Goal: Task Accomplishment & Management: Use online tool/utility

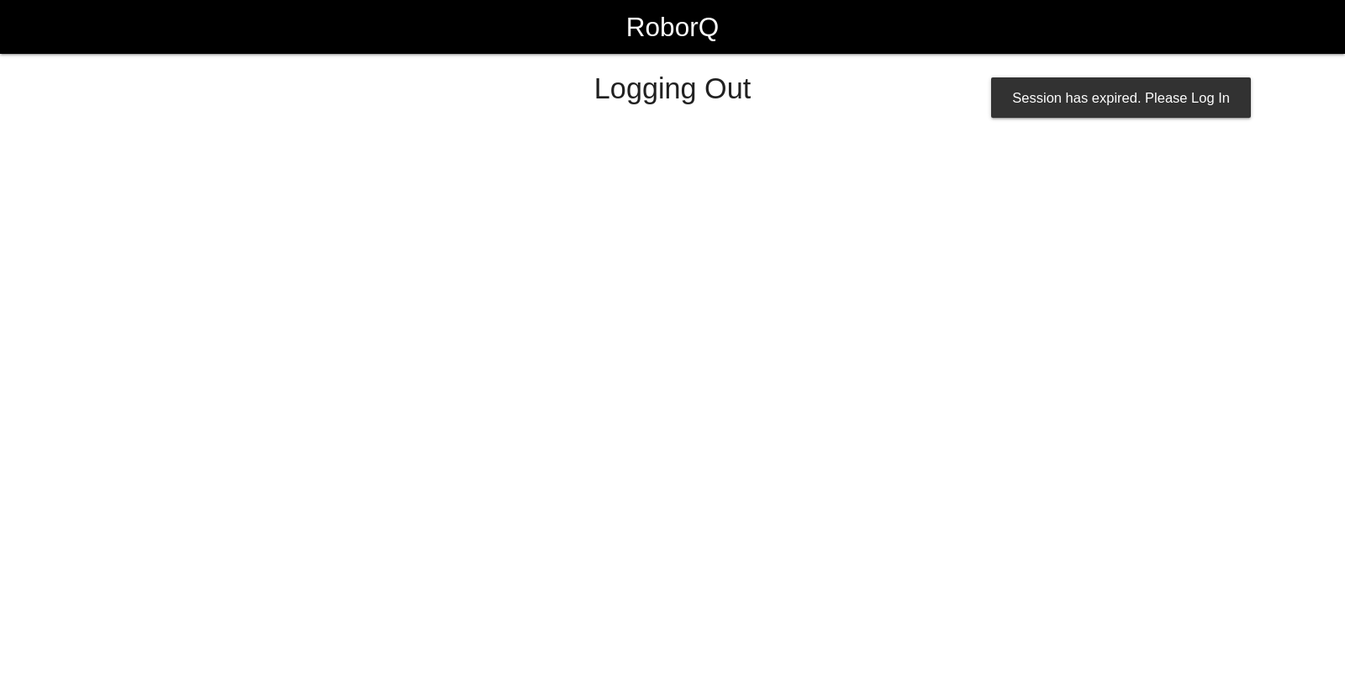
select select "Worker"
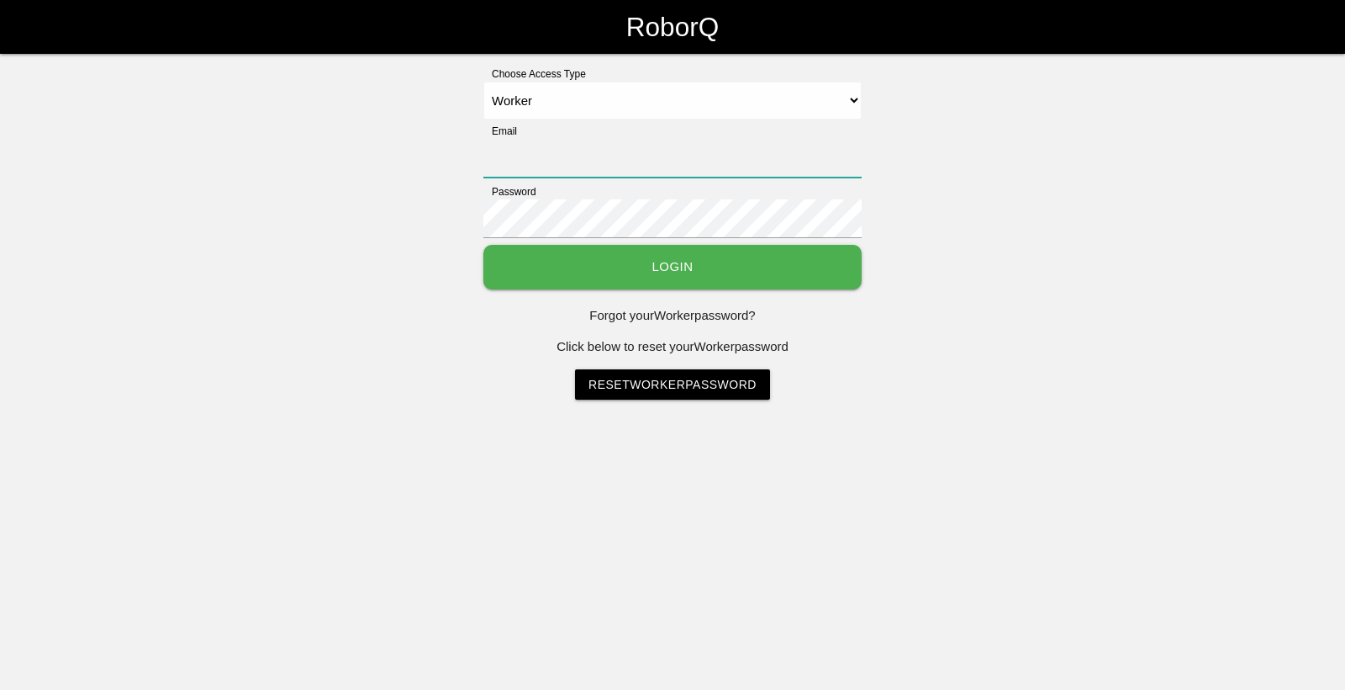
type input "[EMAIL_ADDRESS][DOMAIN_NAME]"
click at [758, 272] on button "Login" at bounding box center [673, 267] width 378 height 45
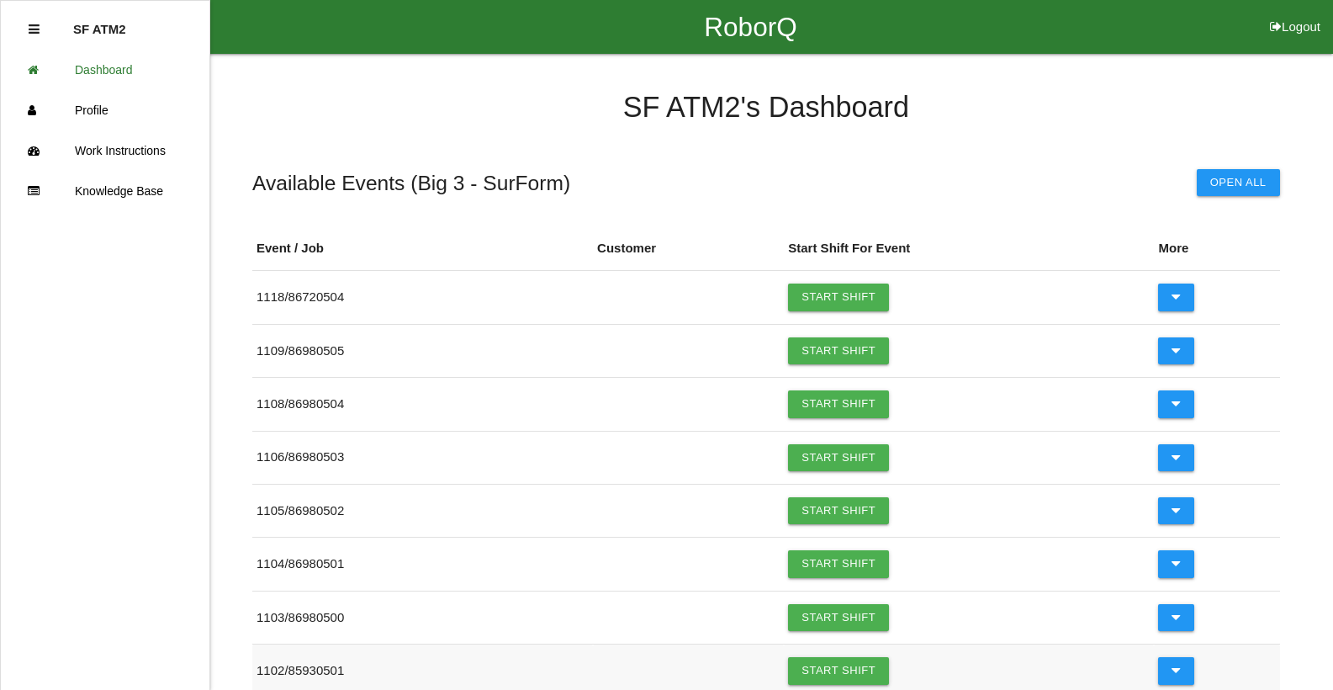
click at [895, 679] on td "Start Shift" at bounding box center [969, 670] width 370 height 53
click at [859, 662] on link "Start Shift" at bounding box center [838, 670] width 101 height 27
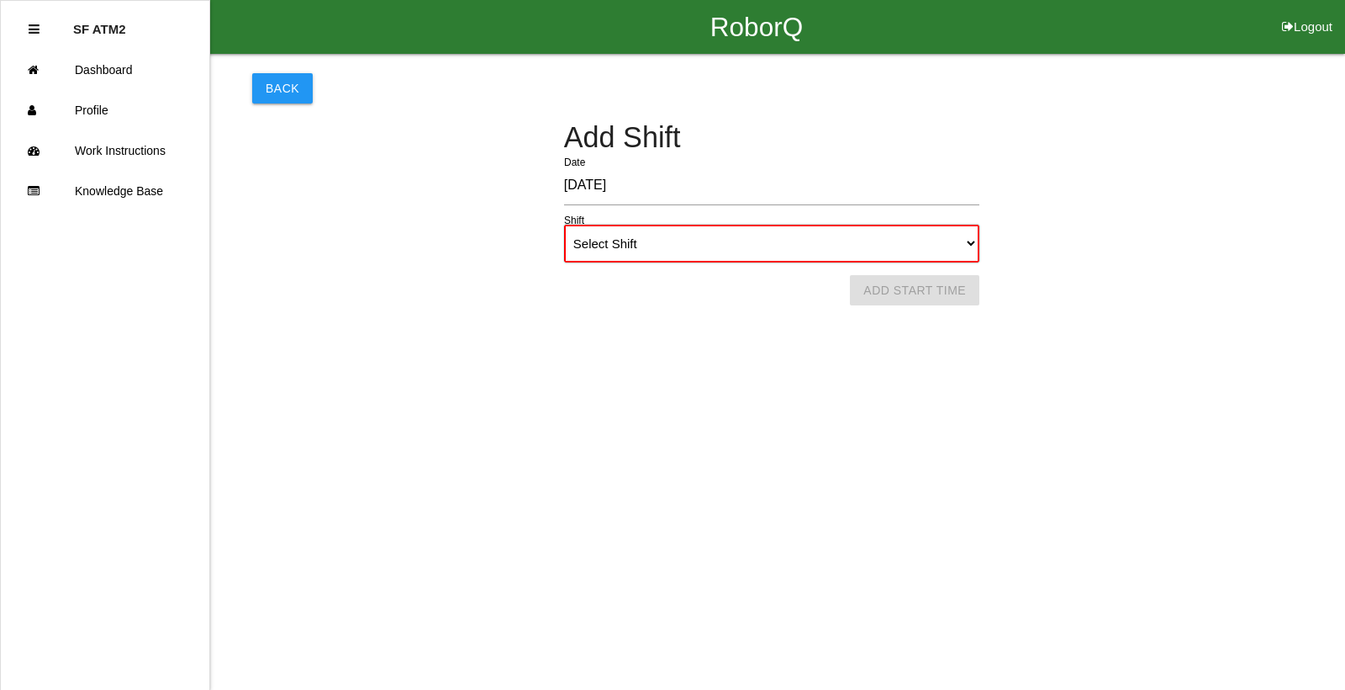
click at [975, 240] on select "Select Shift 1st Shift 2nd Shift 3rd Shift 4th Shift" at bounding box center [771, 244] width 415 height 38
select select "1"
click at [564, 225] on select "Select Shift 1st Shift 2nd Shift 3rd Shift 4th Shift" at bounding box center [771, 244] width 415 height 38
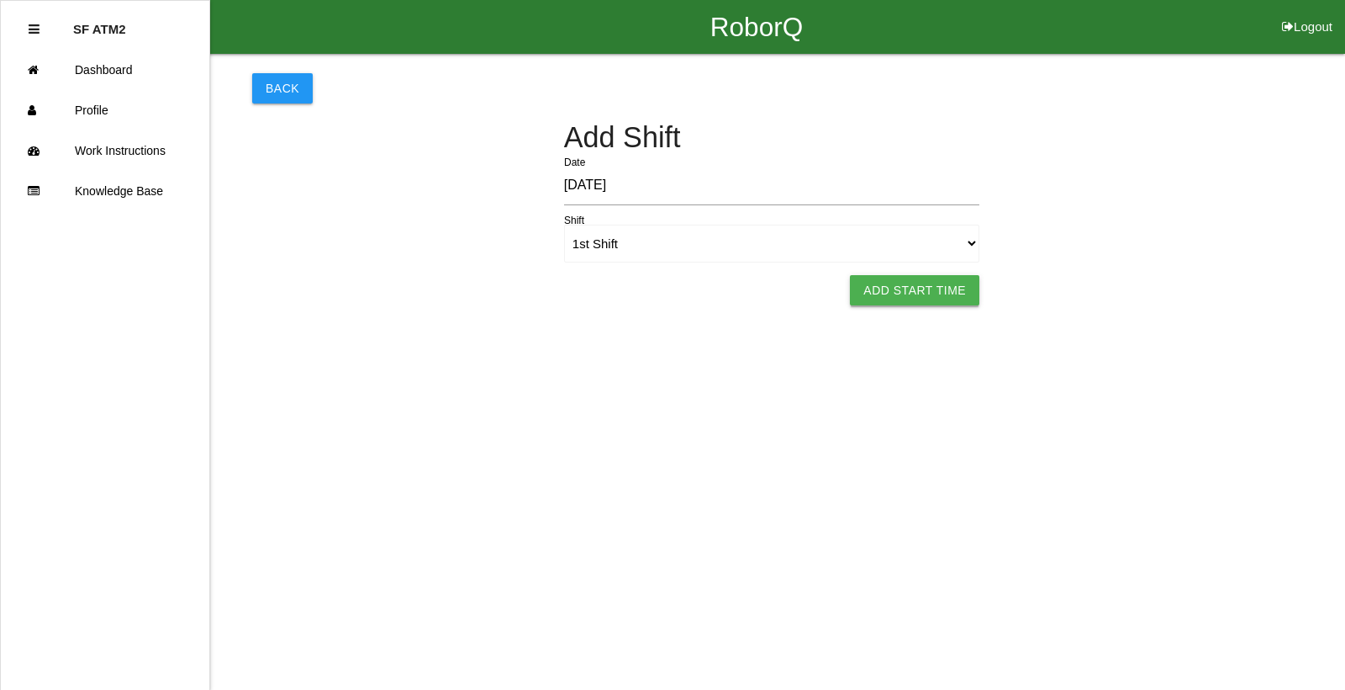
click at [965, 288] on button "Add Start Time" at bounding box center [914, 290] width 129 height 30
select select "6"
select select "11"
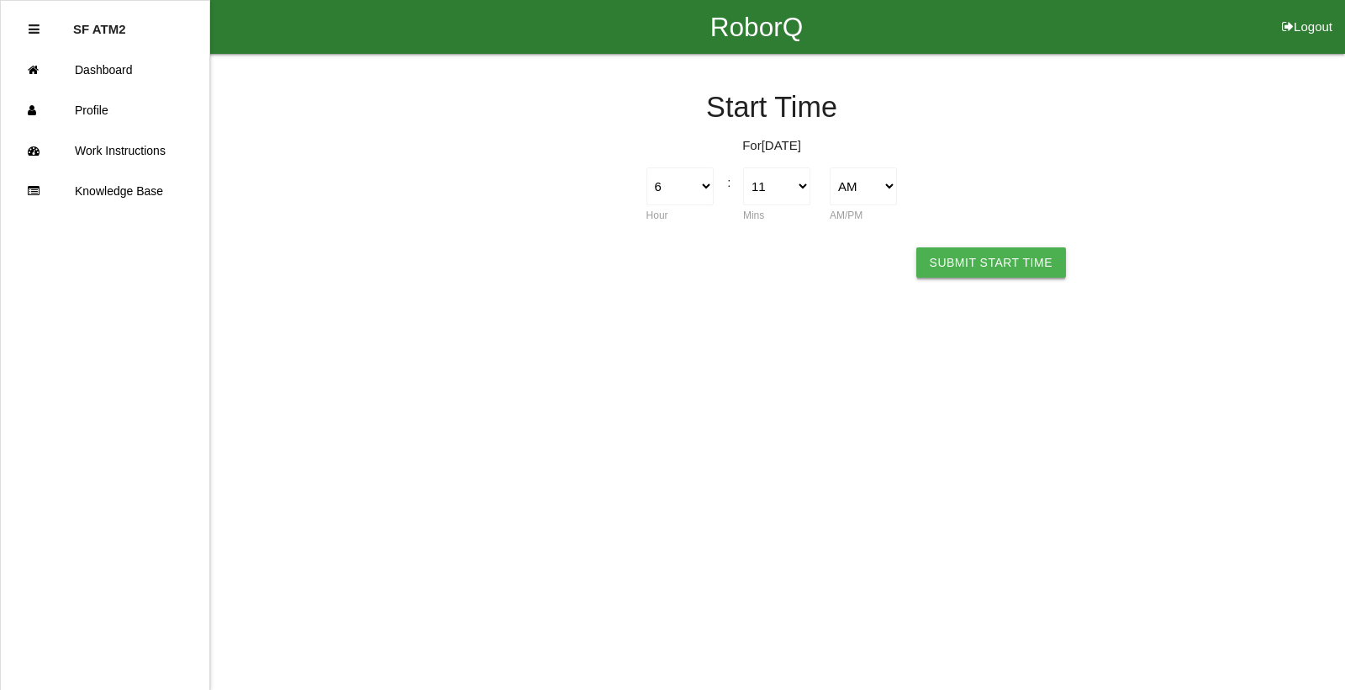
click at [954, 265] on button "Submit Start Time" at bounding box center [992, 262] width 150 height 30
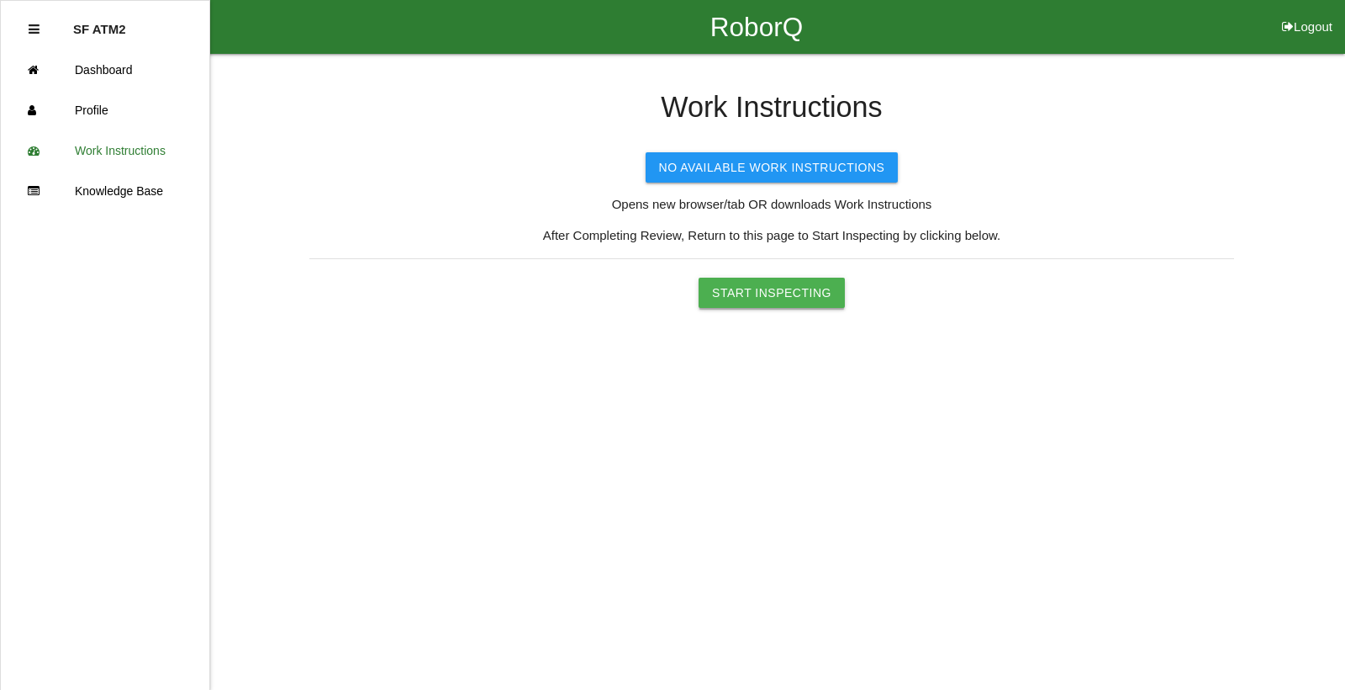
click at [803, 297] on button "Start Inspecting" at bounding box center [772, 292] width 146 height 30
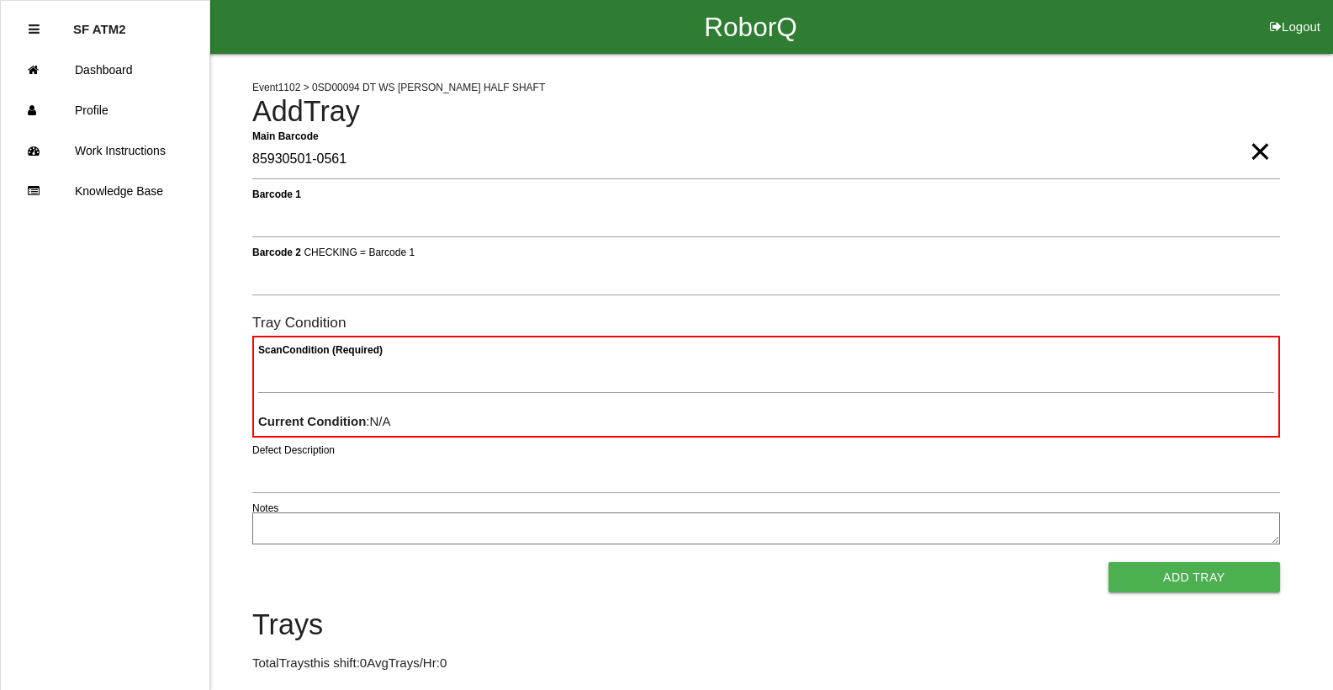
type Barcode "85930501-0561"
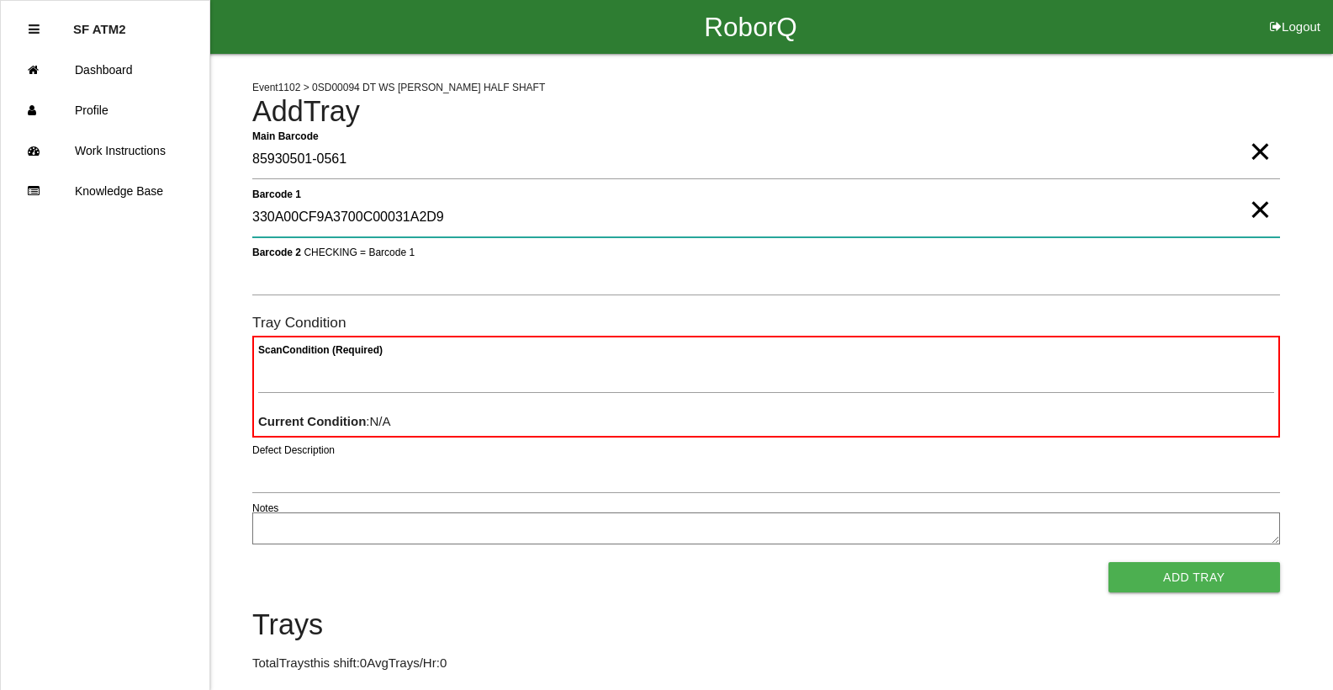
type 1 "330A00CF9A3700C00031A2D9"
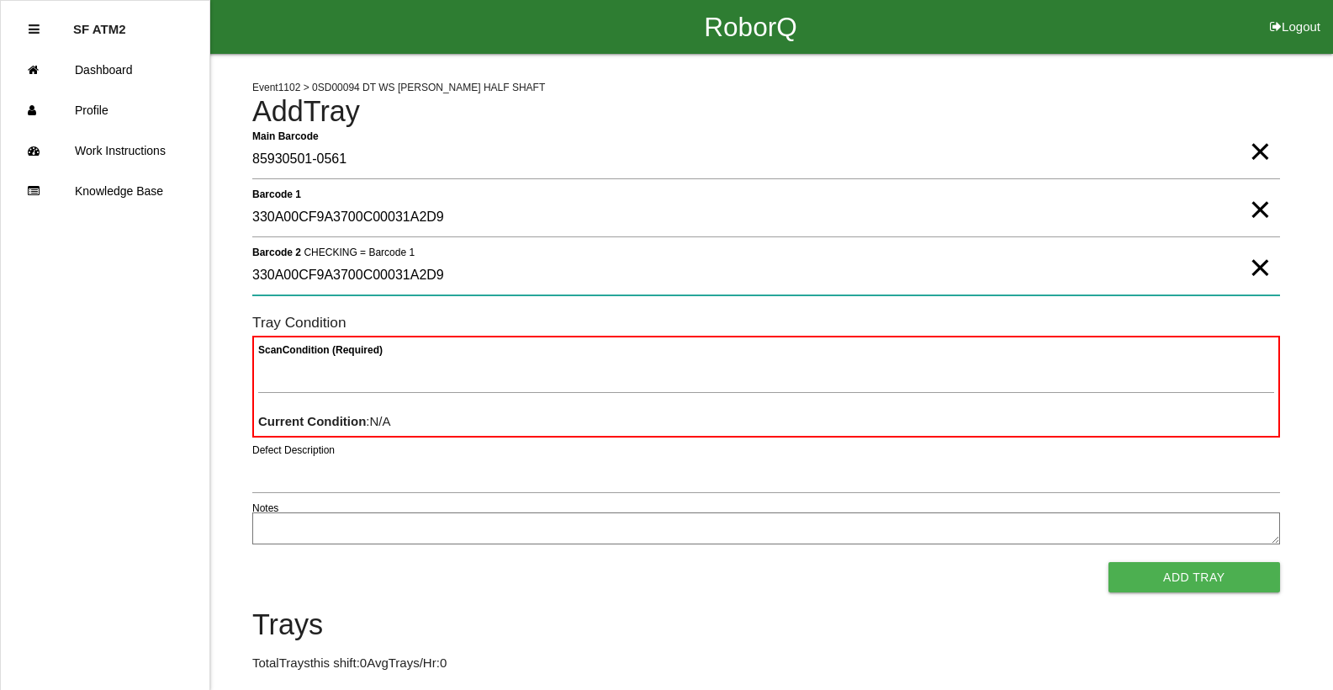
type 2 "330A00CF9A3700C00031A2D9"
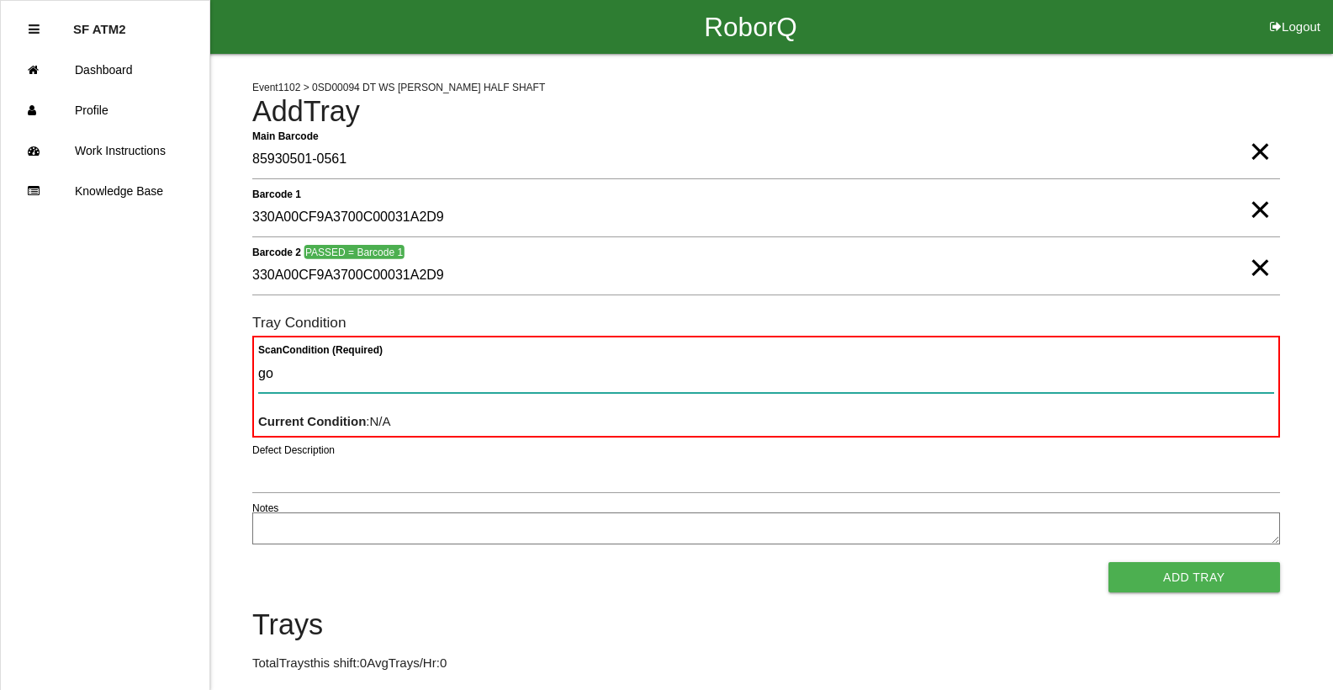
type Condition "goo"
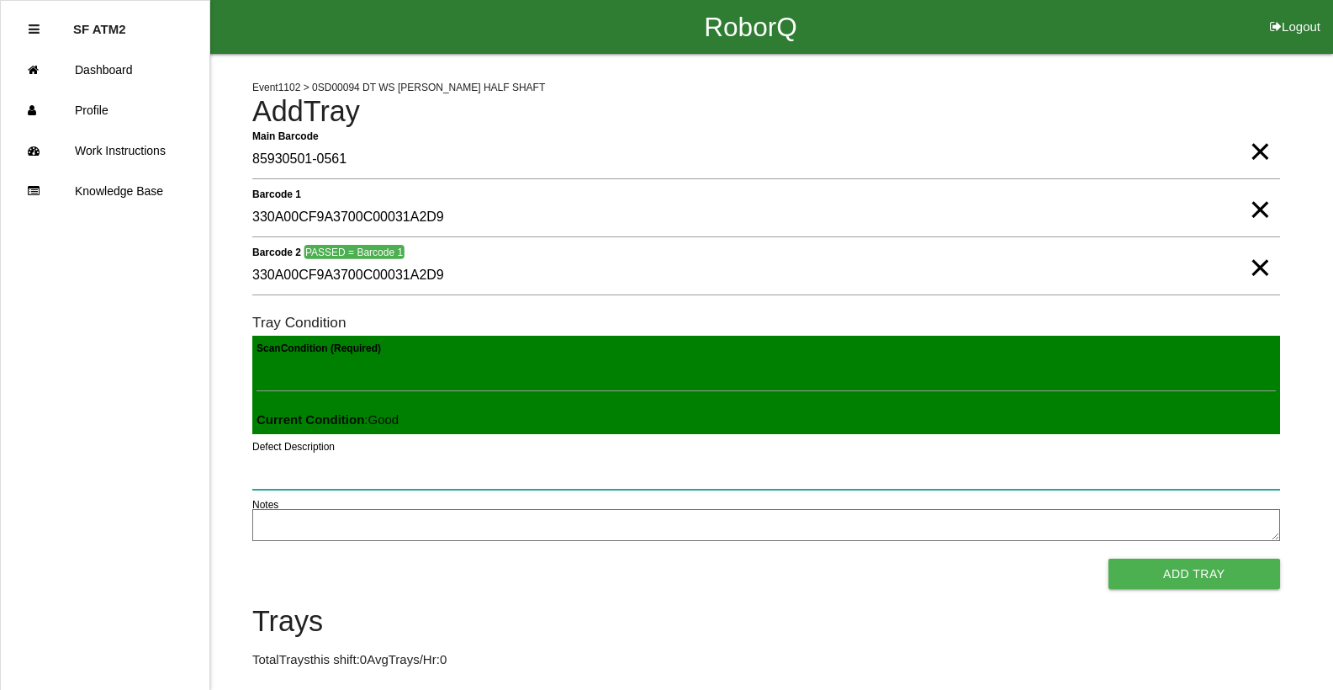
click at [1108, 558] on button "Add Tray" at bounding box center [1194, 573] width 172 height 30
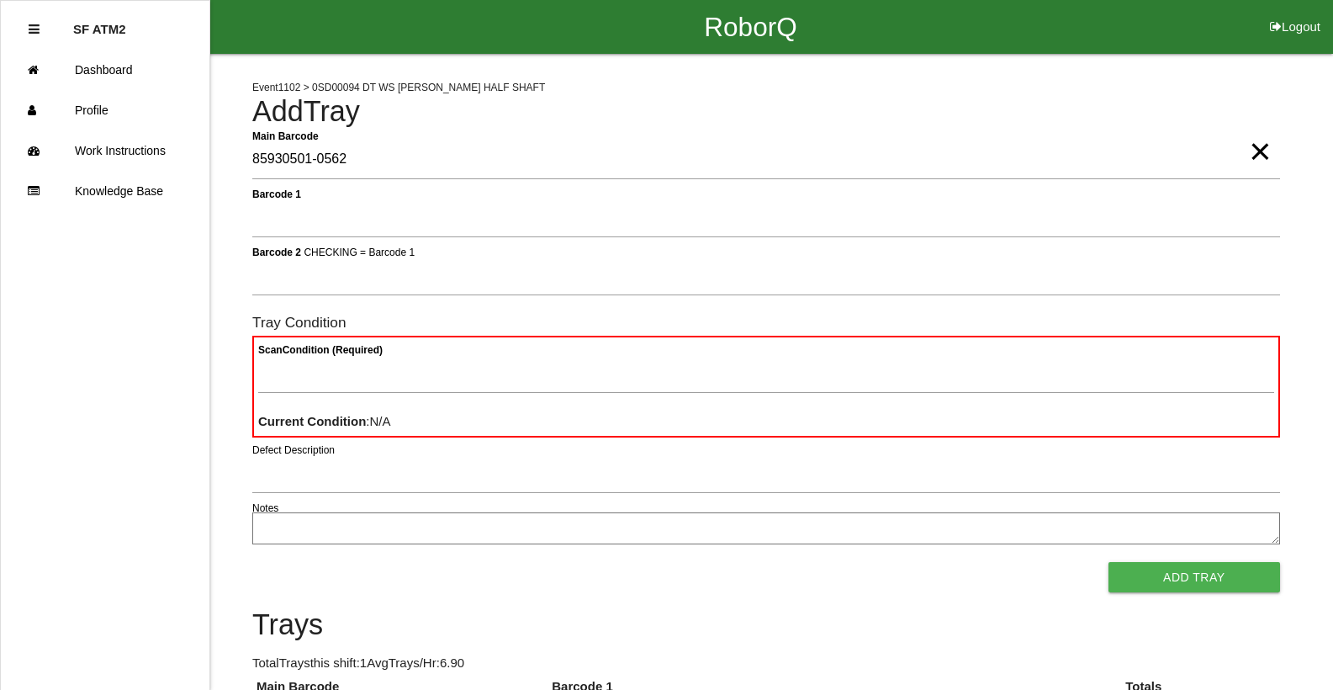
type Barcode "85930501-0562"
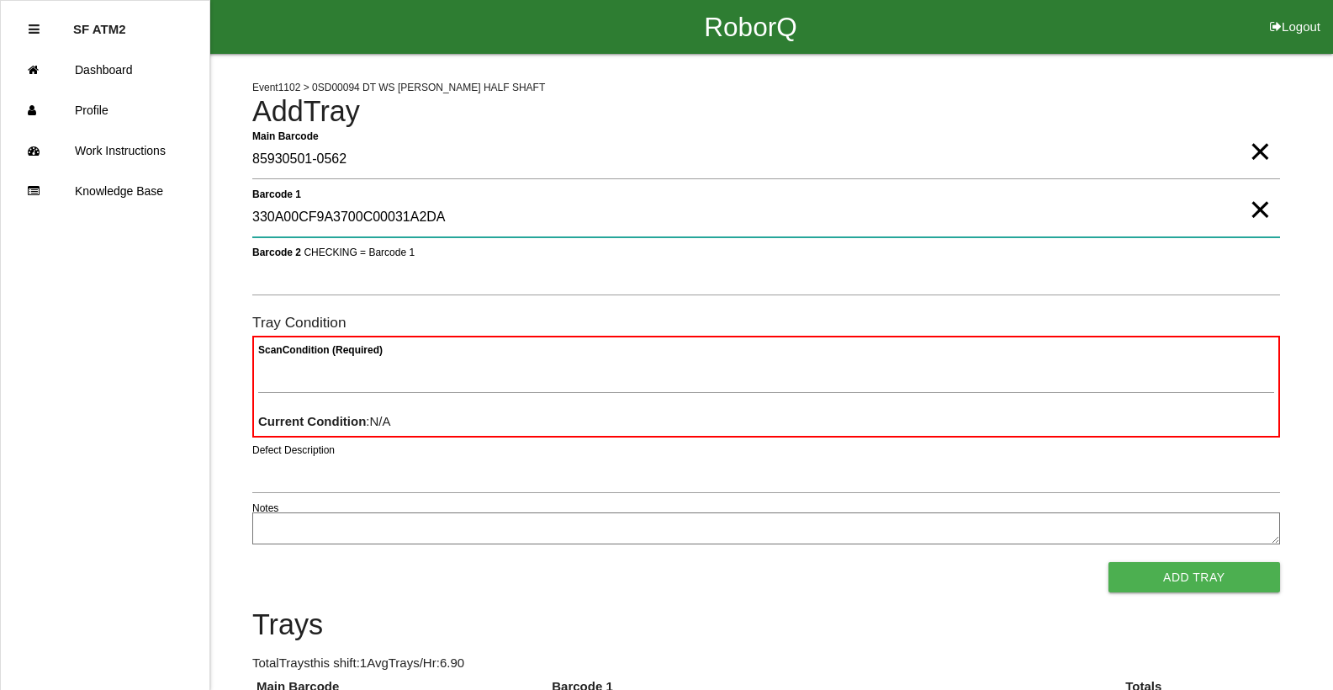
type 1 "330A00CF9A3700C00031A2DA"
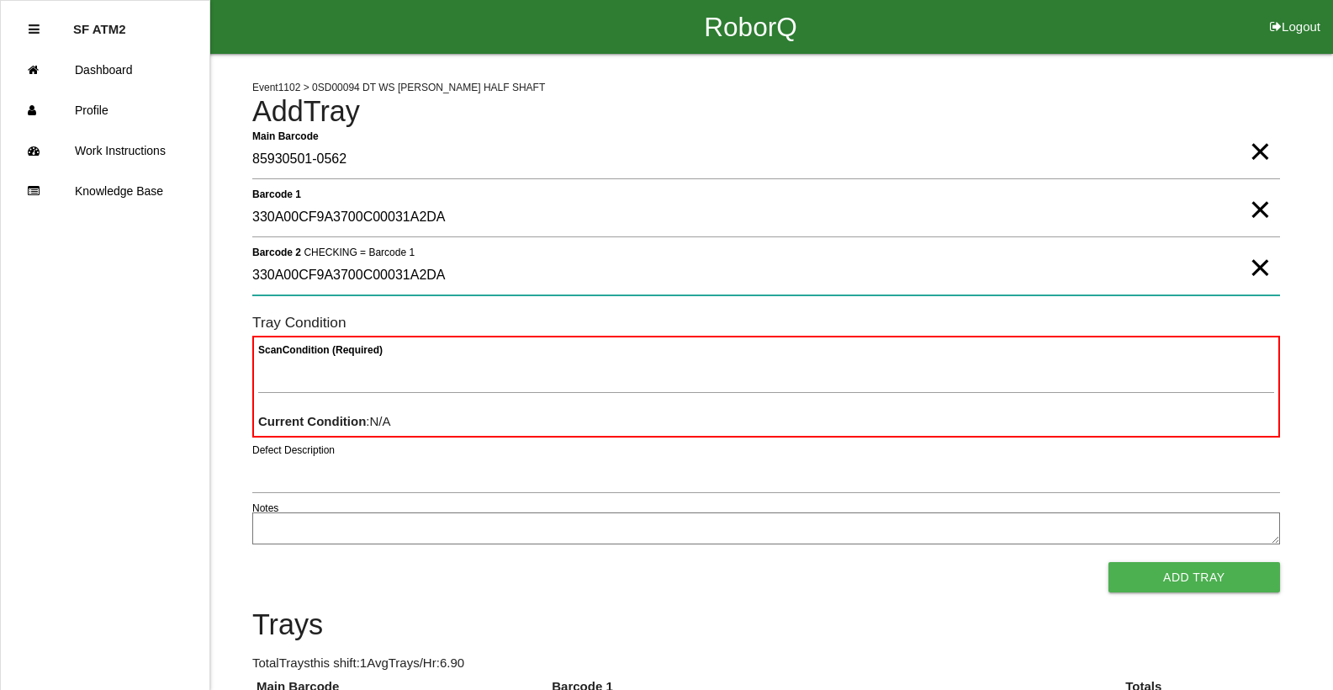
type 2 "330A00CF9A3700C00031A2DA"
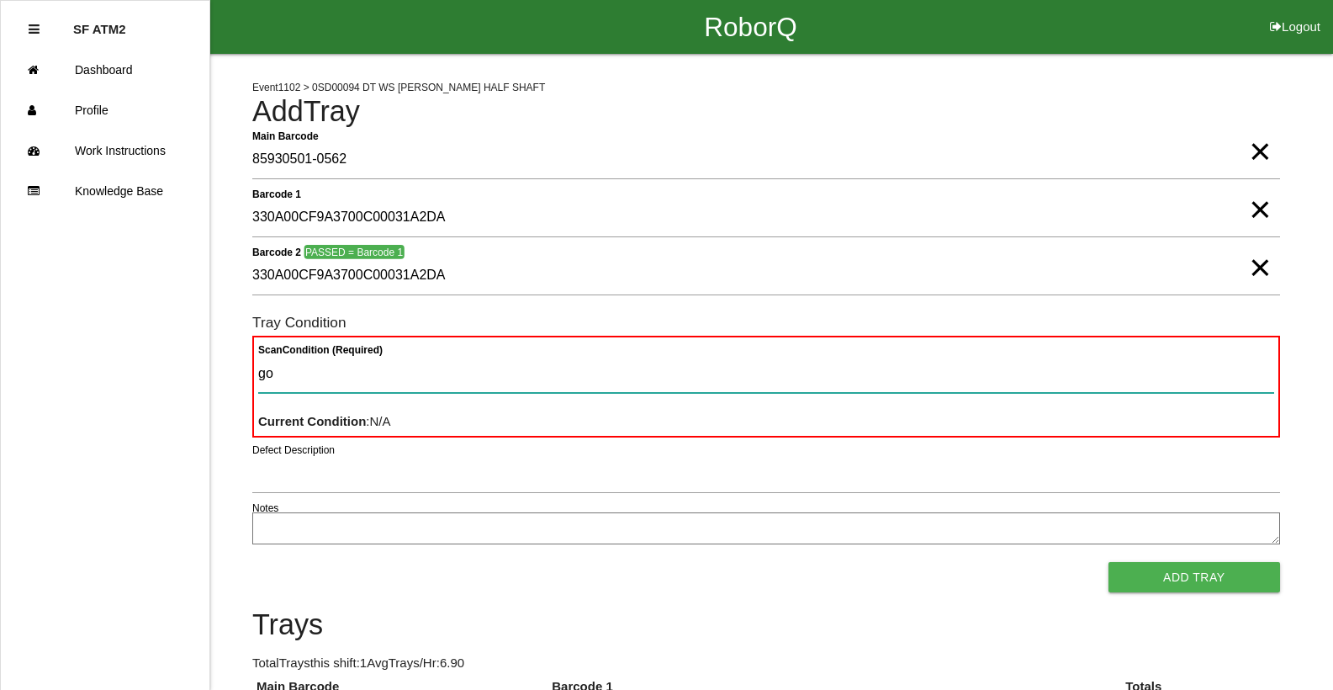
type Condition "goo"
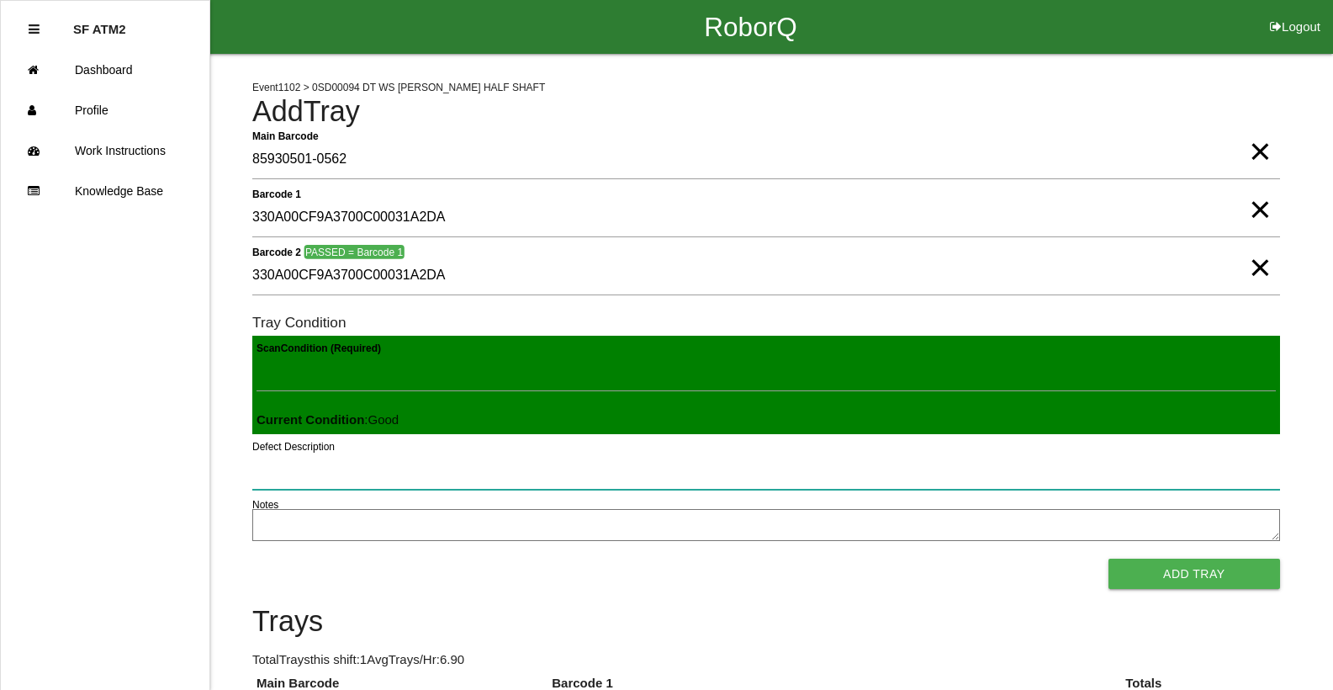
click at [1108, 558] on button "Add Tray" at bounding box center [1194, 573] width 172 height 30
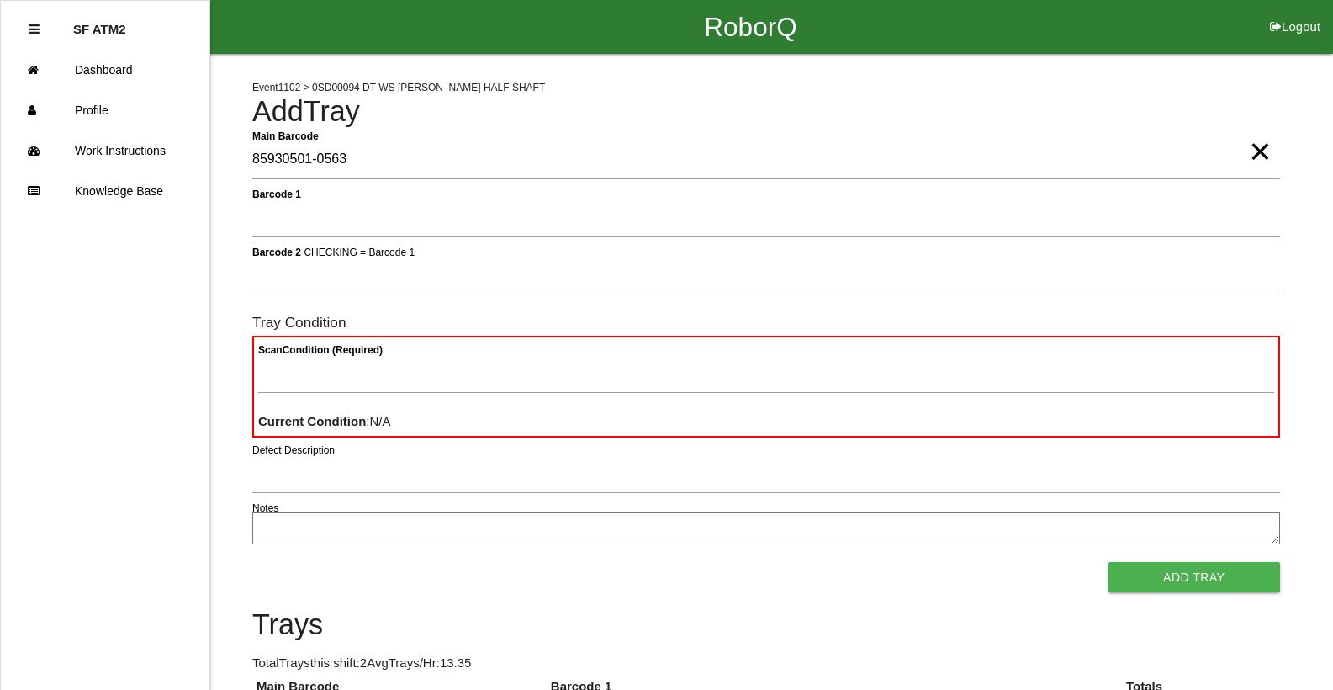
type Barcode "85930501-0563"
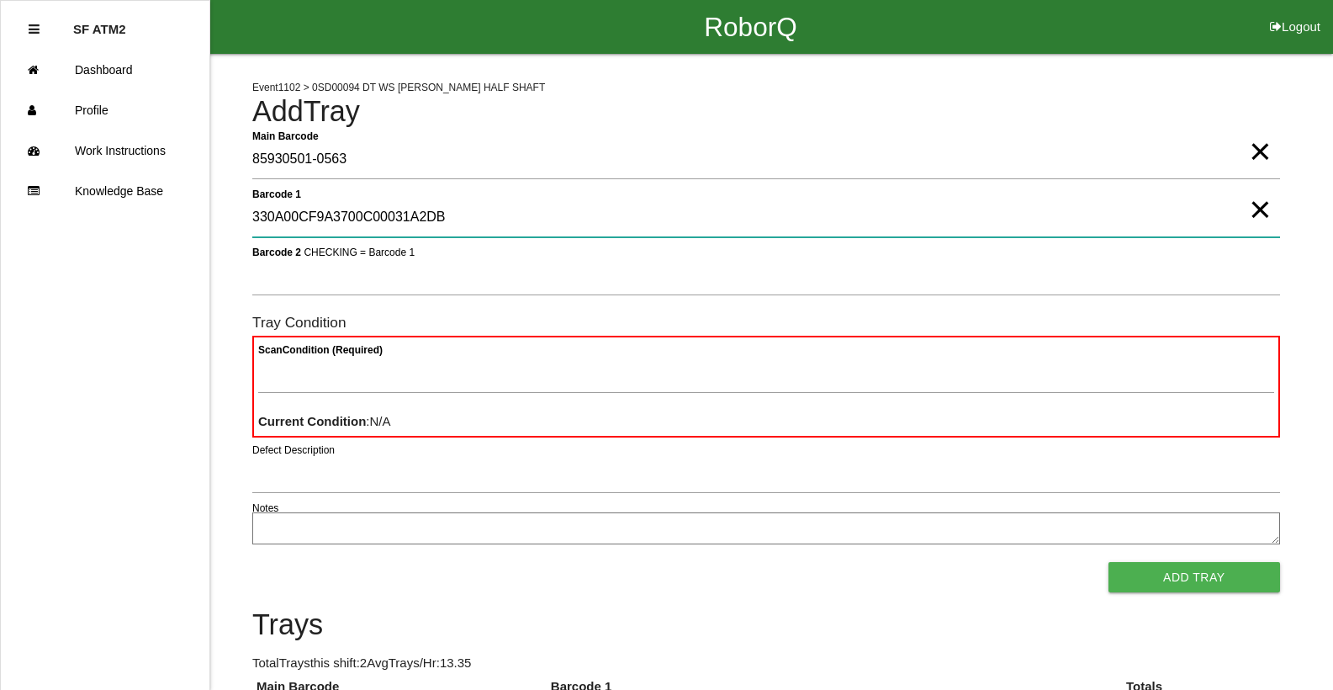
type 1 "330A00CF9A3700C00031A2DB"
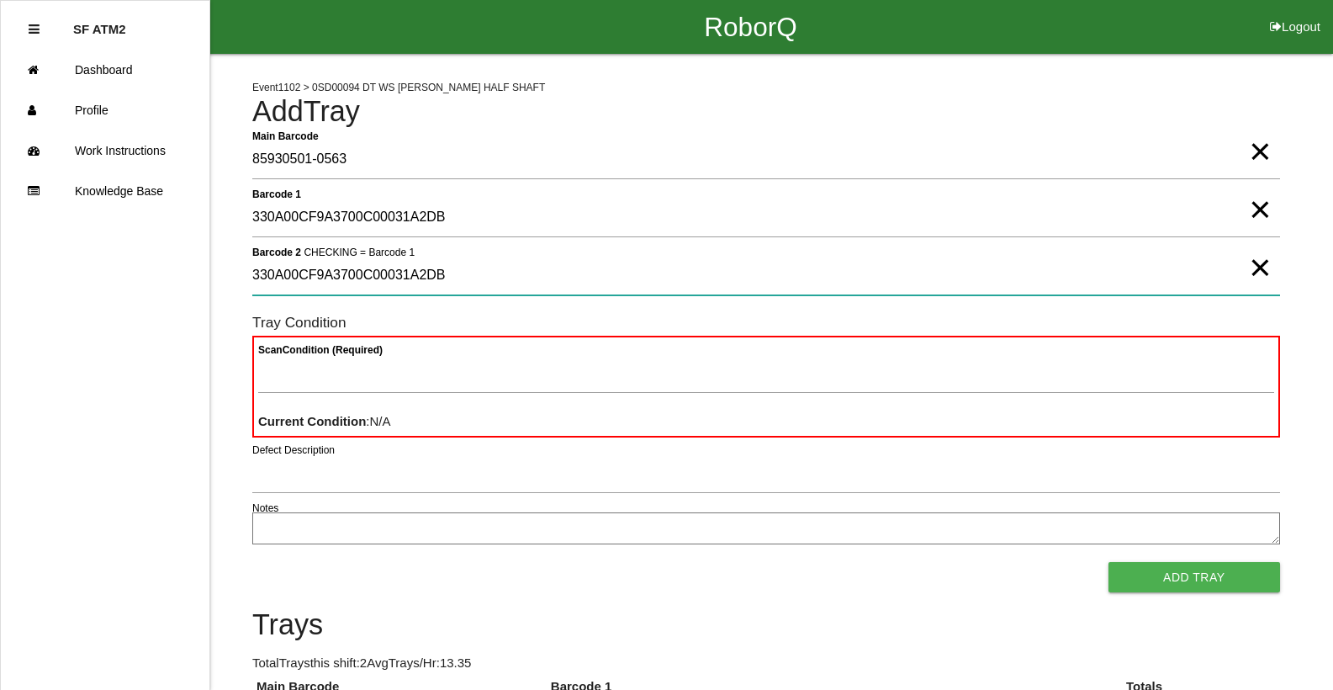
type 2 "330A00CF9A3700C00031A2DB"
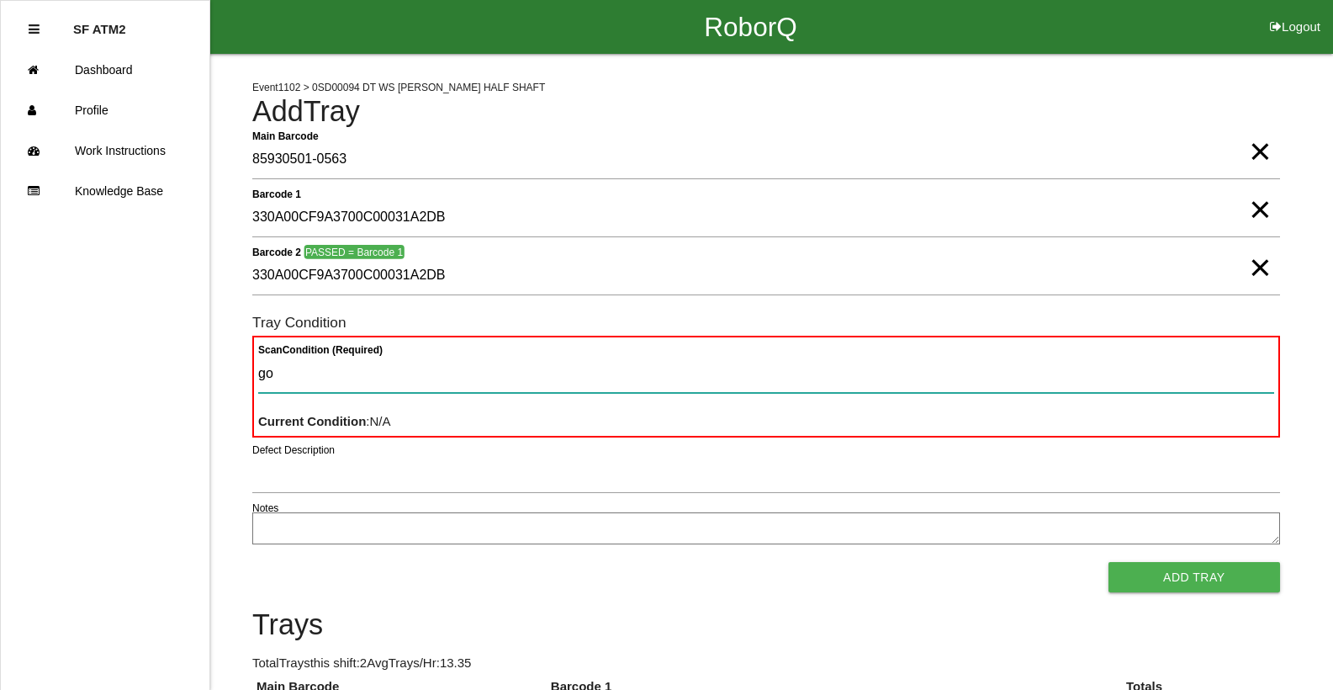
type Condition "goo"
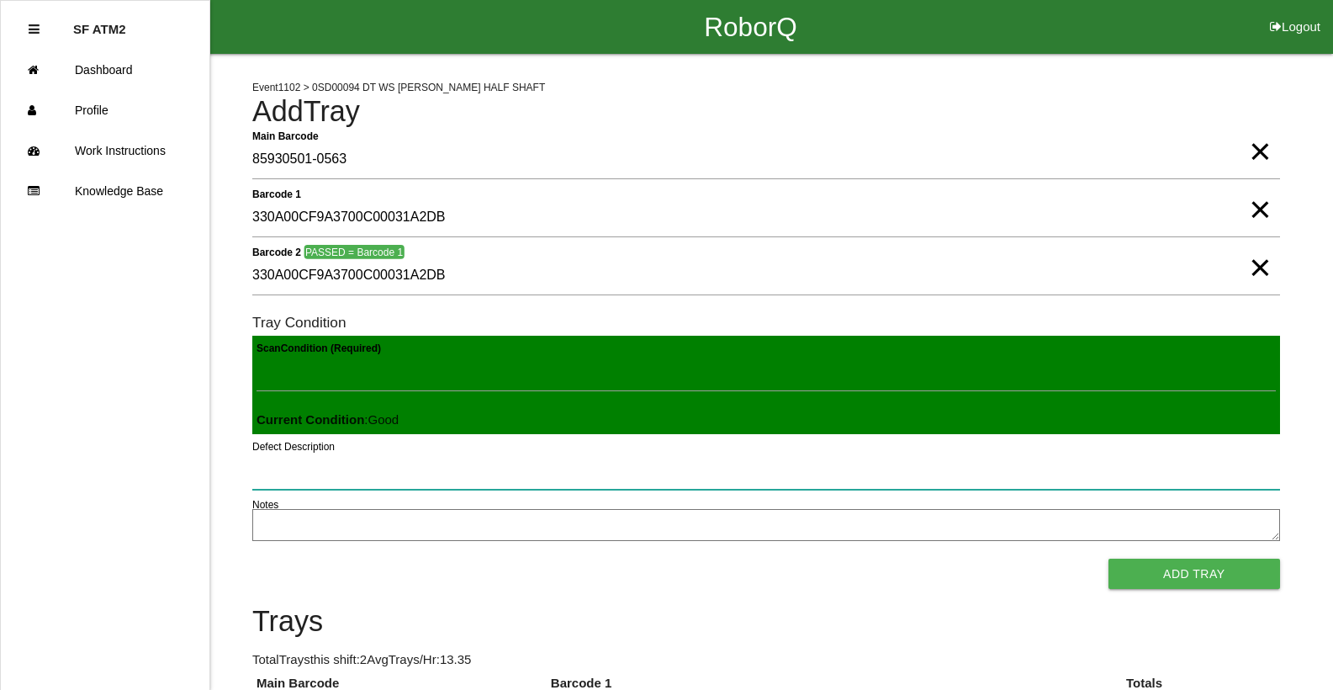
click at [1108, 558] on button "Add Tray" at bounding box center [1194, 573] width 172 height 30
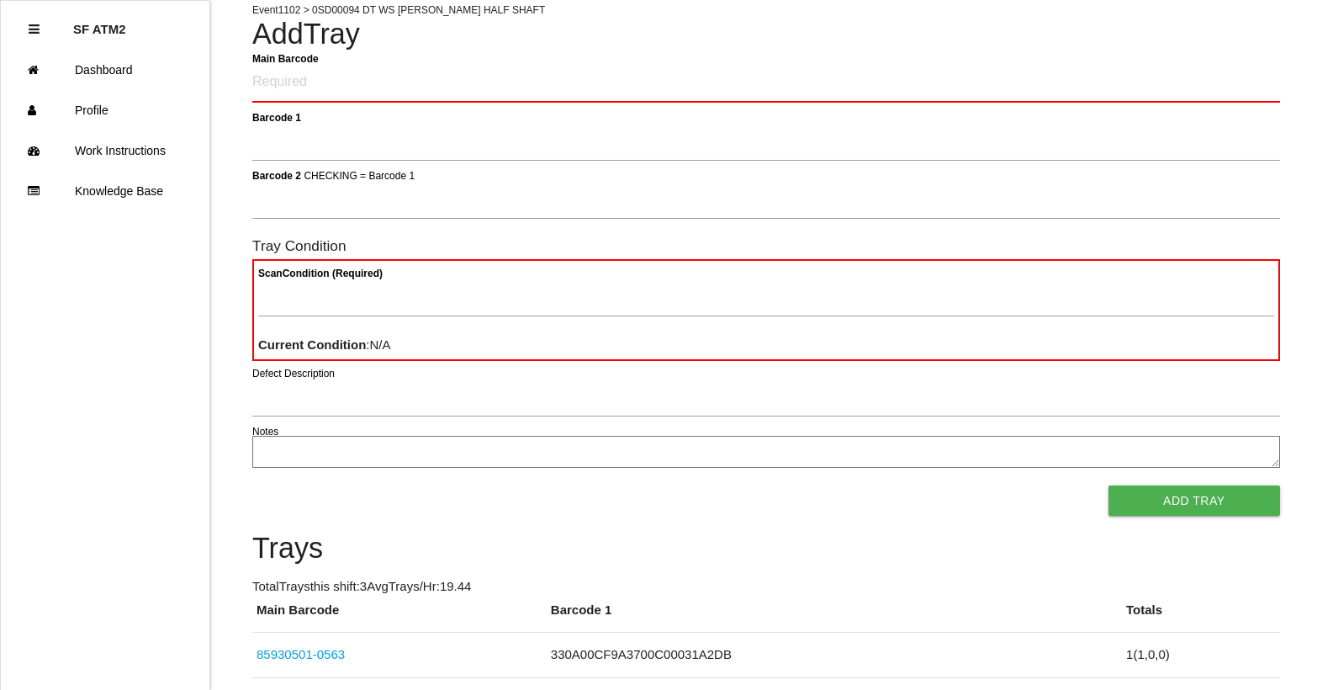
scroll to position [71, 0]
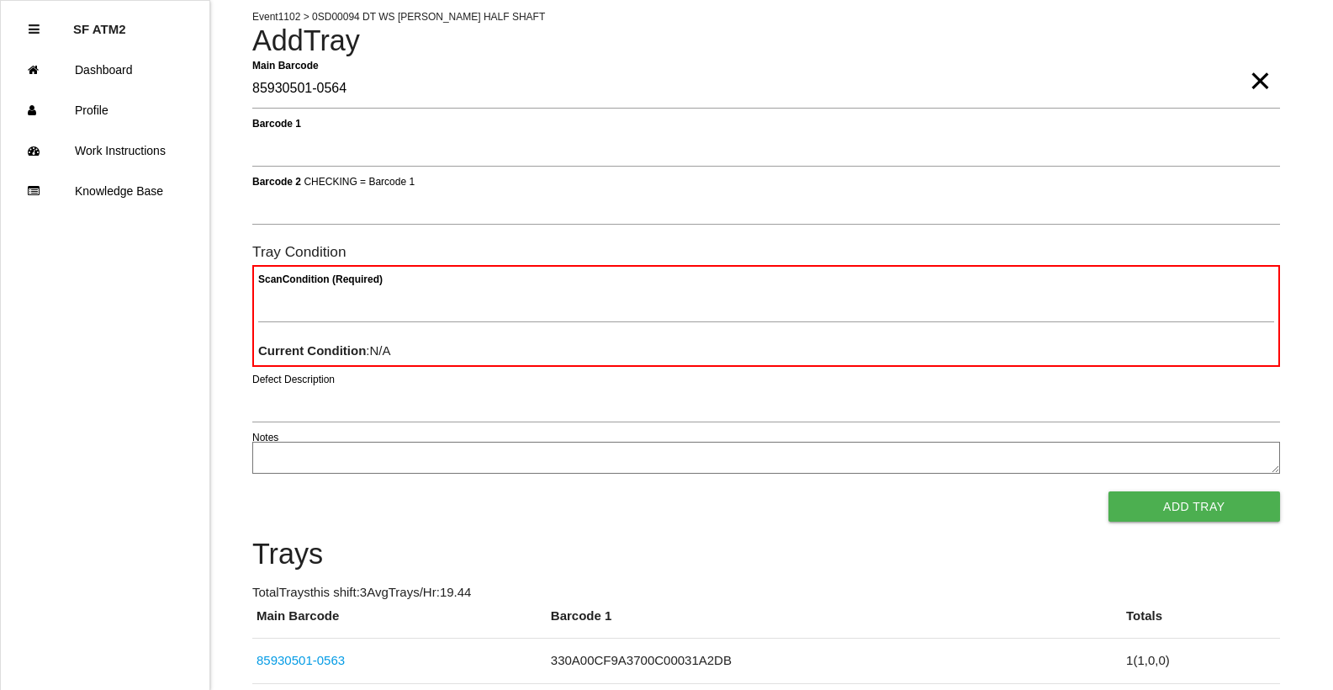
type Barcode "85930501-0564"
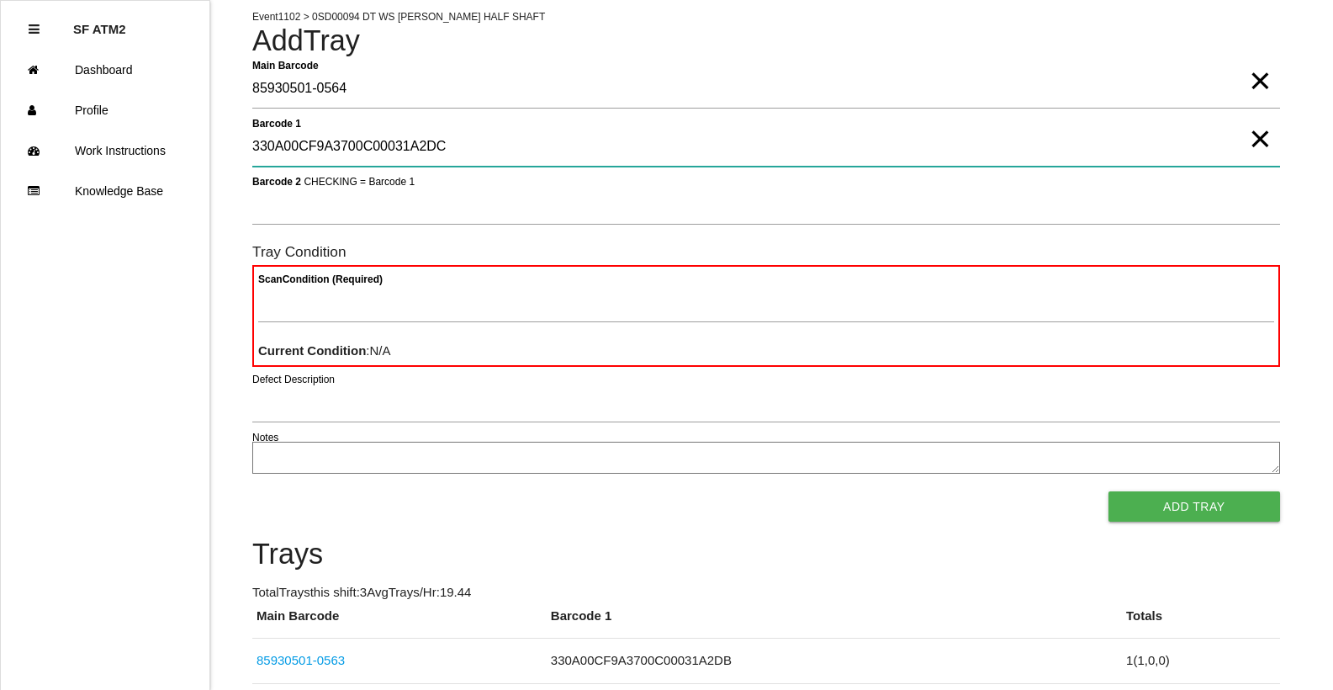
type 1 "330A00CF9A3700C00031A2DC"
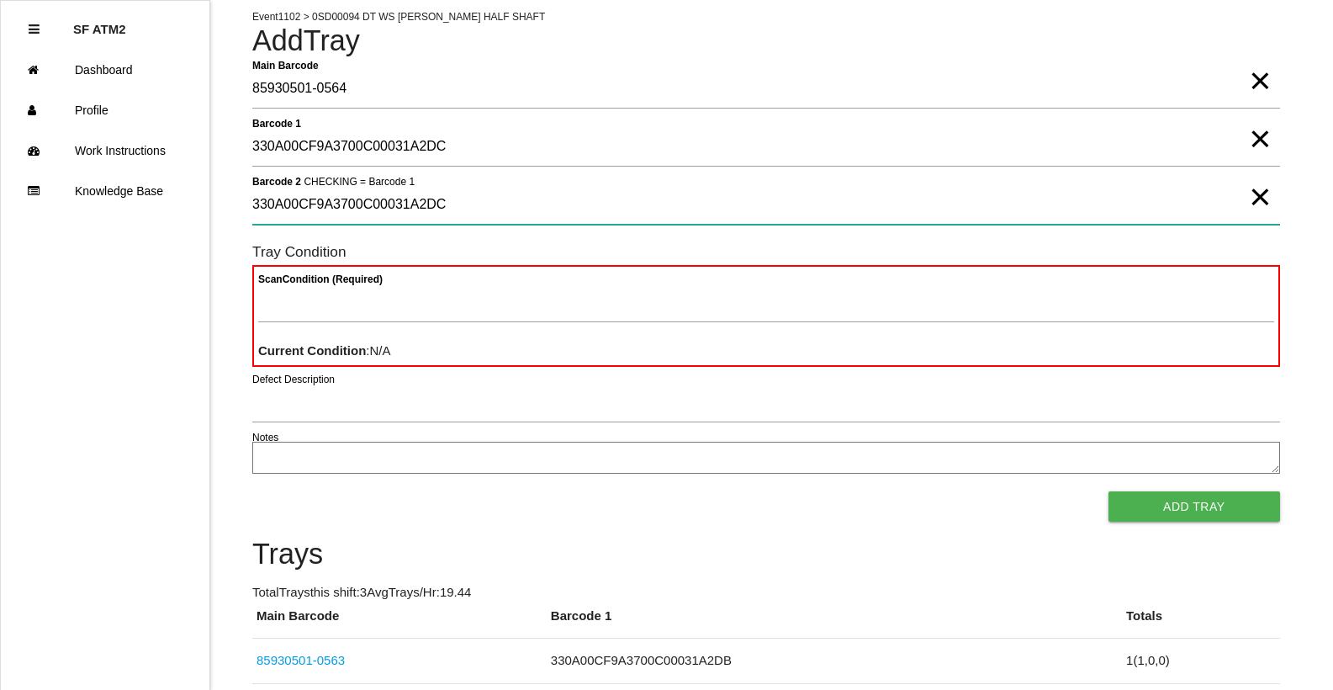
type 2 "330A00CF9A3700C00031A2DC"
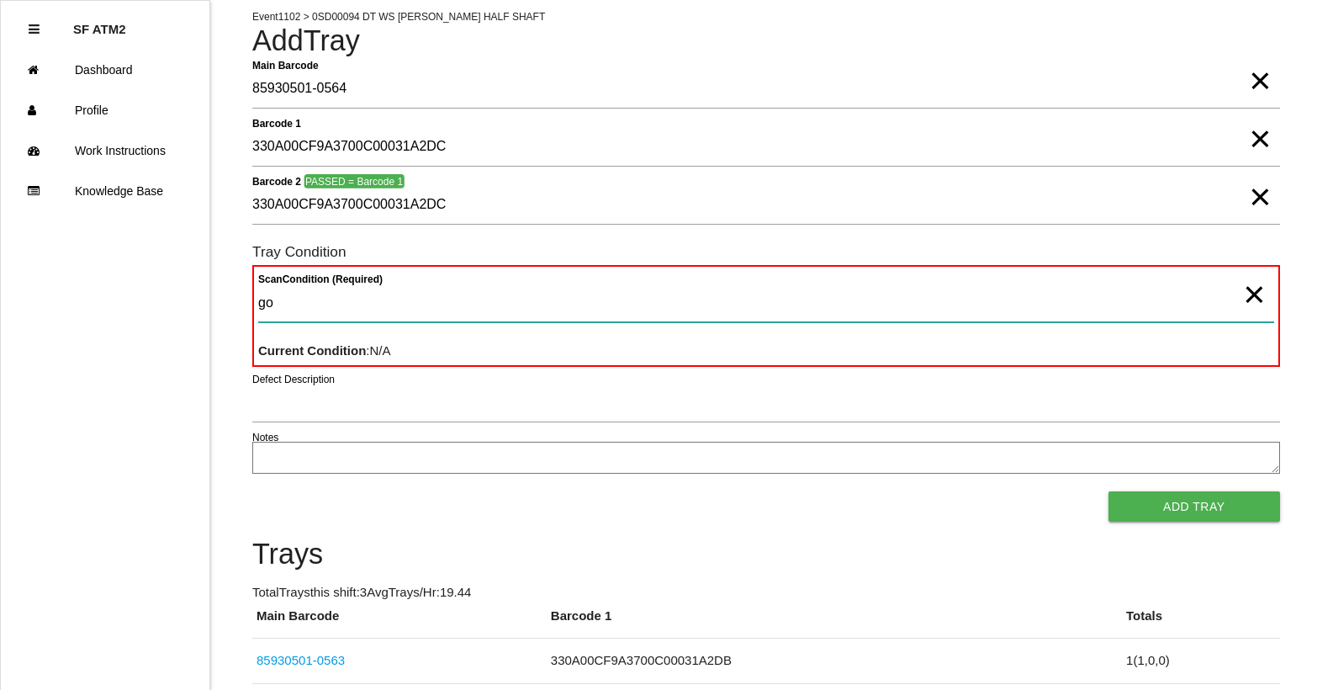
type Condition "goo"
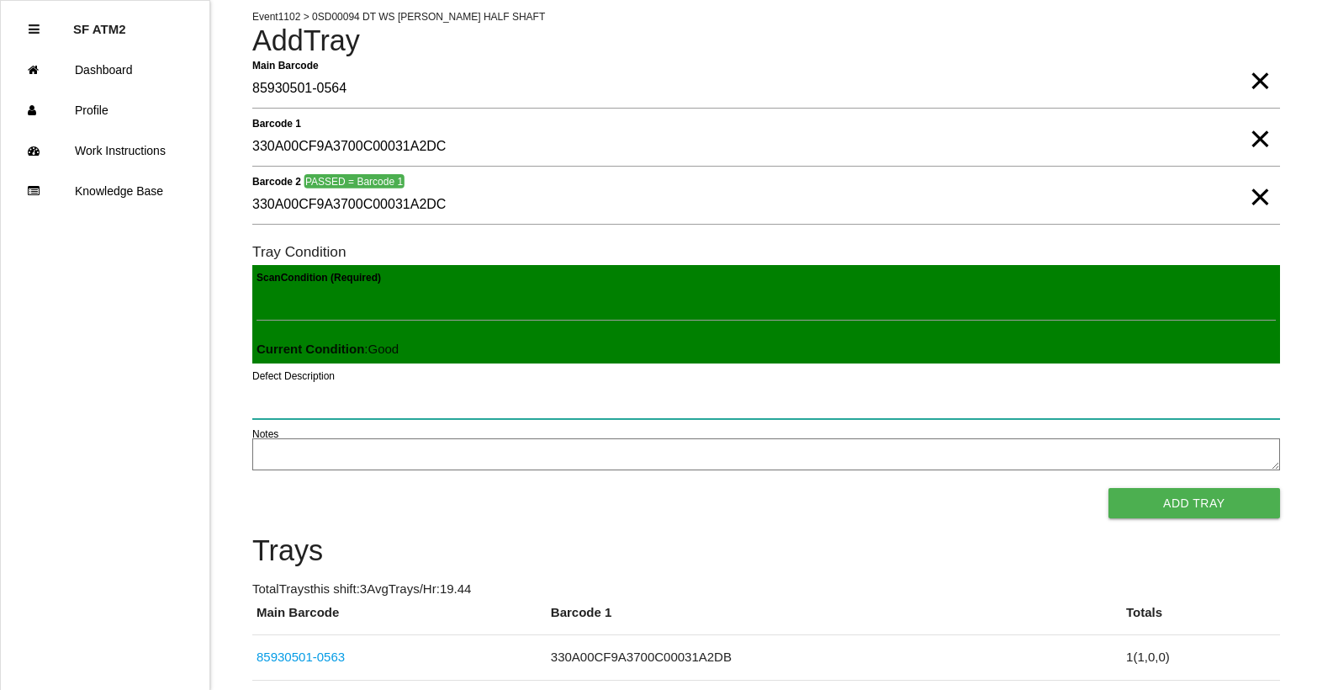
click at [1108, 488] on button "Add Tray" at bounding box center [1194, 503] width 172 height 30
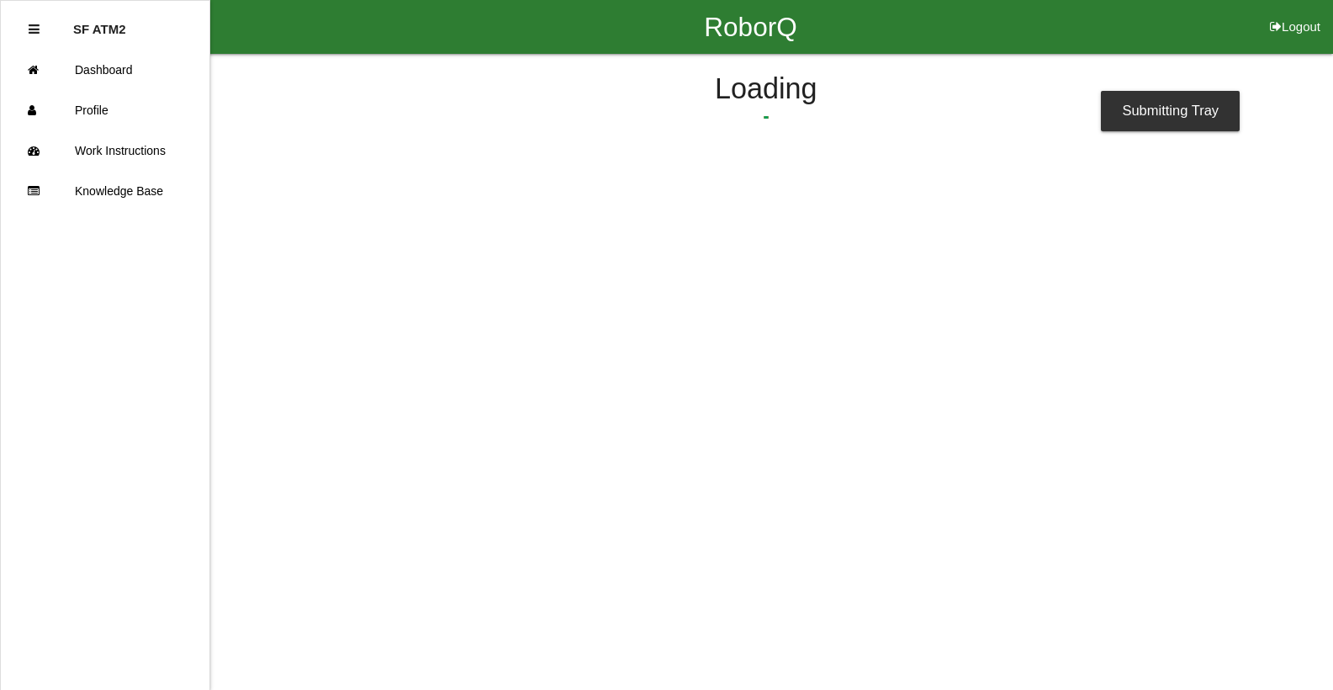
scroll to position [0, 0]
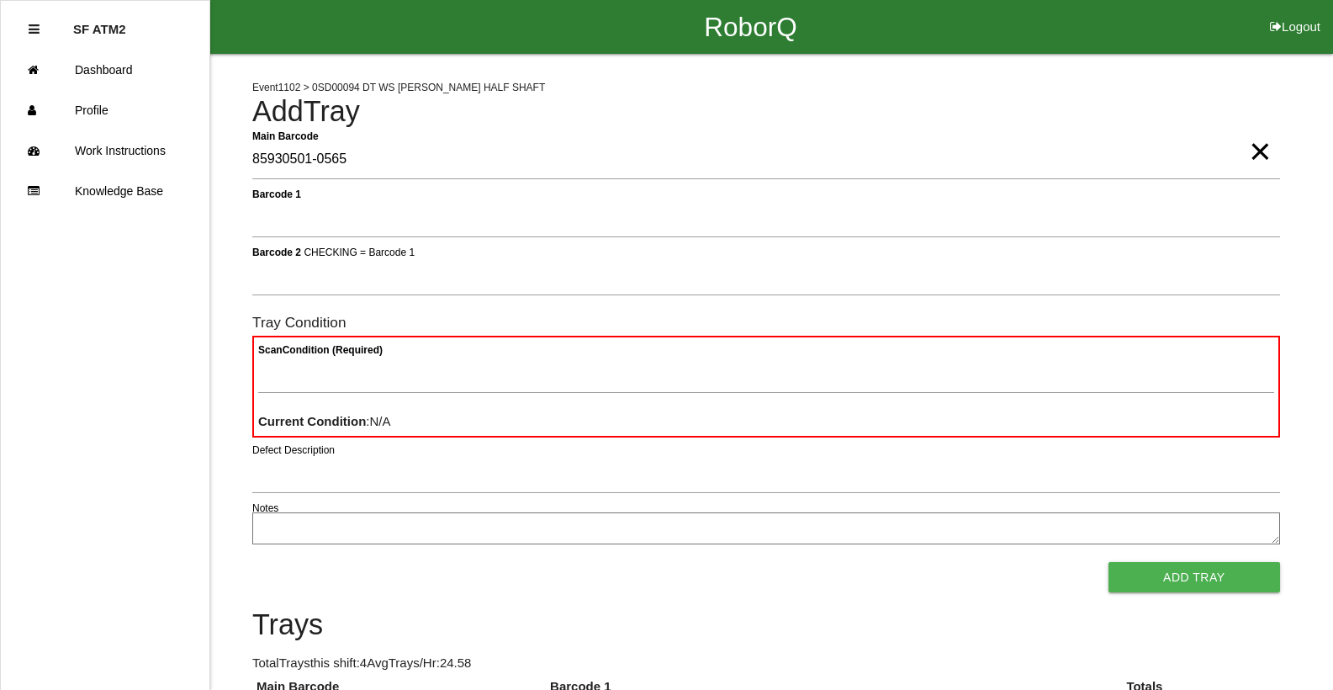
type Barcode "85930501-0565"
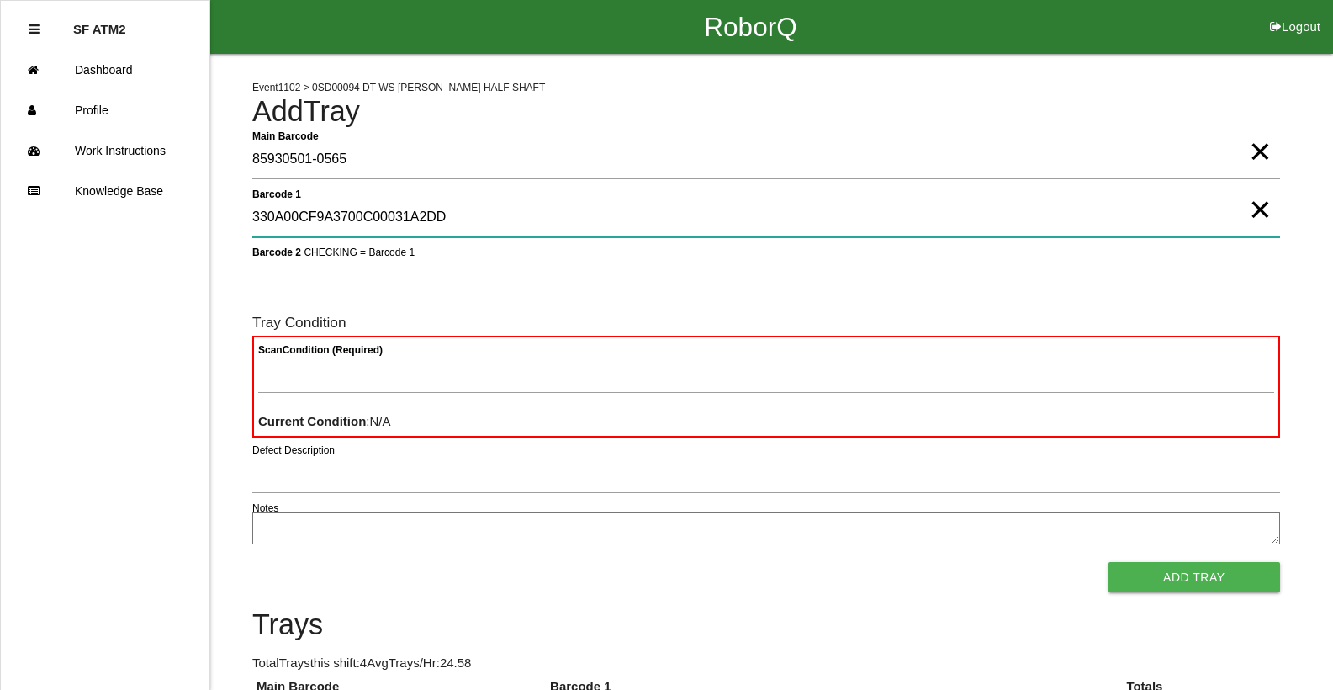
type 1 "330A00CF9A3700C00031A2DD"
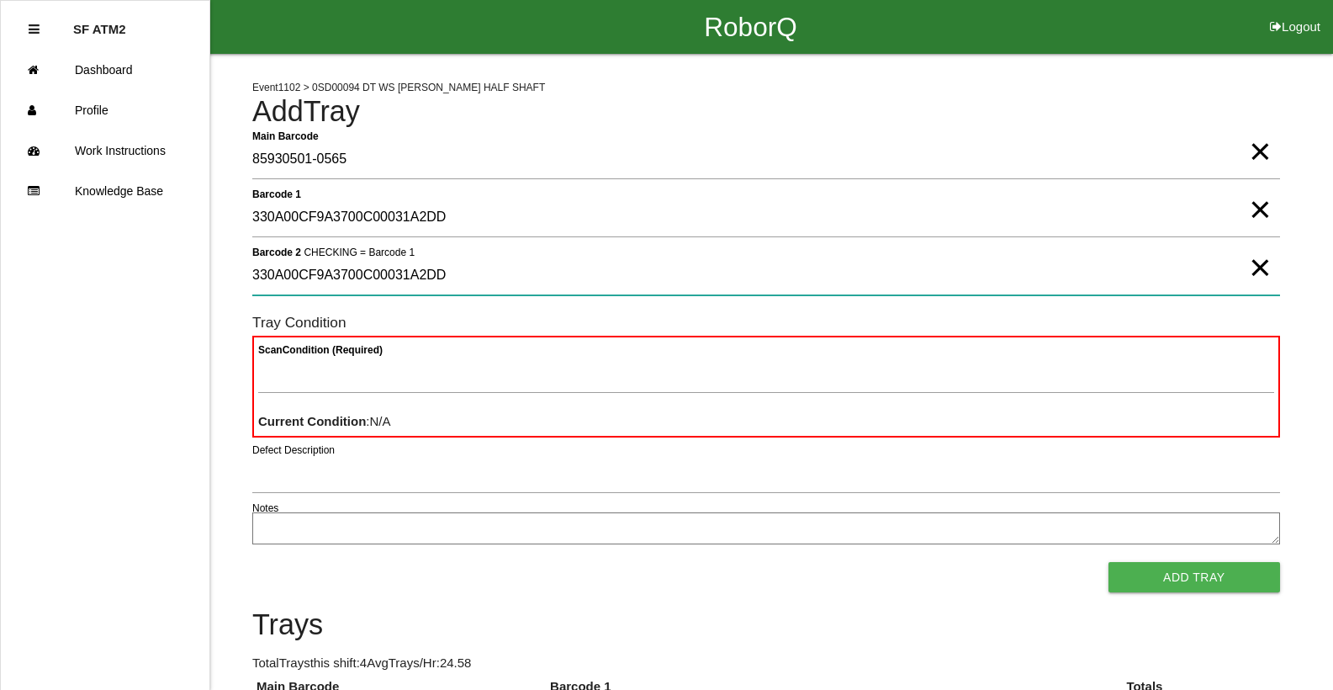
type 2 "330A00CF9A3700C00031A2DD"
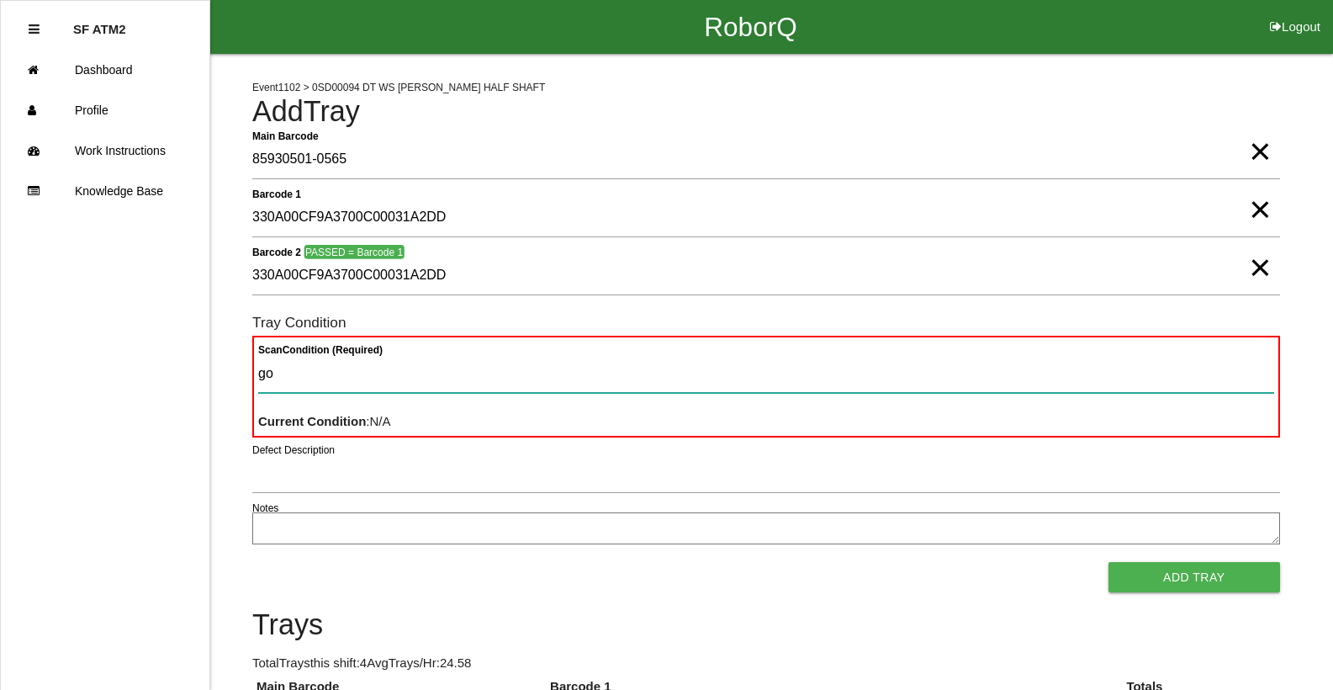
type Condition "goo"
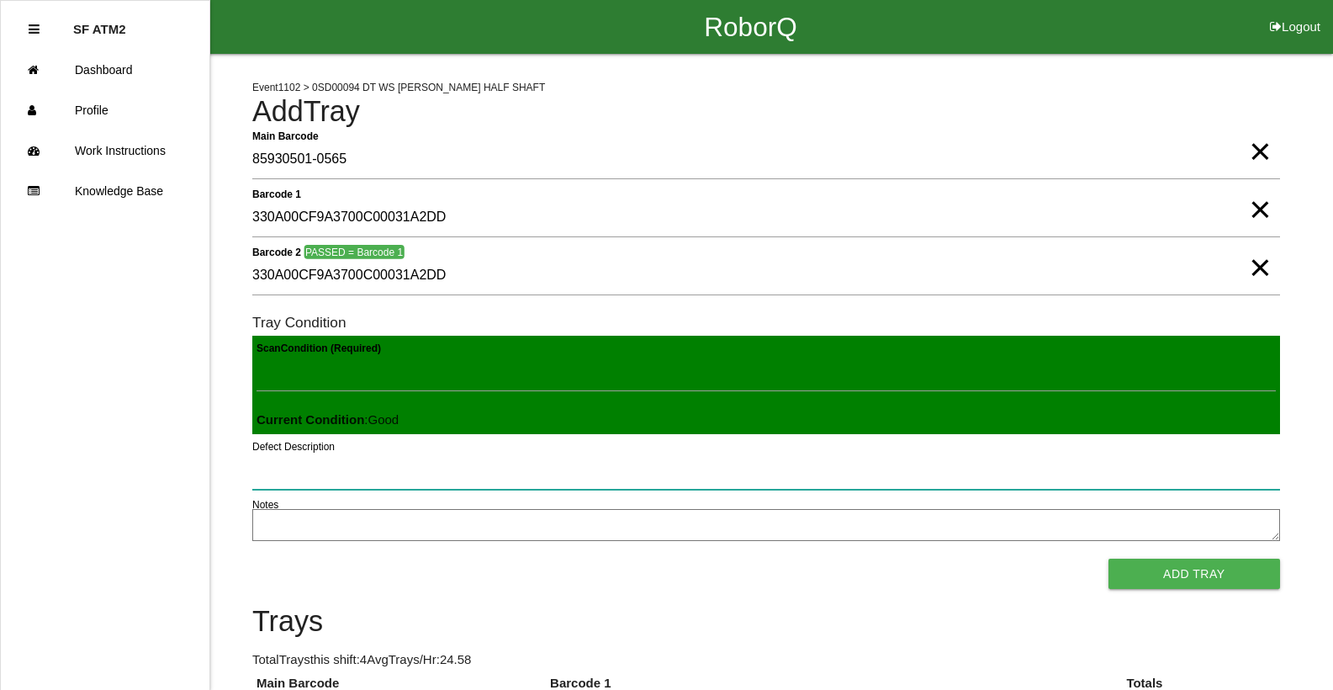
click at [1108, 558] on button "Add Tray" at bounding box center [1194, 573] width 172 height 30
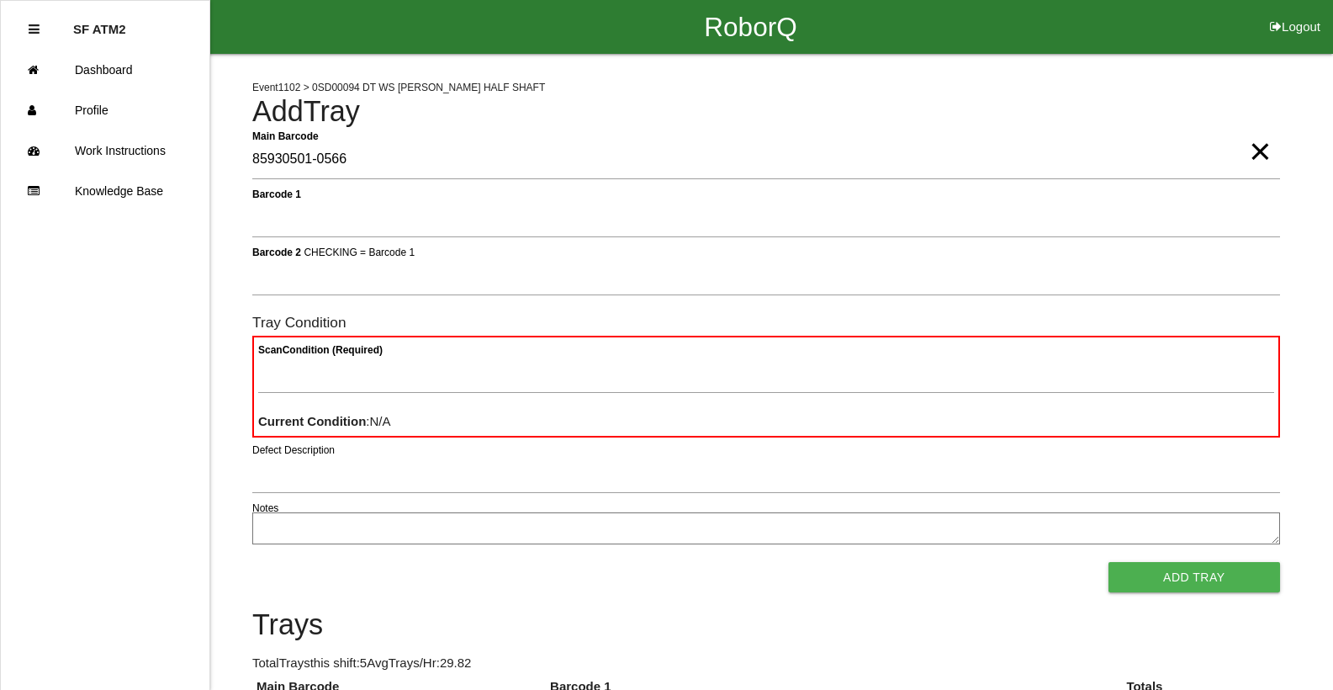
type Barcode "85930501-0566"
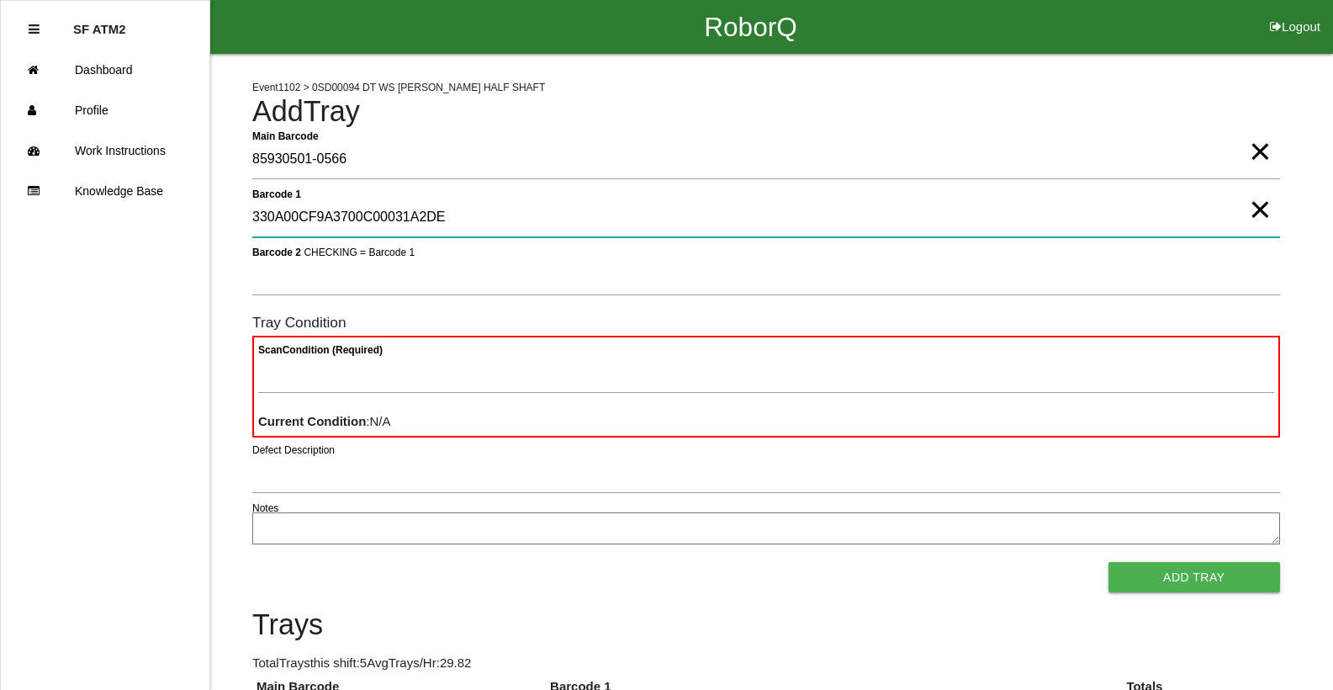
type 1 "330A00CF9A3700C00031A2DE"
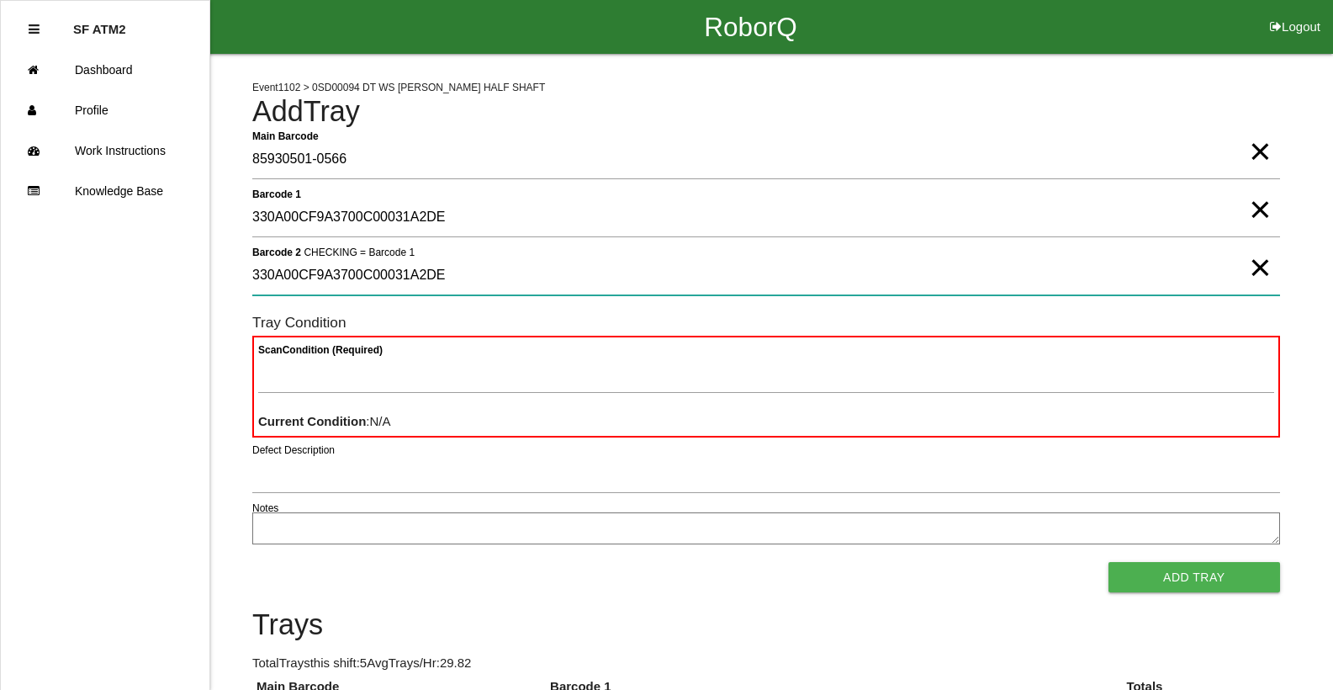
type 2 "330A00CF9A3700C00031A2DE"
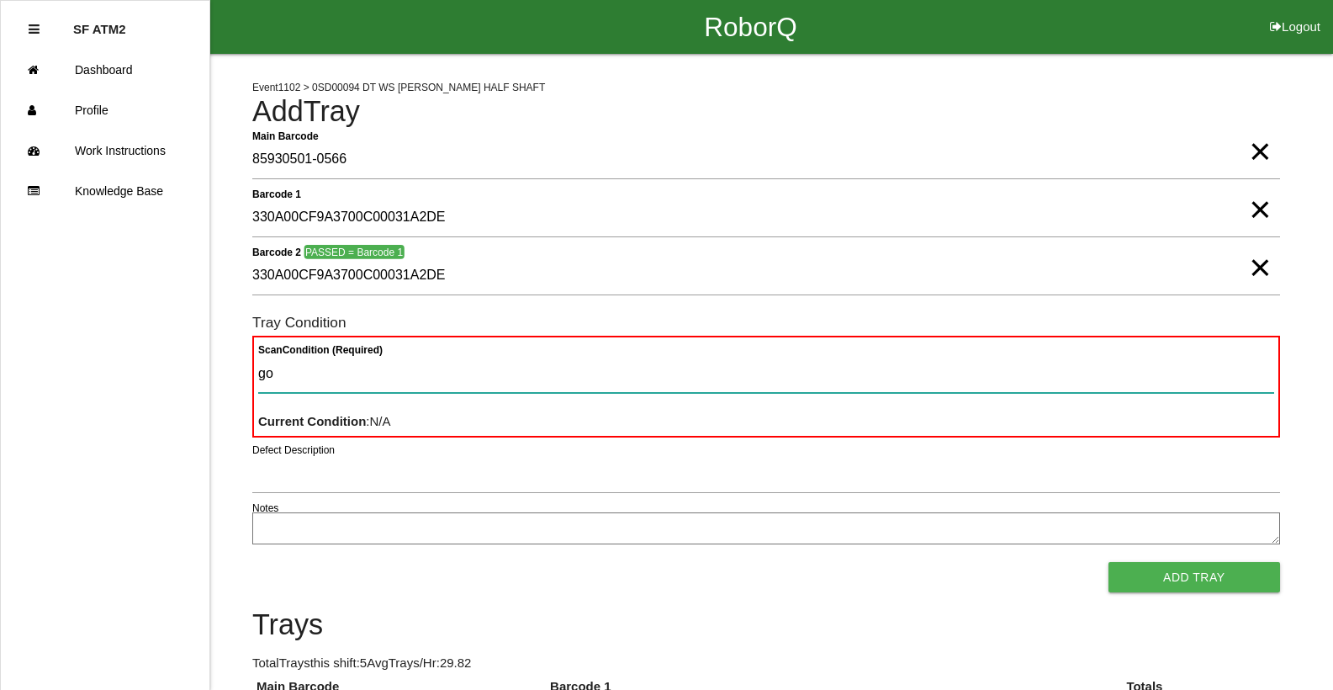
type Condition "goo"
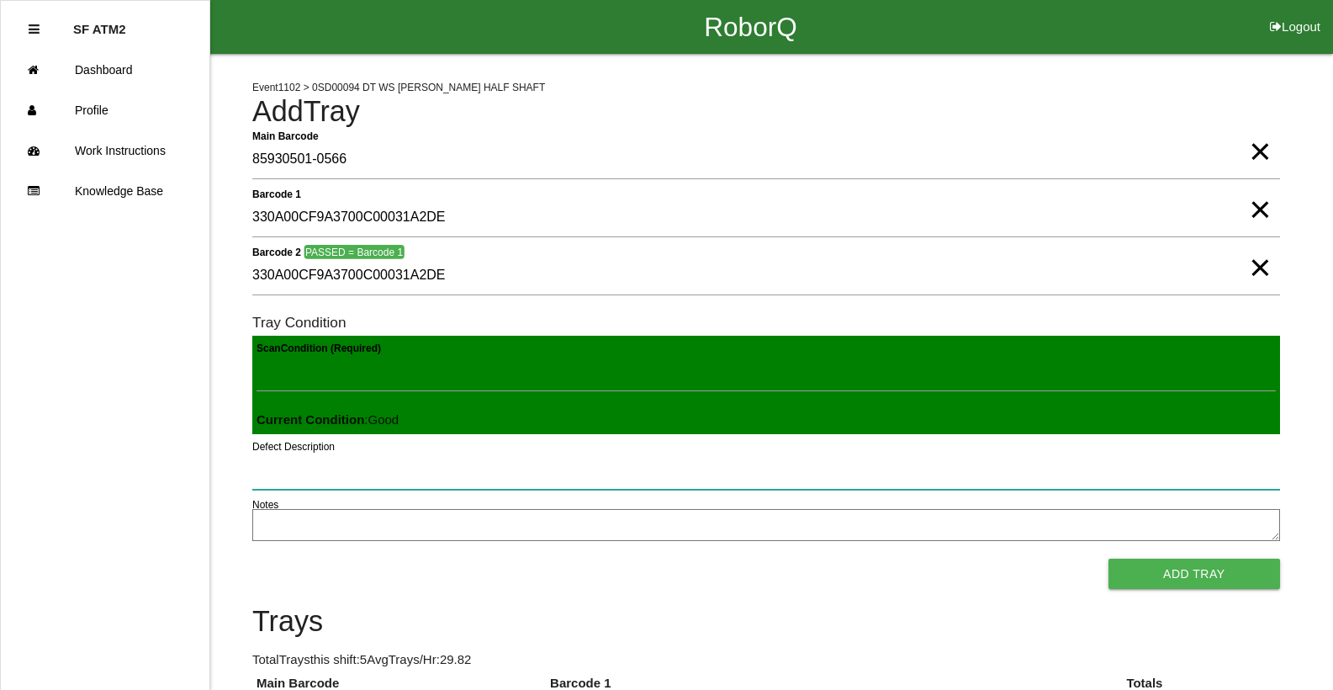
click at [1108, 558] on button "Add Tray" at bounding box center [1194, 573] width 172 height 30
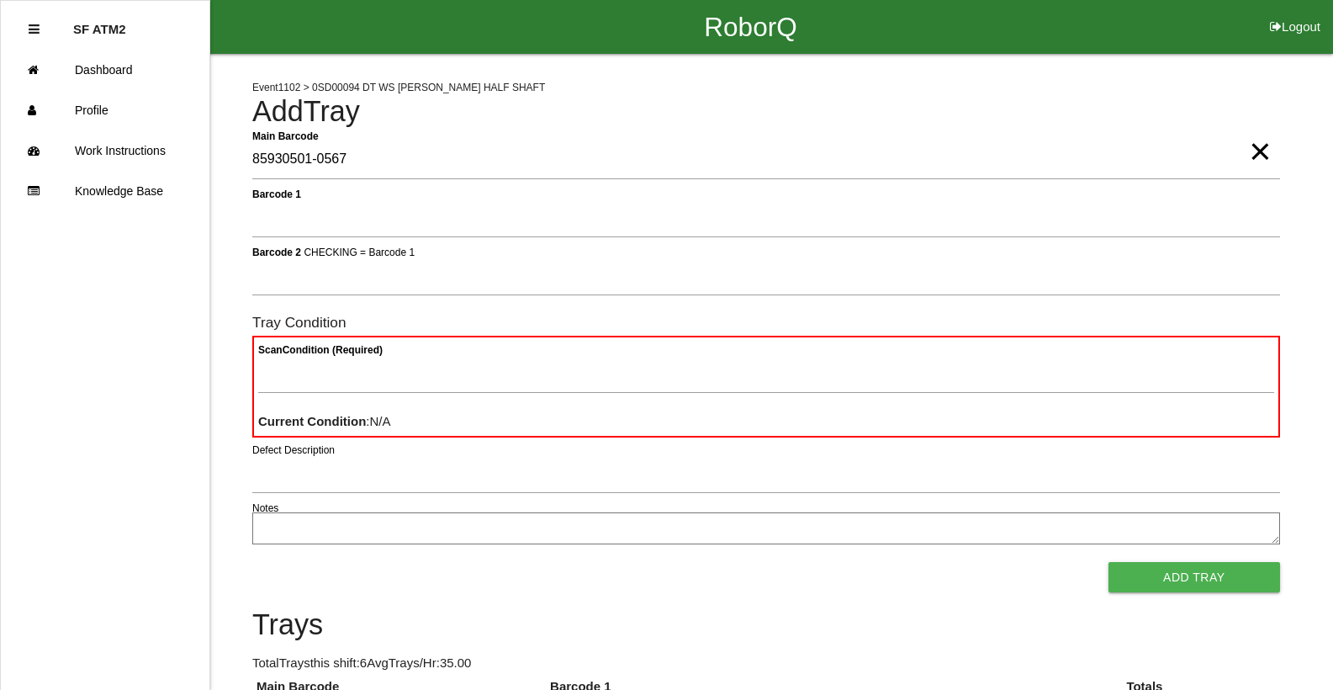
type Barcode "85930501-0567"
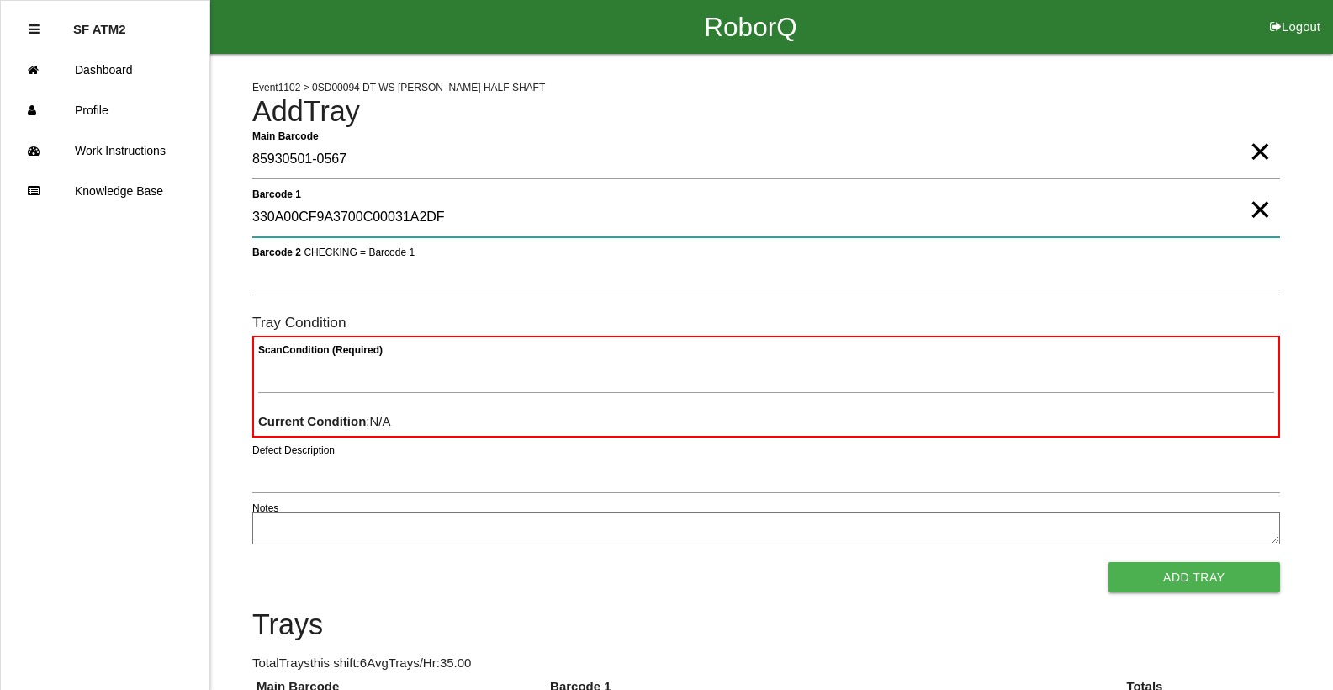
type 1 "330A00CF9A3700C00031A2DF"
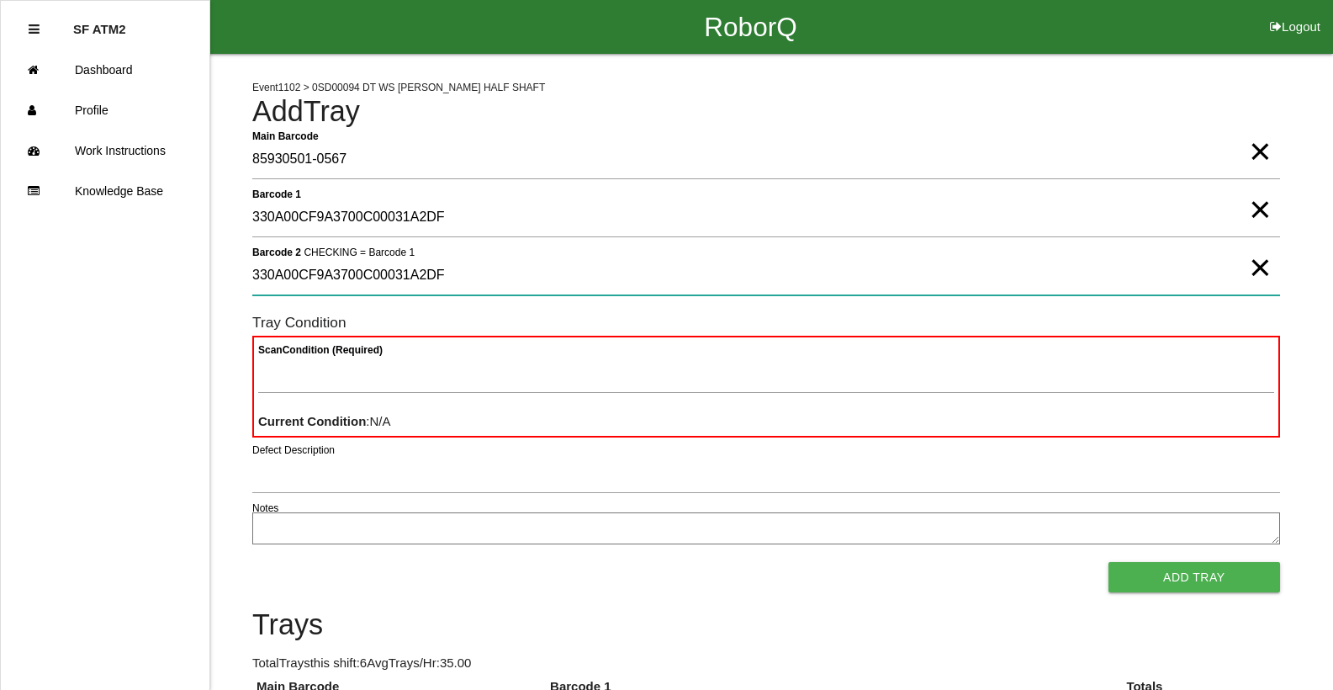
type 2 "330A00CF9A3700C00031A2DF"
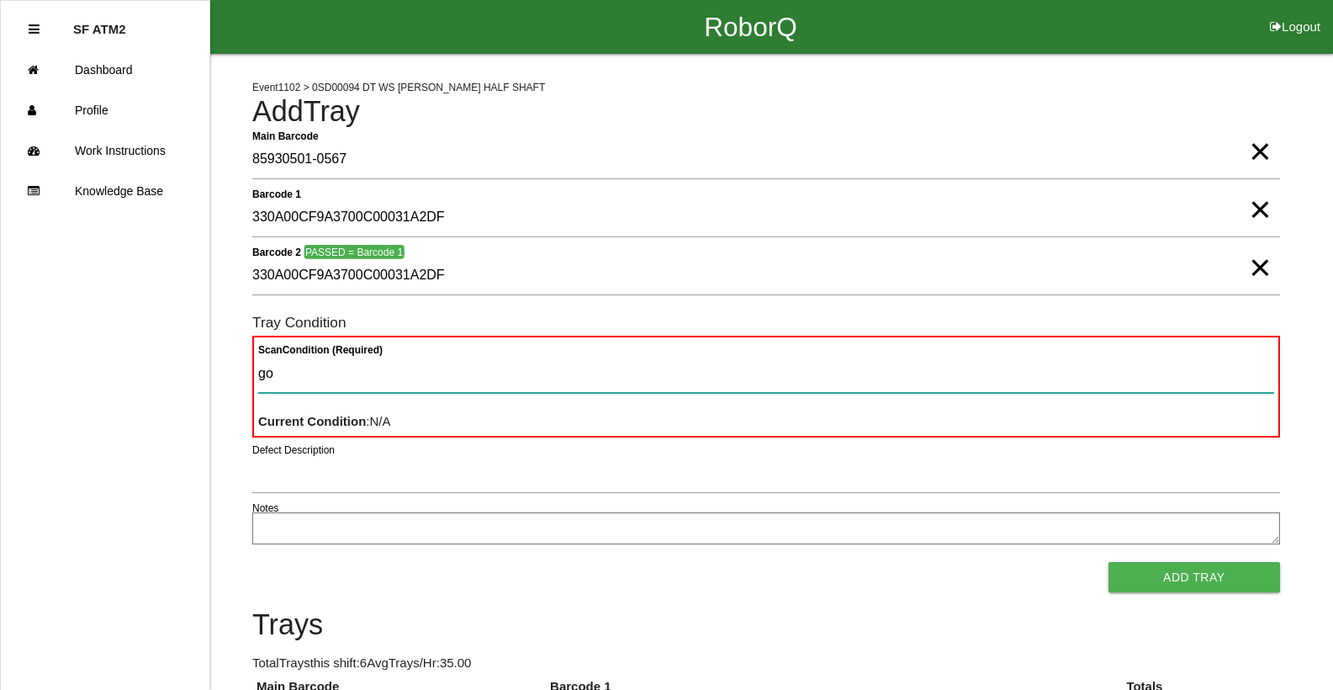
type Condition "goo"
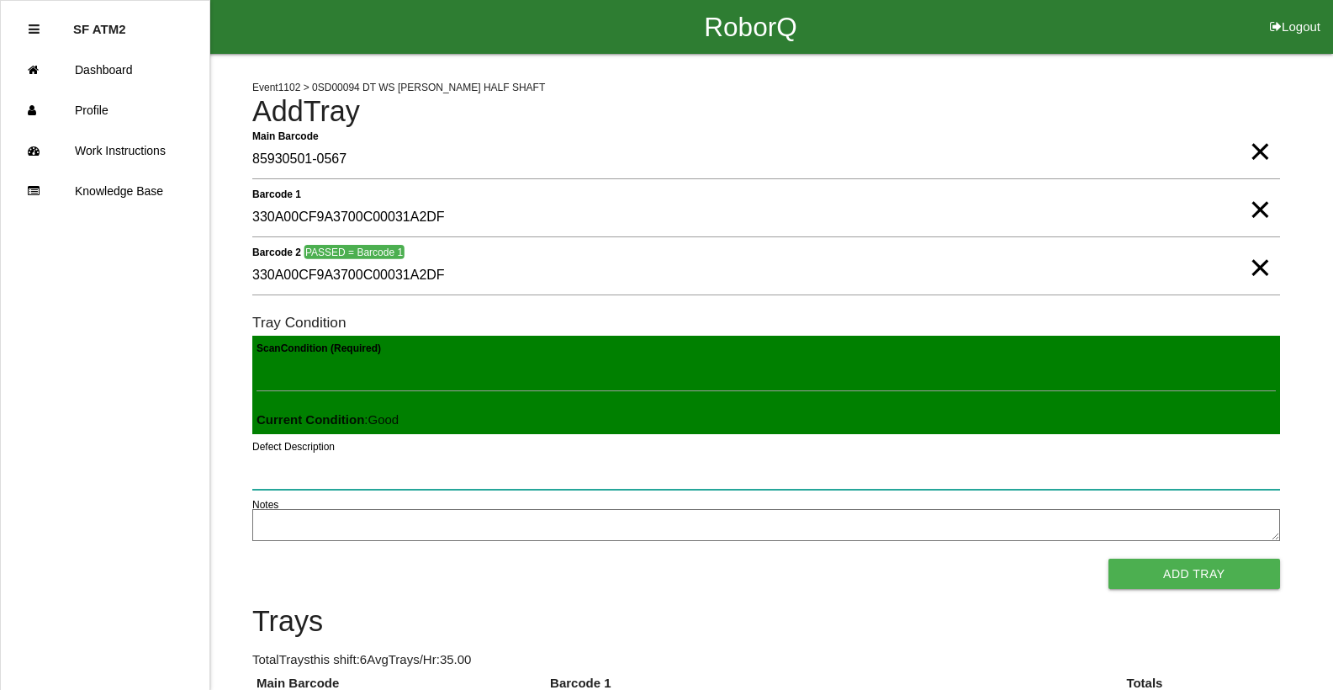
click at [1108, 558] on button "Add Tray" at bounding box center [1194, 573] width 172 height 30
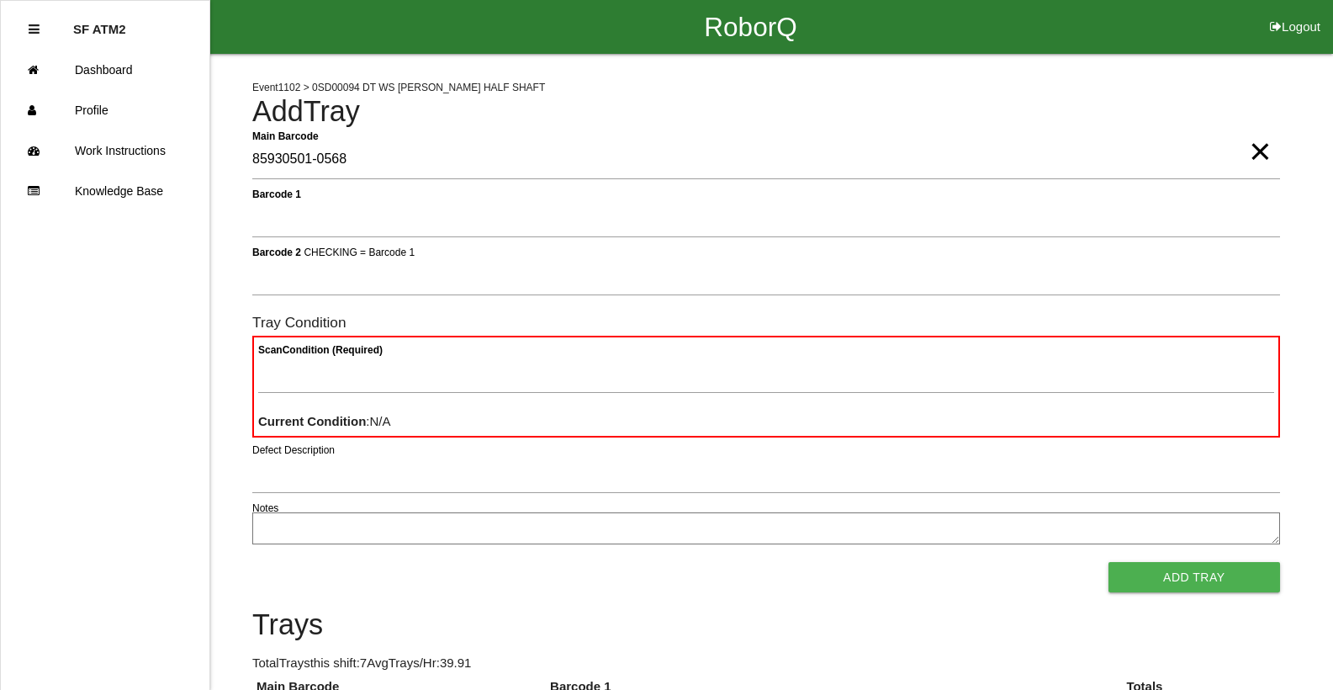
type Barcode "85930501-0568"
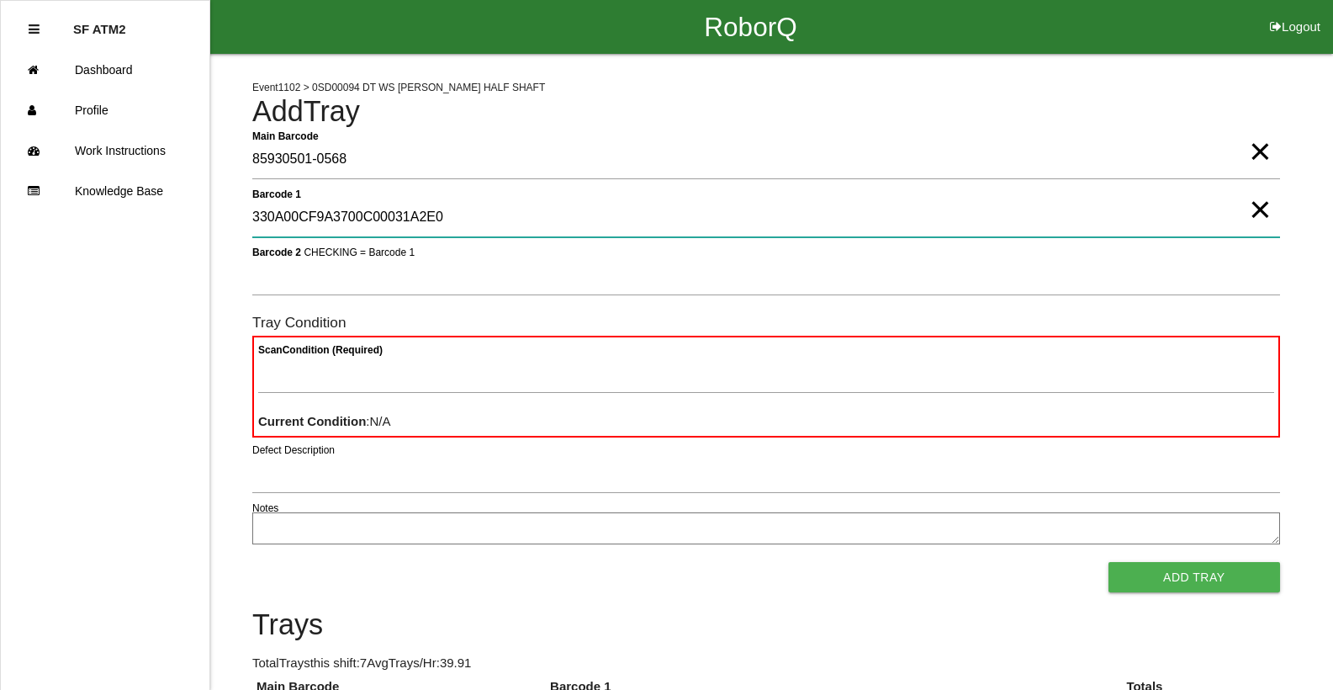
type 1 "330A00CF9A3700C00031A2E0"
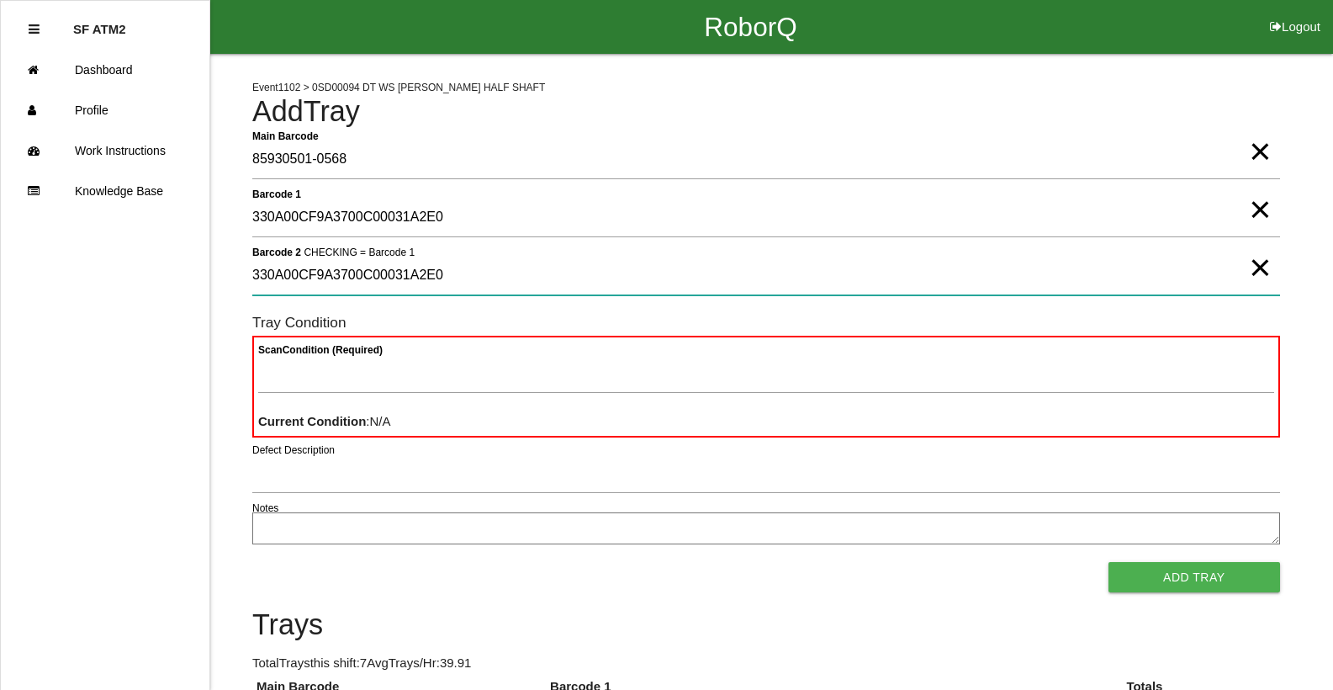
type 2 "330A00CF9A3700C00031A2E0"
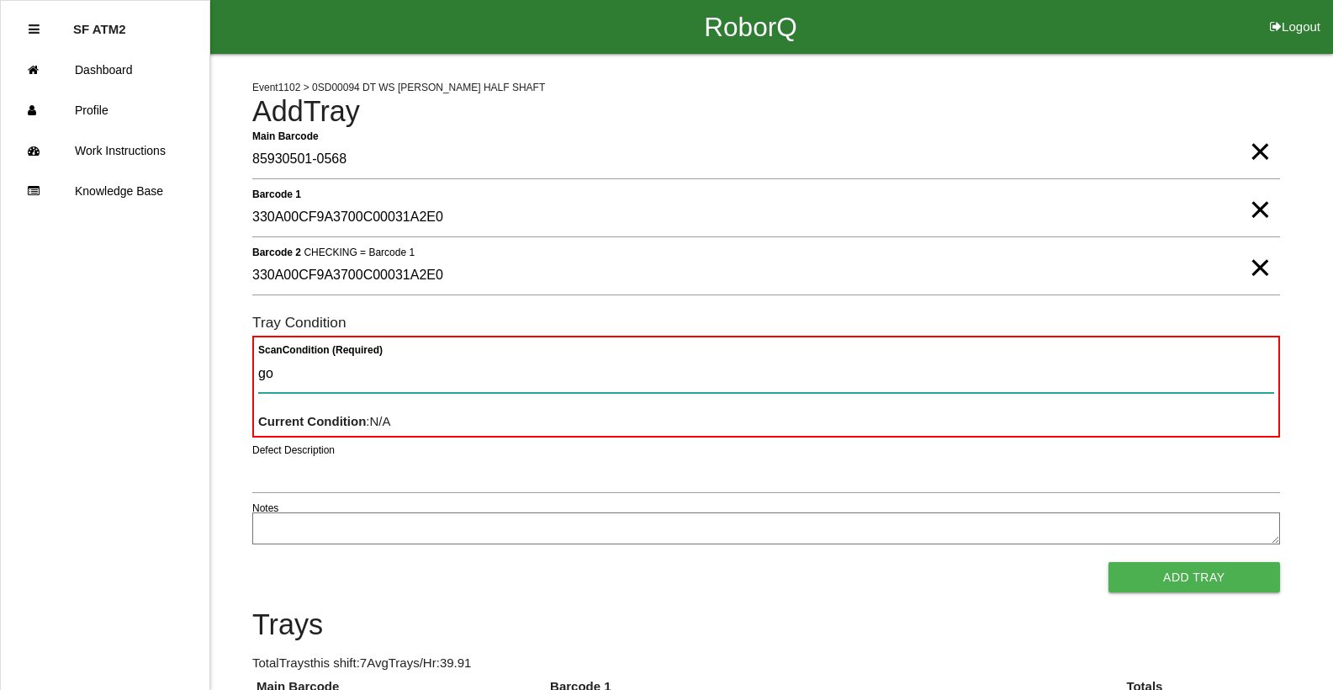
type Condition "goo"
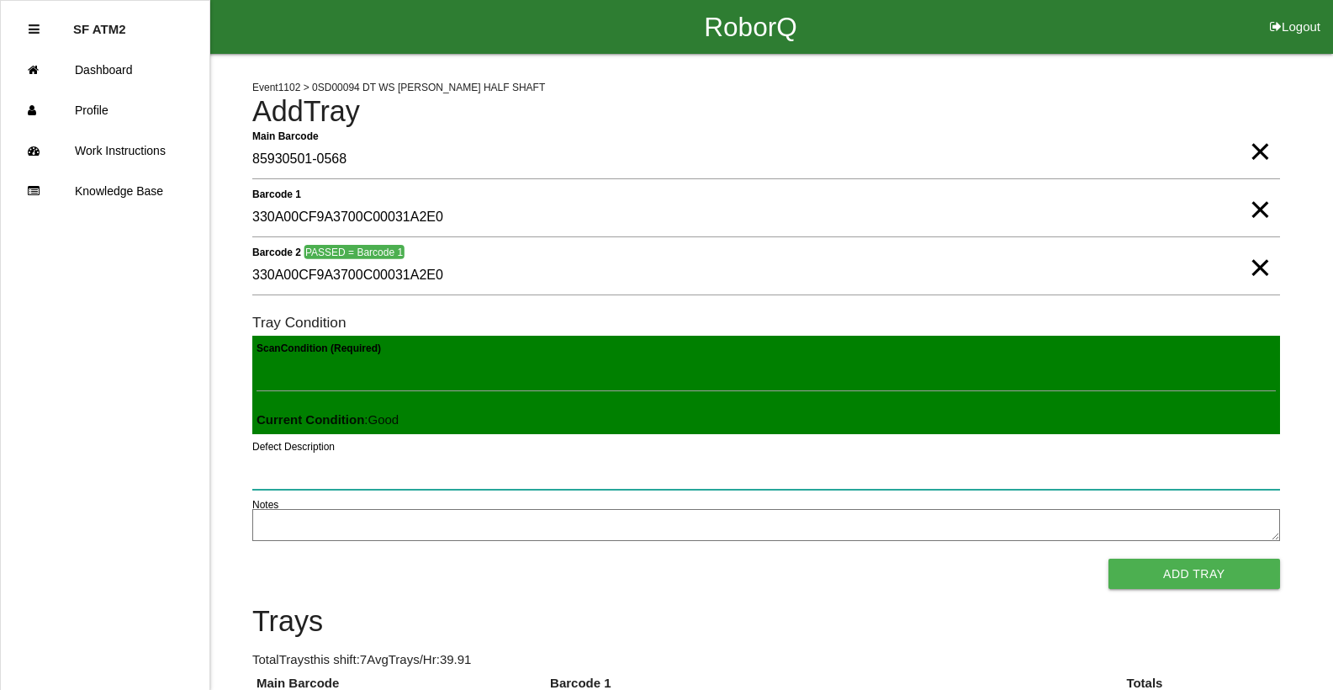
click at [1108, 558] on button "Add Tray" at bounding box center [1194, 573] width 172 height 30
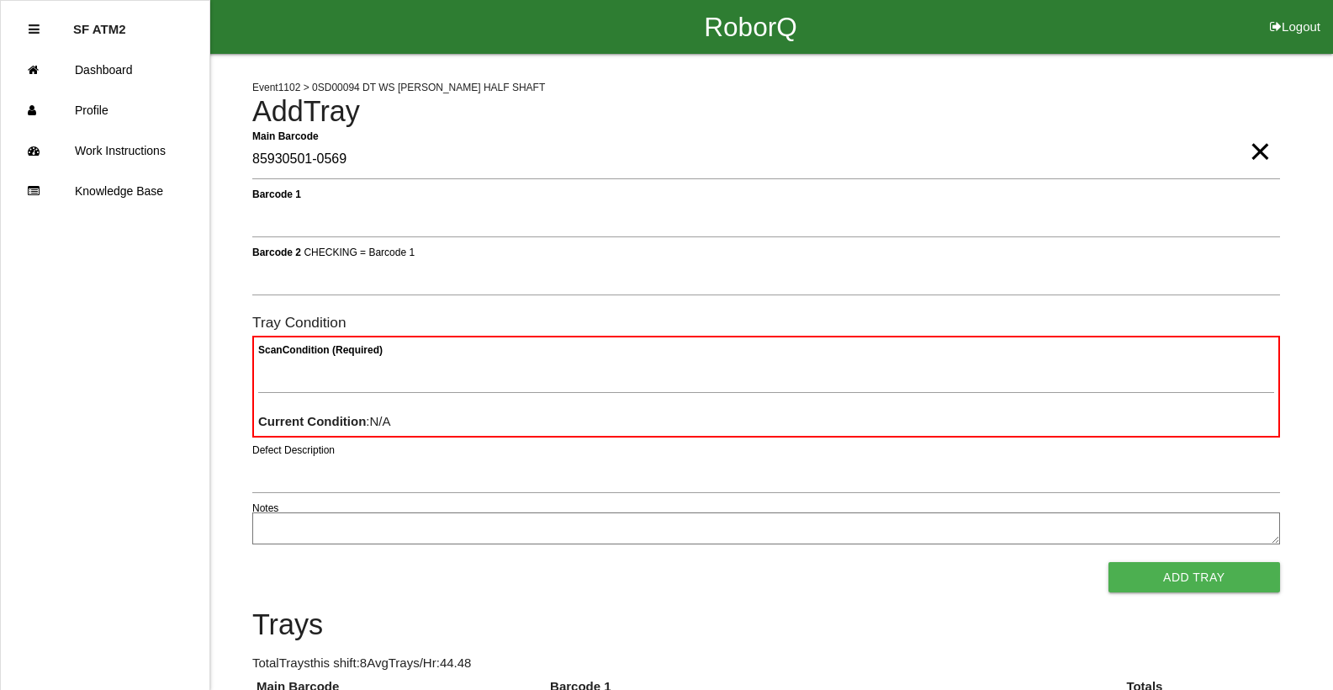
type Barcode "85930501-0569"
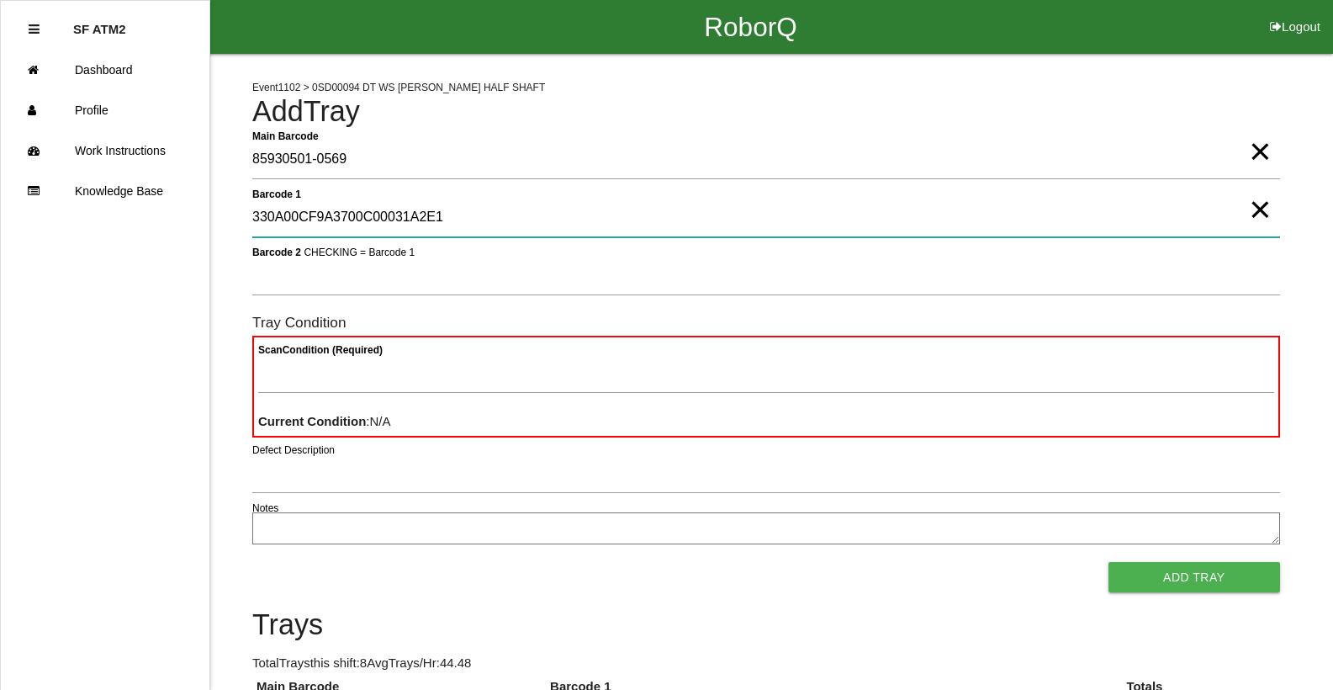
type 1 "330A00CF9A3700C00031A2E1"
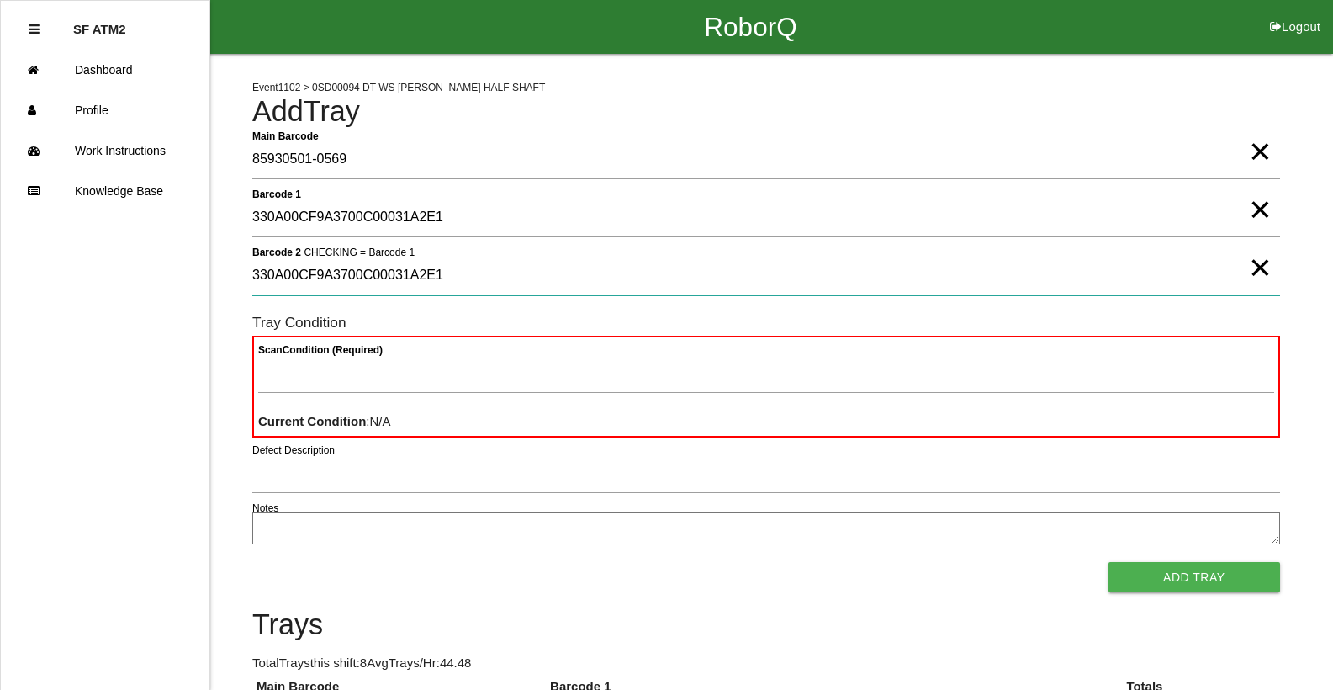
type 2 "330A00CF9A3700C00031A2E1"
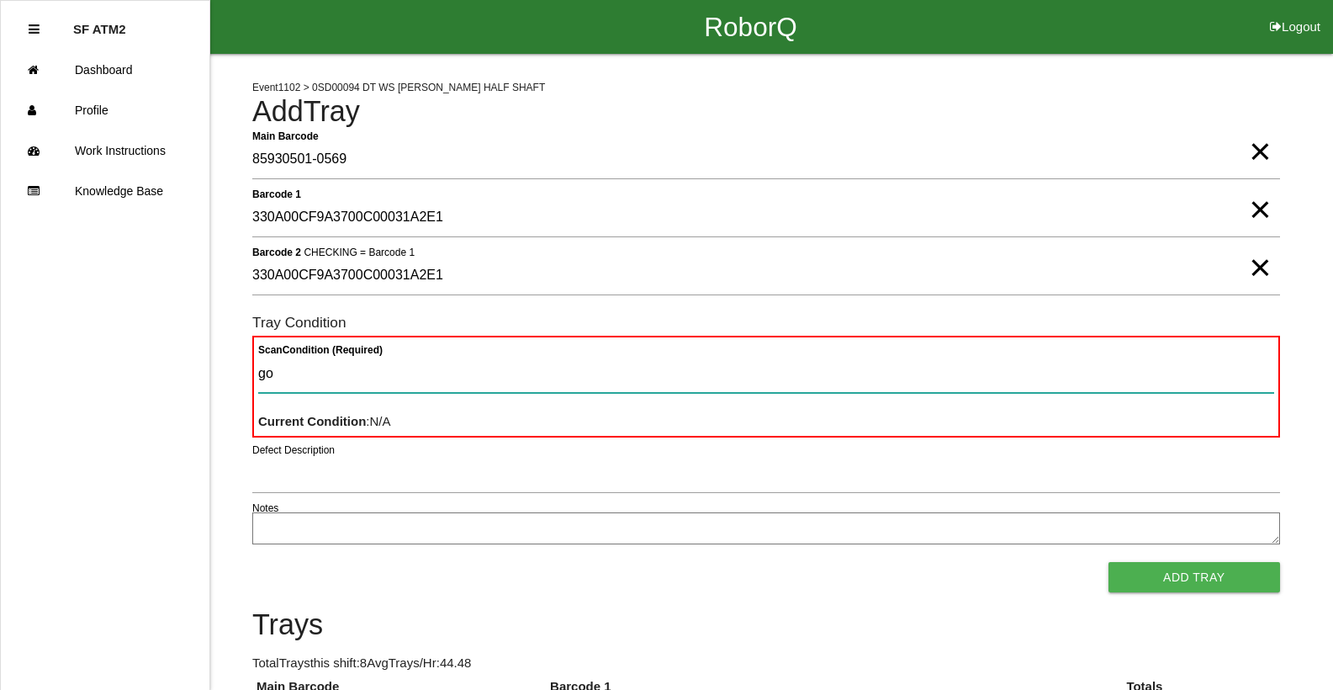
type Condition "goo"
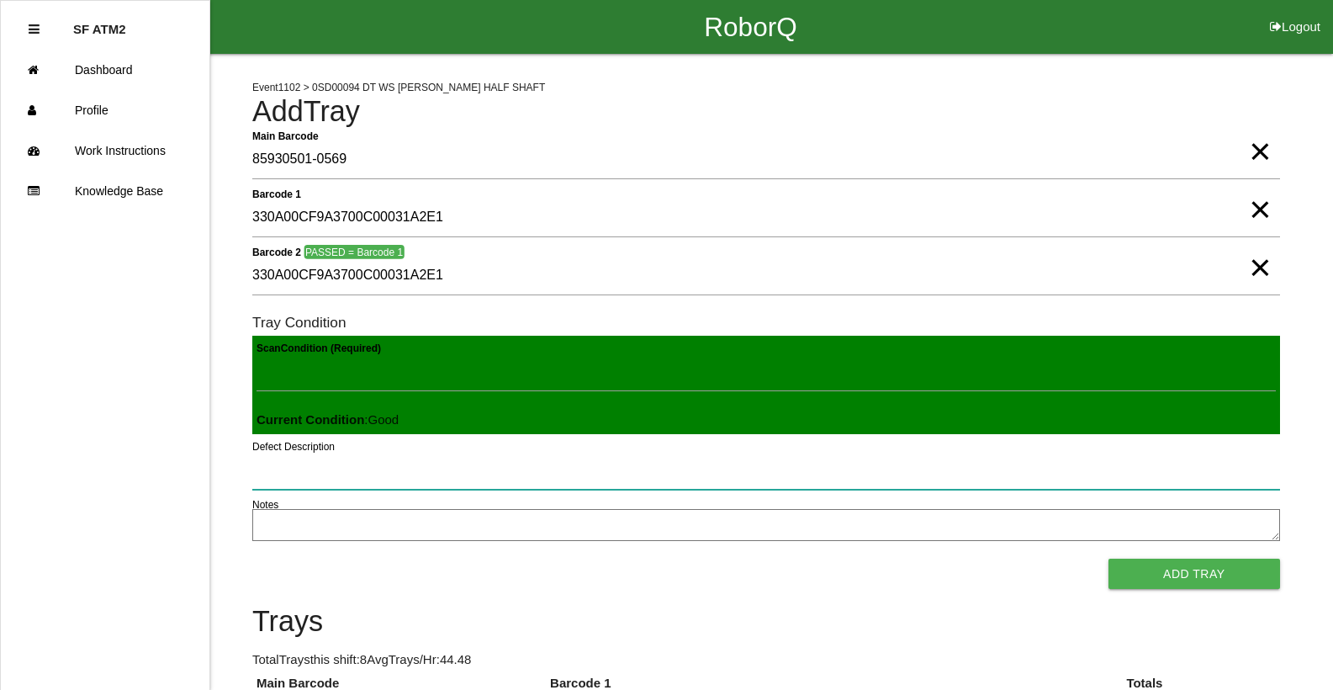
click at [1108, 558] on button "Add Tray" at bounding box center [1194, 573] width 172 height 30
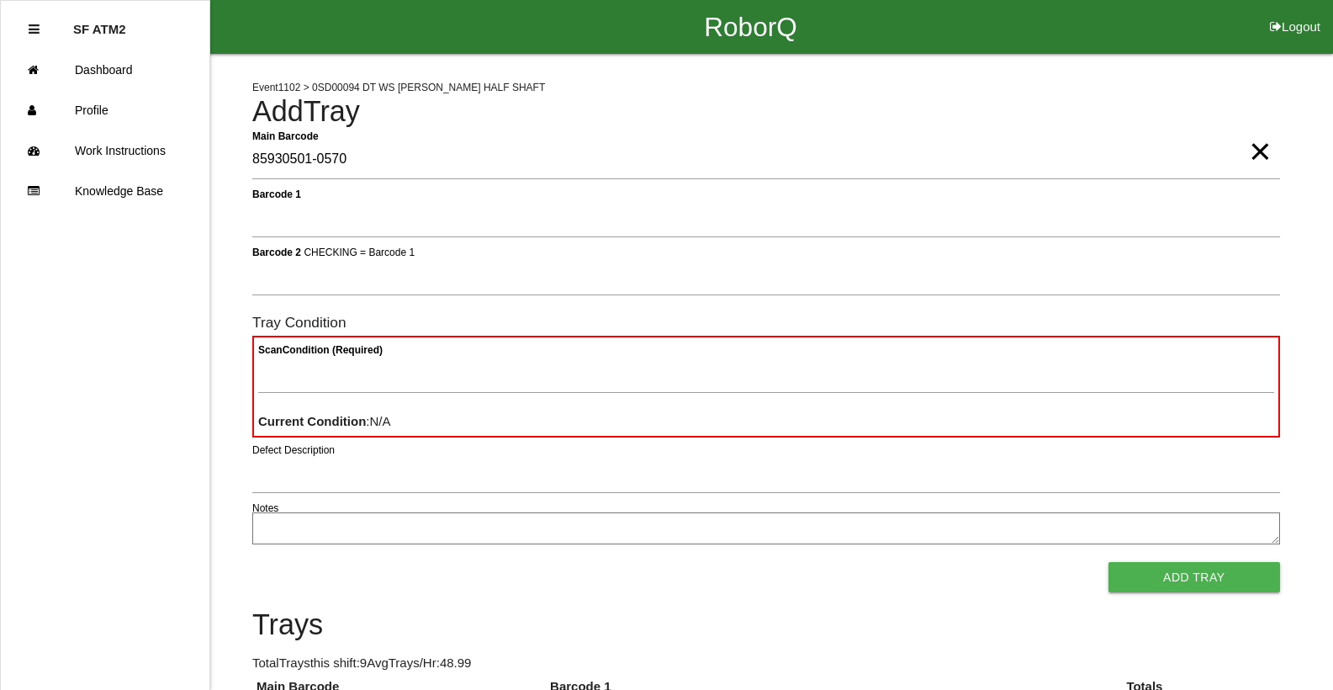
type Barcode "85930501-0570"
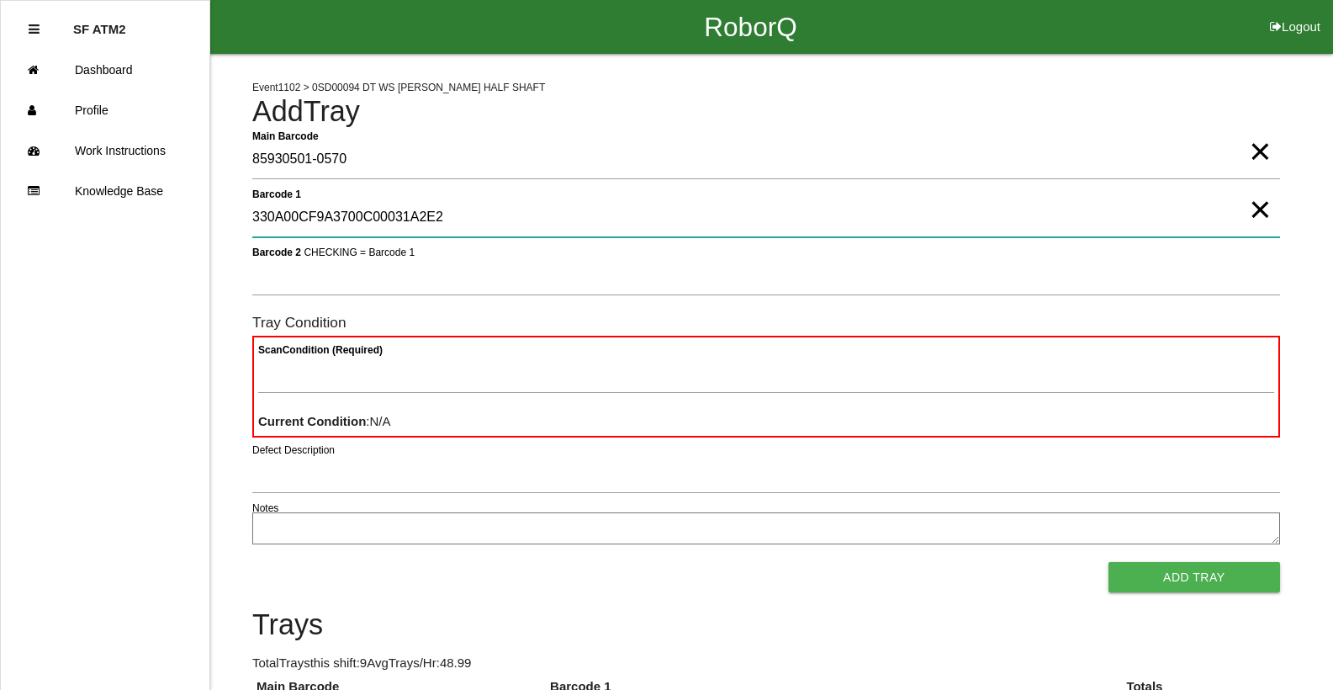
type 1 "330A00CF9A3700C00031A2E2"
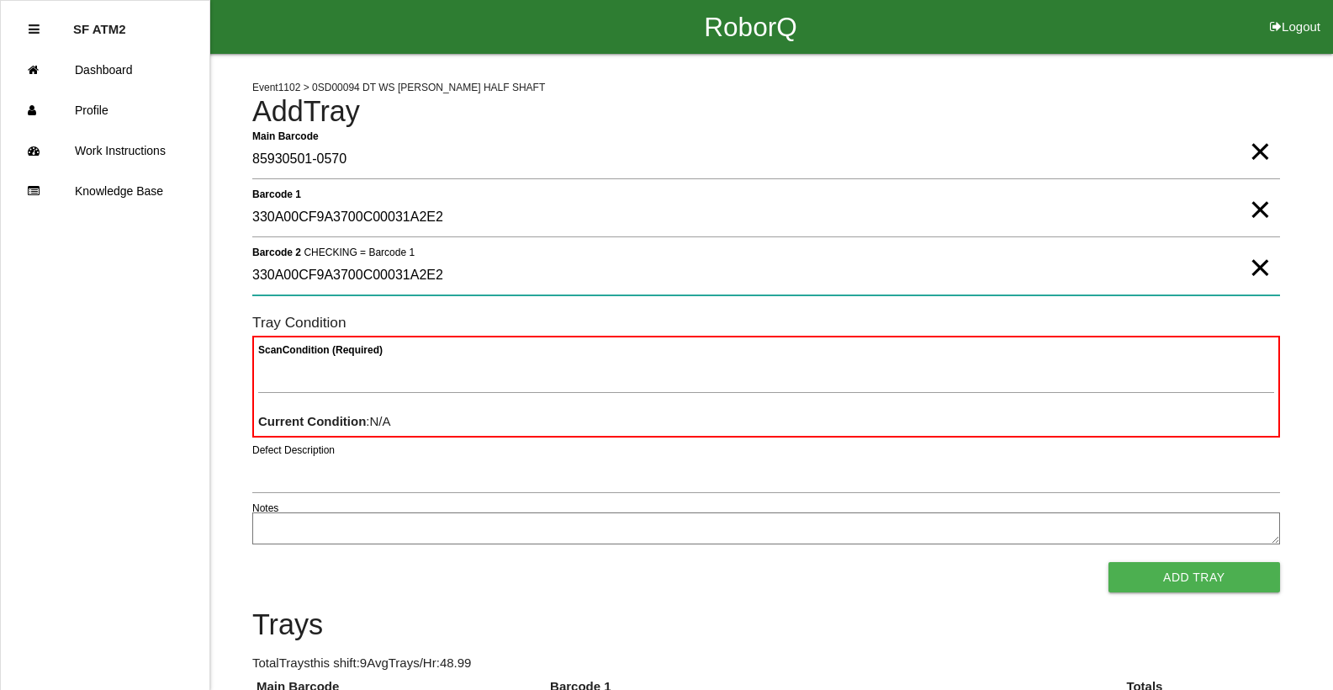
type 2 "330A00CF9A3700C00031A2E2"
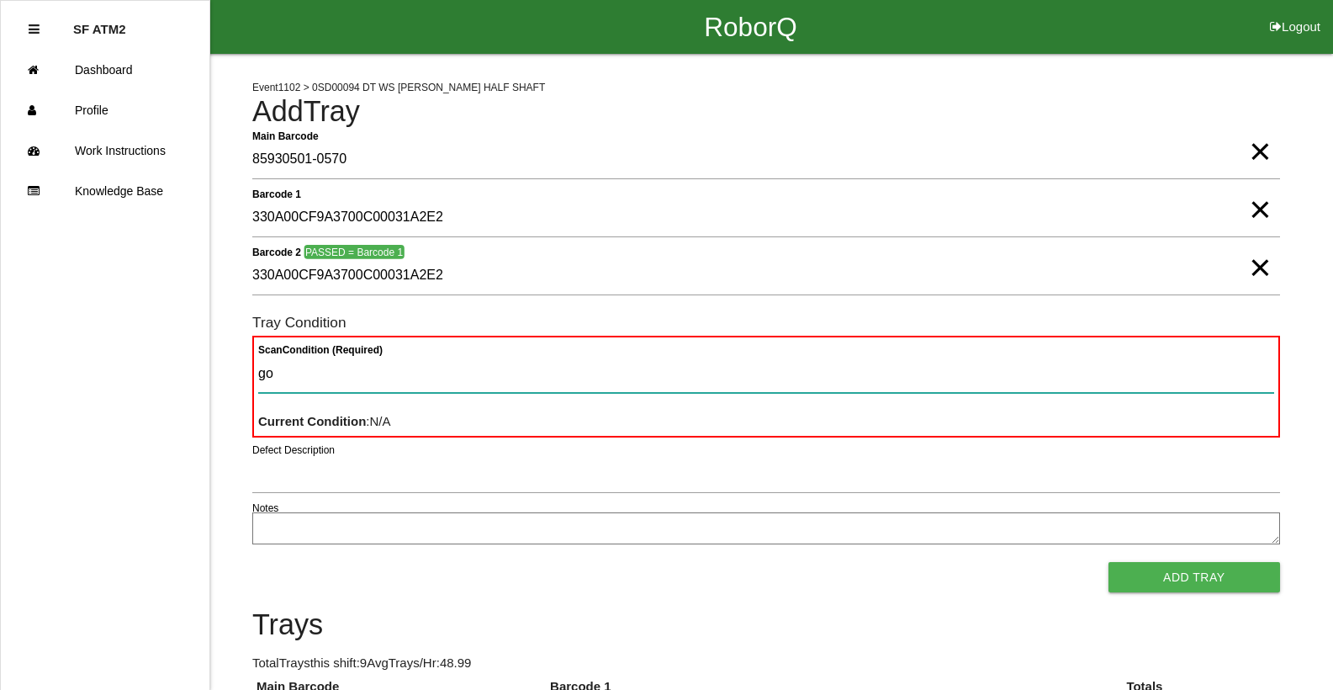
type Condition "goo"
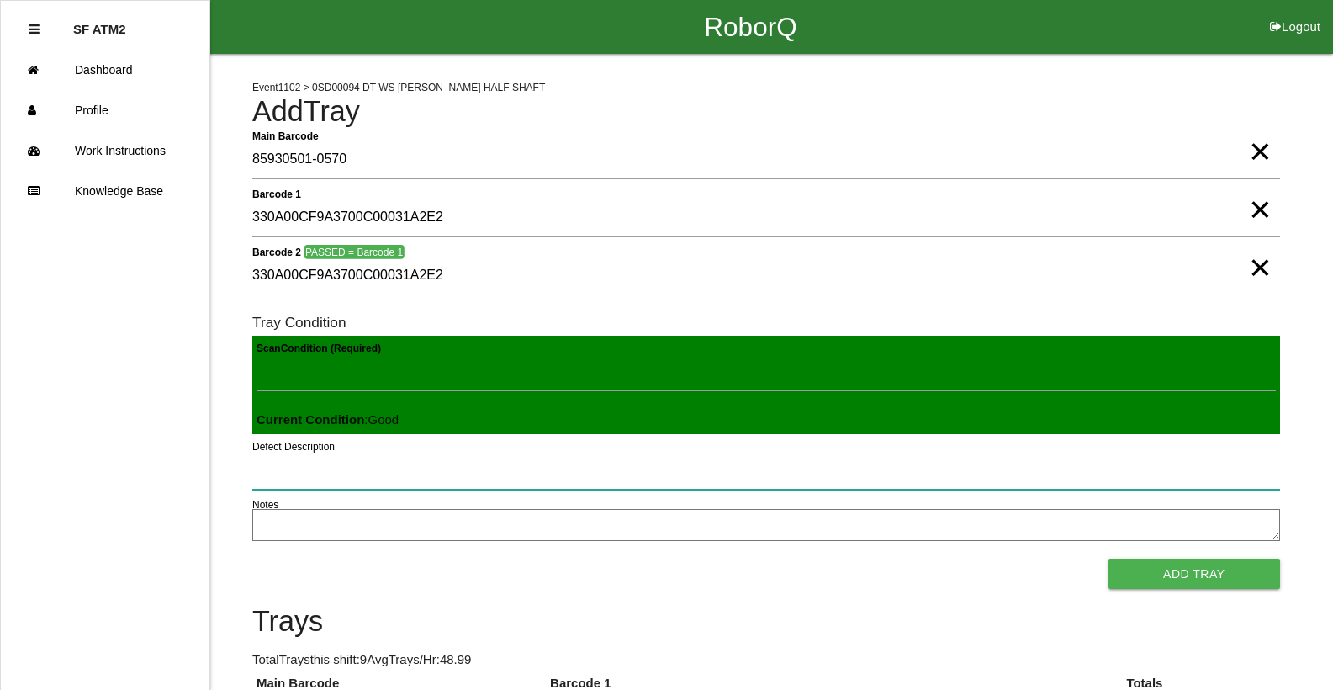
click at [1108, 558] on button "Add Tray" at bounding box center [1194, 573] width 172 height 30
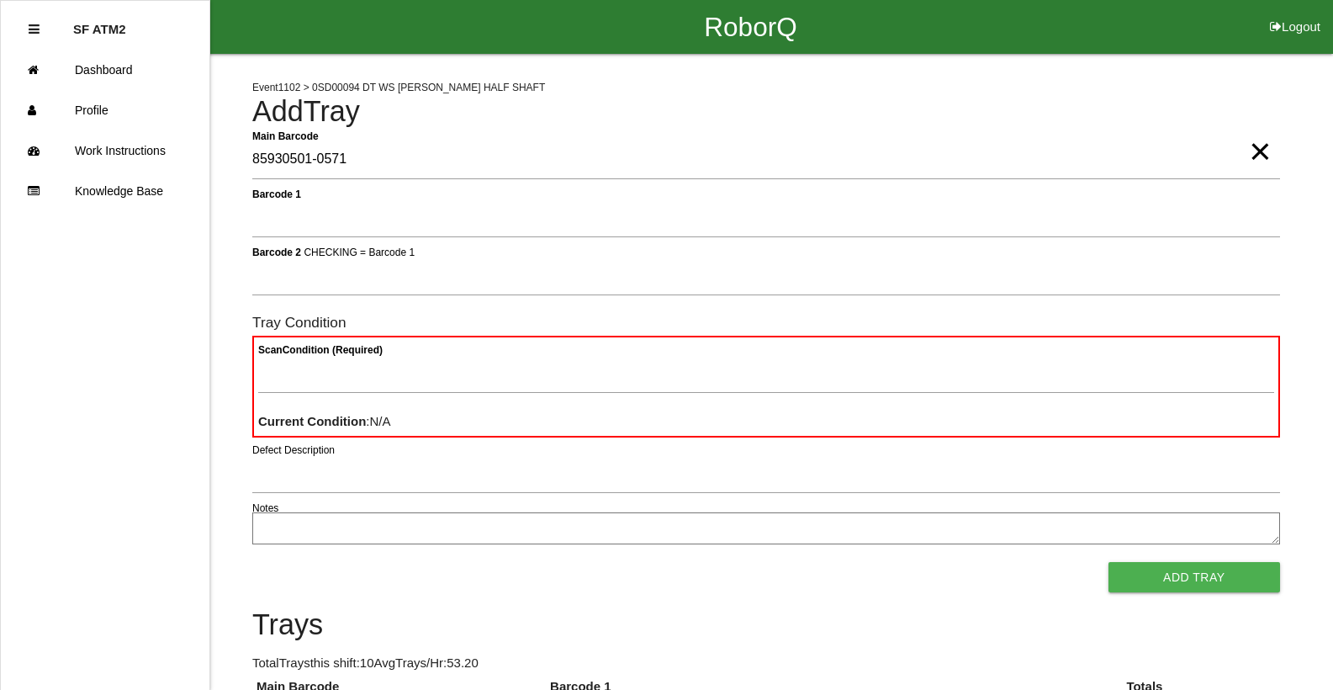
type Barcode "85930501-0571"
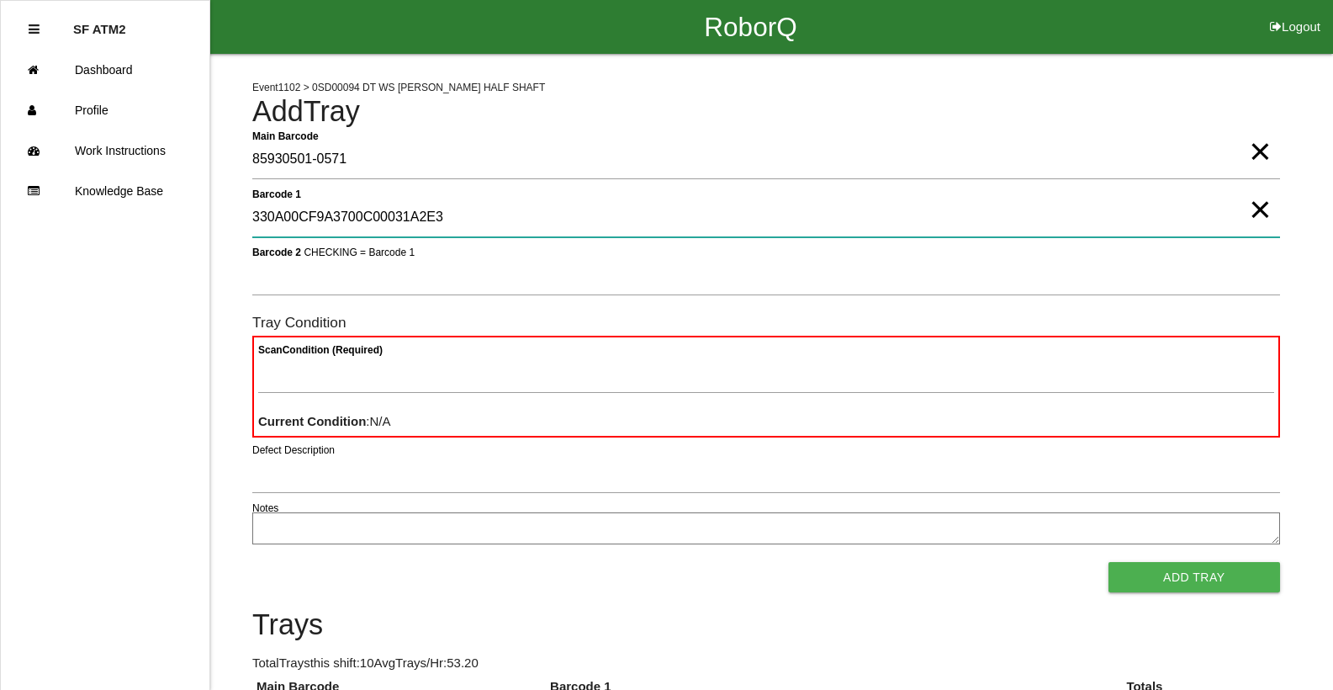
type 1 "330A00CF9A3700C00031A2E3"
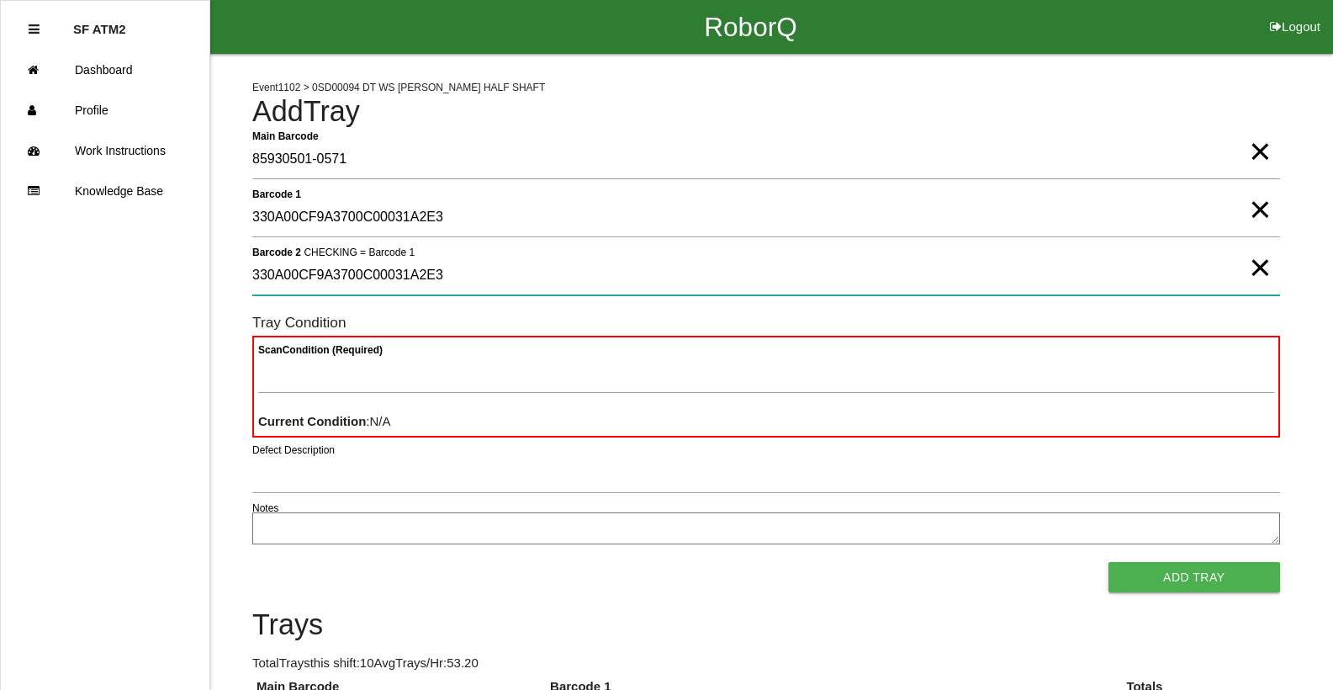
type 2 "330A00CF9A3700C00031A2E3"
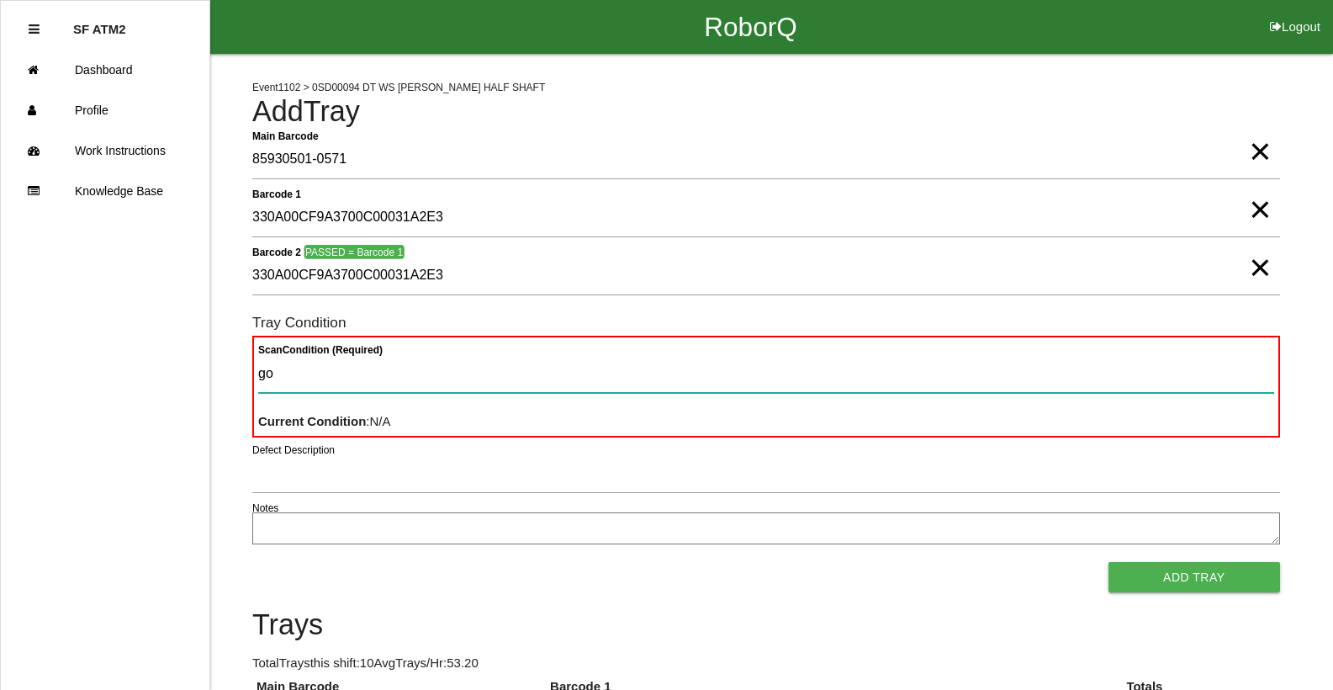
type Condition "goo"
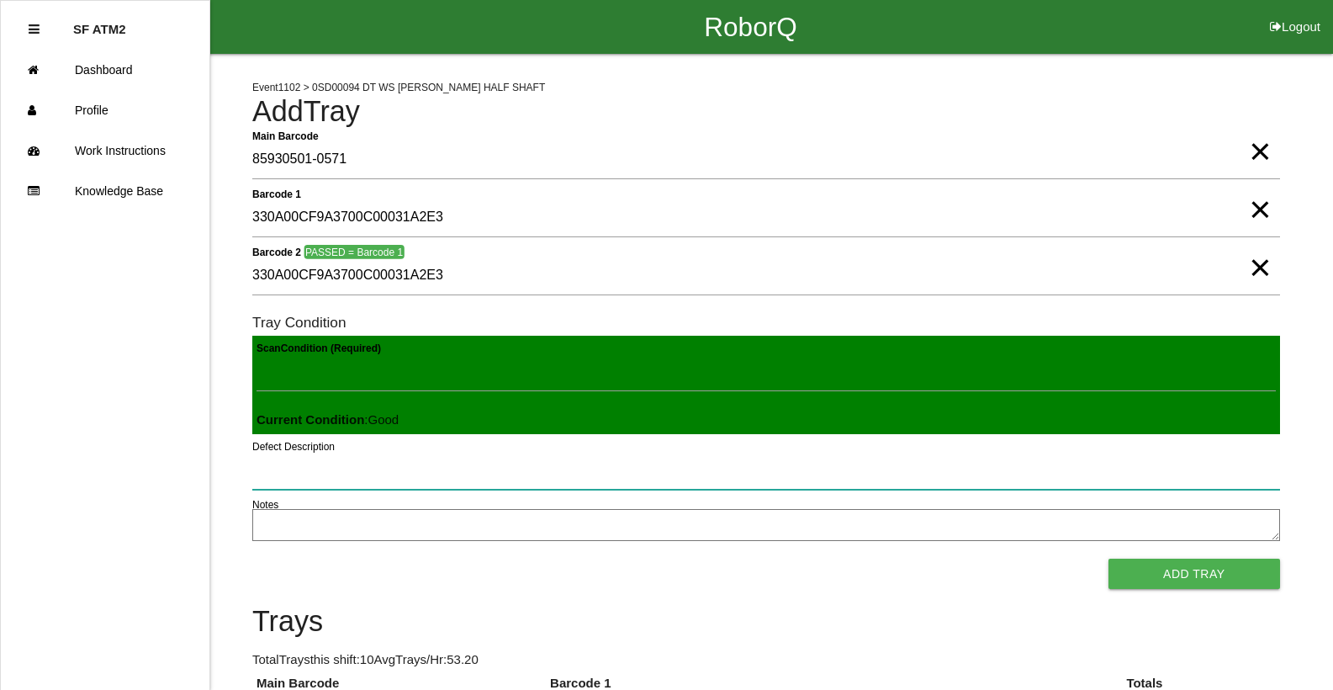
click at [1108, 558] on button "Add Tray" at bounding box center [1194, 573] width 172 height 30
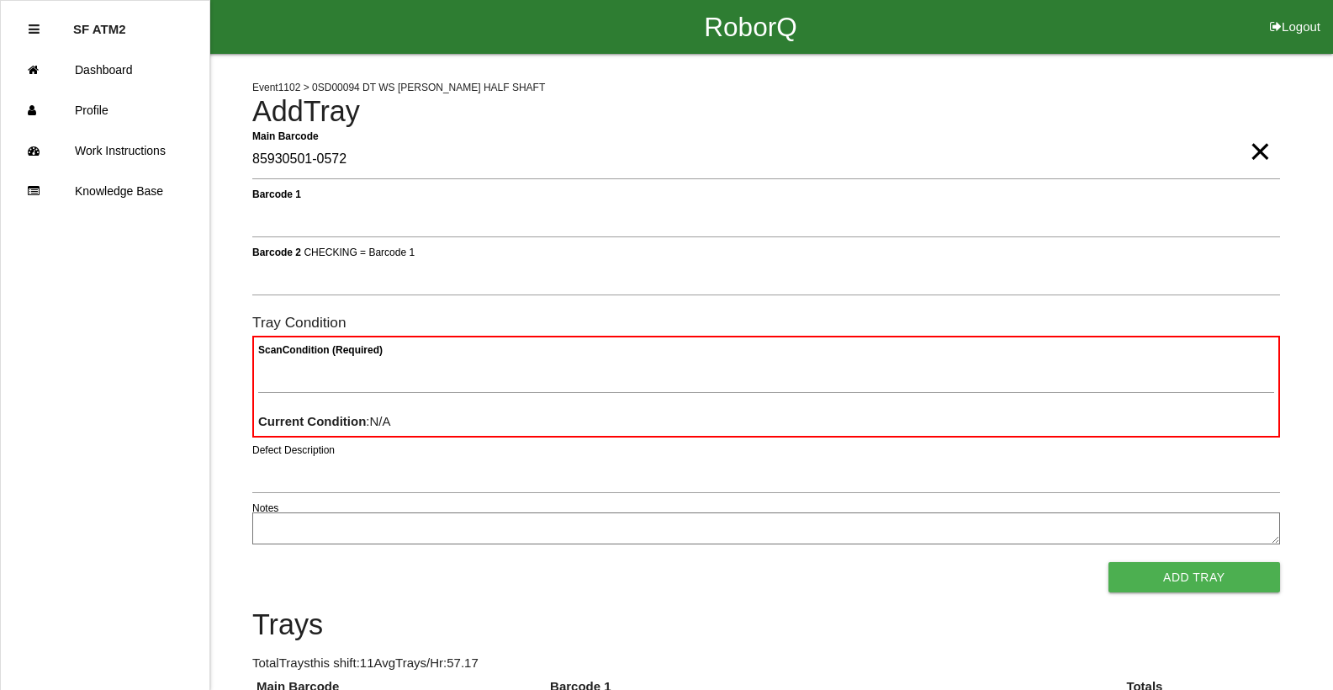
type Barcode "85930501-0572"
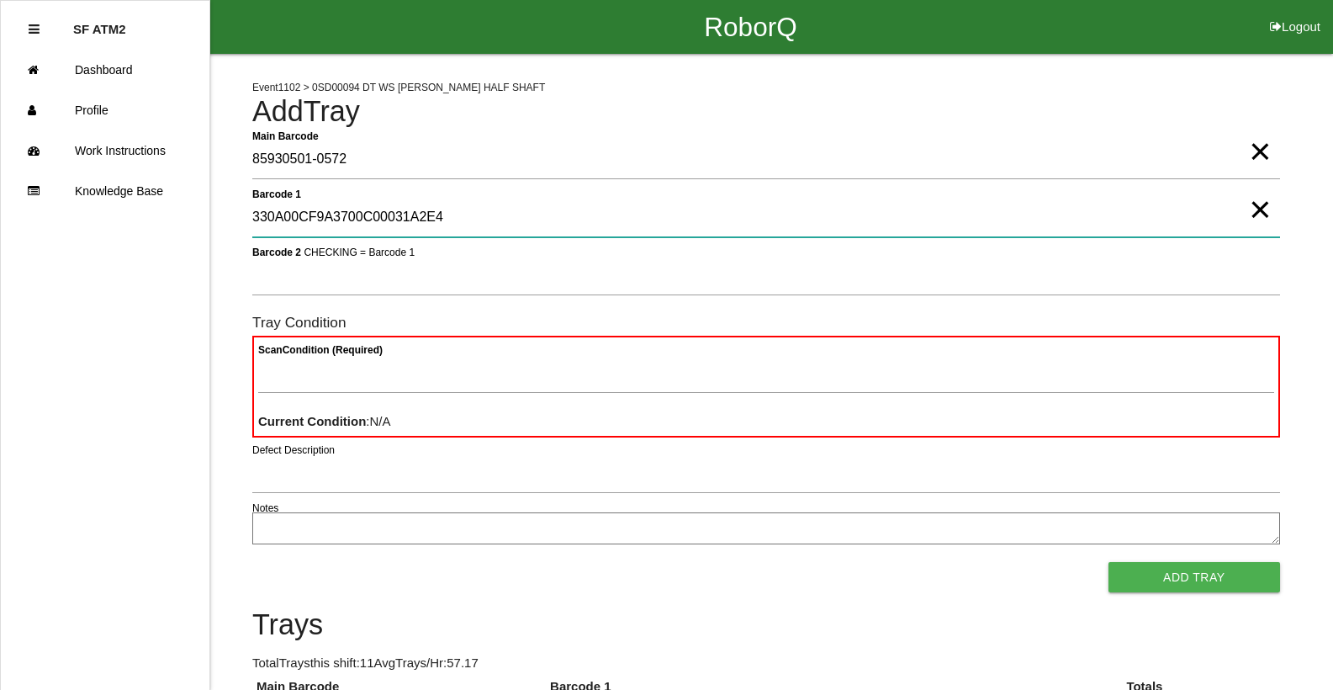
type 1 "330A00CF9A3700C00031A2E4"
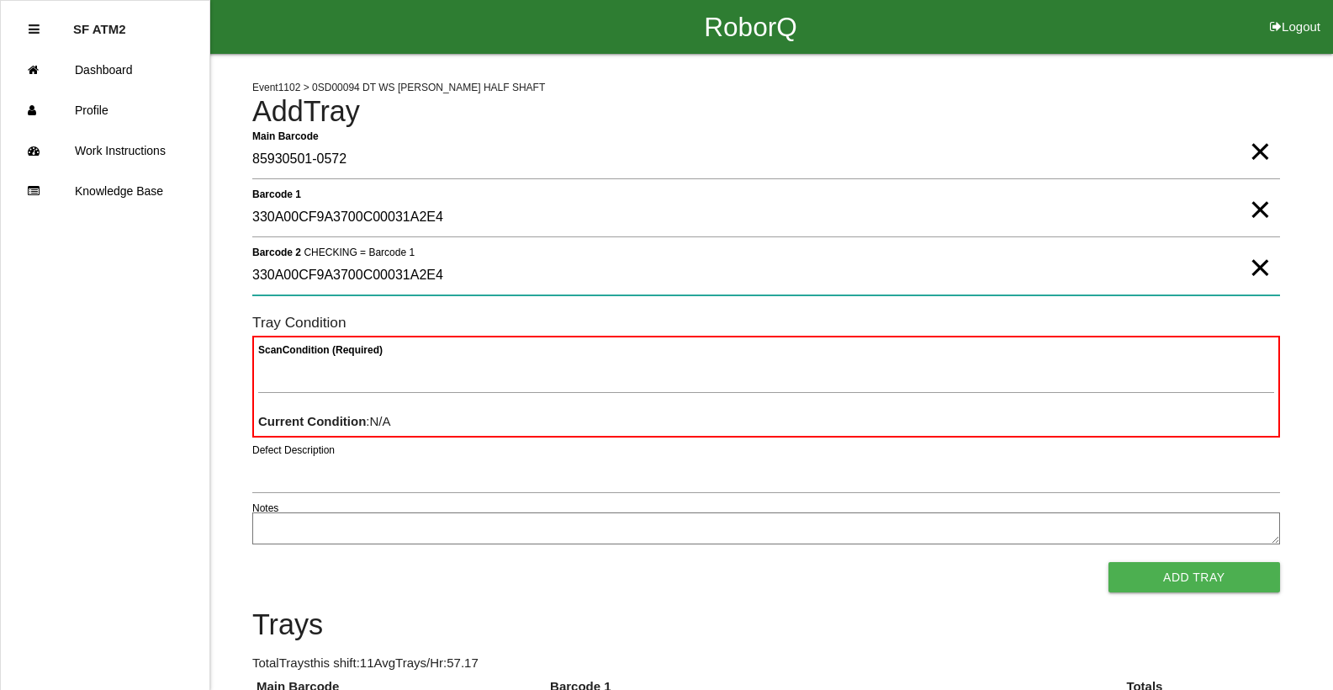
type 2 "330A00CF9A3700C00031A2E4"
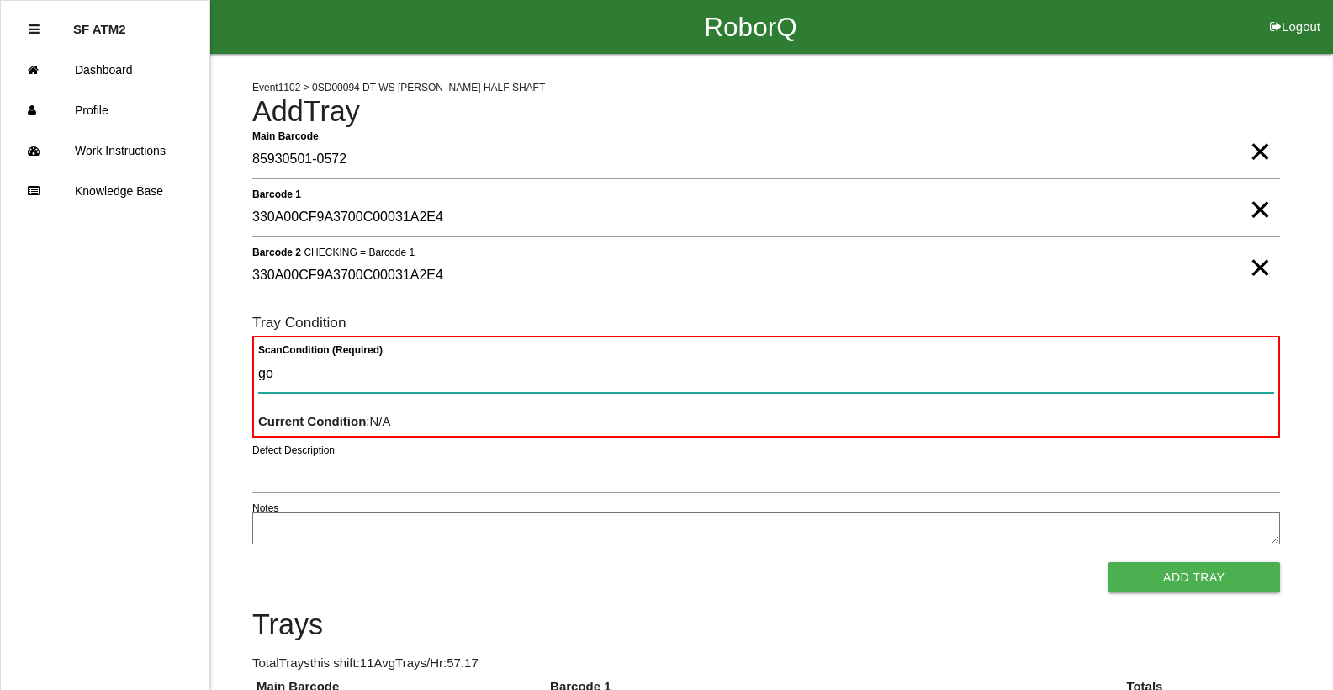
type Condition "goo"
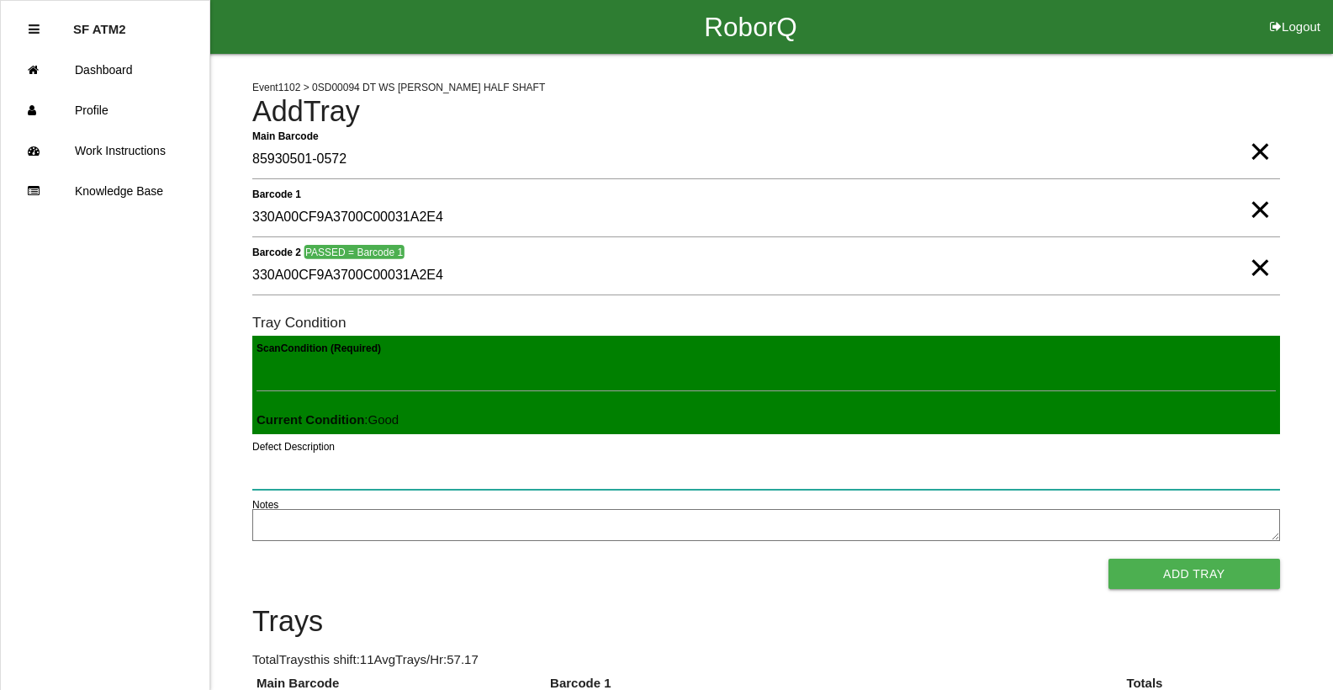
click at [1108, 558] on button "Add Tray" at bounding box center [1194, 573] width 172 height 30
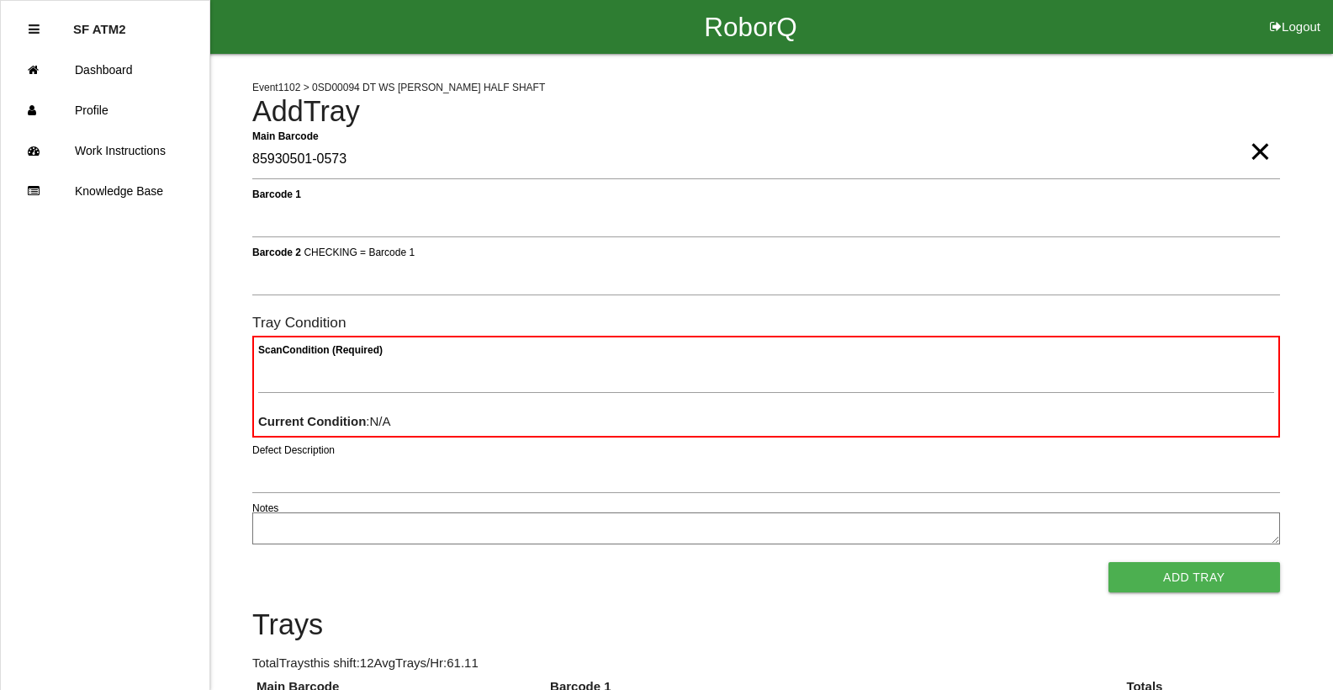
type Barcode "85930501-0573"
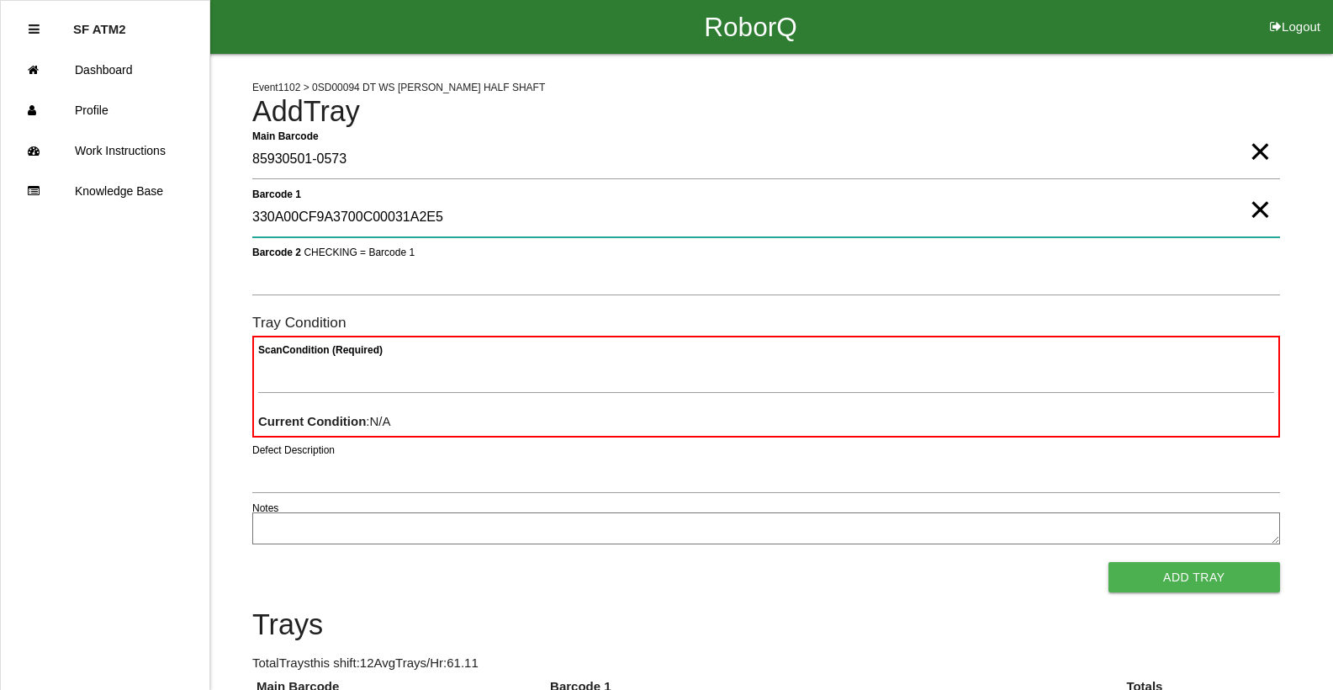
type 1 "330A00CF9A3700C00031A2E5"
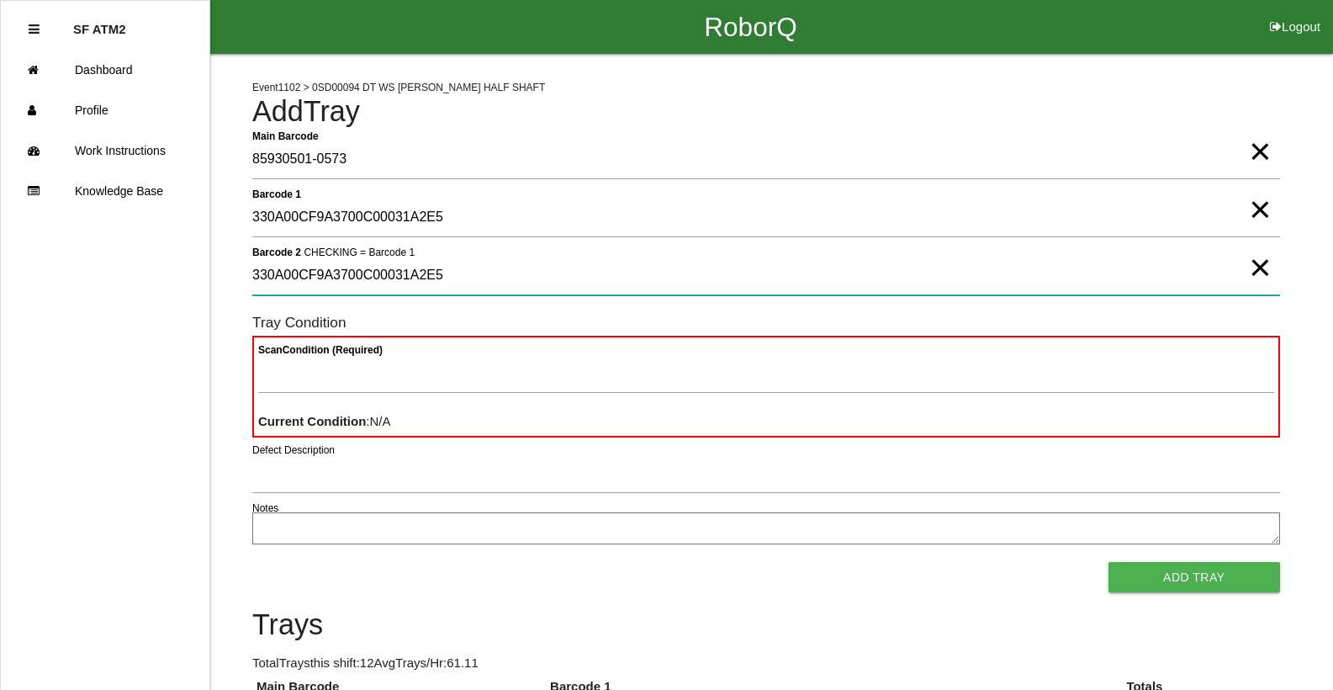
type 2 "330A00CF9A3700C00031A2E5"
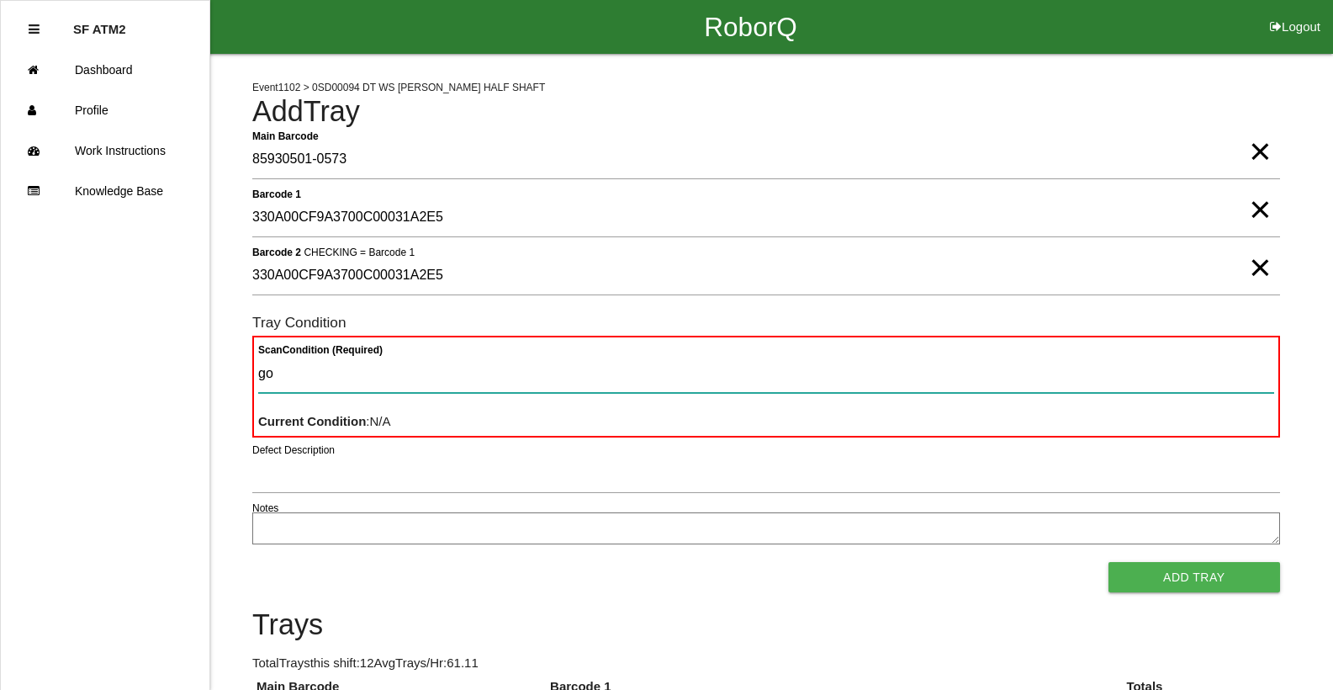
type Condition "goo"
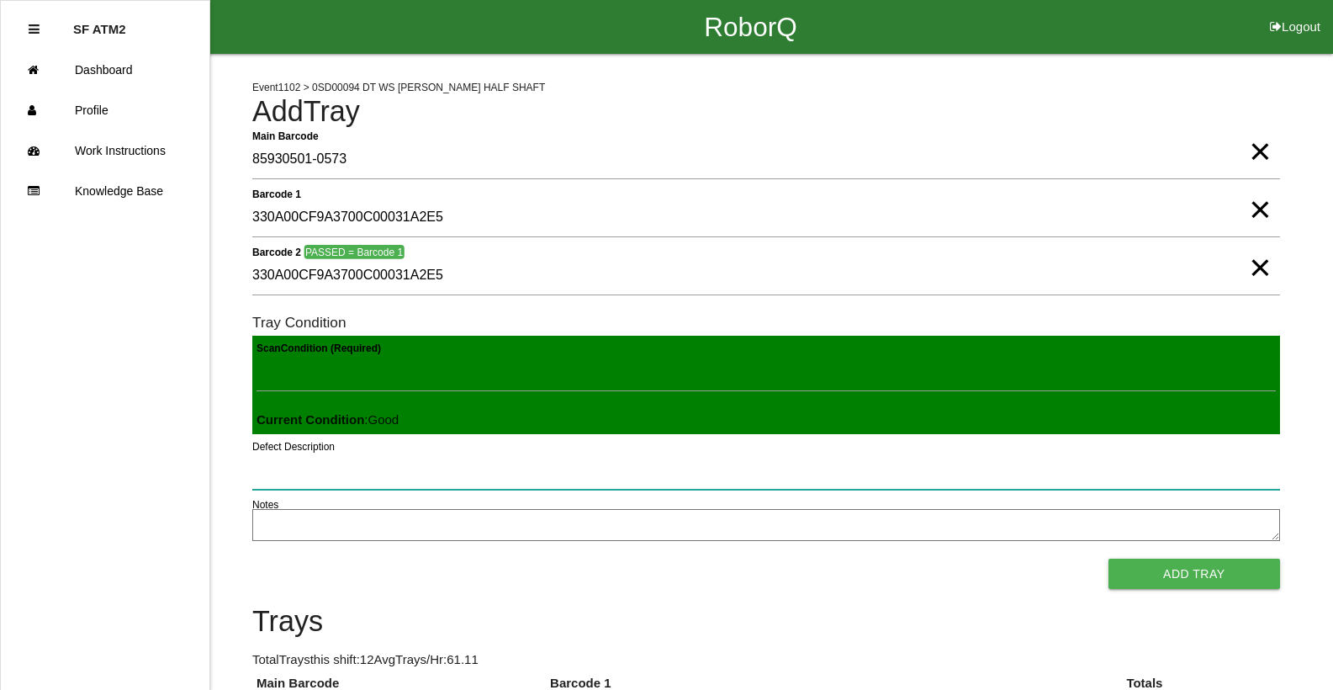
click at [1108, 558] on button "Add Tray" at bounding box center [1194, 573] width 172 height 30
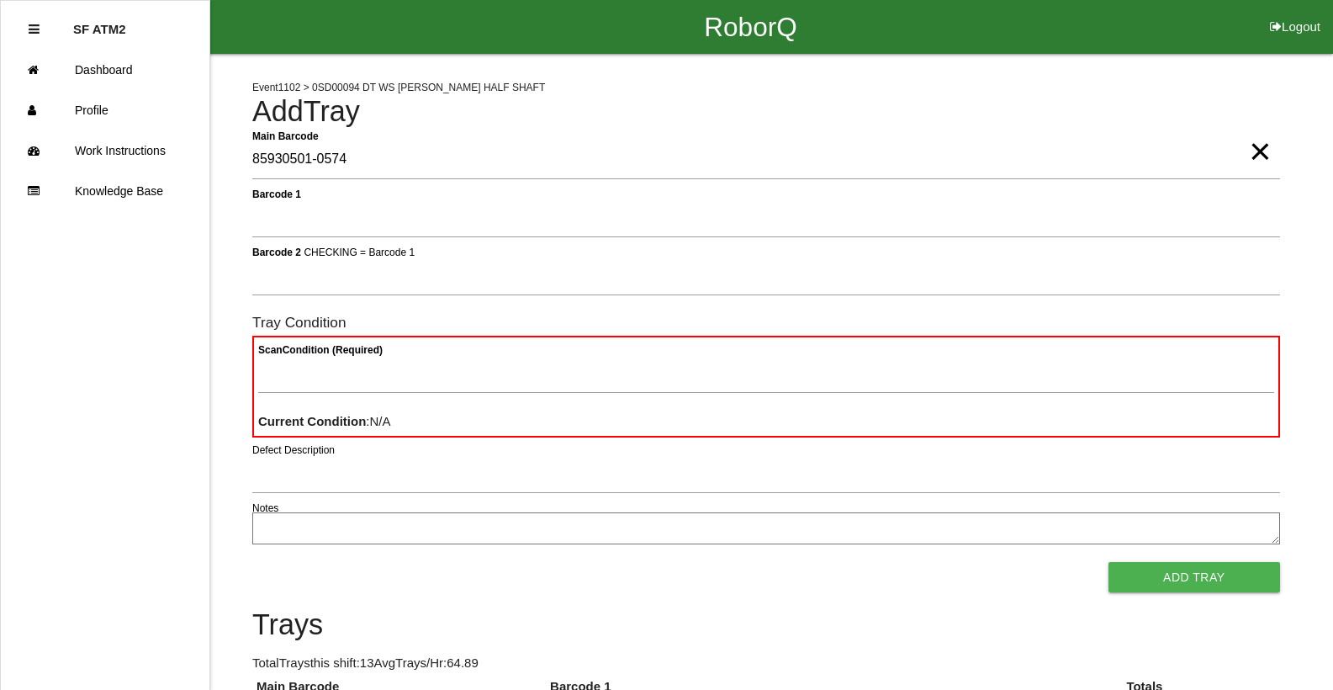
type Barcode "85930501-0574"
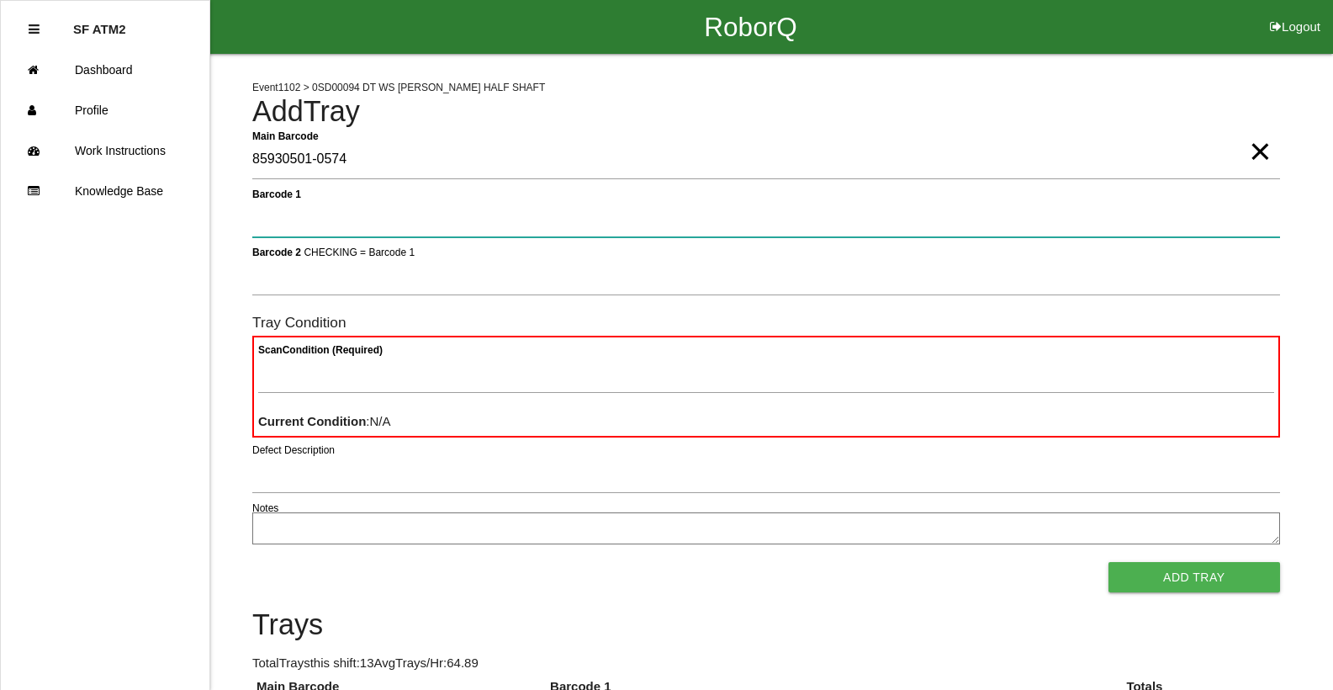
click at [1108, 562] on button "Add Tray" at bounding box center [1194, 577] width 172 height 30
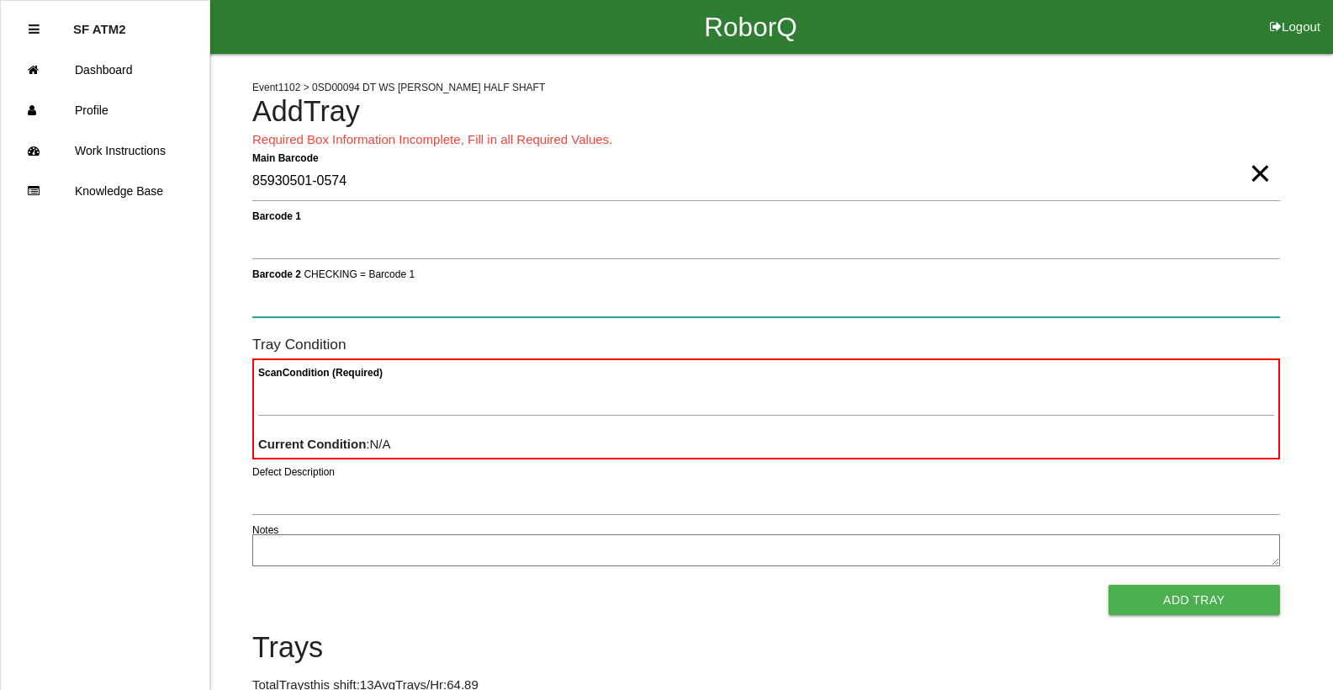
click at [1108, 584] on button "Add Tray" at bounding box center [1194, 599] width 172 height 30
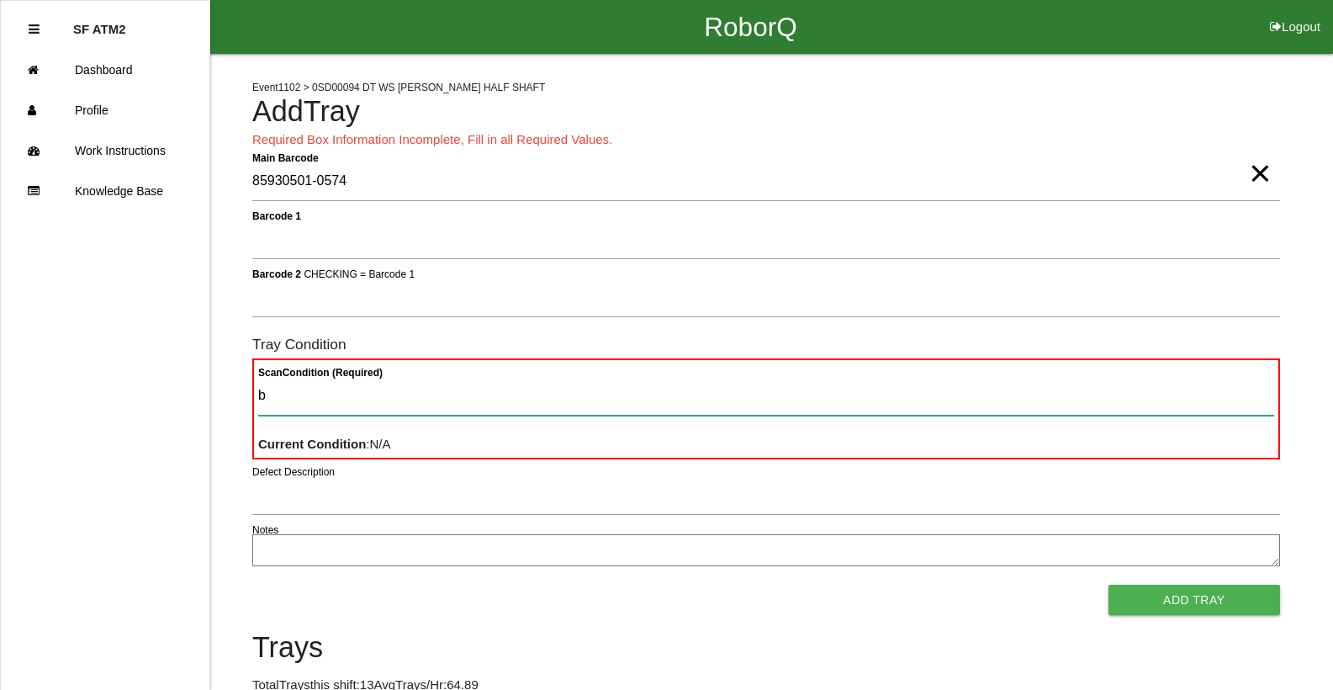
type Condition "ba"
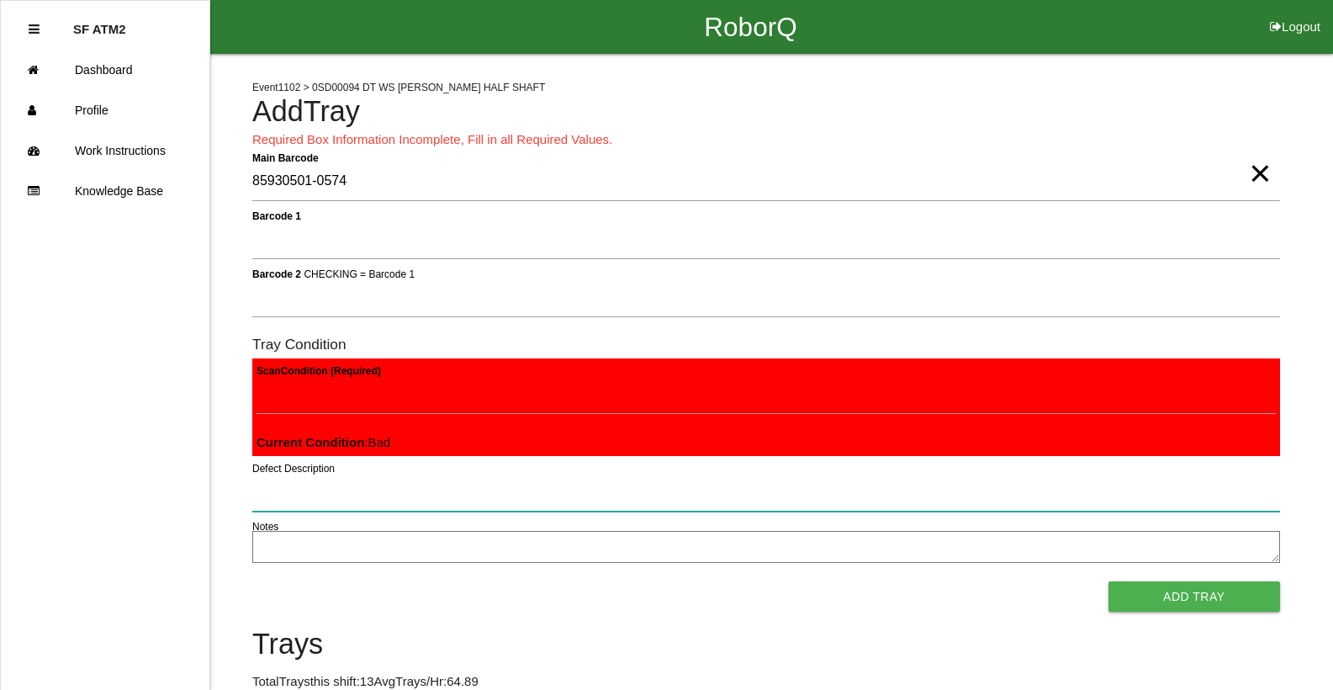
click at [1108, 581] on button "Add Tray" at bounding box center [1194, 596] width 172 height 30
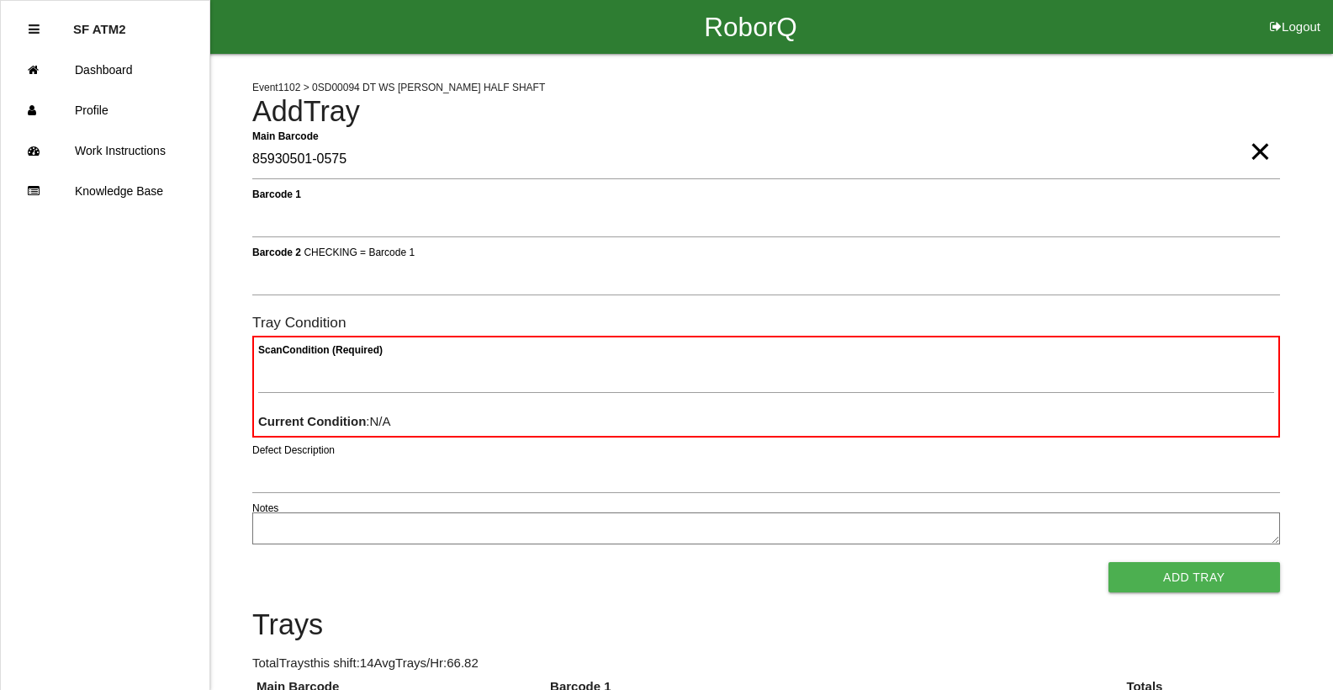
type Barcode "85930501-0575"
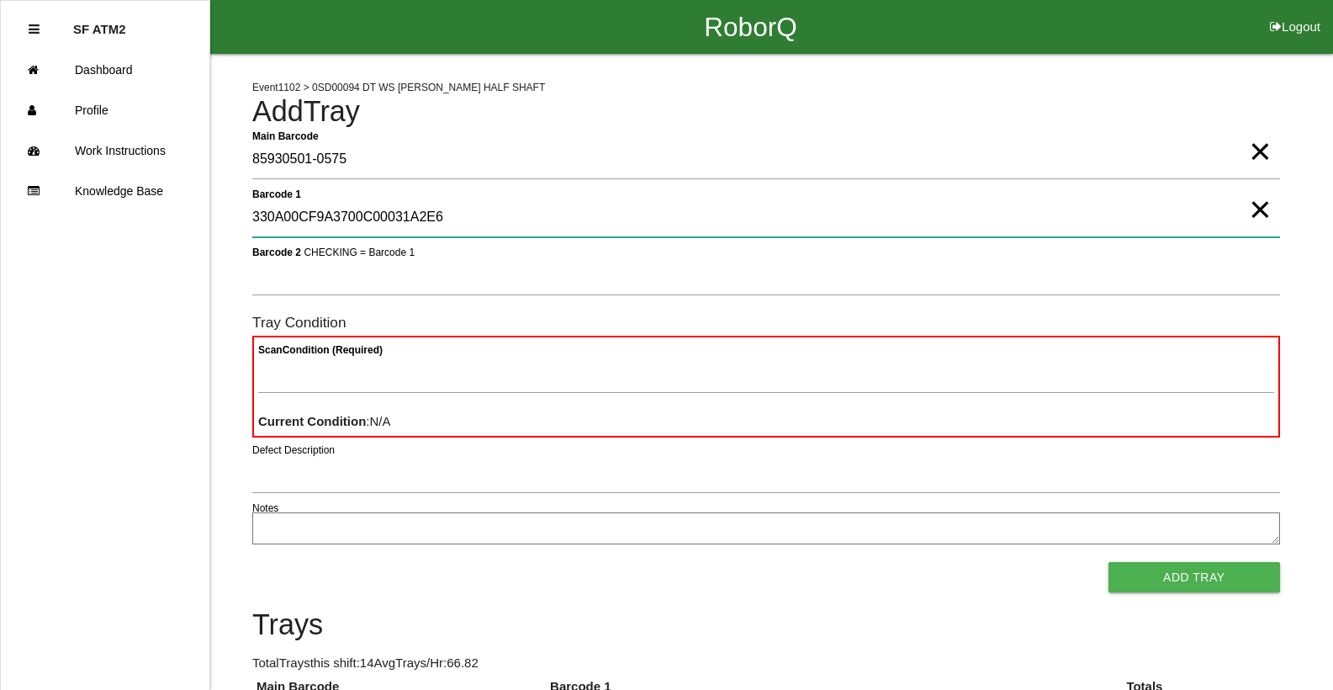
type 1 "330A00CF9A3700C00031A2E6"
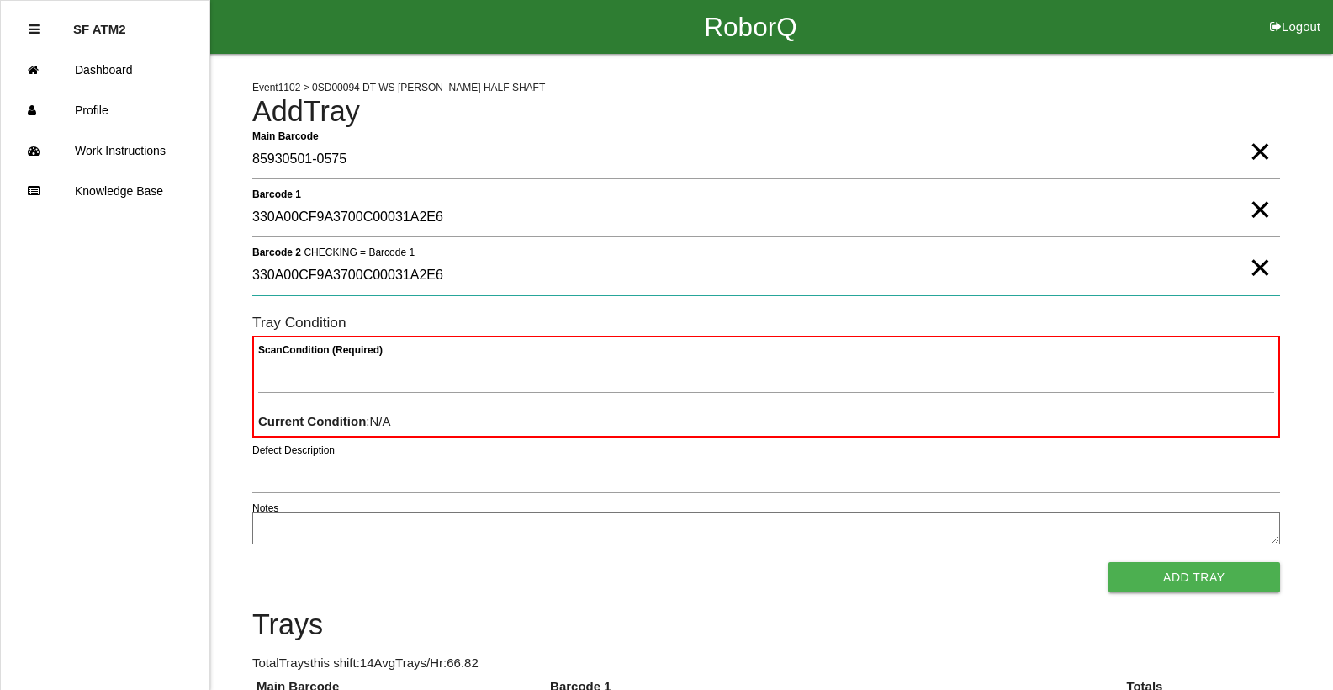
type 2 "330A00CF9A3700C00031A2E6"
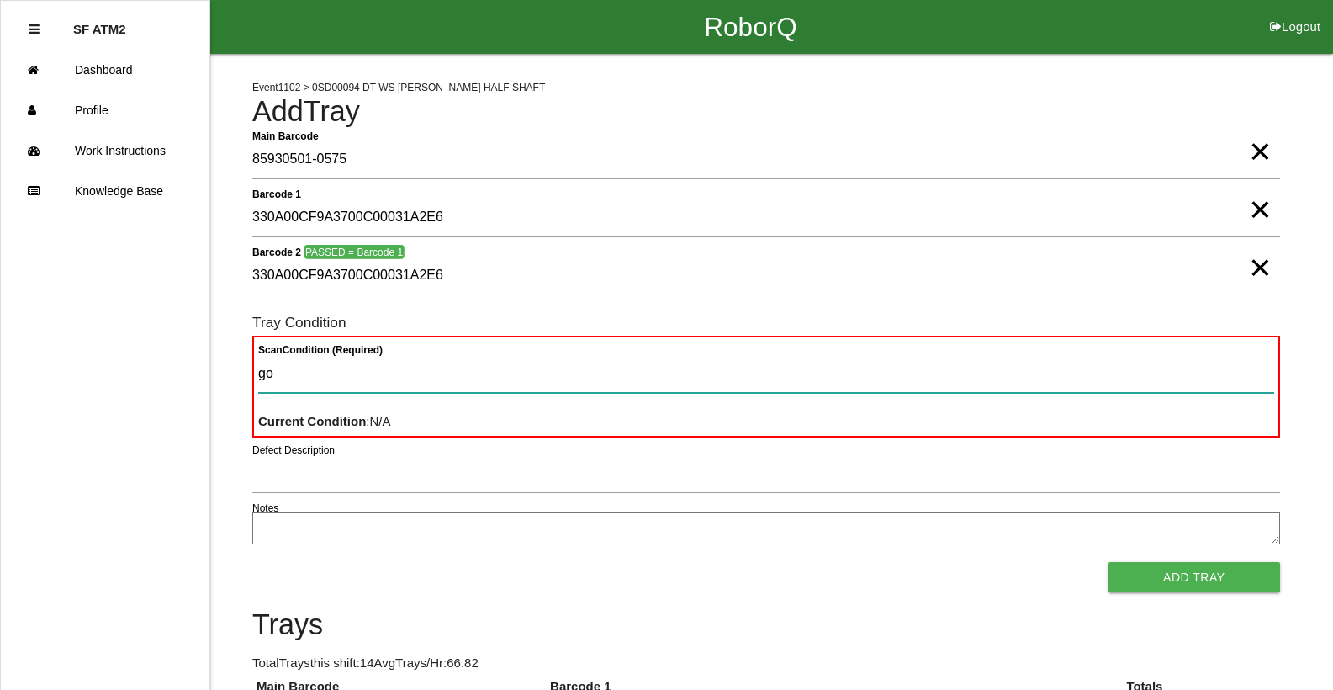
type Condition "goo"
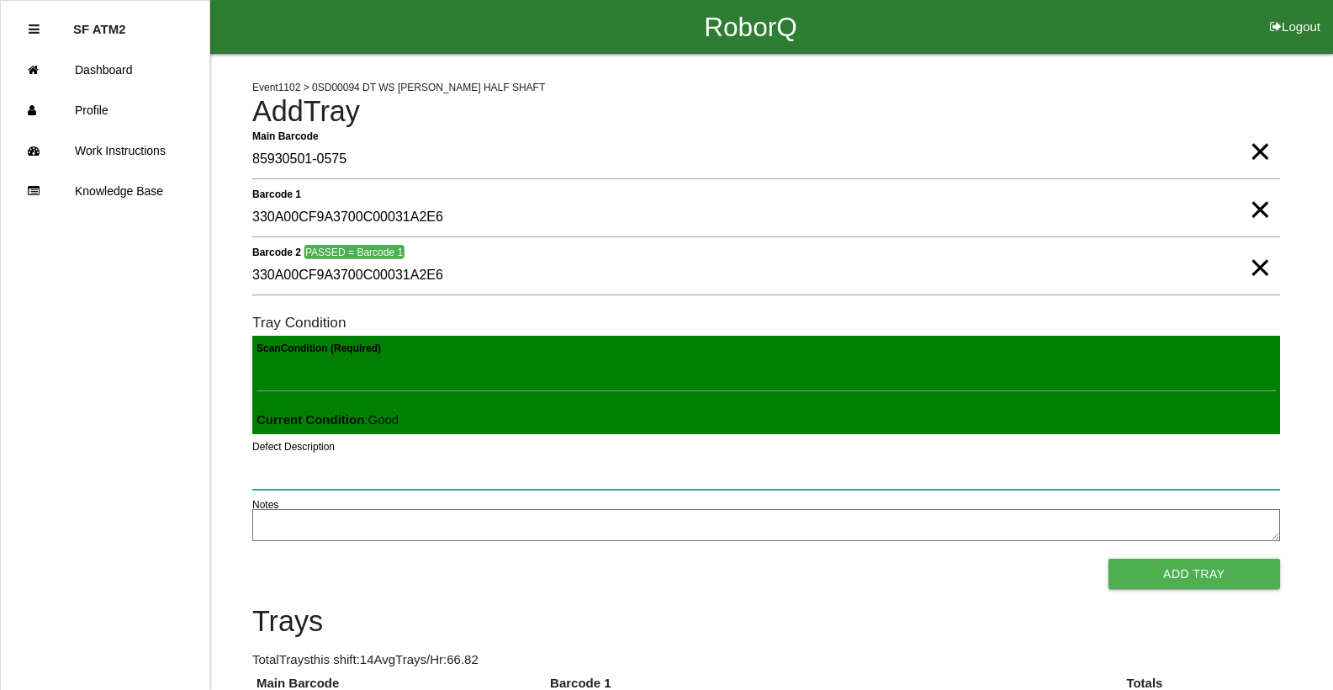
click at [1108, 558] on button "Add Tray" at bounding box center [1194, 573] width 172 height 30
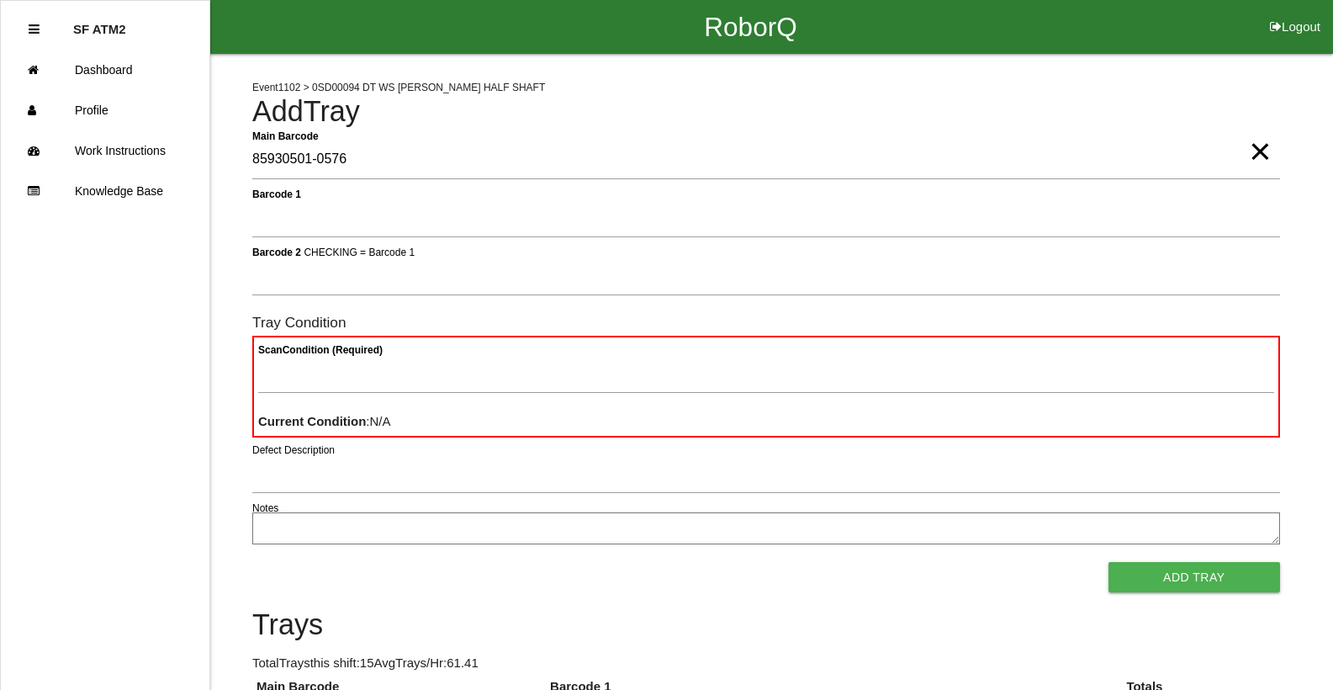
type Barcode "85930501-0576"
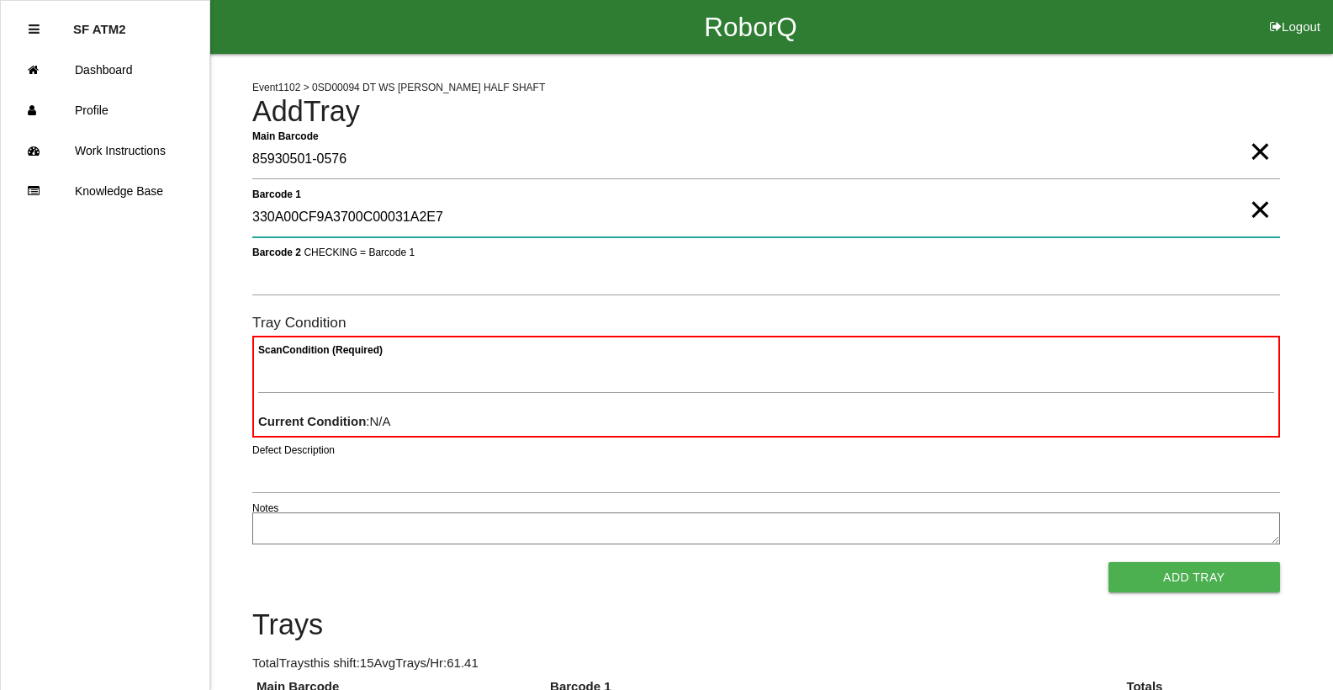
type 1 "330A00CF9A3700C00031A2E7"
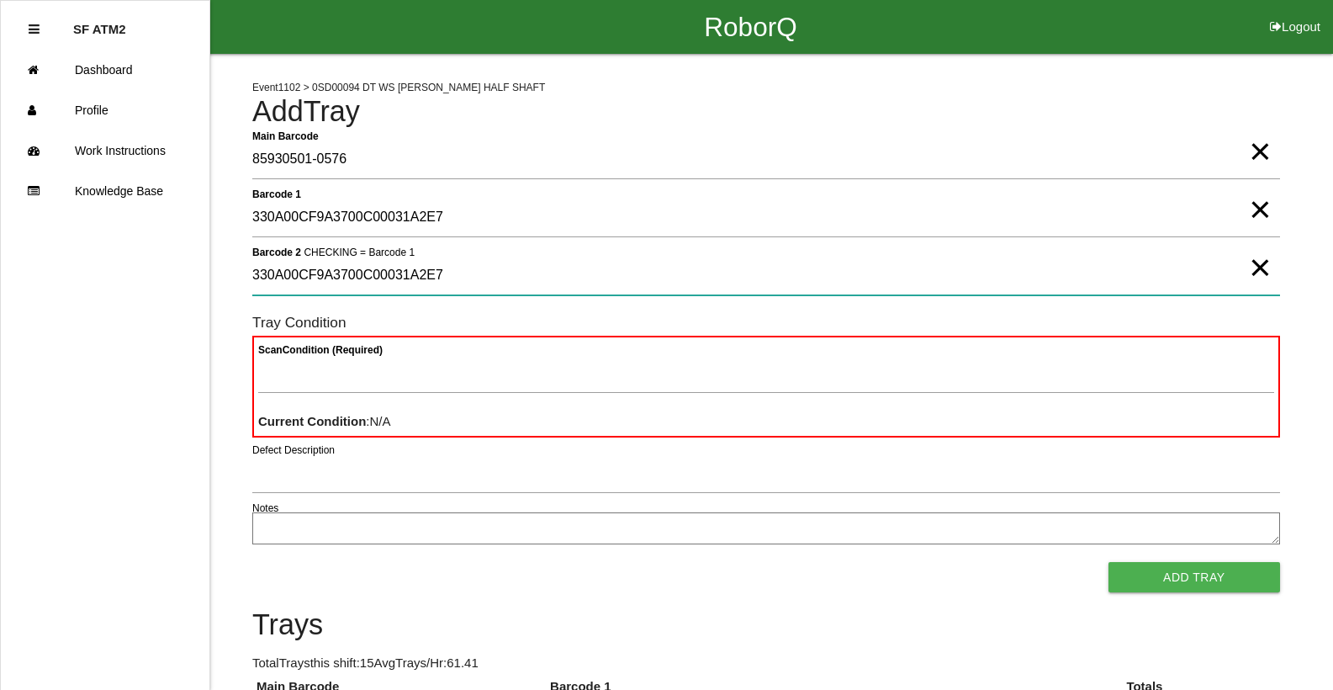
type 2 "330A00CF9A3700C00031A2E7"
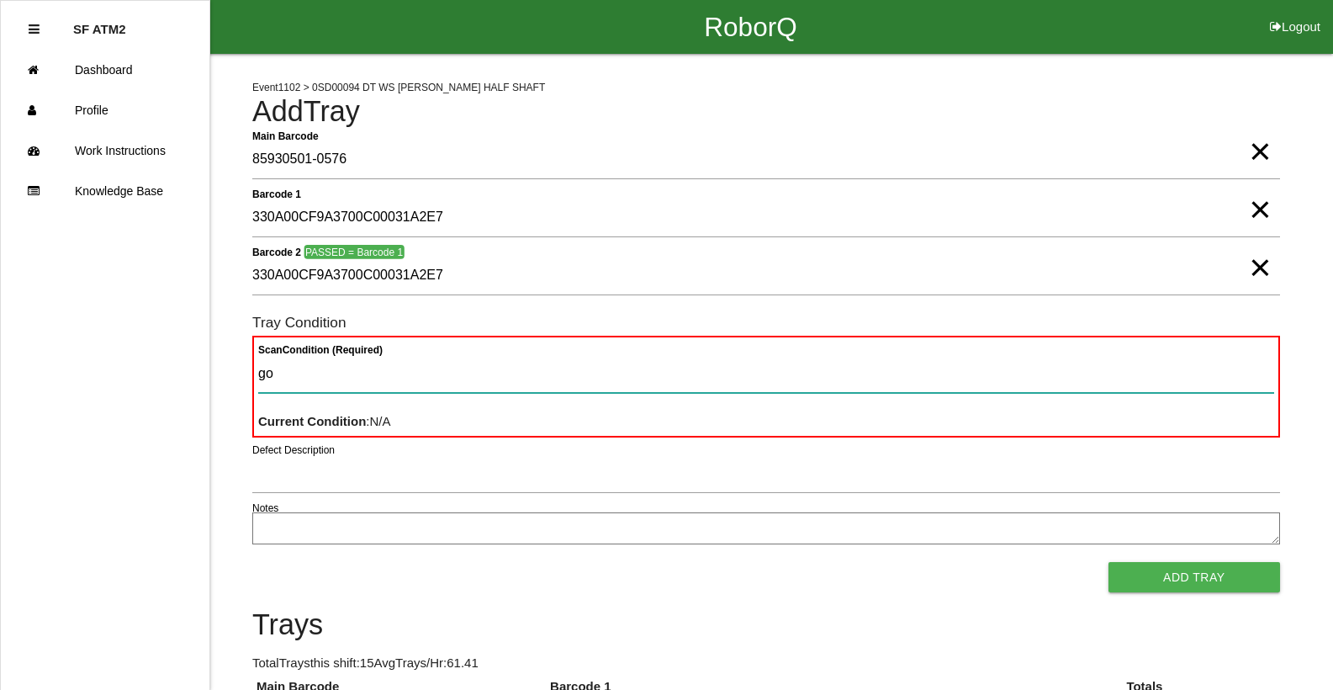
type Condition "goo"
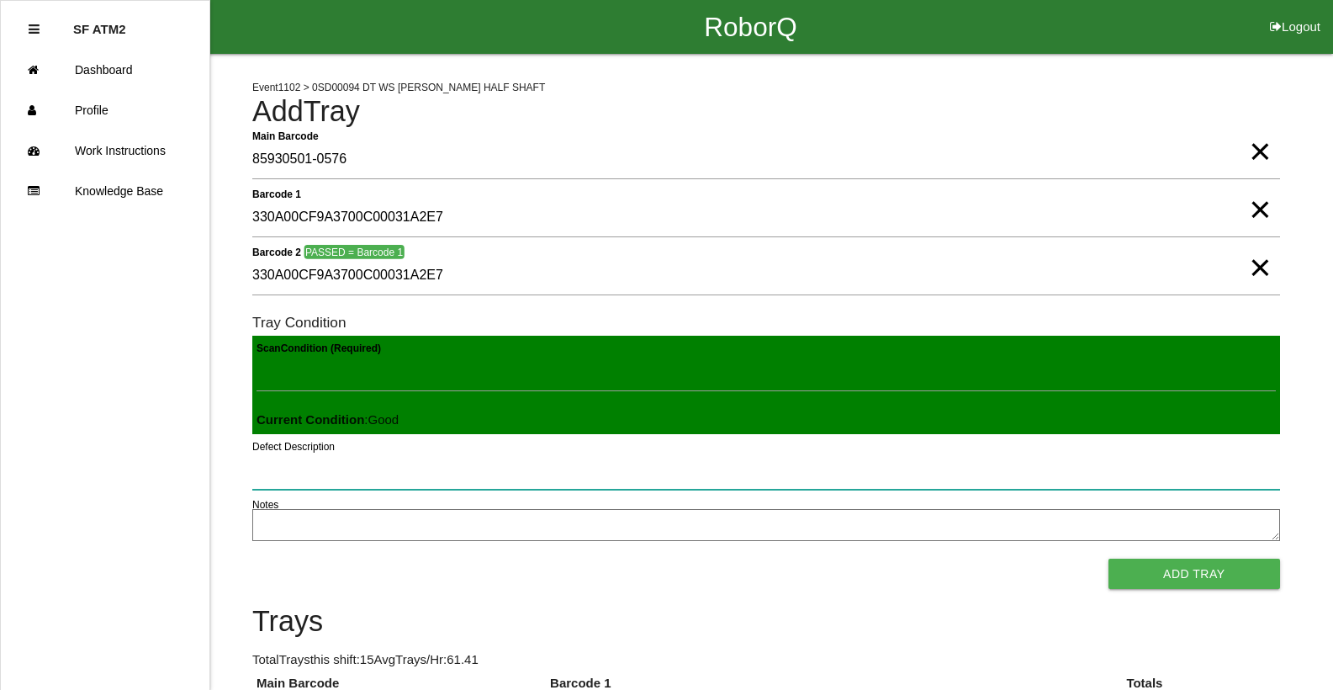
click at [1108, 558] on button "Add Tray" at bounding box center [1194, 573] width 172 height 30
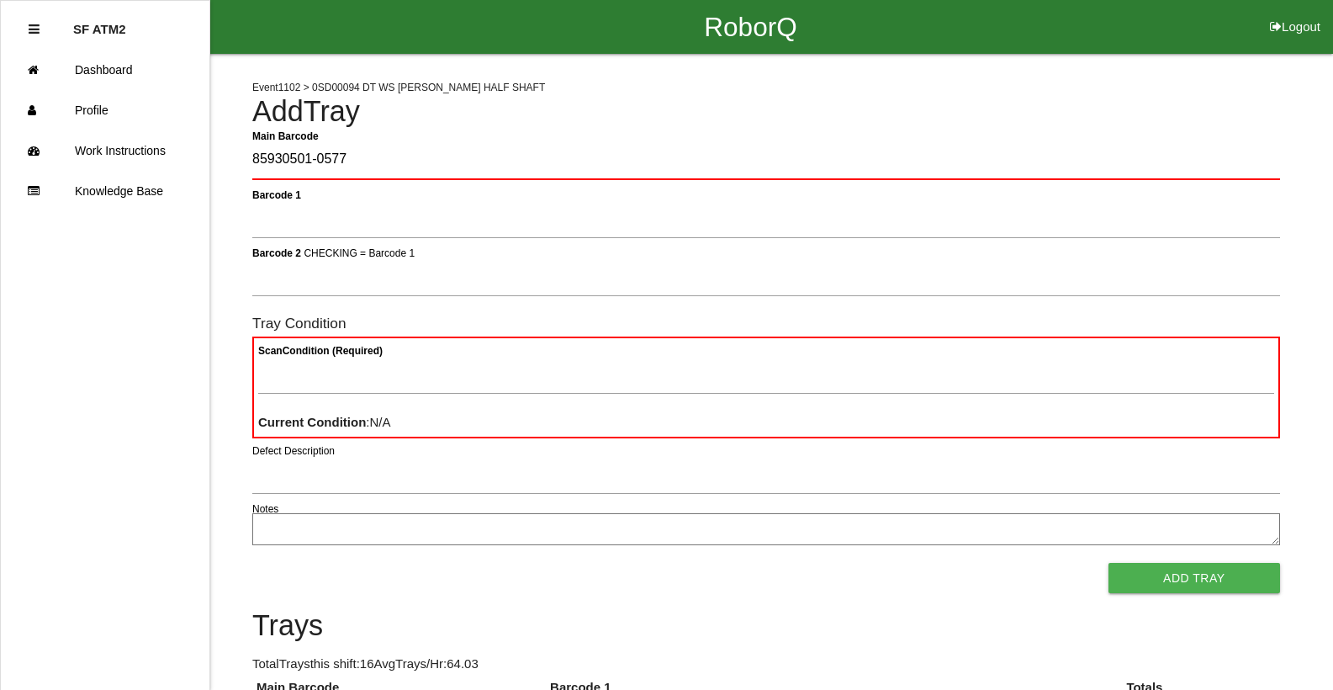
type Barcode "85930501-0577"
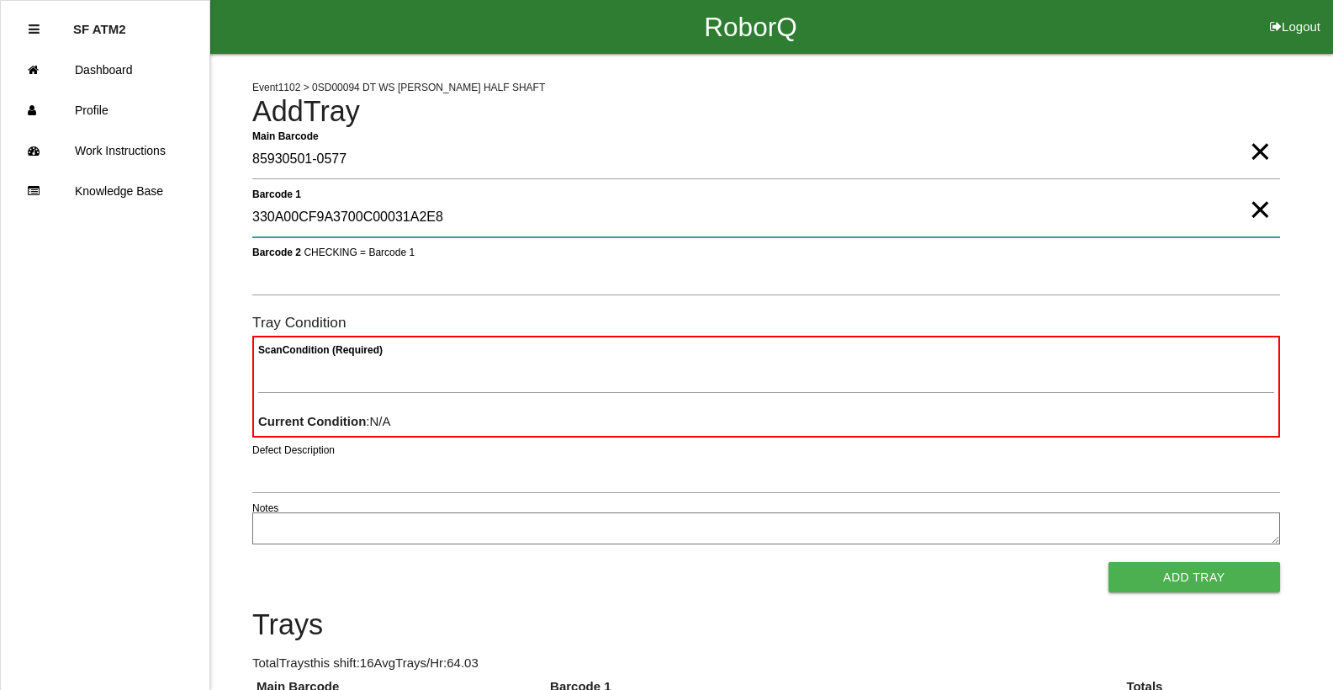
type 1 "330A00CF9A3700C00031A2E8"
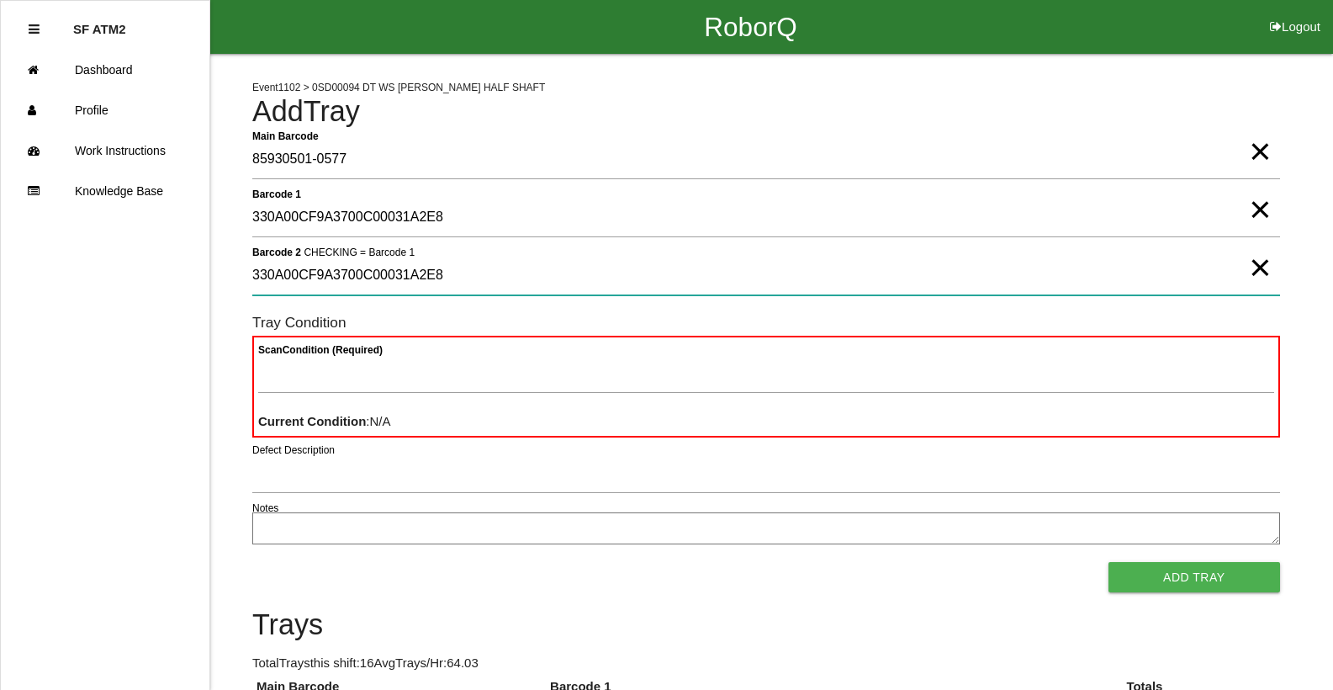
type 2 "330A00CF9A3700C00031A2E8"
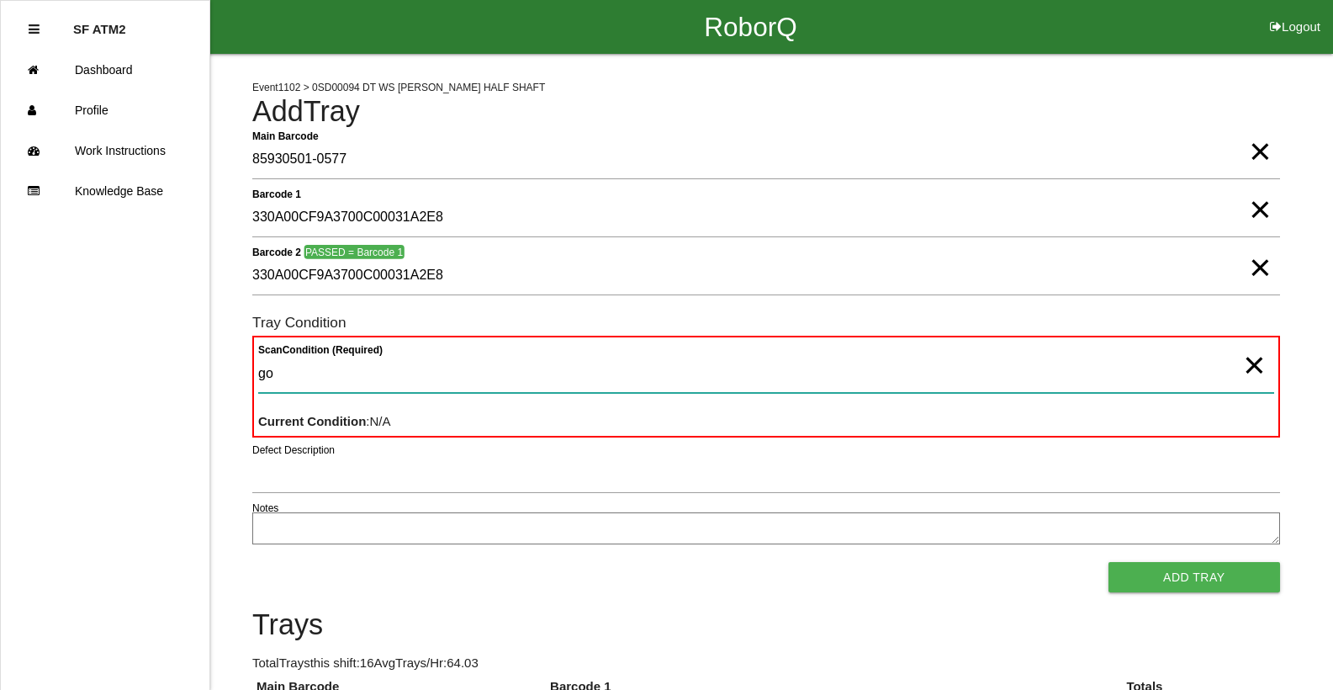
type Condition "goo"
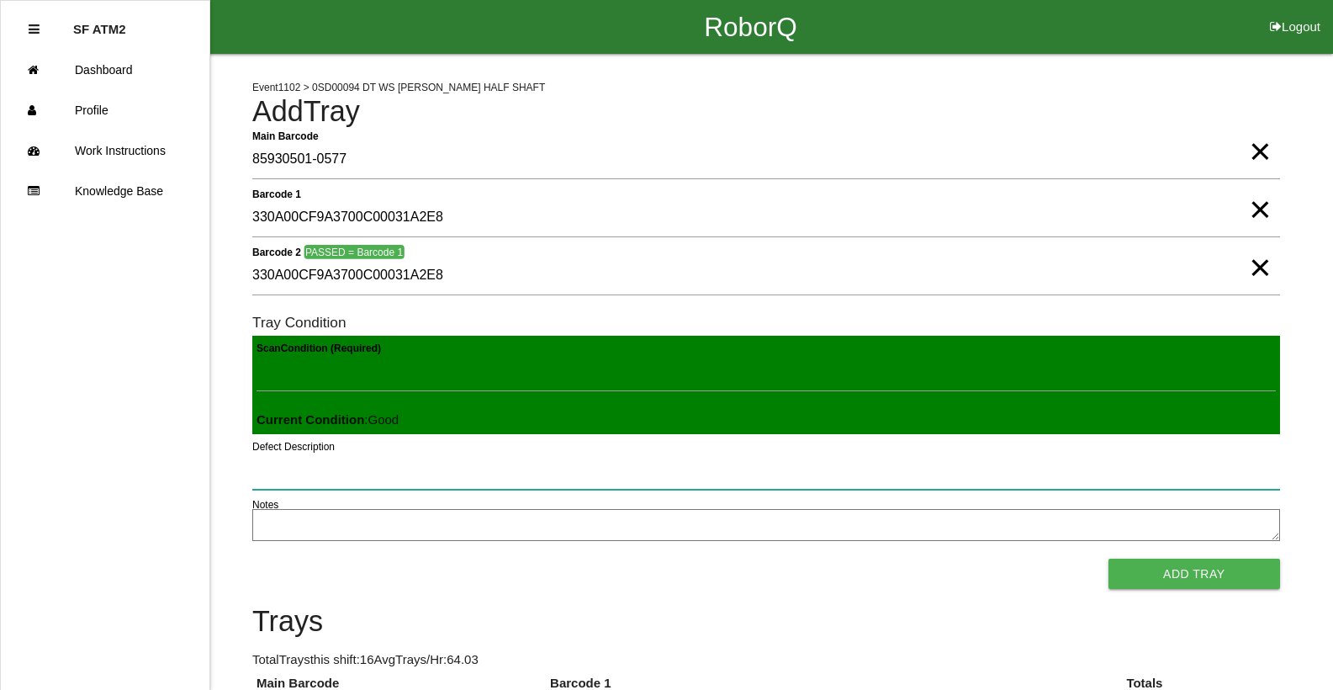
click at [1108, 558] on button "Add Tray" at bounding box center [1194, 573] width 172 height 30
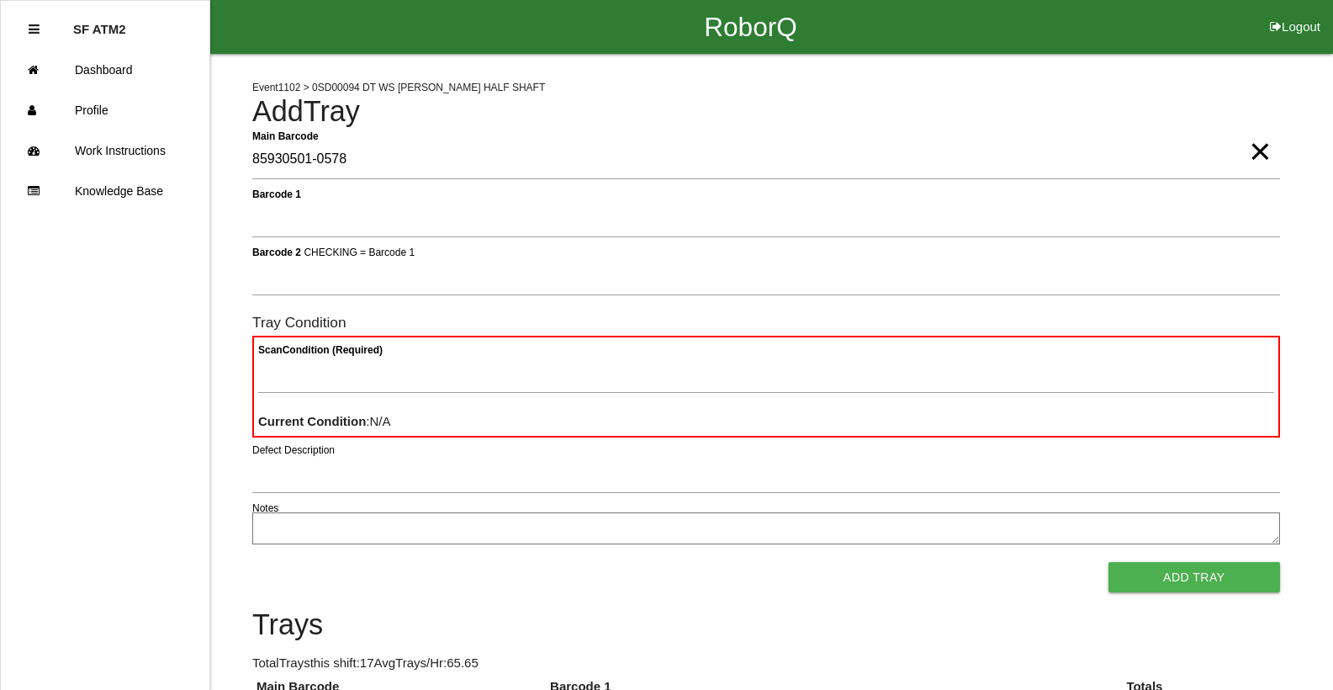
type Barcode "85930501-0578"
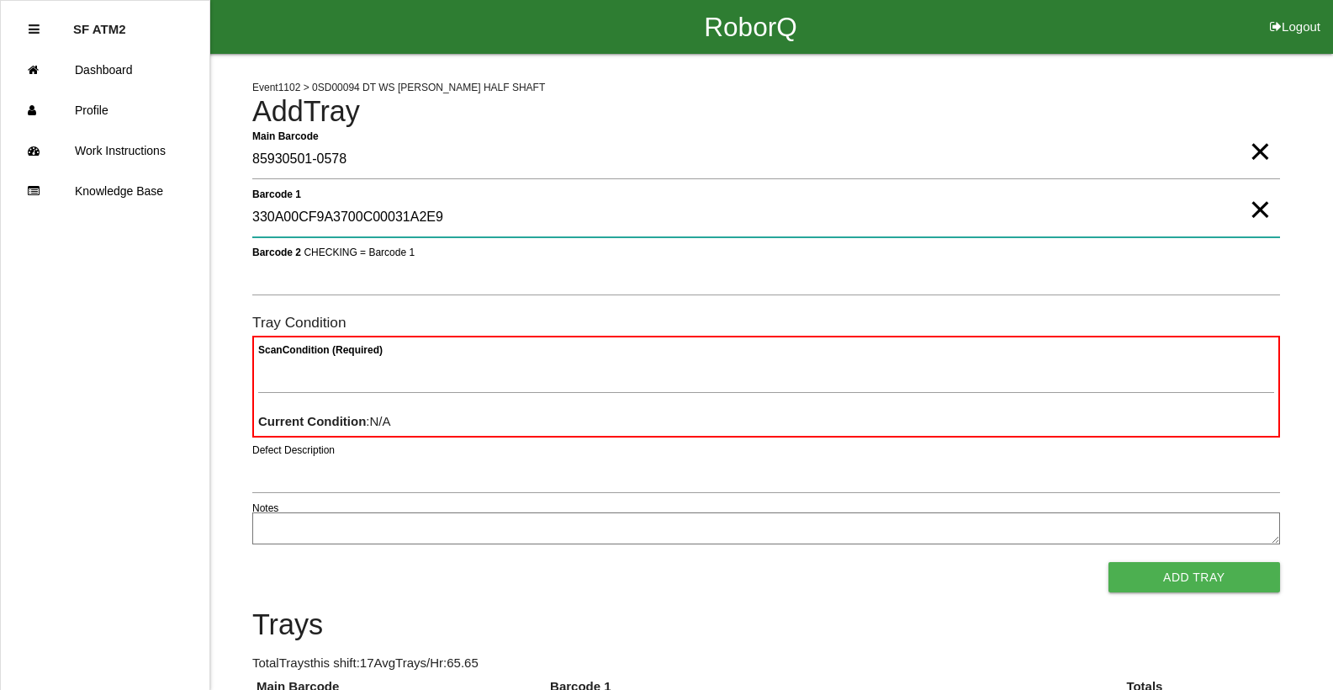
type 1 "330A00CF9A3700C00031A2E9"
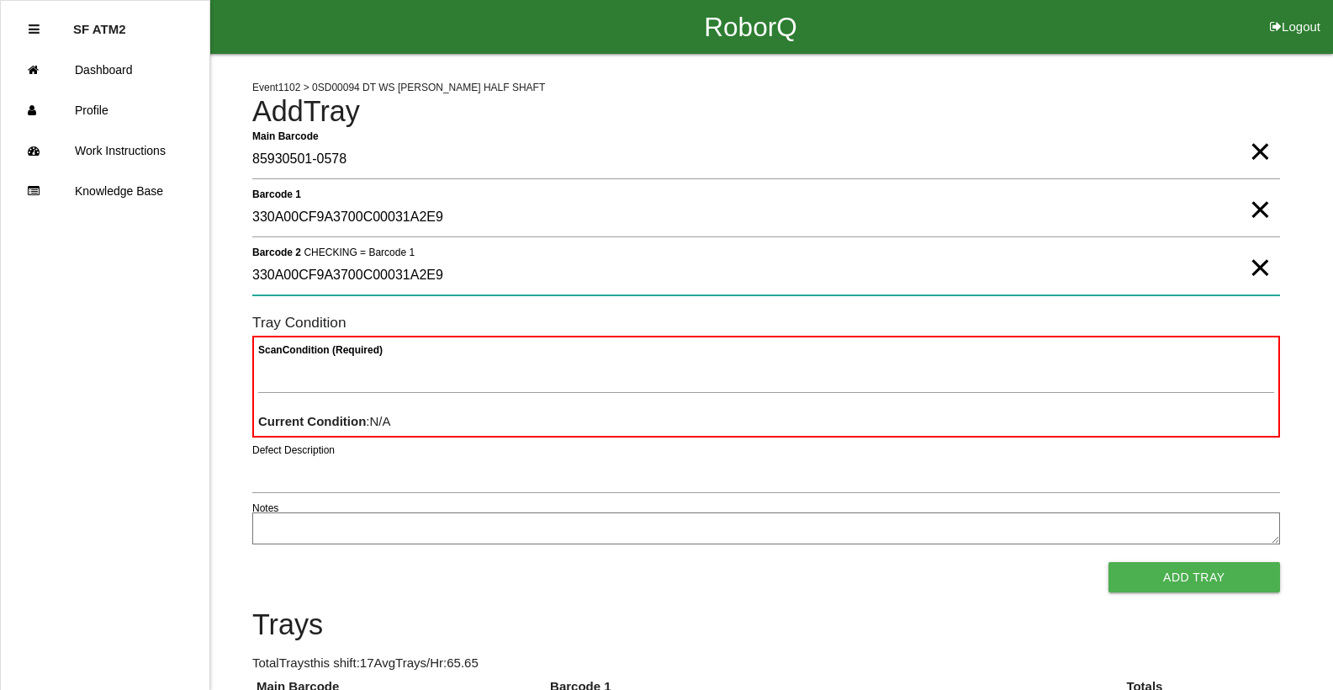
type 2 "330A00CF9A3700C00031A2E9"
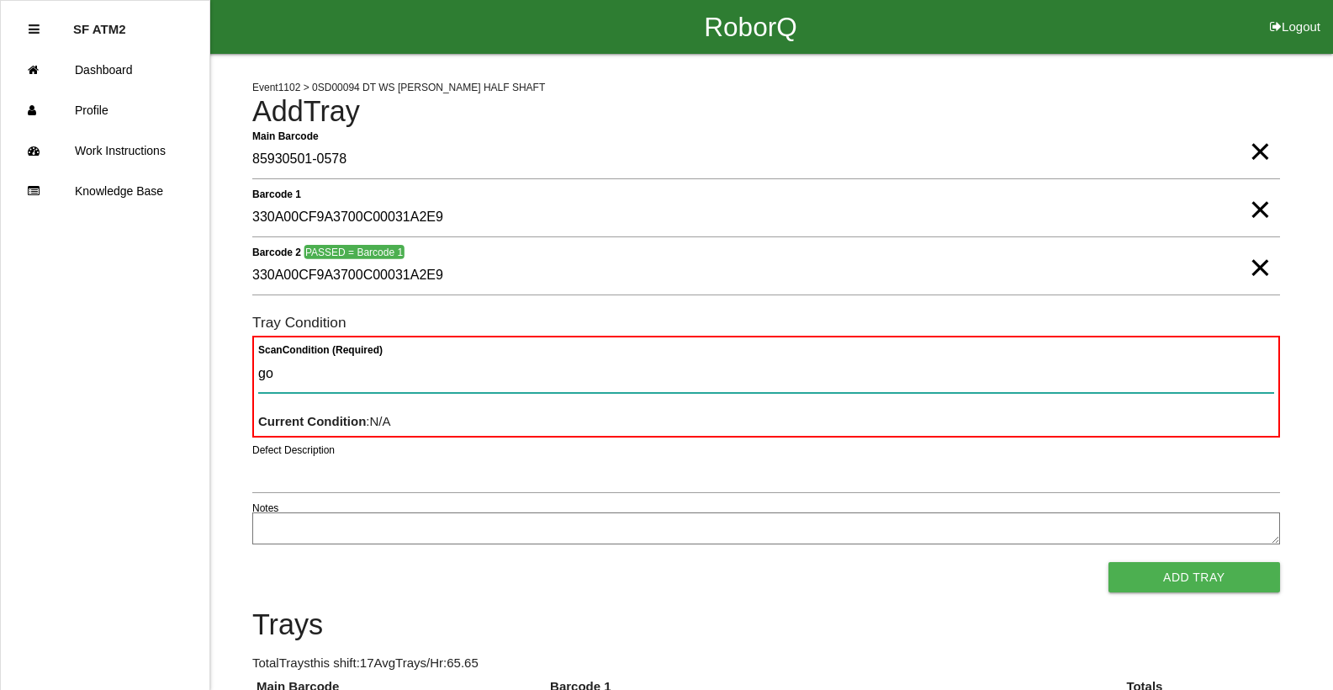
type Condition "goo"
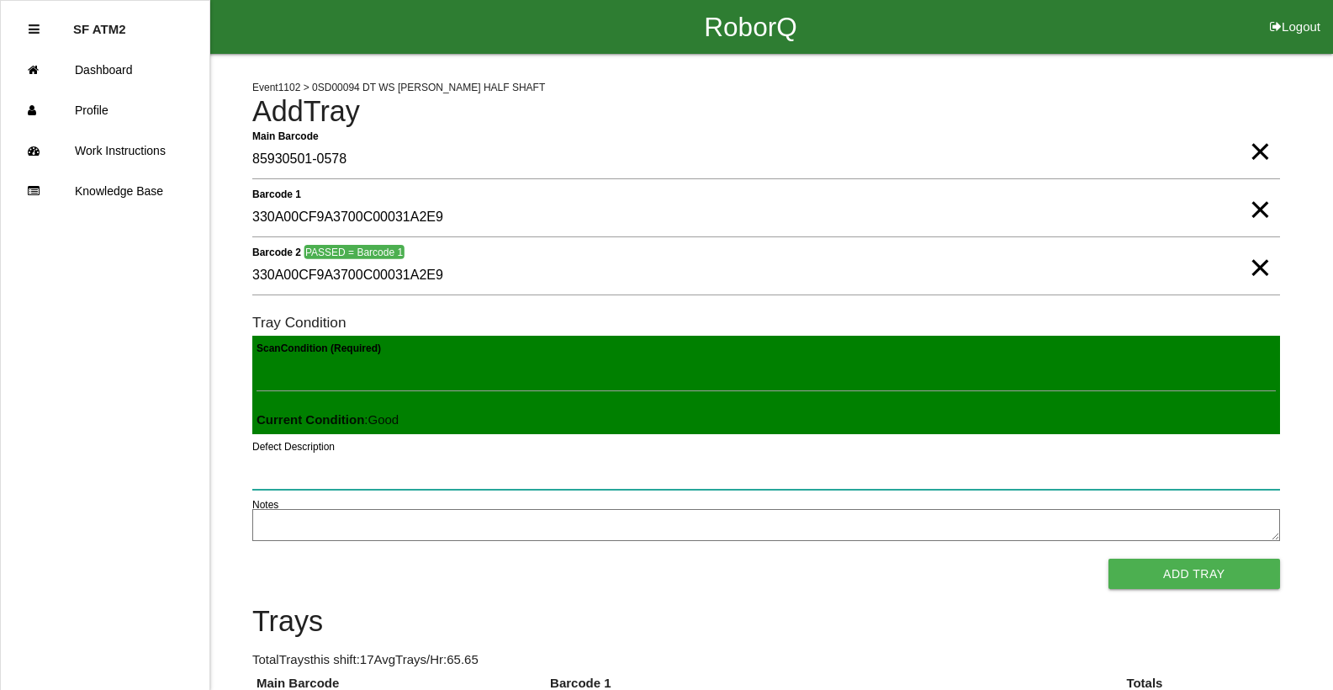
click at [1108, 558] on button "Add Tray" at bounding box center [1194, 573] width 172 height 30
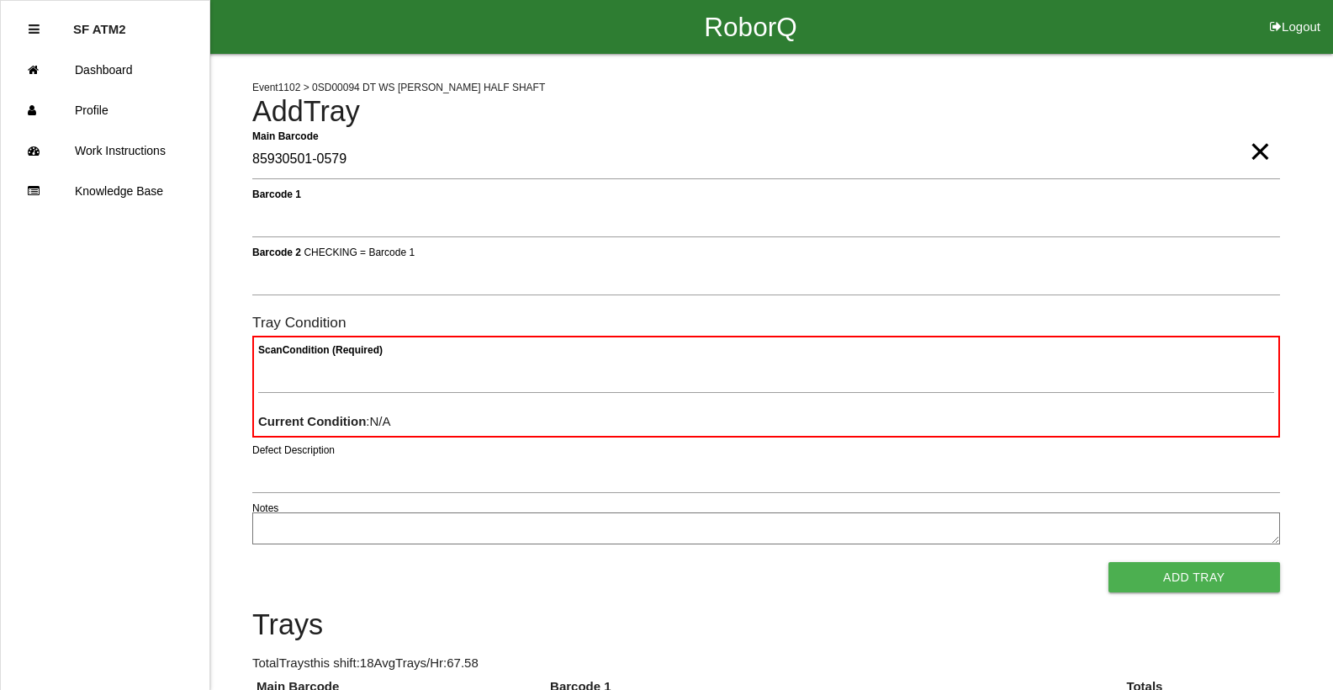
type Barcode "85930501-0579"
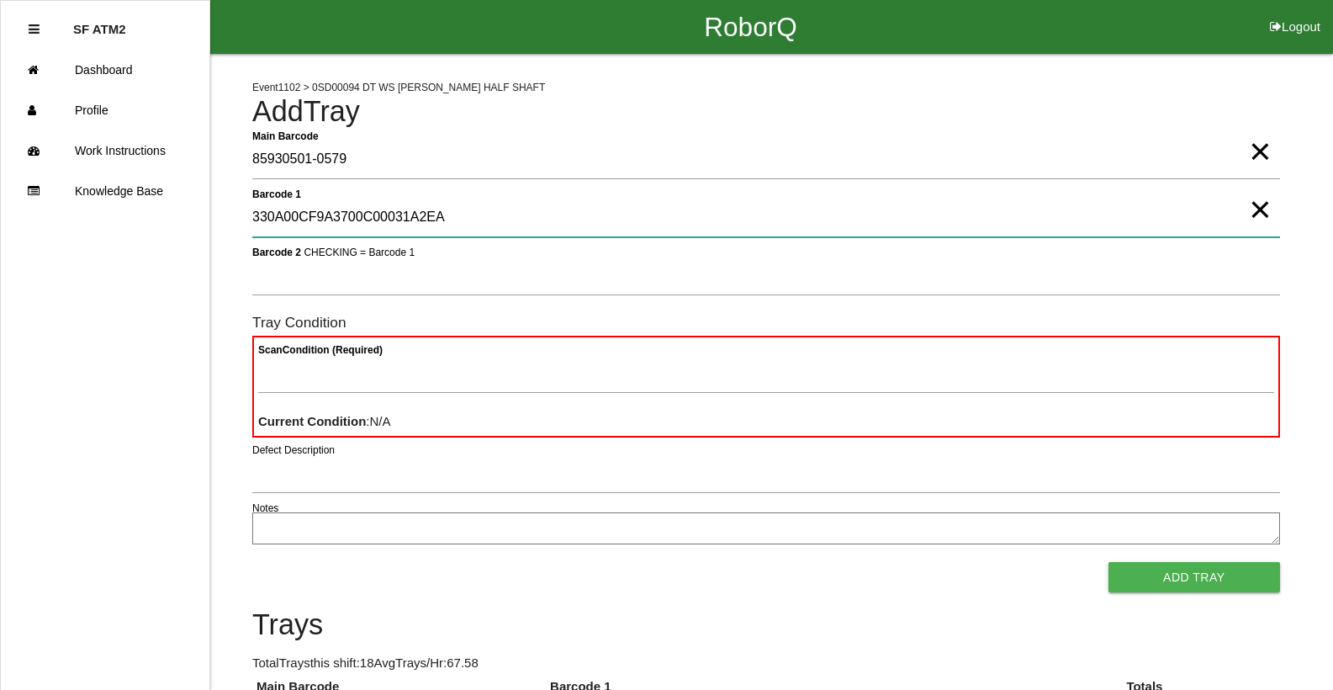
type 1 "330A00CF9A3700C00031A2EA"
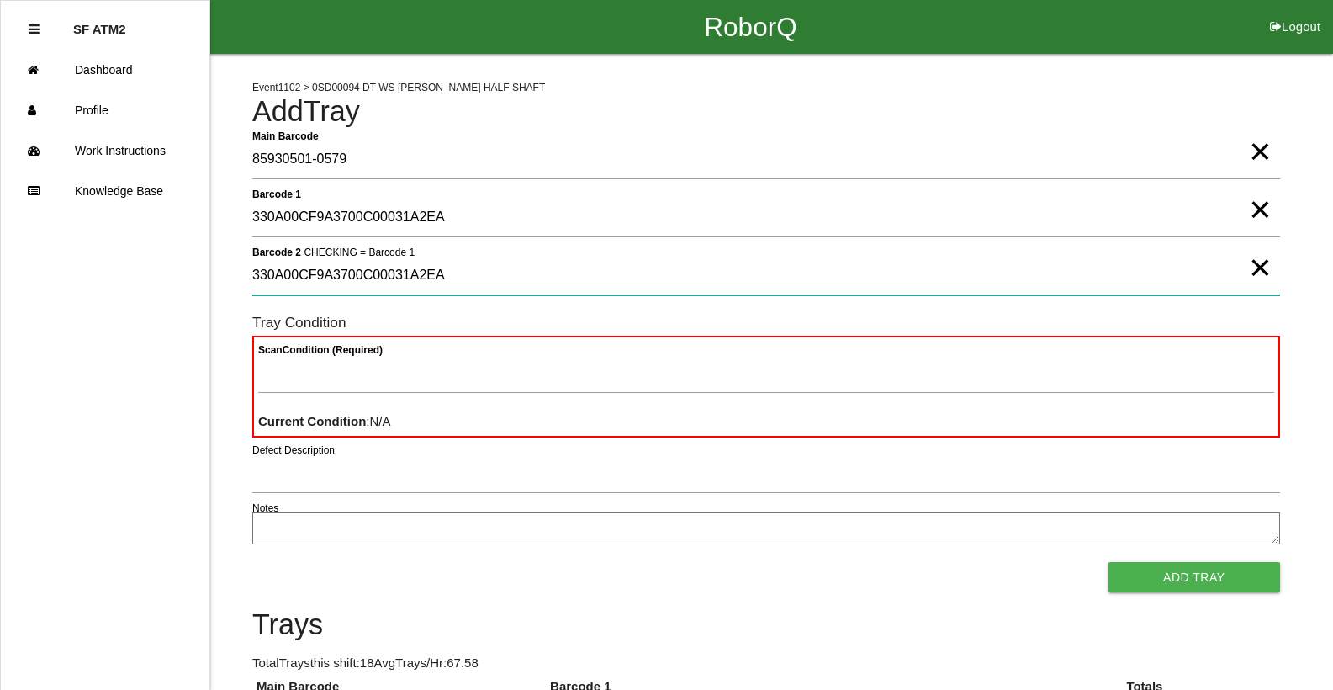
type 2 "330A00CF9A3700C00031A2EA"
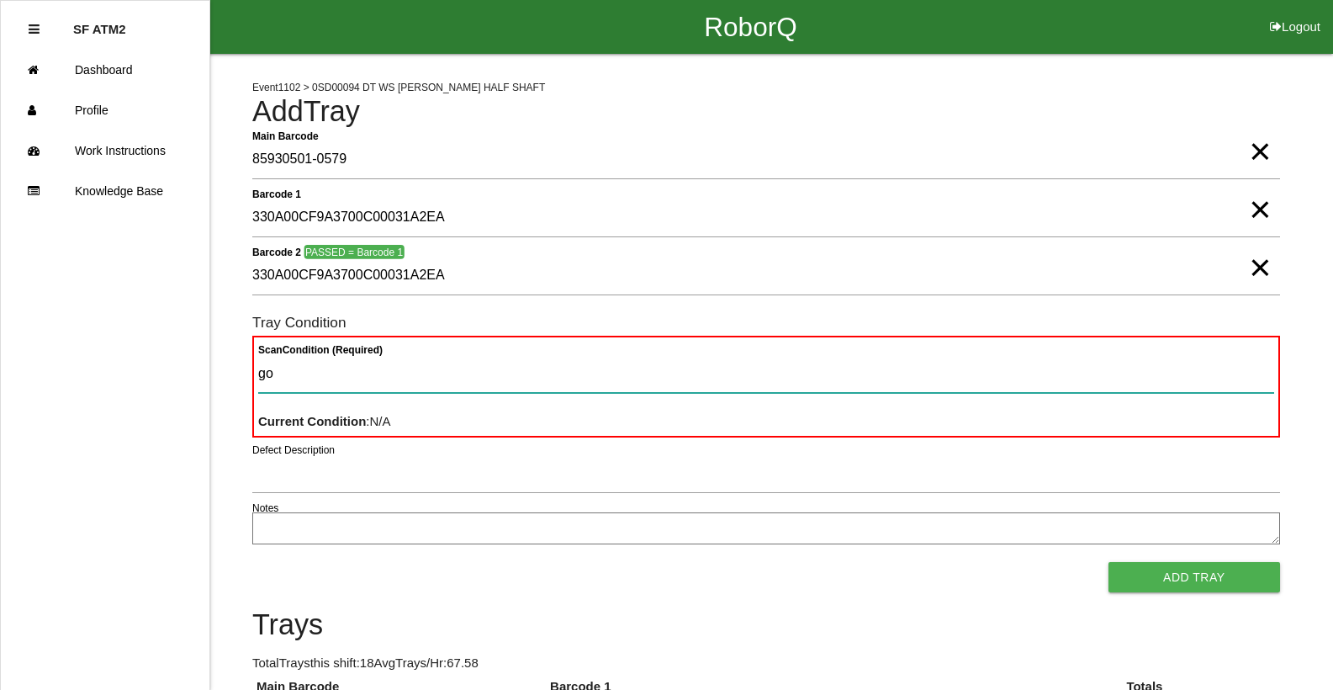
type Condition "goo"
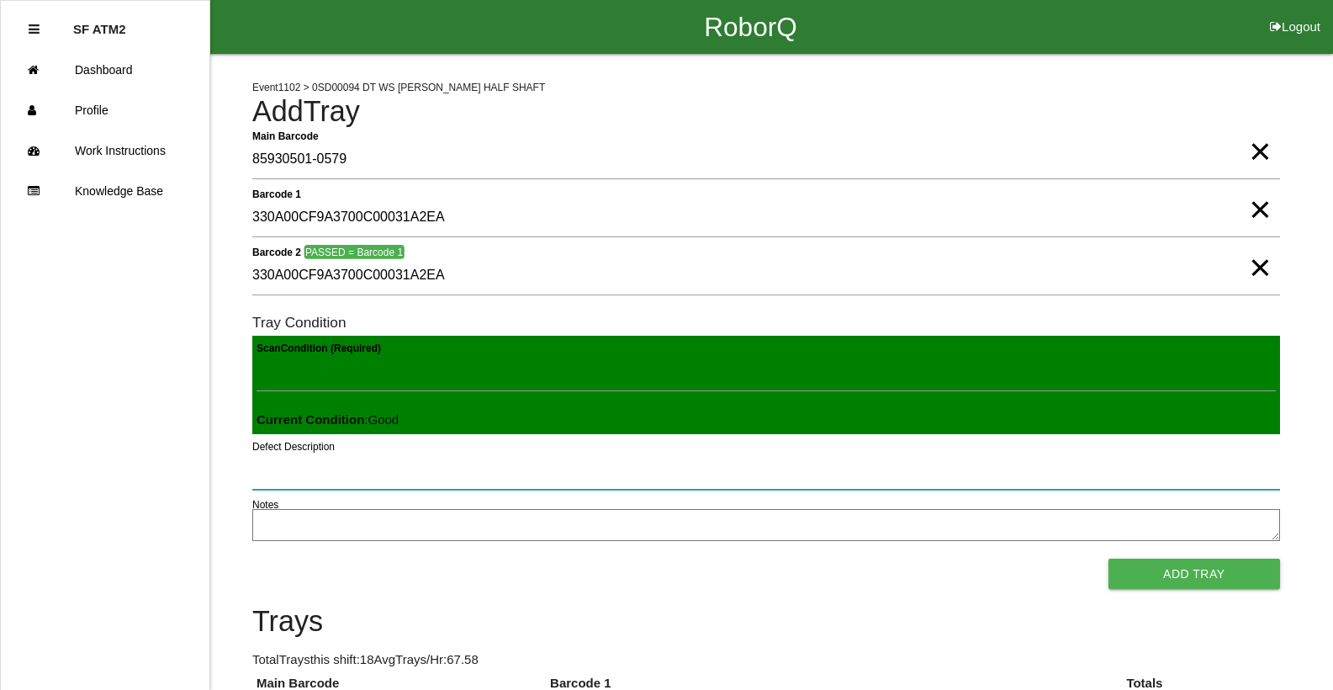
click at [1108, 558] on button "Add Tray" at bounding box center [1194, 573] width 172 height 30
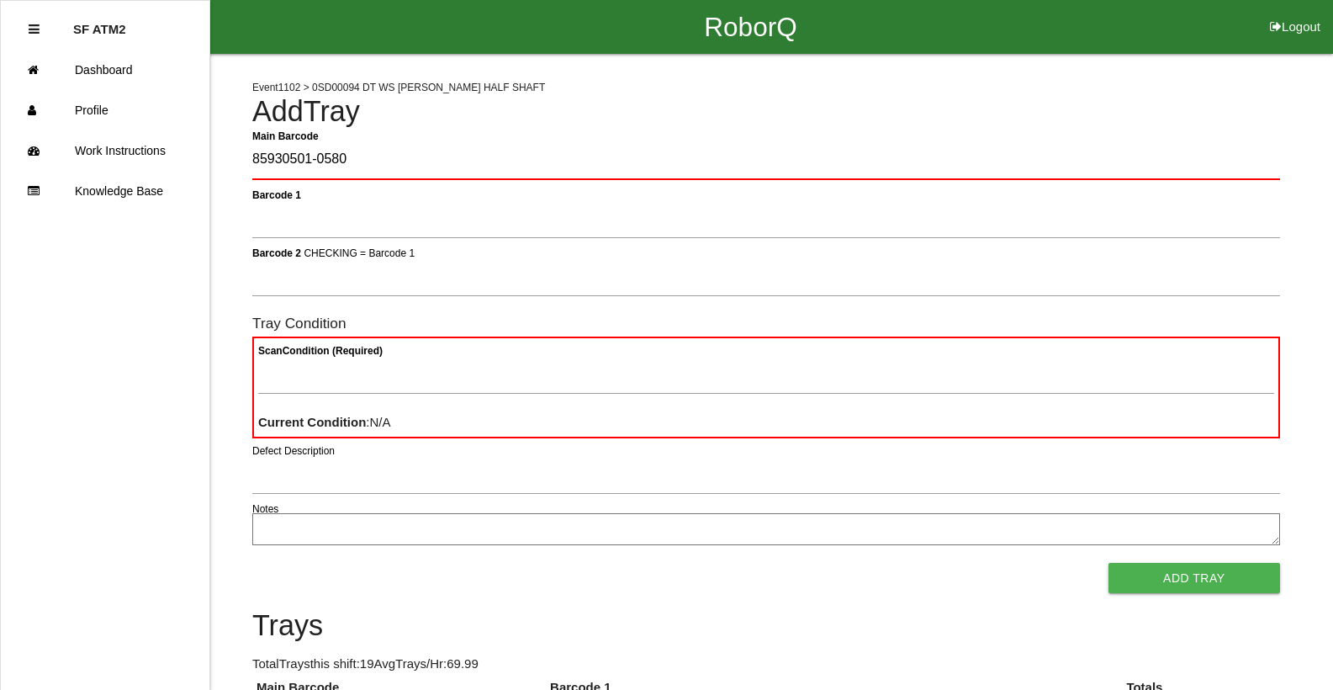
type Barcode "85930501-0580"
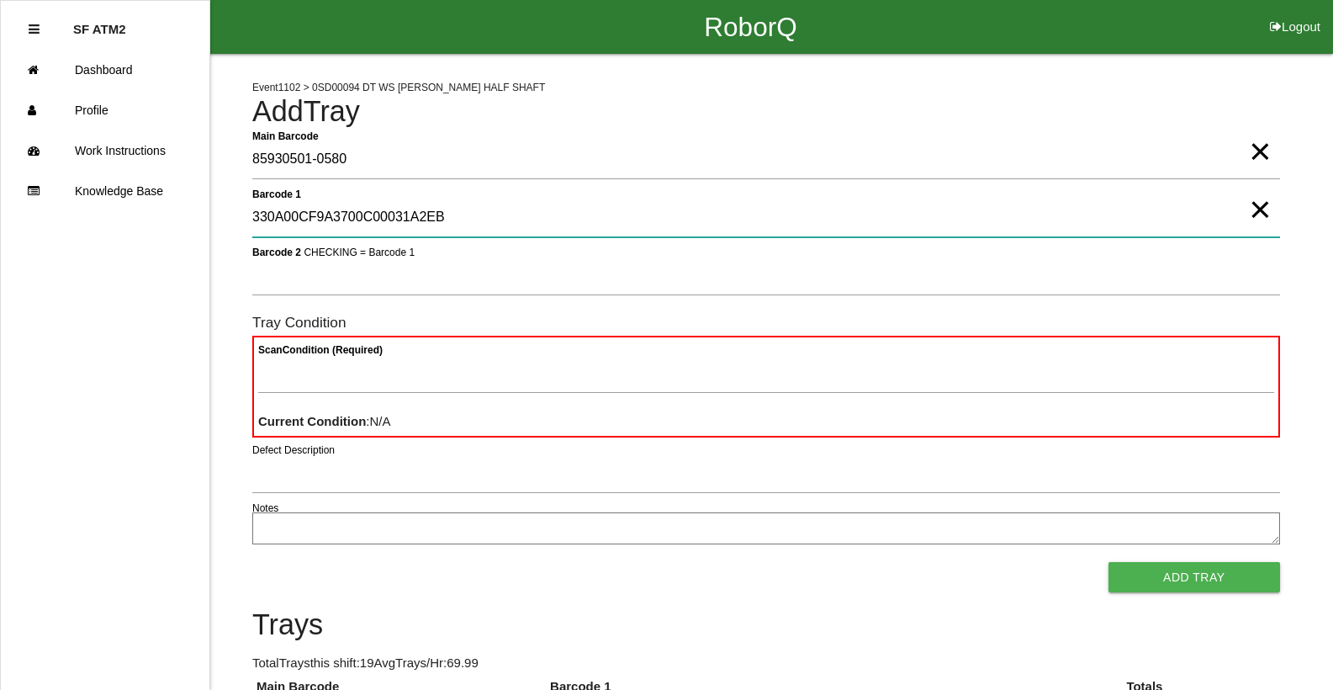
type 1 "330A00CF9A3700C00031A2EB"
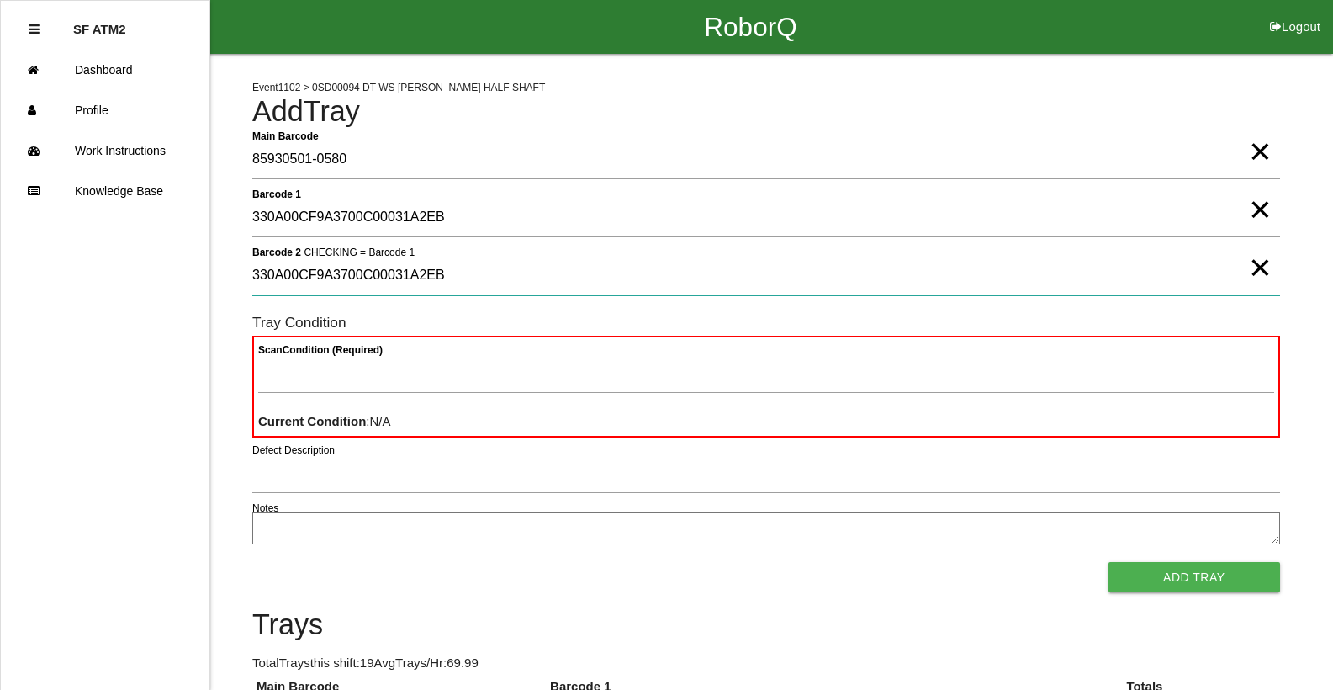
type 2 "330A00CF9A3700C00031A2EB"
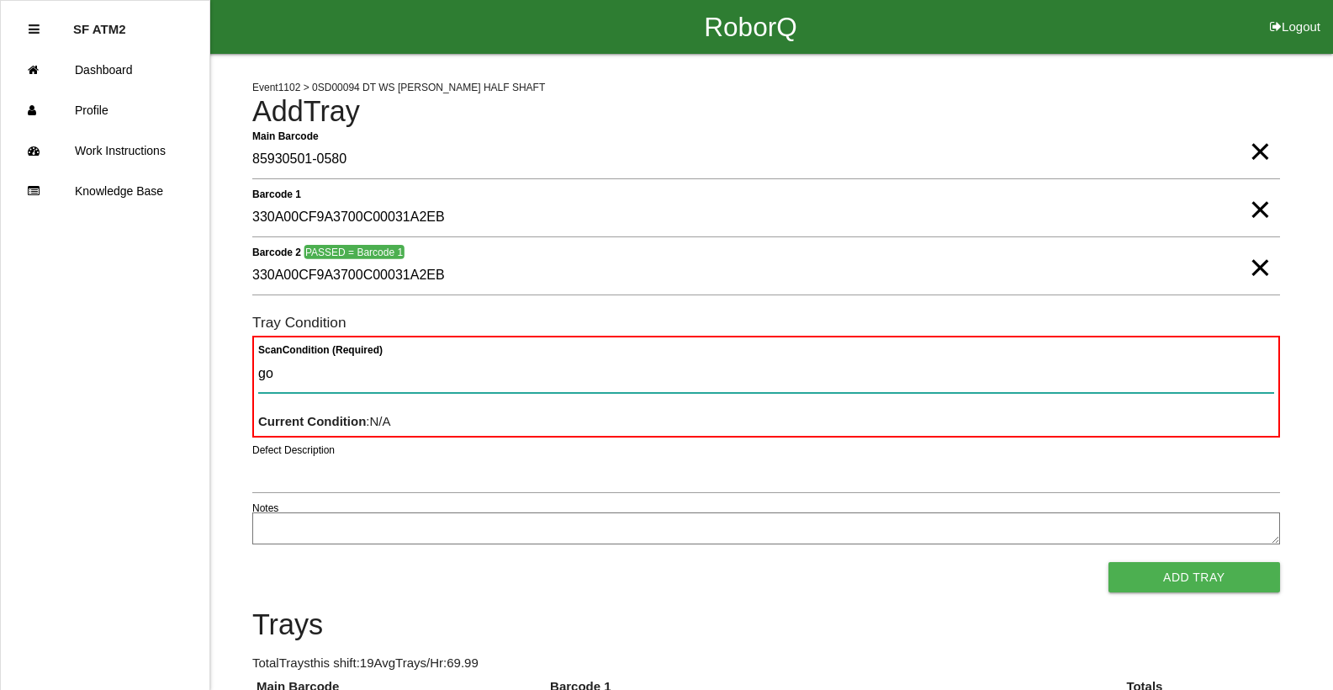
type Condition "goo"
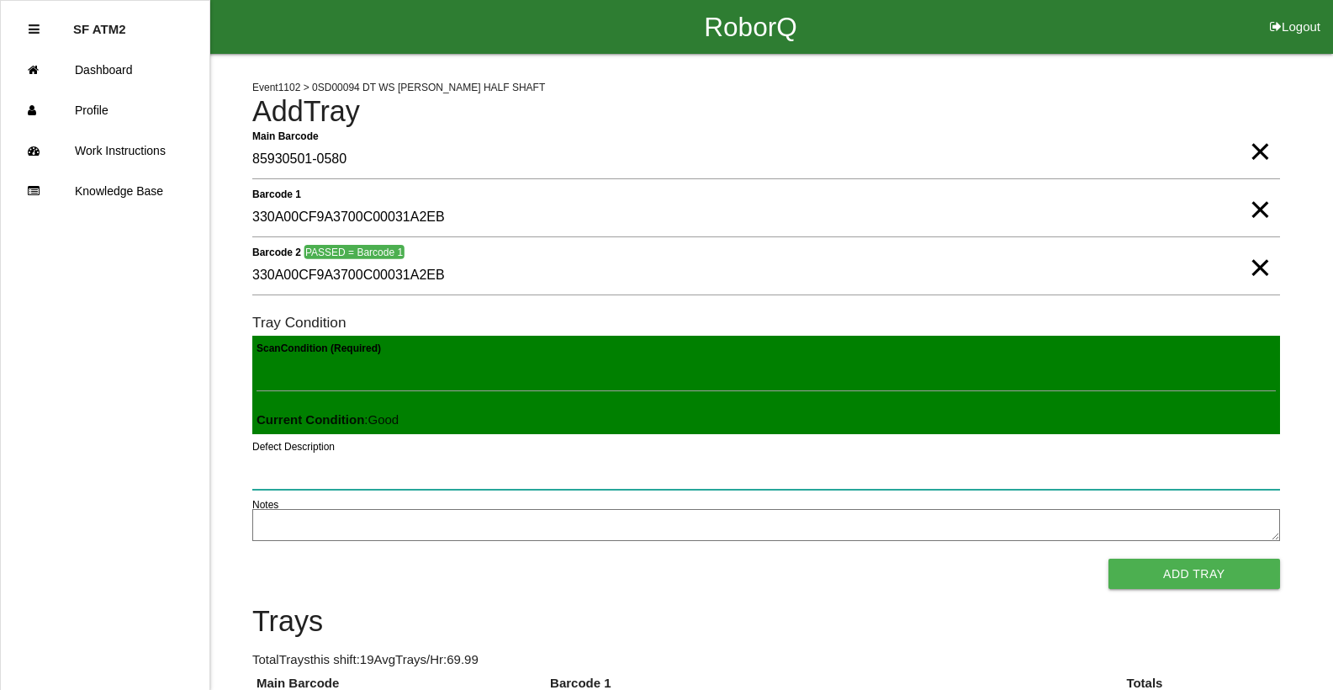
click at [1108, 558] on button "Add Tray" at bounding box center [1194, 573] width 172 height 30
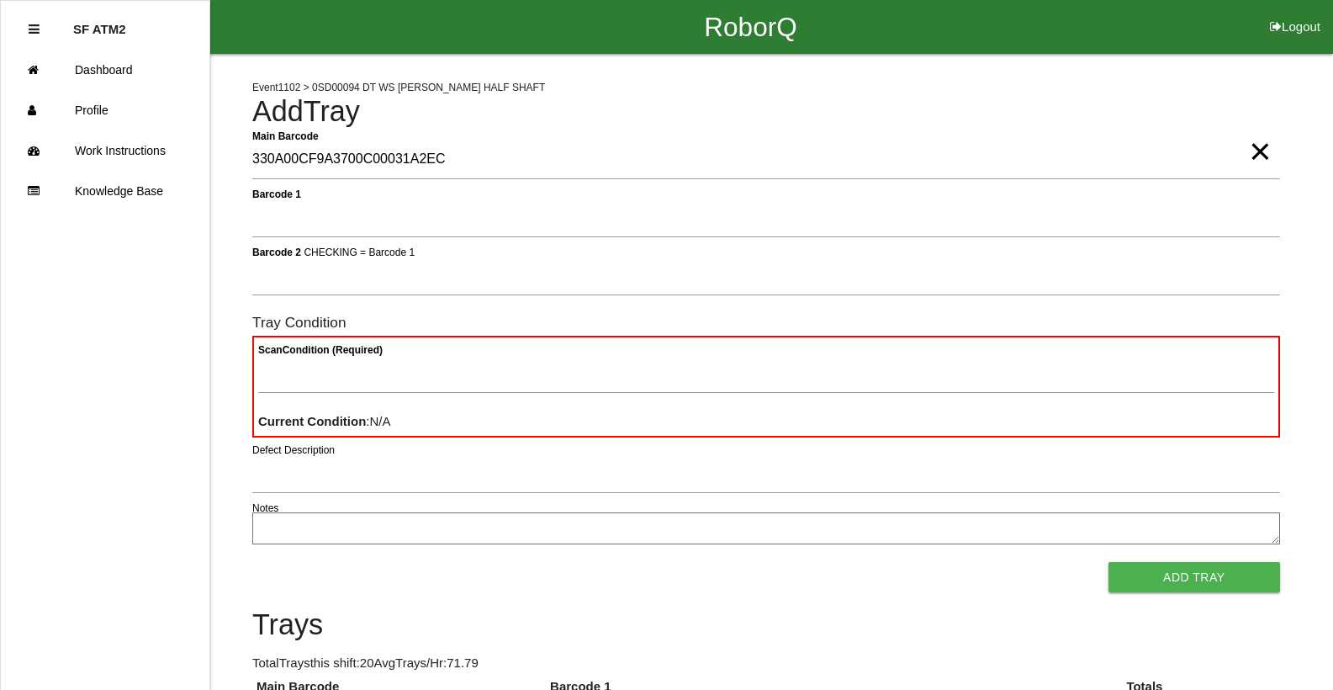
type Barcode "330A00CF9A3700C00031A2EC"
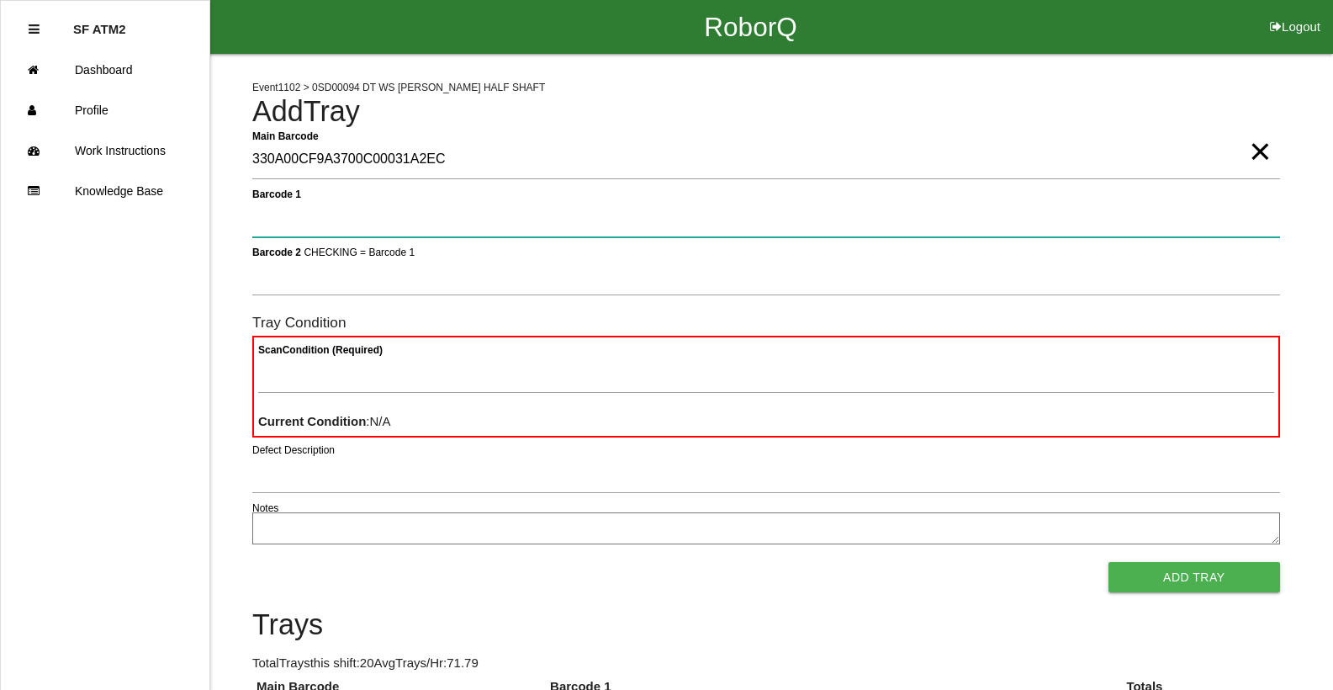
click at [1108, 562] on button "Add Tray" at bounding box center [1194, 577] width 172 height 30
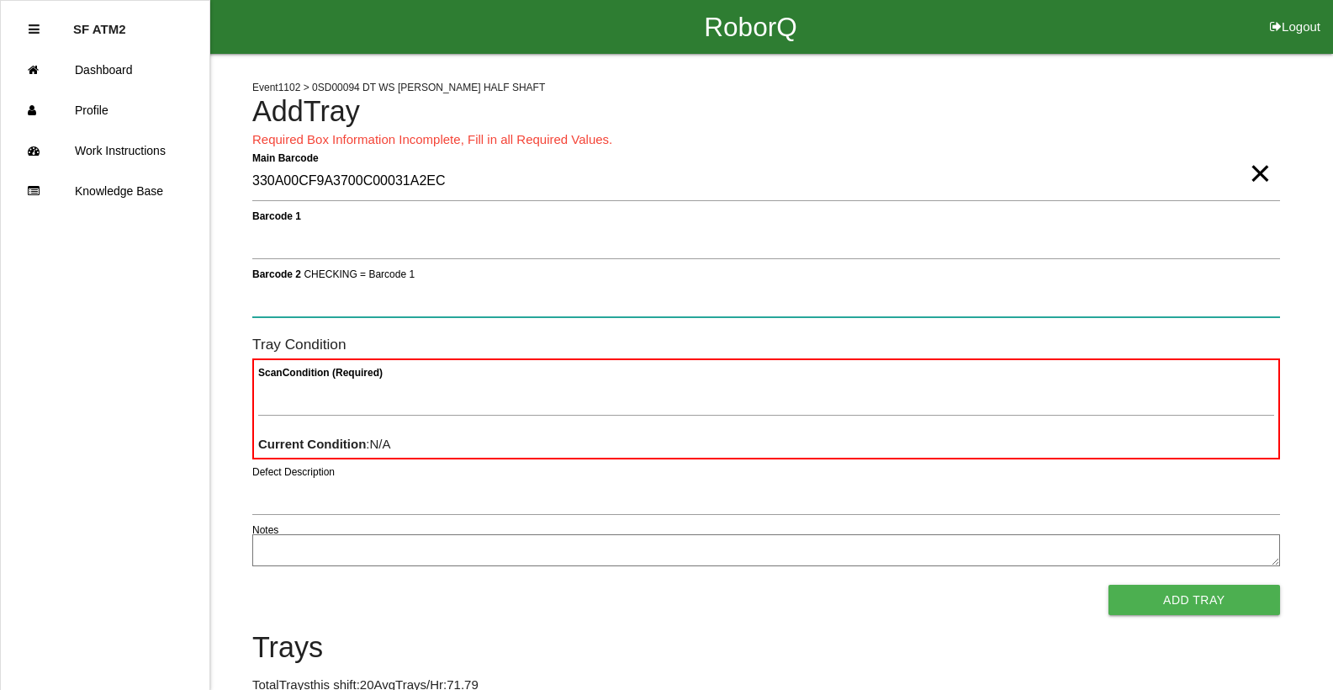
click at [1108, 584] on button "Add Tray" at bounding box center [1194, 599] width 172 height 30
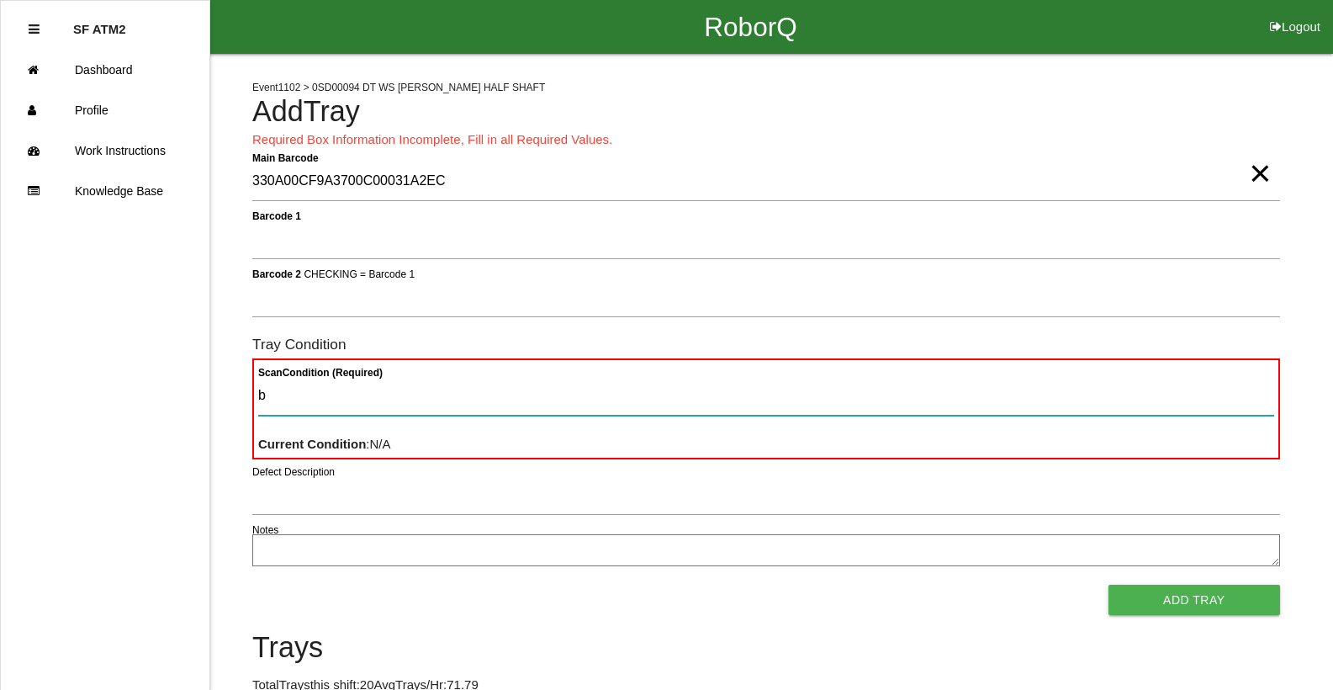
type Condition "ba"
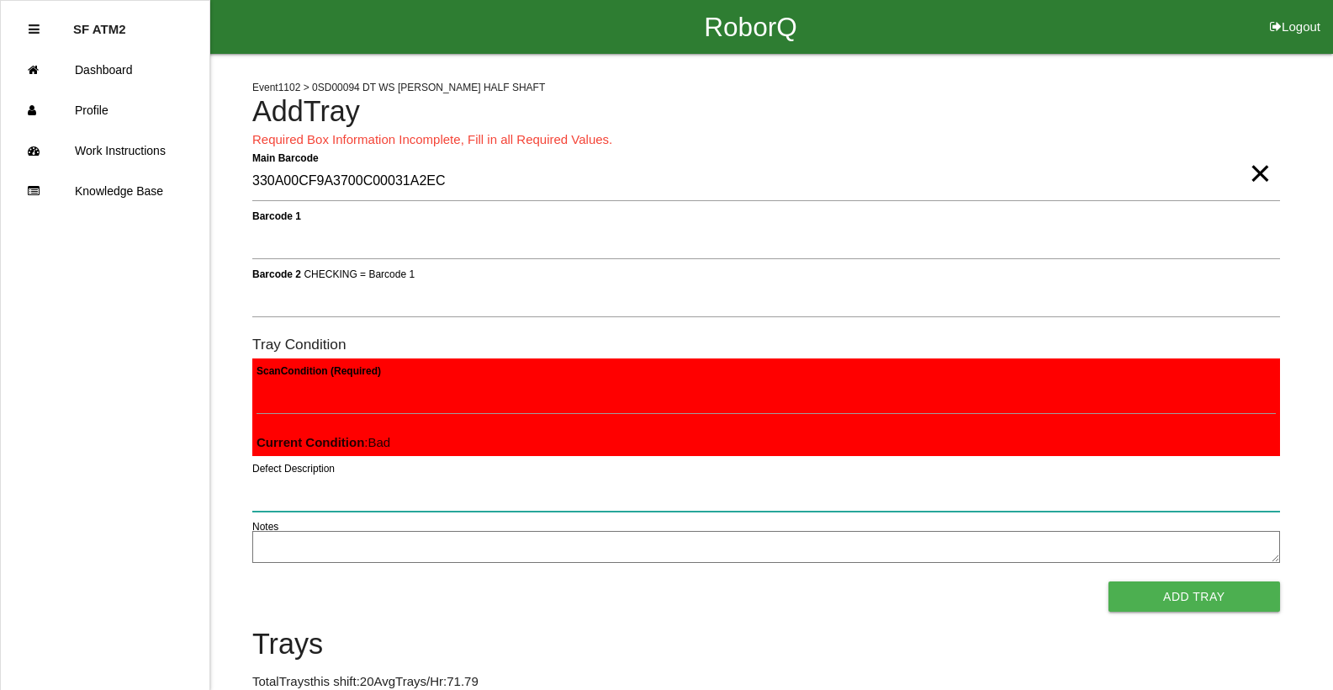
click at [1108, 581] on button "Add Tray" at bounding box center [1194, 596] width 172 height 30
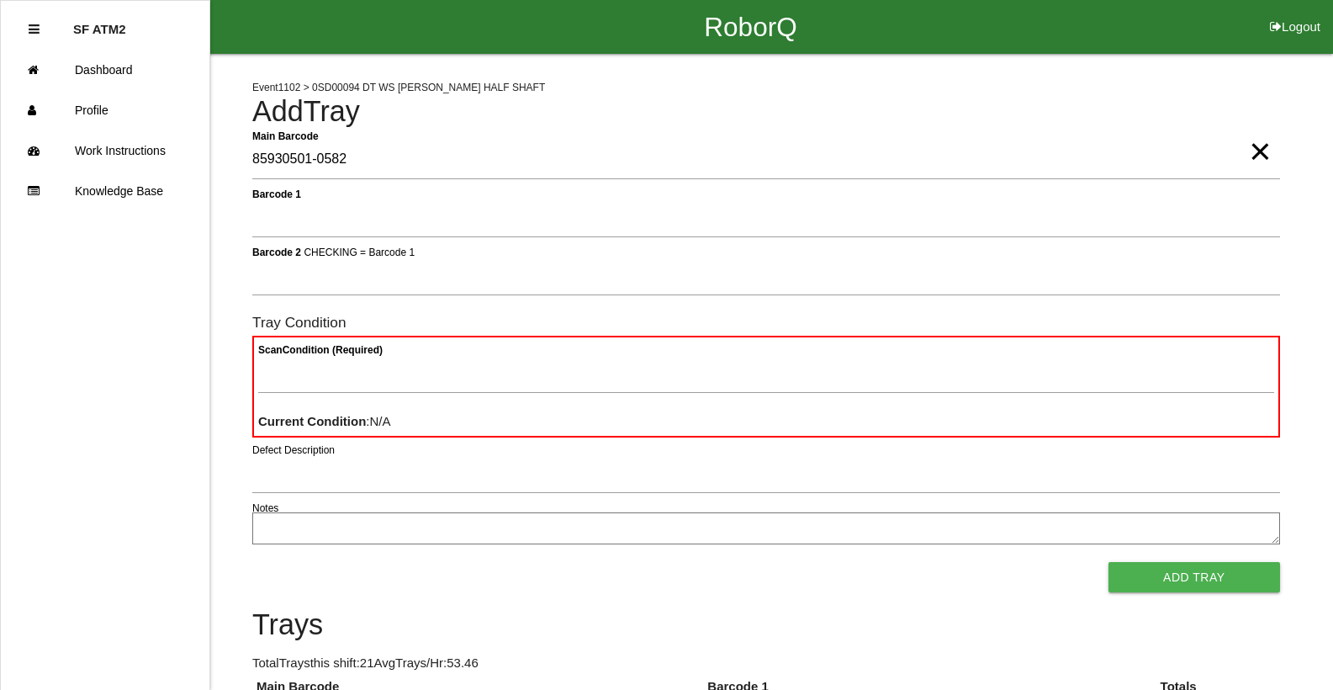
type Barcode "85930501-0582"
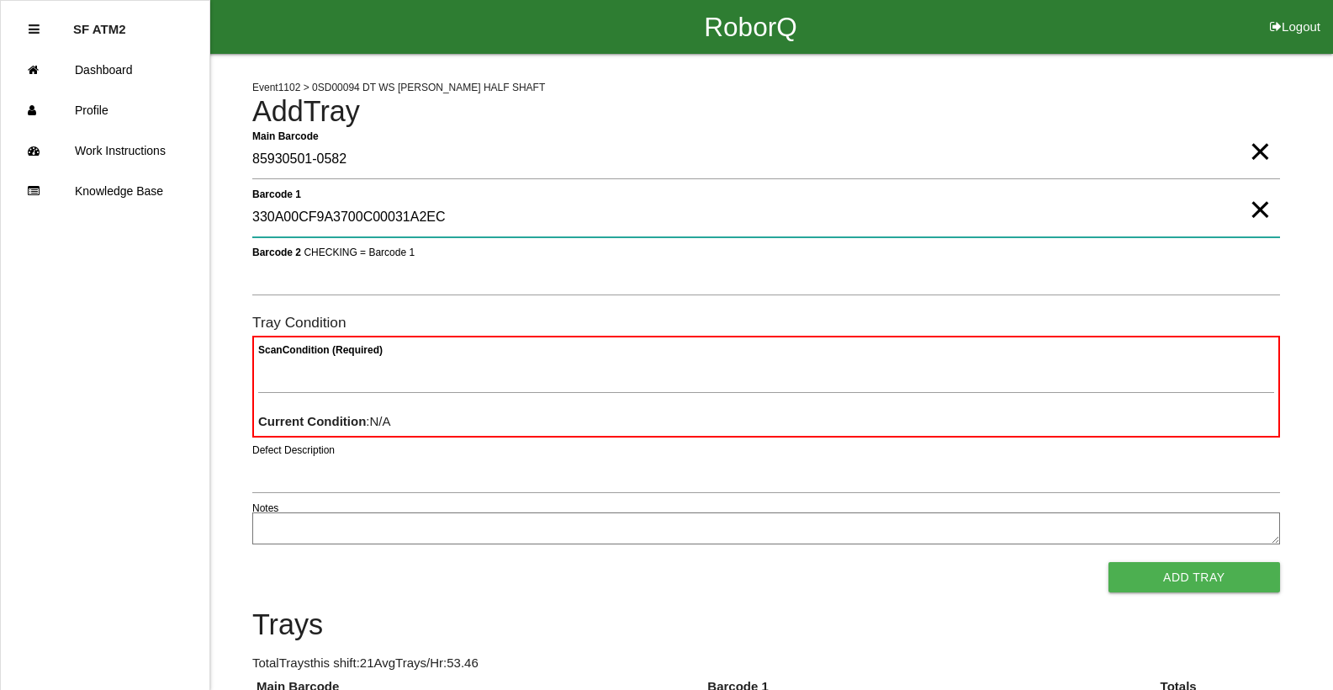
type 1 "330A00CF9A3700C00031A2EC"
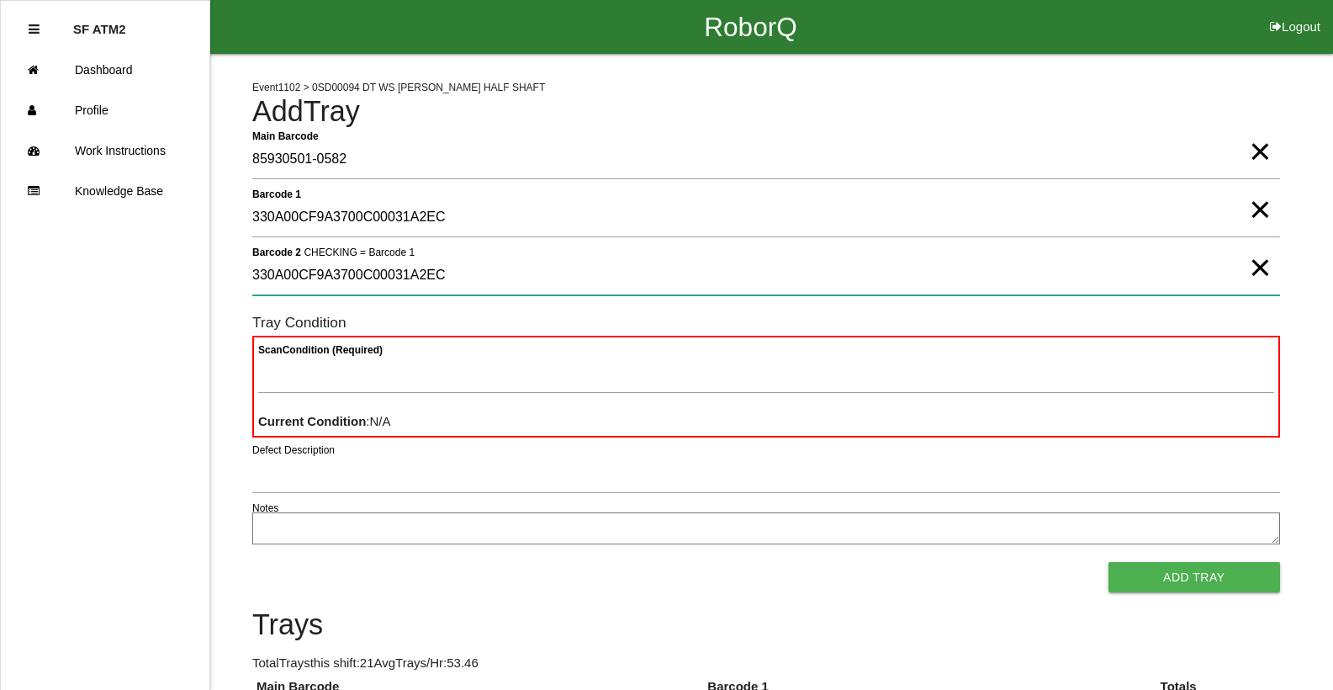
type 2 "330A00CF9A3700C00031A2EC"
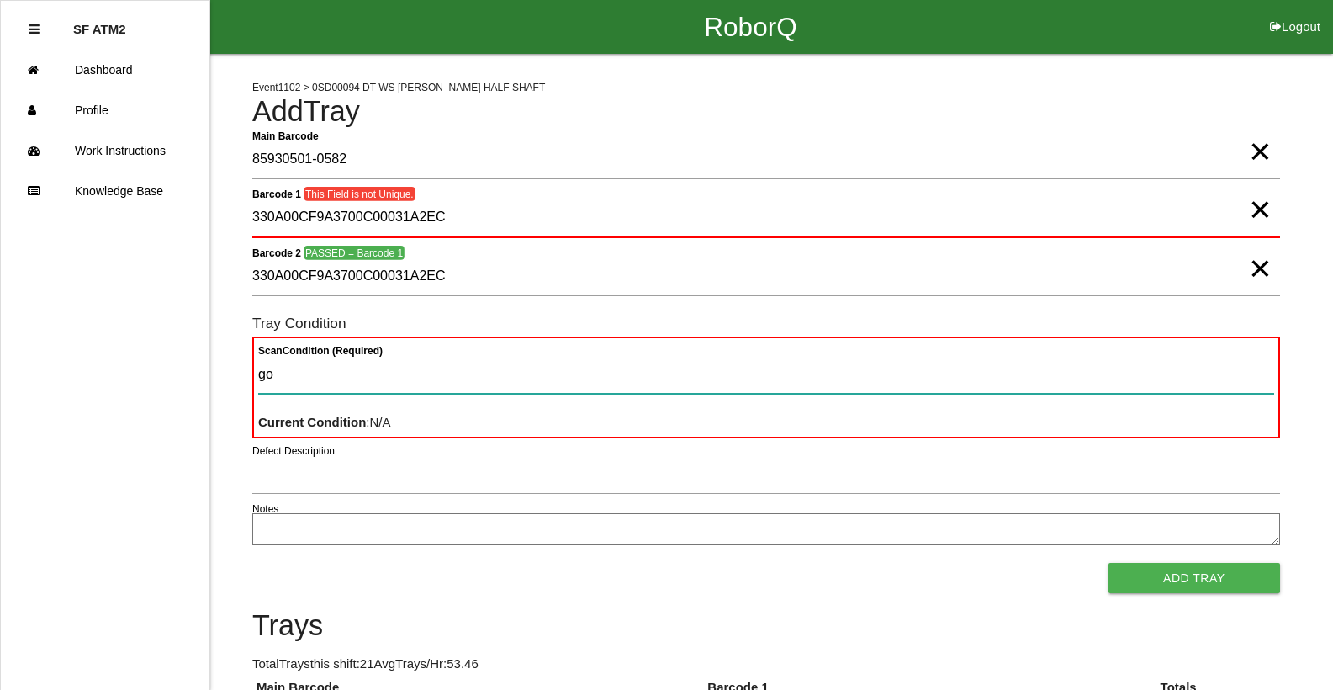
type Condition "goo"
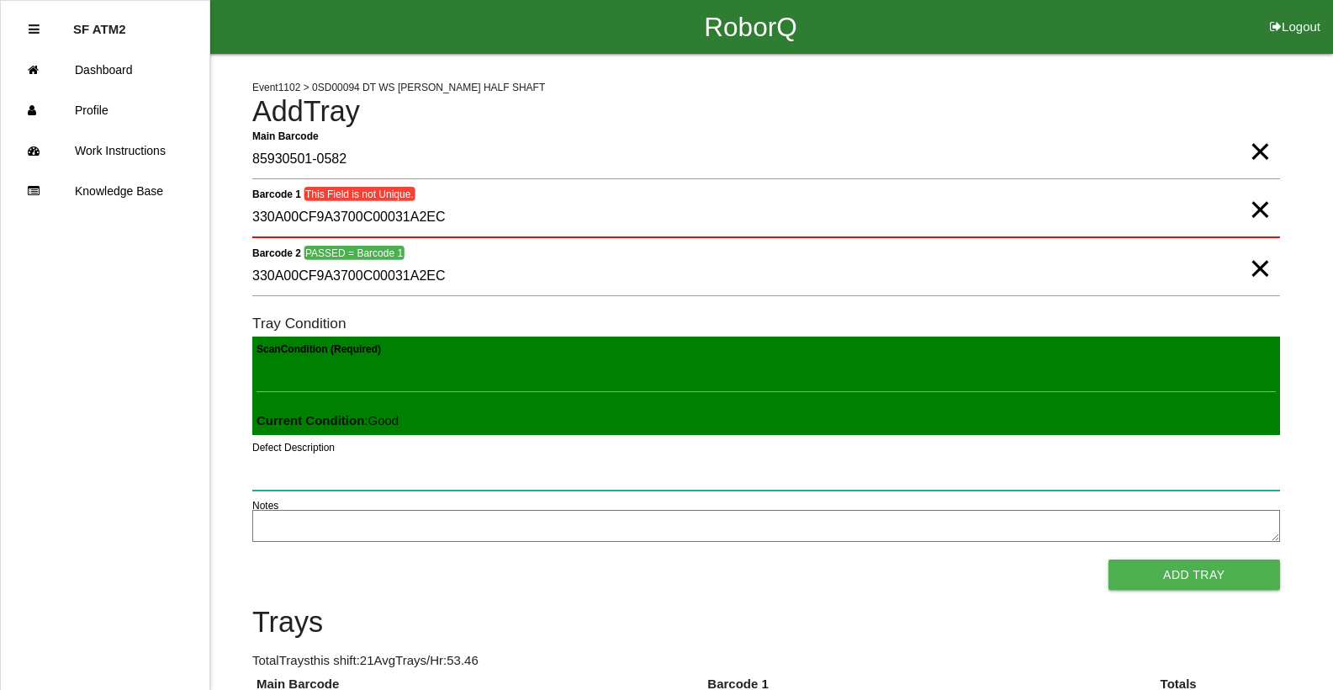
click at [1108, 559] on button "Add Tray" at bounding box center [1194, 574] width 172 height 30
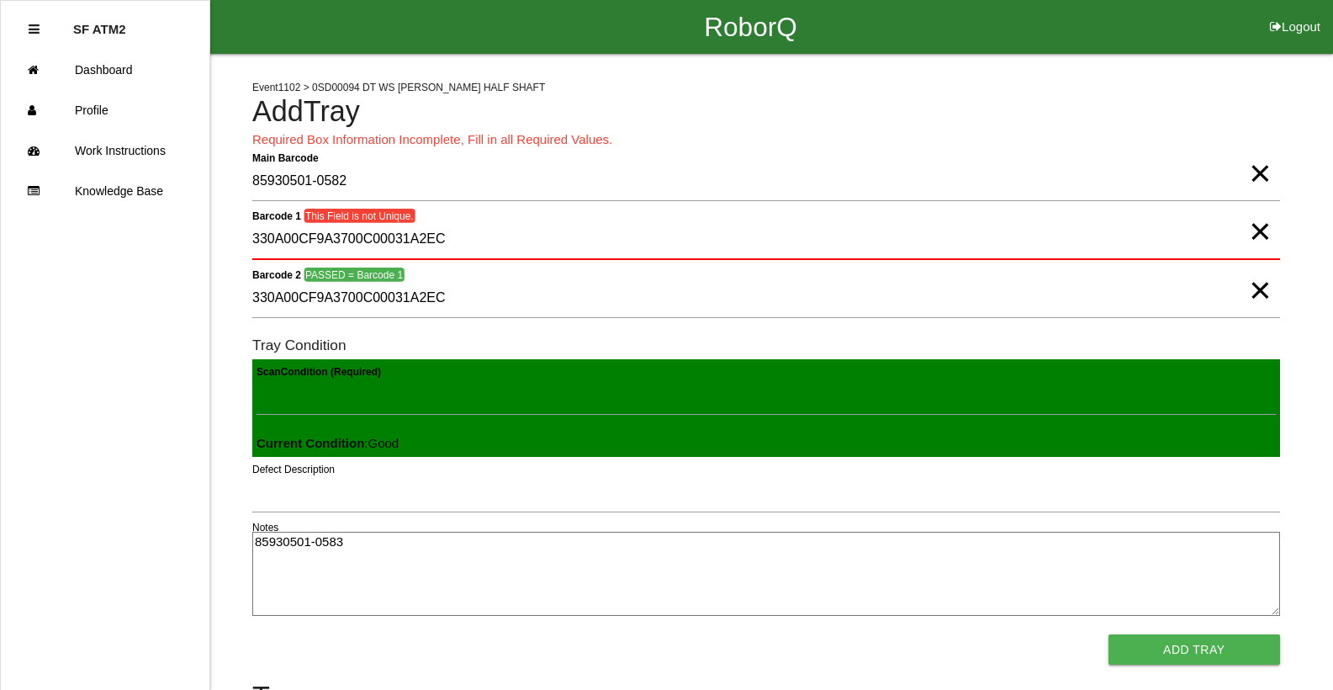
type textarea "85930501-0583"
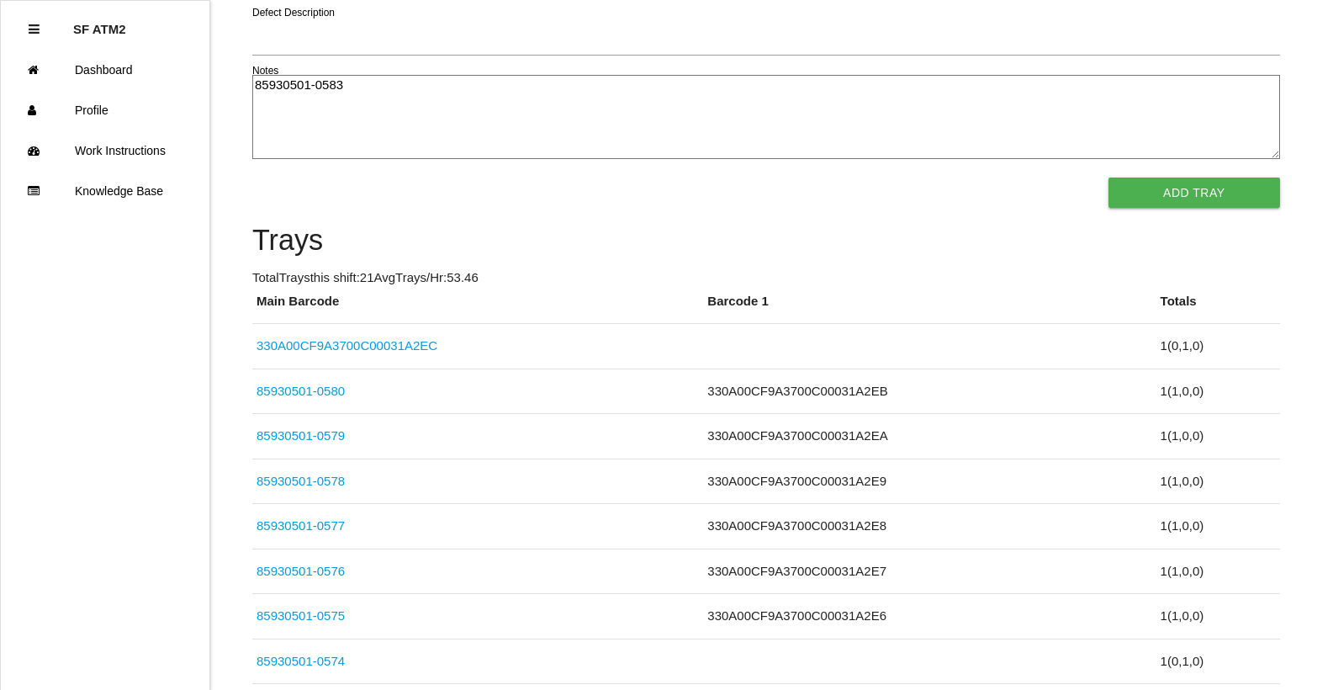
click link "85930501-0579" at bounding box center [300, 435] width 88 height 14
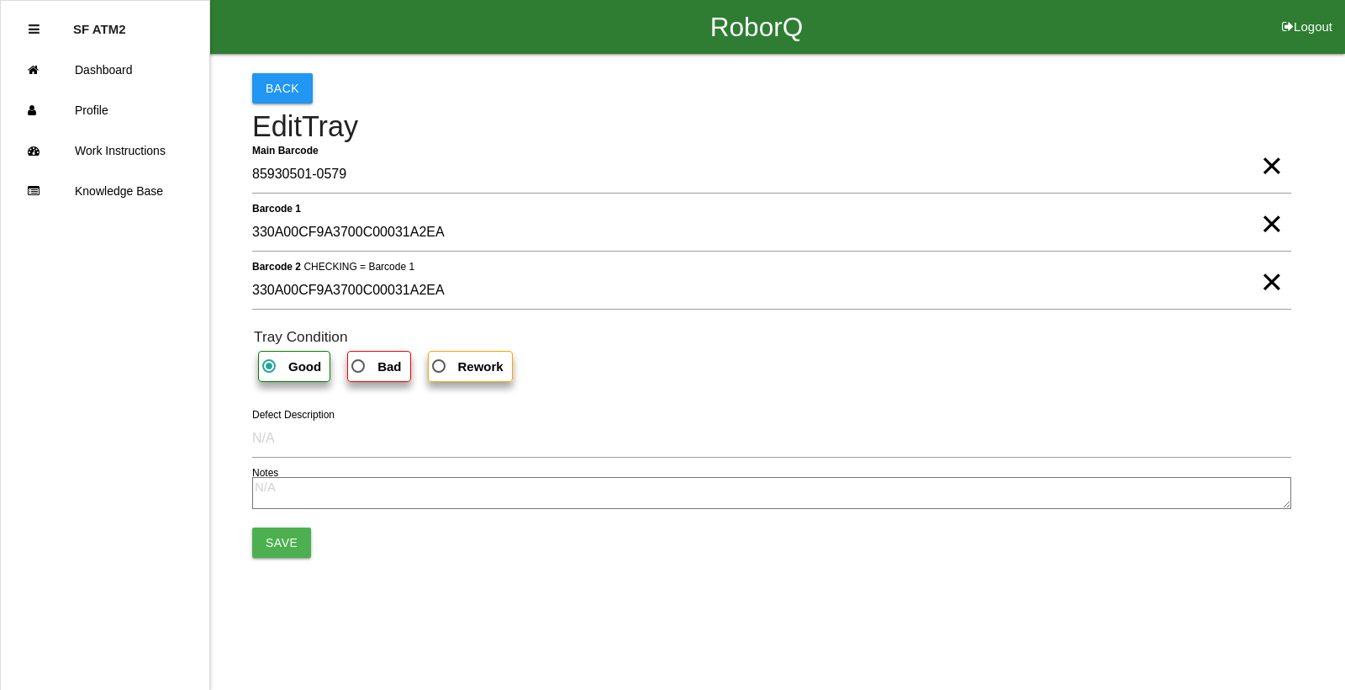
click at [1, 130] on link "Work Instructions" at bounding box center [105, 150] width 209 height 40
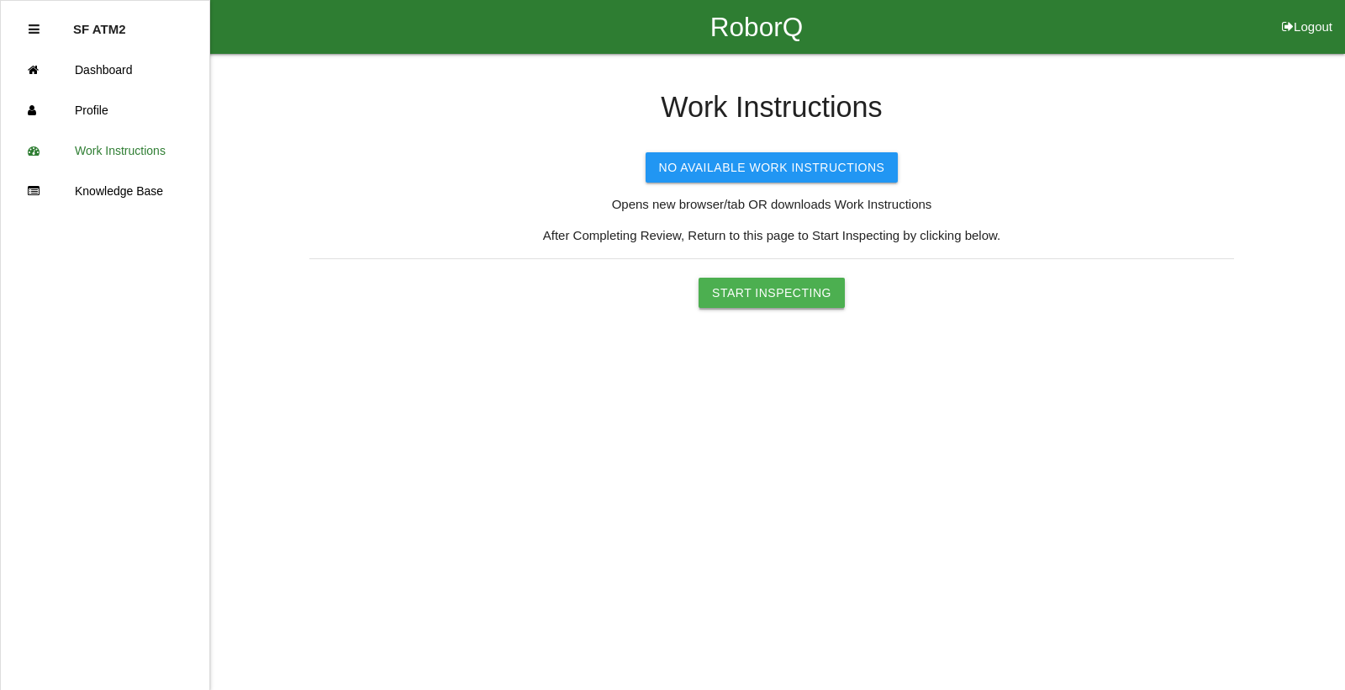
click at [829, 293] on button "Start Inspecting" at bounding box center [772, 292] width 146 height 30
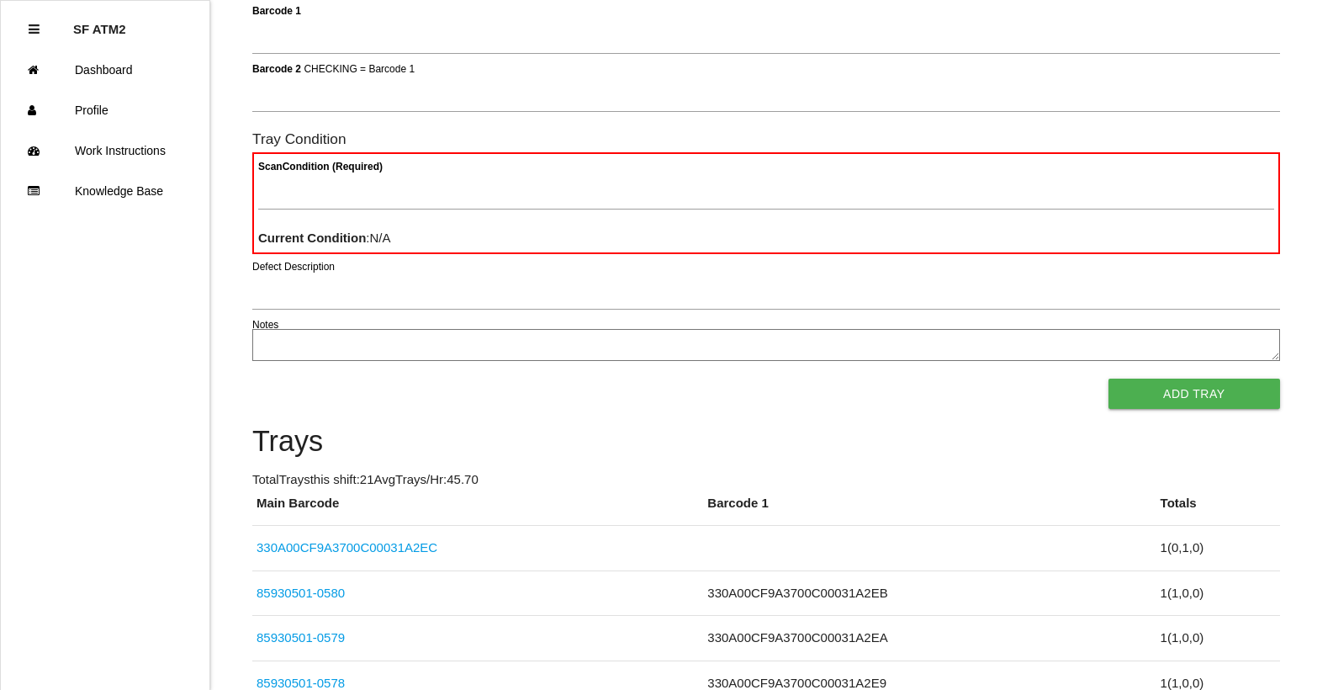
scroll to position [336, 0]
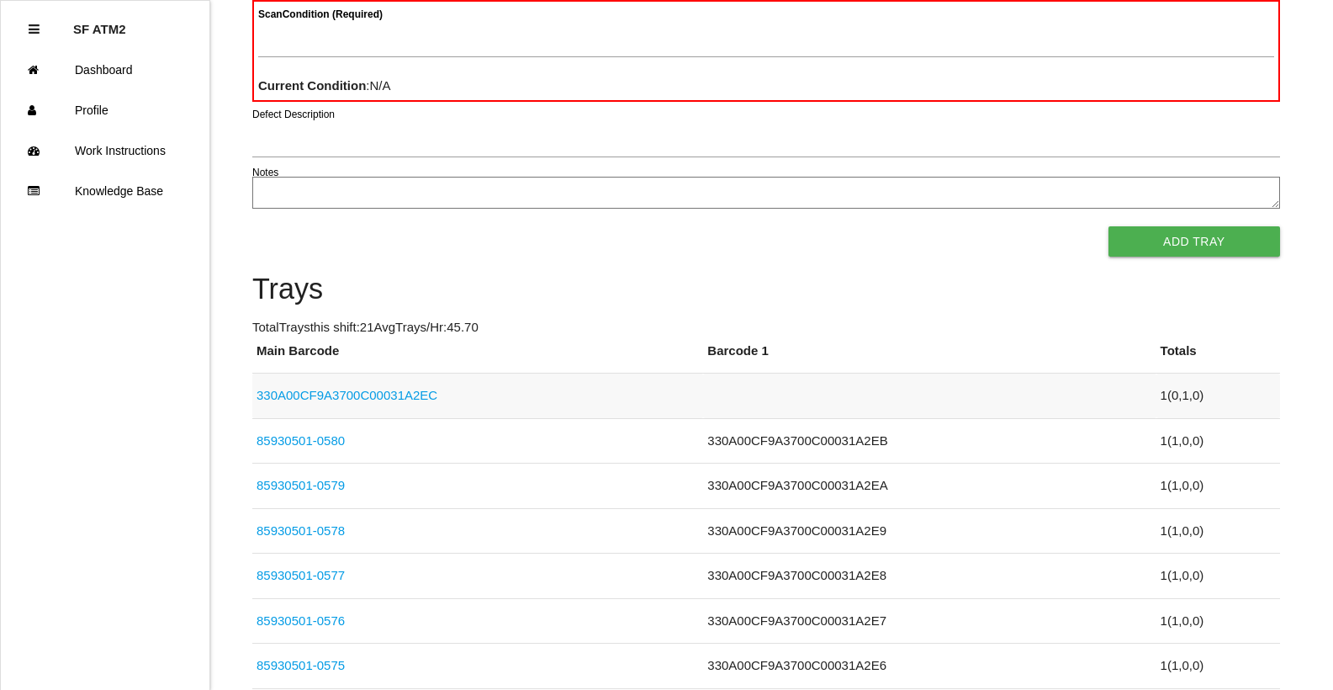
click at [334, 388] on link "330A00CF9A3700C00031A2EC" at bounding box center [346, 395] width 181 height 14
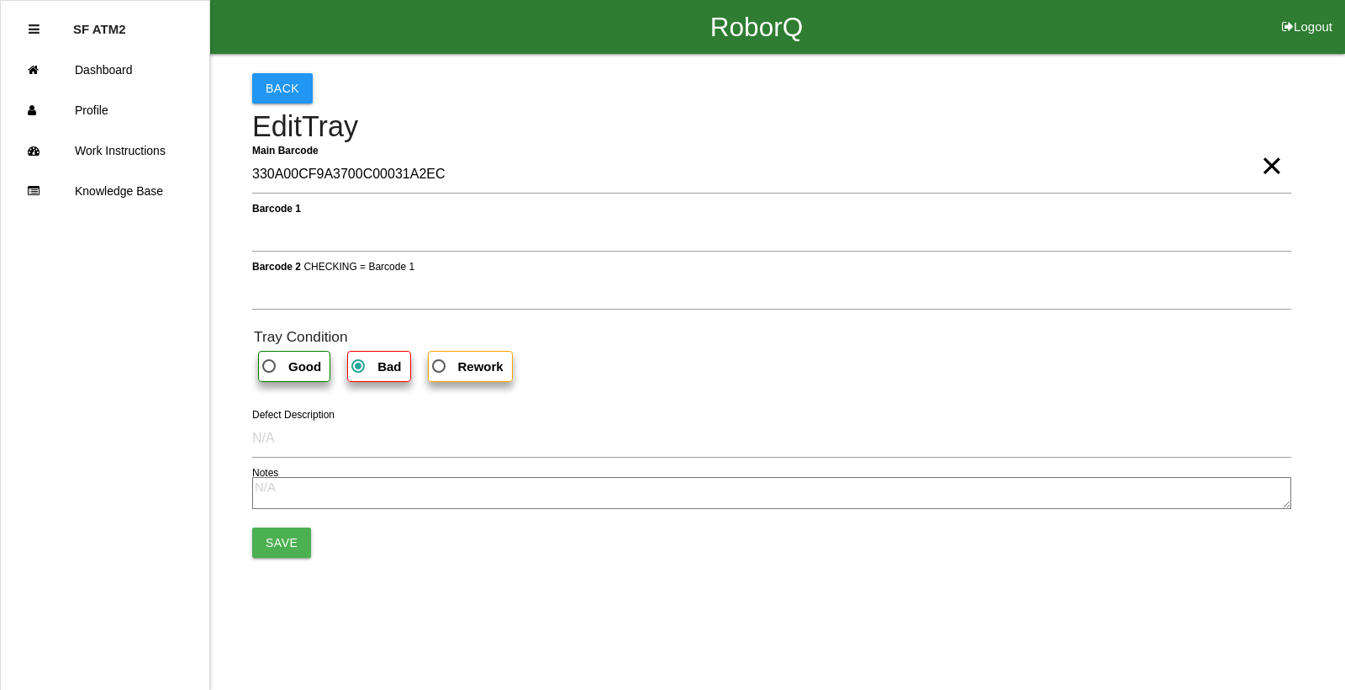
click at [1280, 166] on span "×" at bounding box center [1272, 149] width 22 height 34
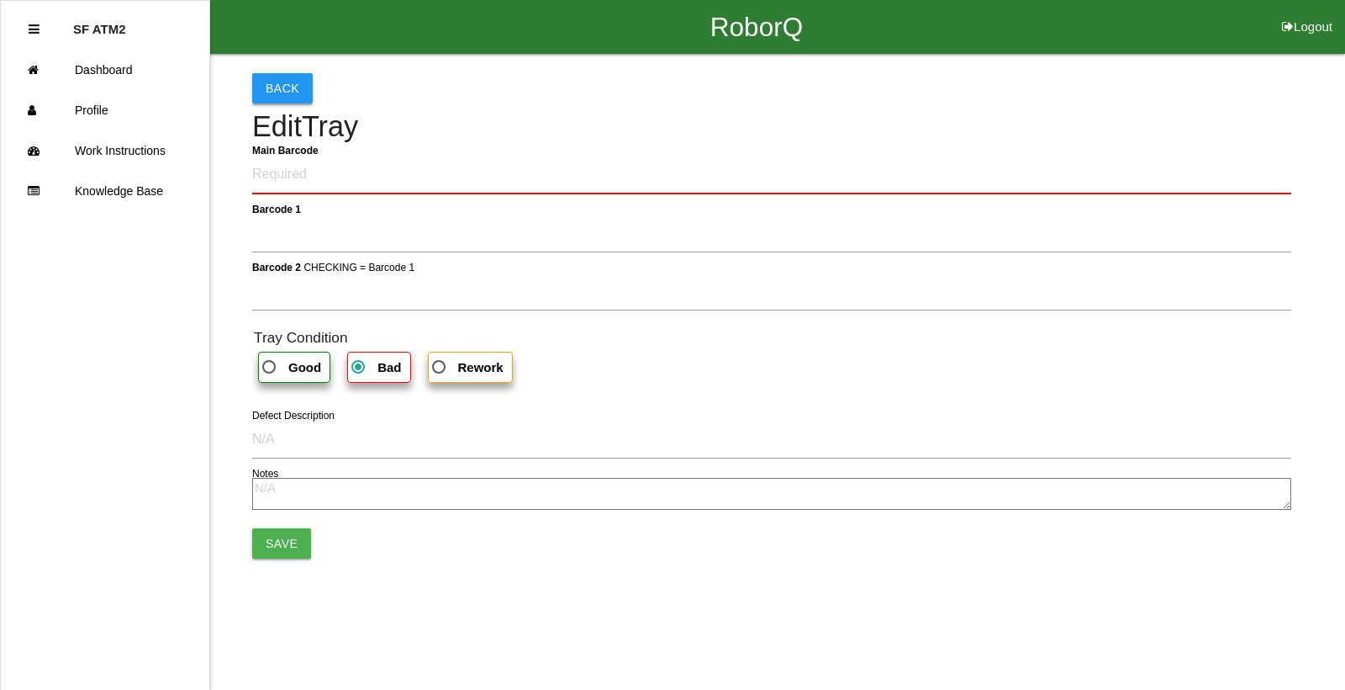
click at [277, 78] on button "Back" at bounding box center [282, 88] width 61 height 30
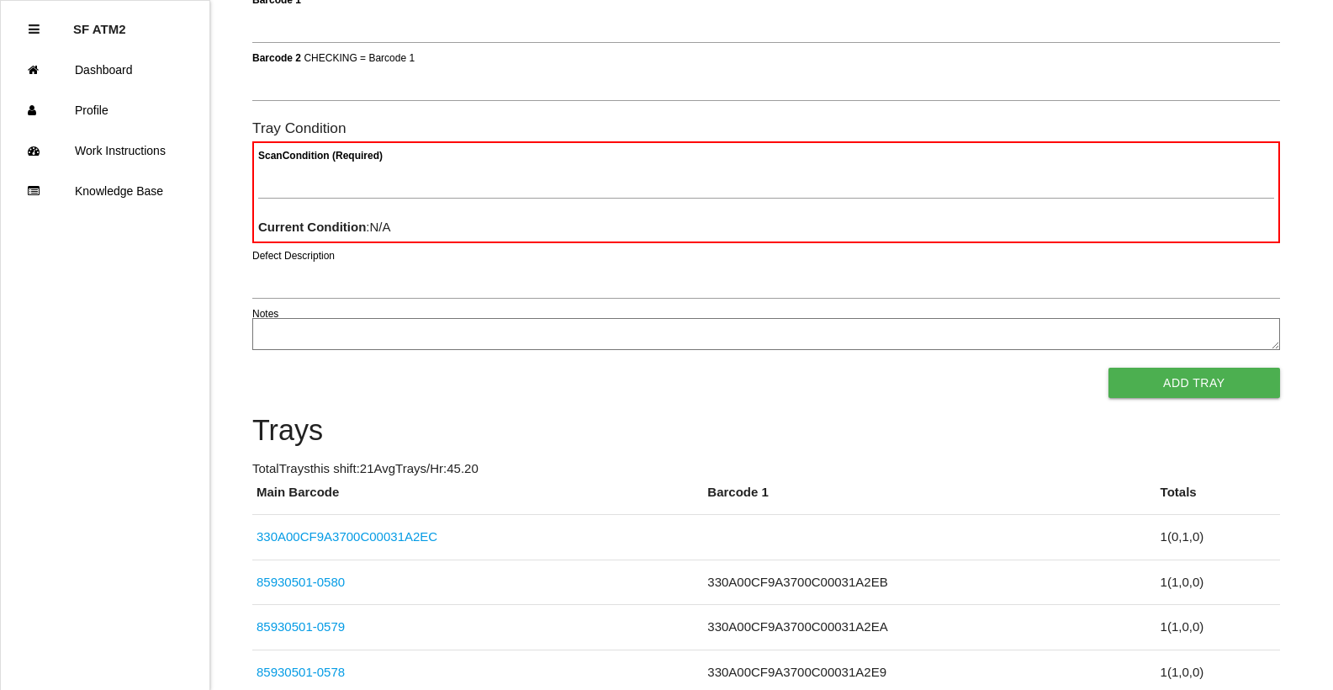
scroll to position [252, 0]
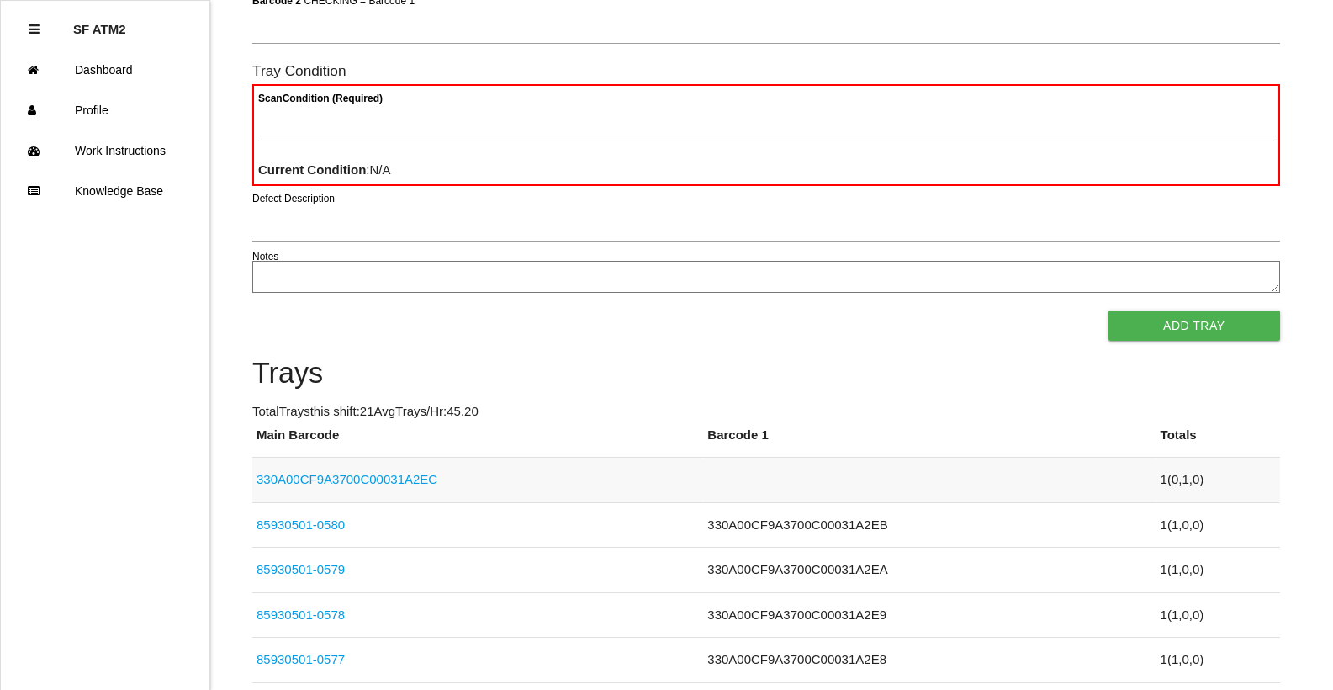
click at [333, 478] on link "330A00CF9A3700C00031A2EC" at bounding box center [346, 479] width 181 height 14
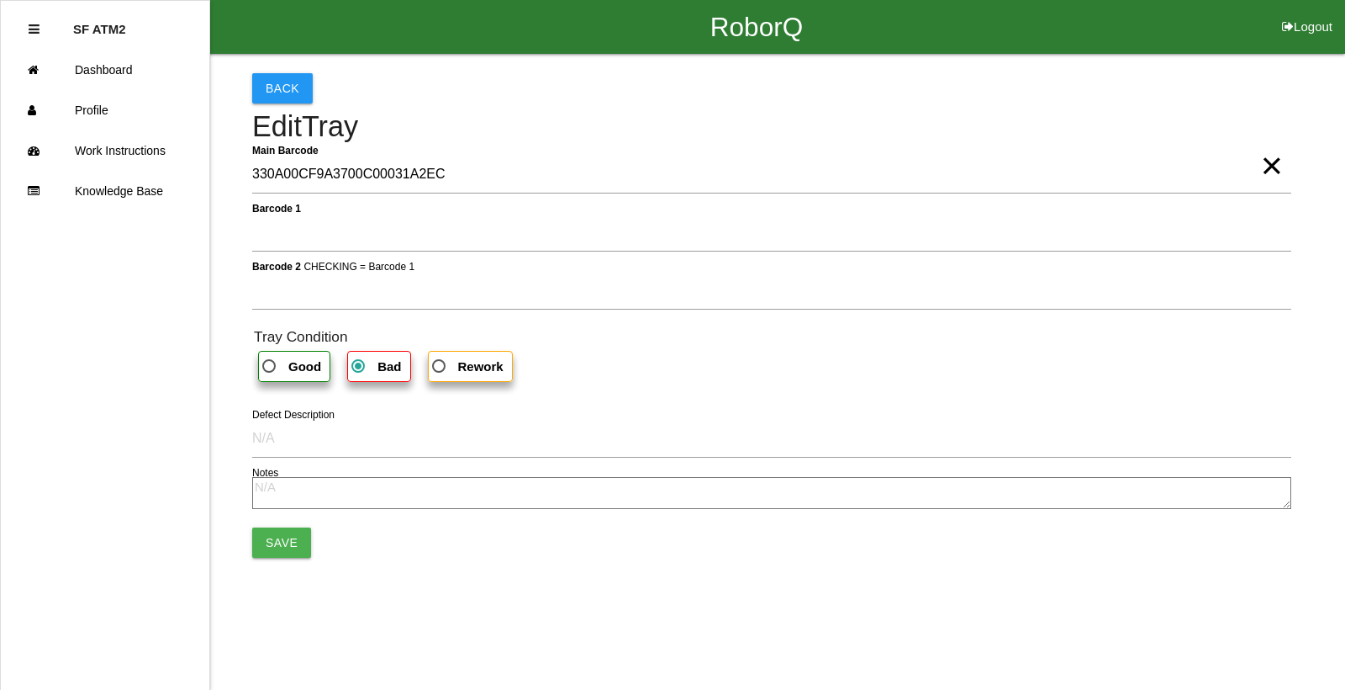
click at [1274, 166] on span "×" at bounding box center [1272, 149] width 22 height 34
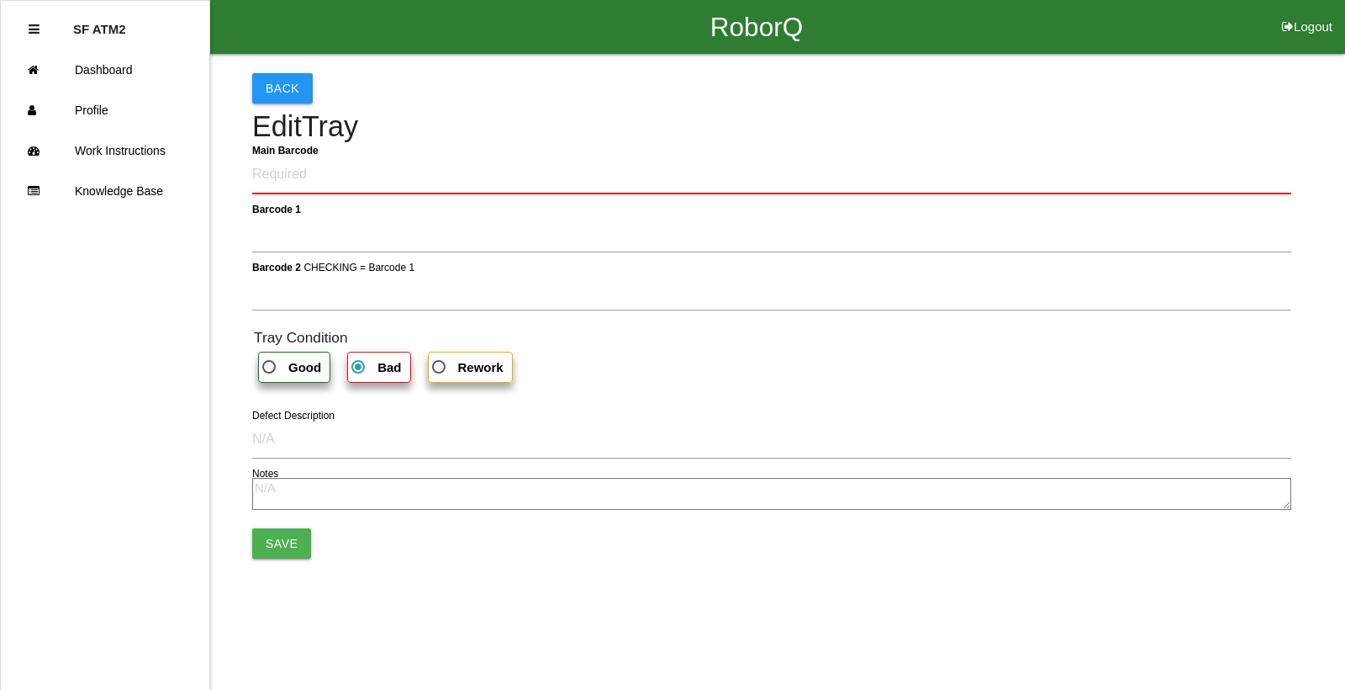
click at [1161, 151] on div "Back Edit Tray Main Barcode Barcode 1 Barcode 2 CHECKING = Barcode 1 Tray Condi…" at bounding box center [771, 315] width 1039 height 523
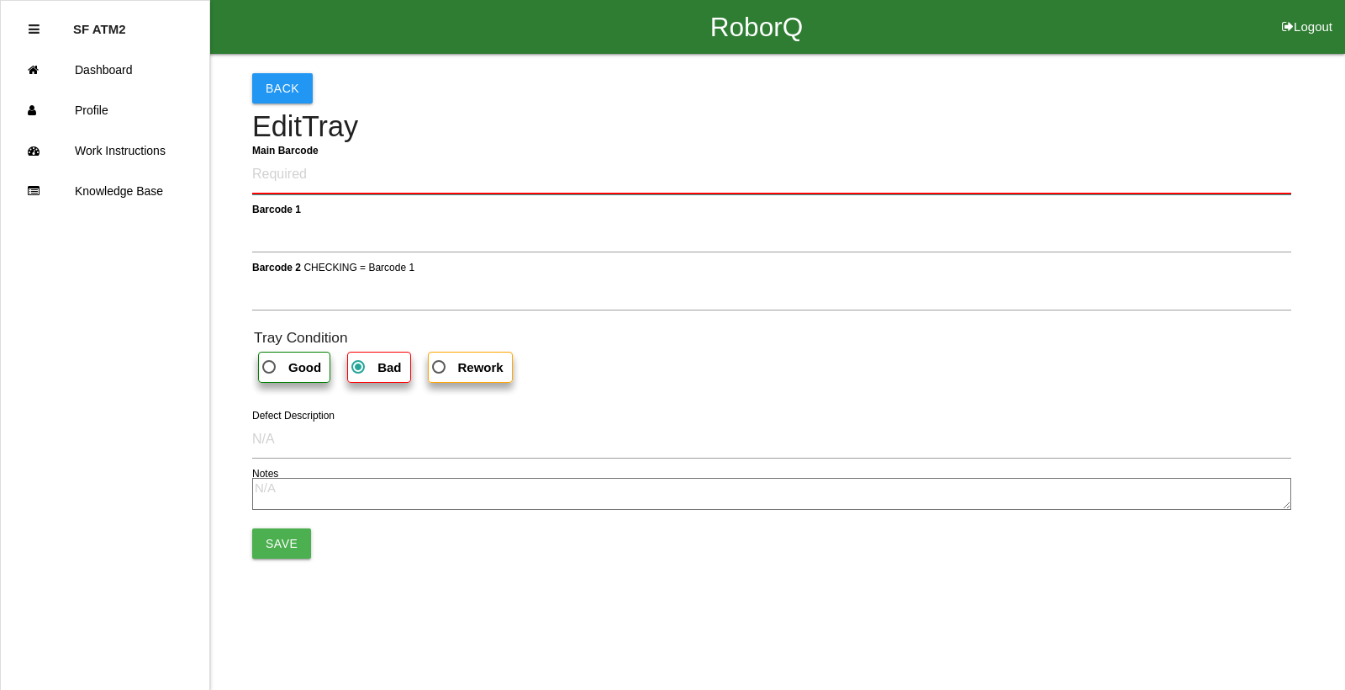
click at [293, 173] on Barcode "Main Barcode" at bounding box center [771, 175] width 1039 height 40
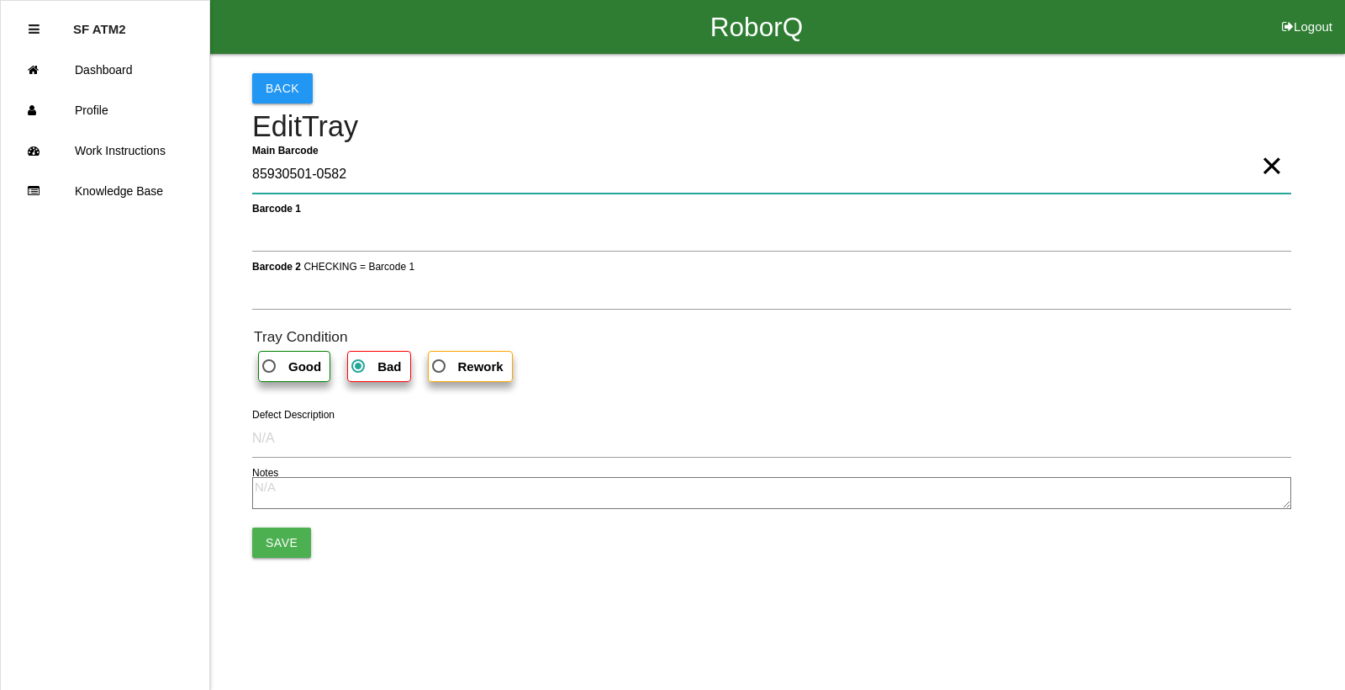
type Barcode "85930501-0582"
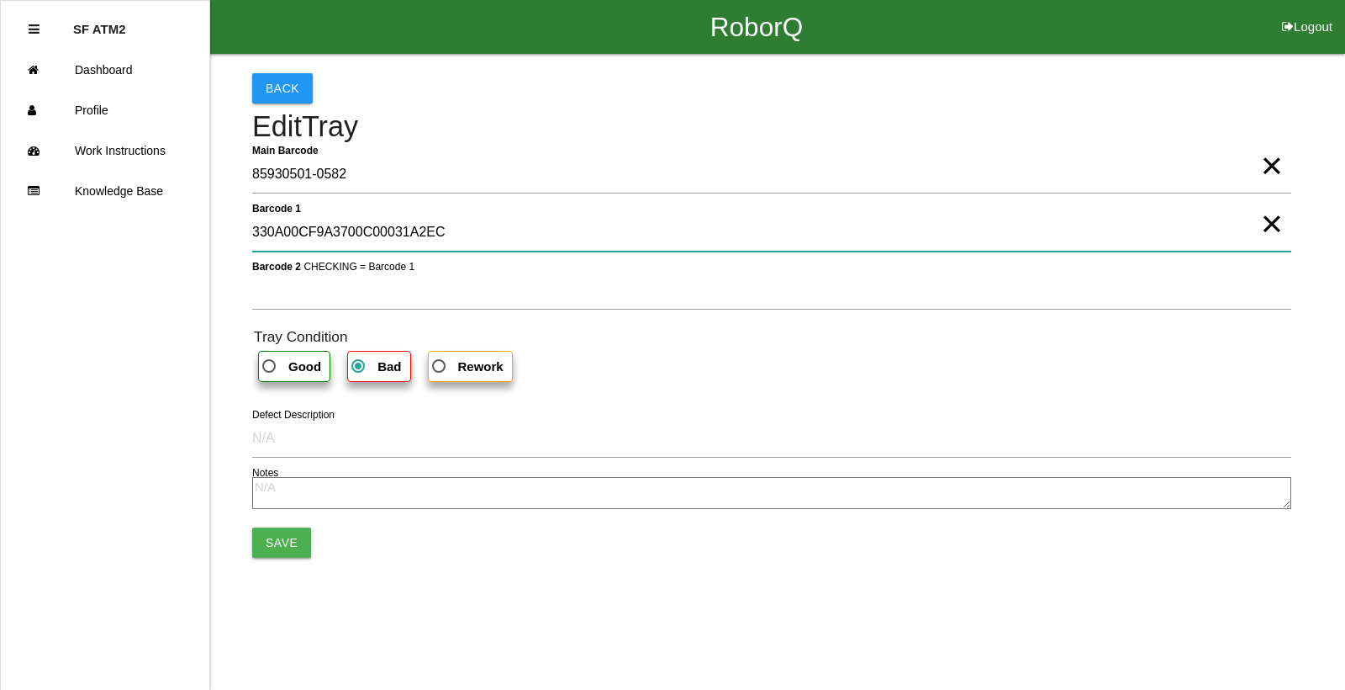
type 1 "330A00CF9A3700C00031A2EC"
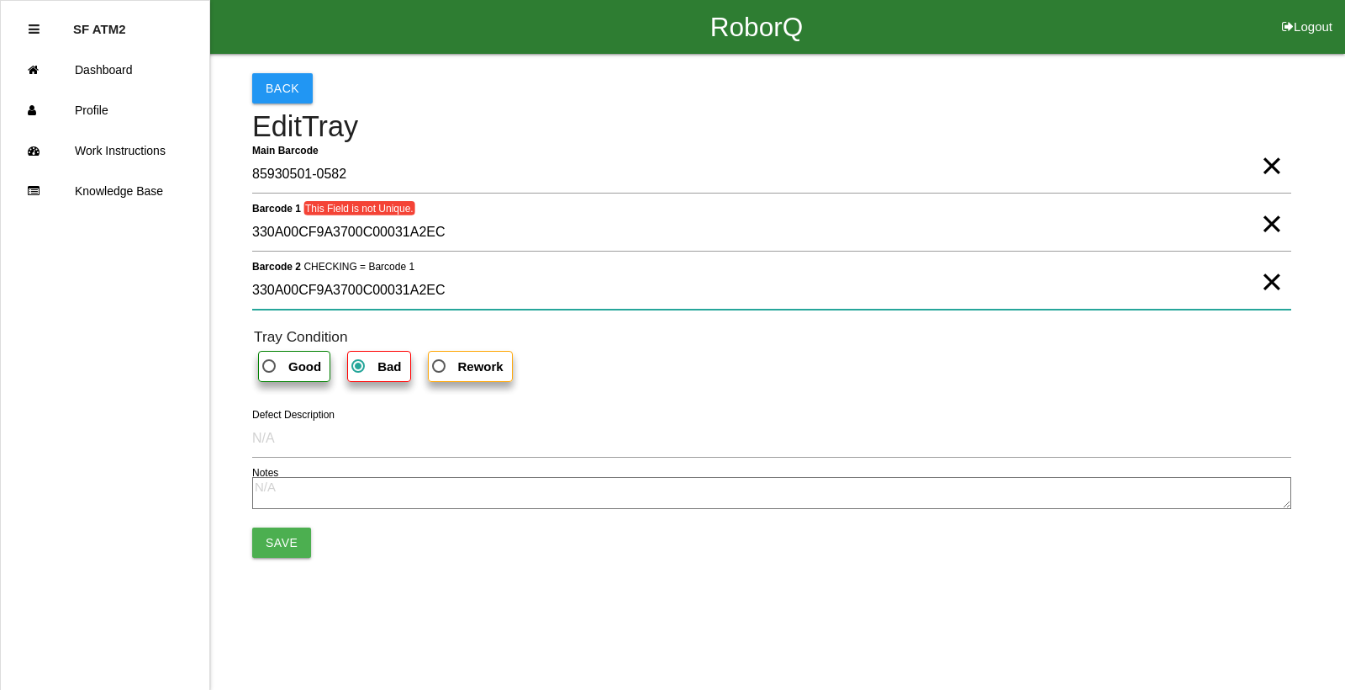
type 2 "330A00CF9A3700C00031A2EC"
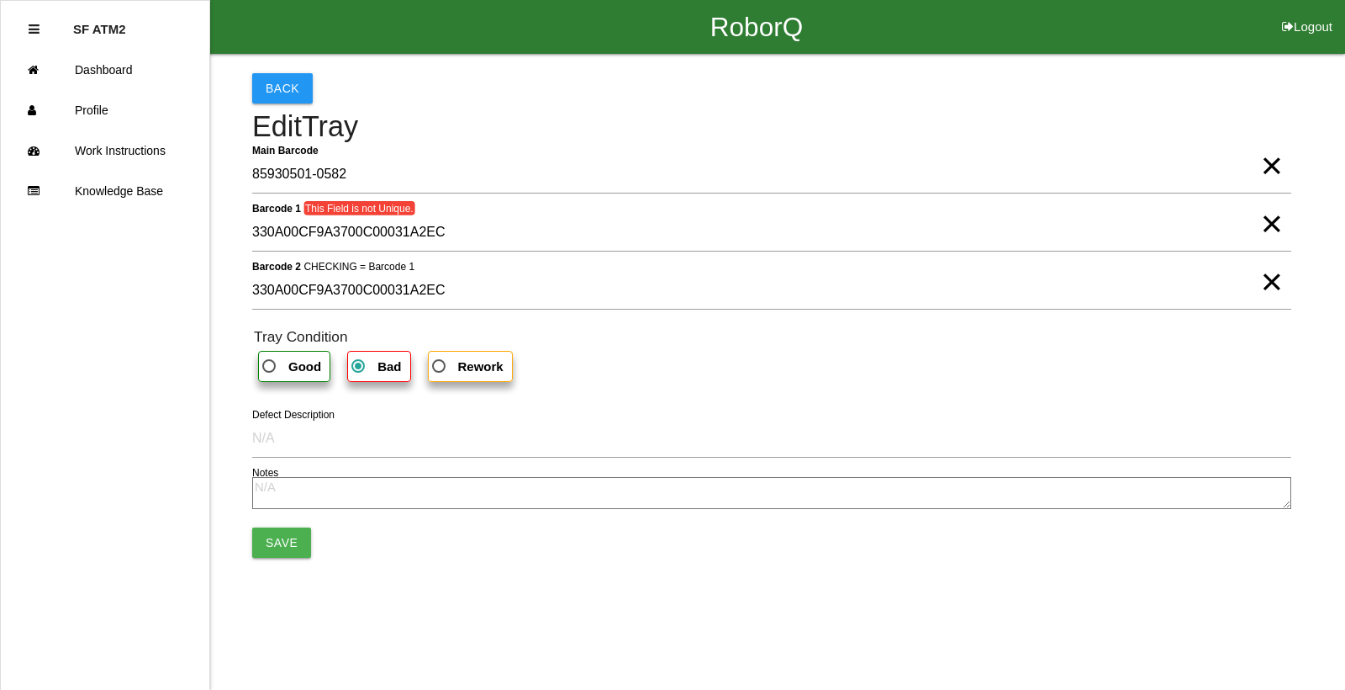
click at [300, 367] on b "Good" at bounding box center [304, 366] width 33 height 14
click at [270, 367] on input "Good" at bounding box center [264, 361] width 11 height 11
radio input "true"
click at [286, 542] on button "Save" at bounding box center [281, 542] width 59 height 30
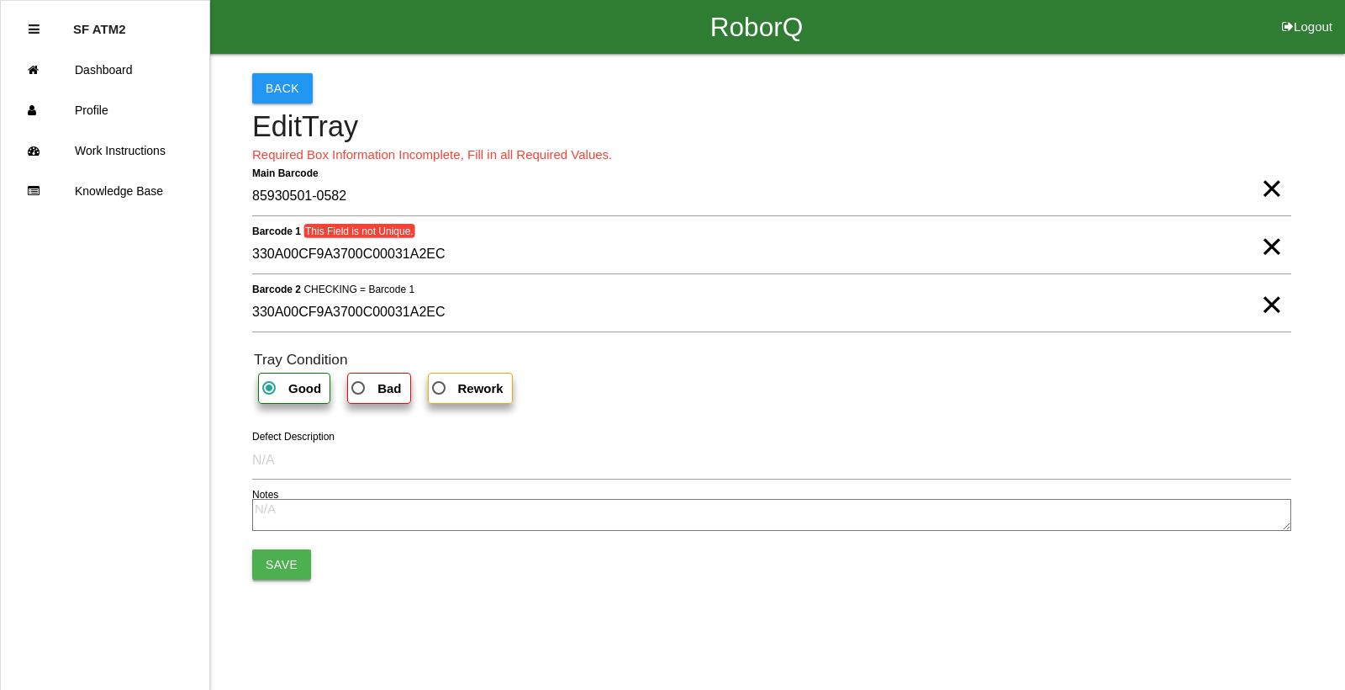
click at [274, 564] on button "Save" at bounding box center [281, 564] width 59 height 30
click at [267, 566] on button "Save" at bounding box center [281, 564] width 59 height 30
click at [1276, 246] on span "×" at bounding box center [1272, 230] width 22 height 34
click at [1268, 304] on span "×" at bounding box center [1272, 288] width 22 height 34
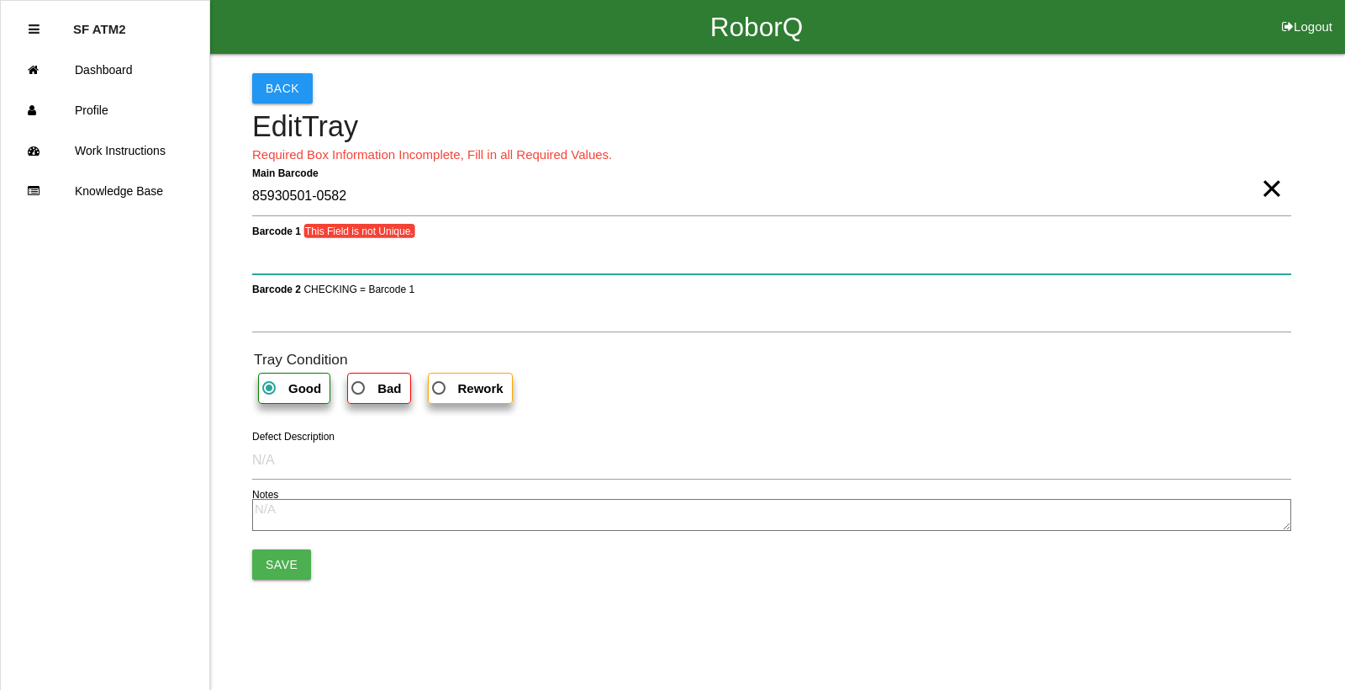
click at [371, 264] on 1 "Barcode 1 This Field is not Unique." at bounding box center [771, 254] width 1039 height 39
type 1 "330A00CF9A3700C00031A2EF"
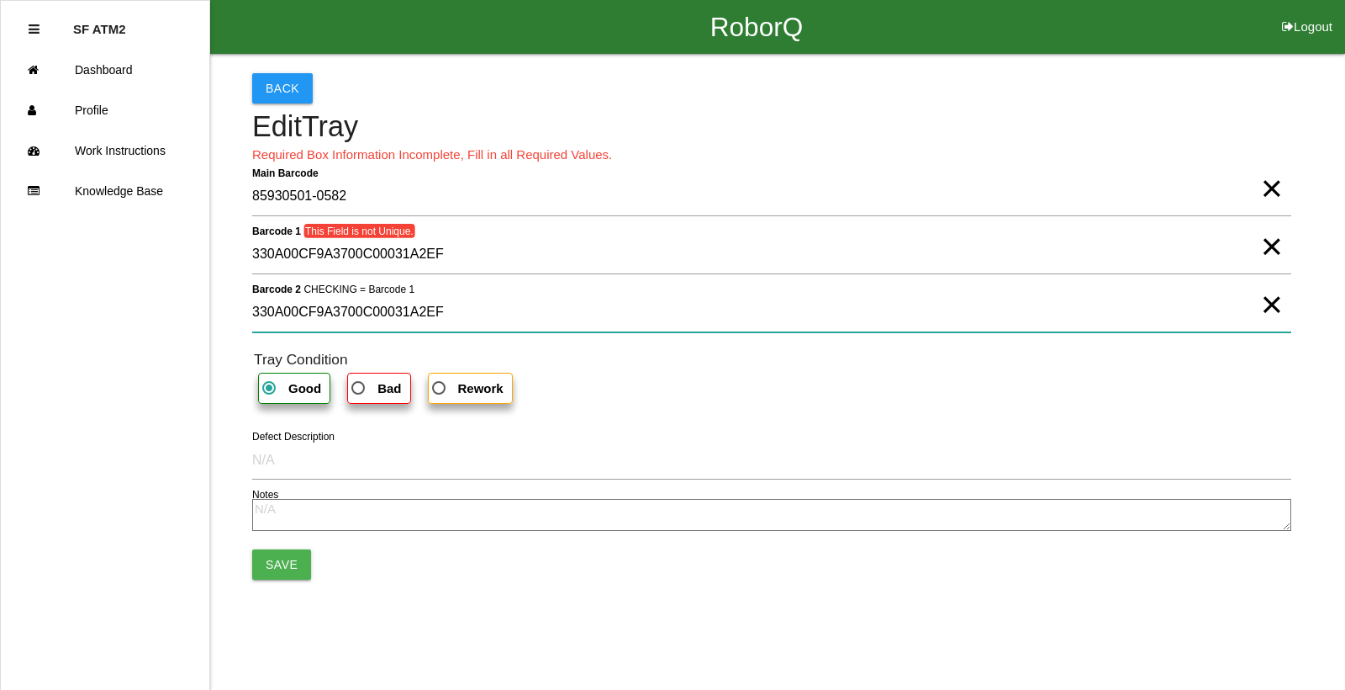
type 2 "330A00CF9A3700C00031A2EF"
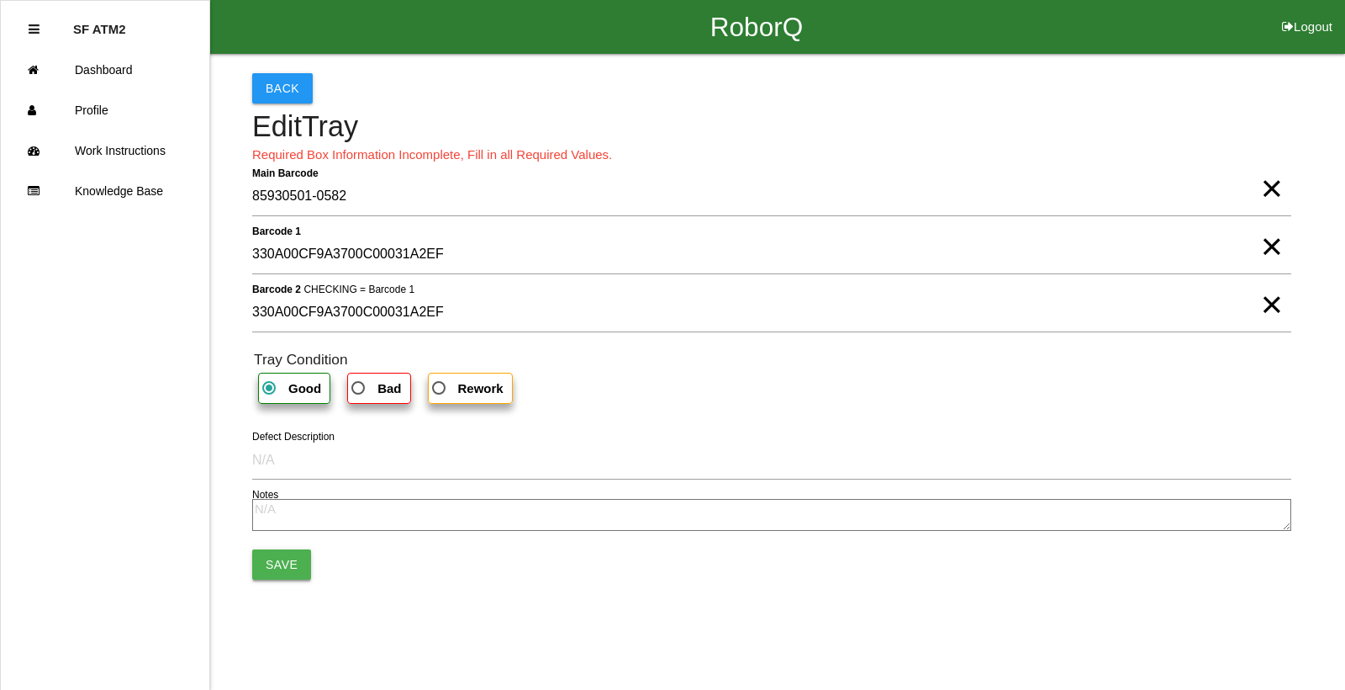
click at [297, 559] on button "Save" at bounding box center [281, 564] width 59 height 30
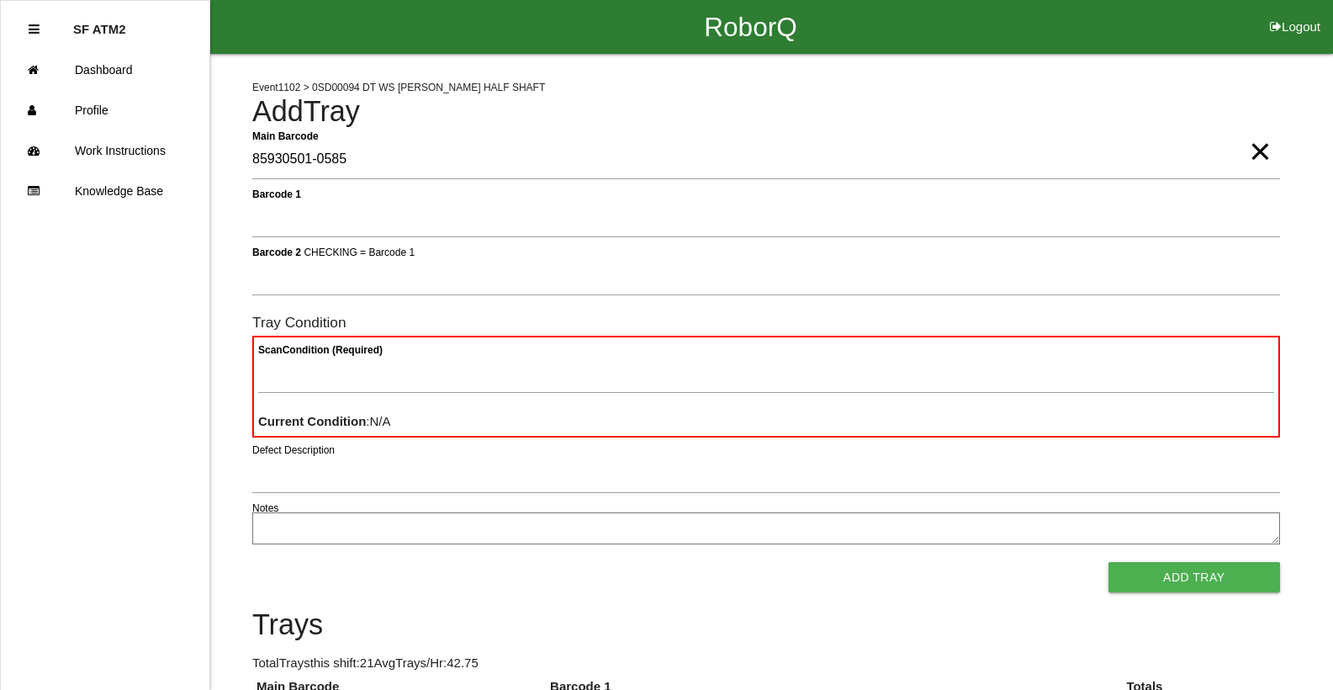
type Barcode "85930501-0585"
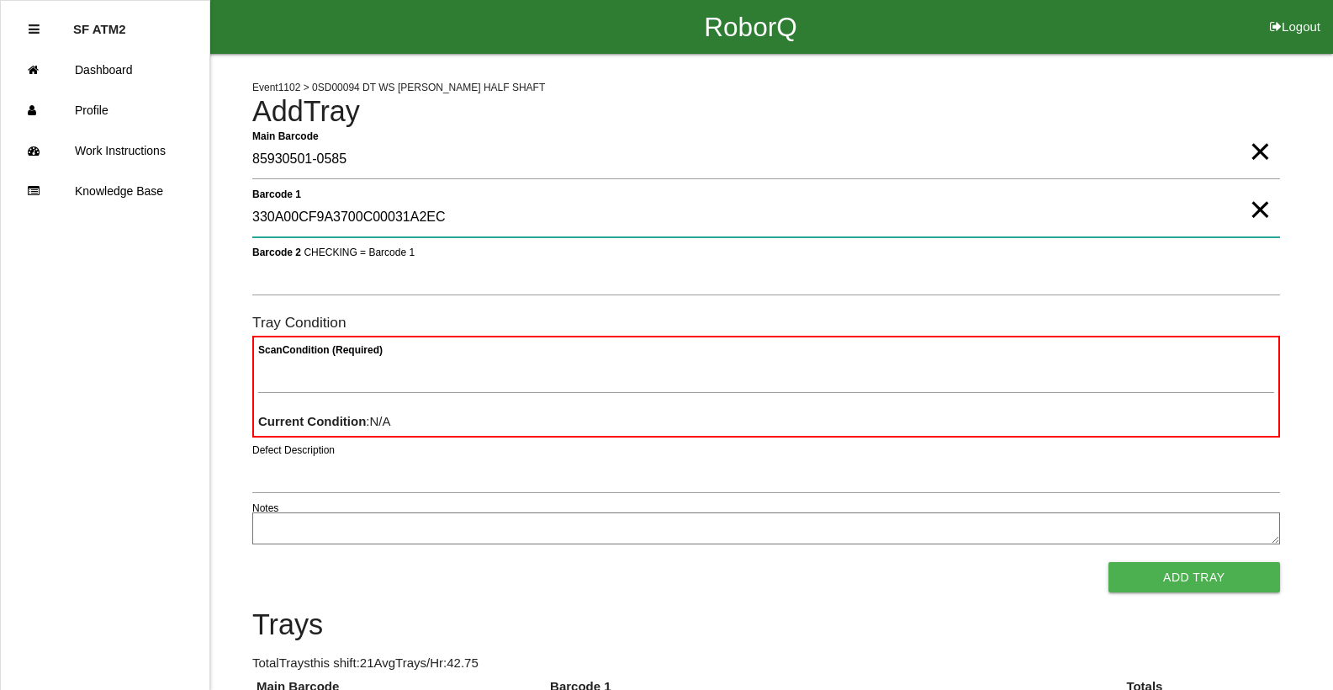
type 1 "330A00CF9A3700C00031A2EC"
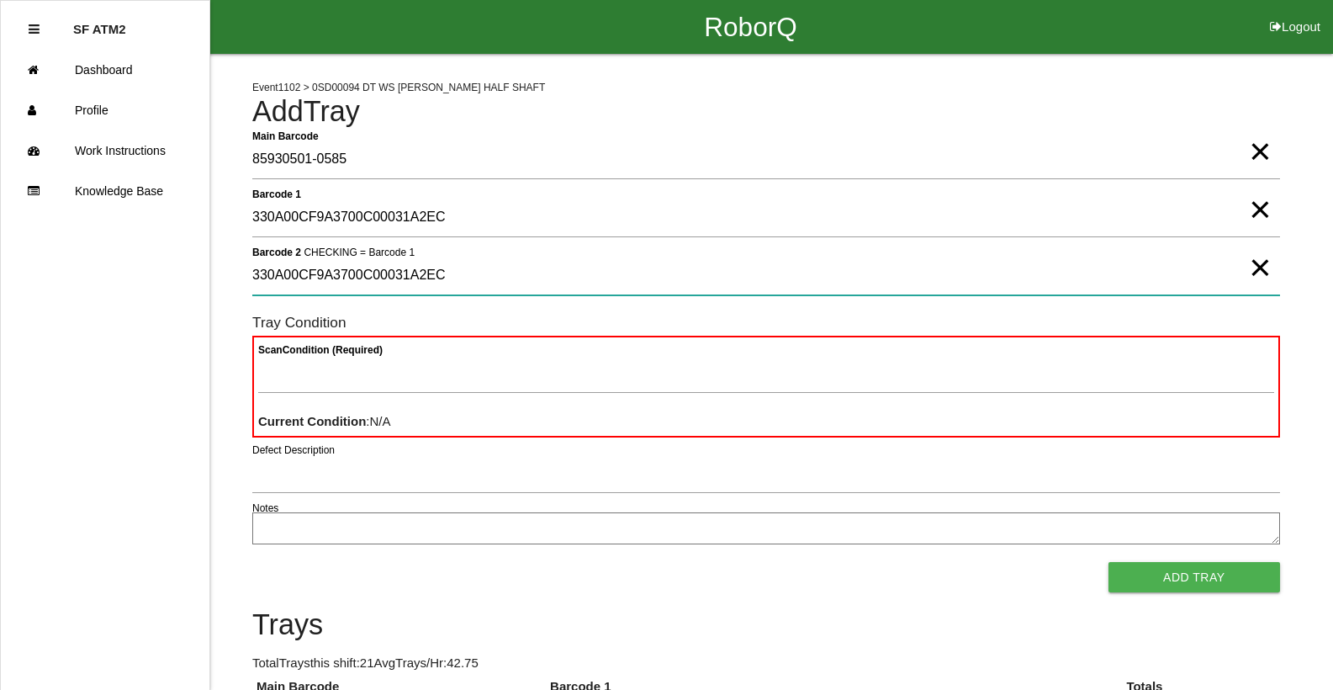
type 2 "330A00CF9A3700C00031A2EC"
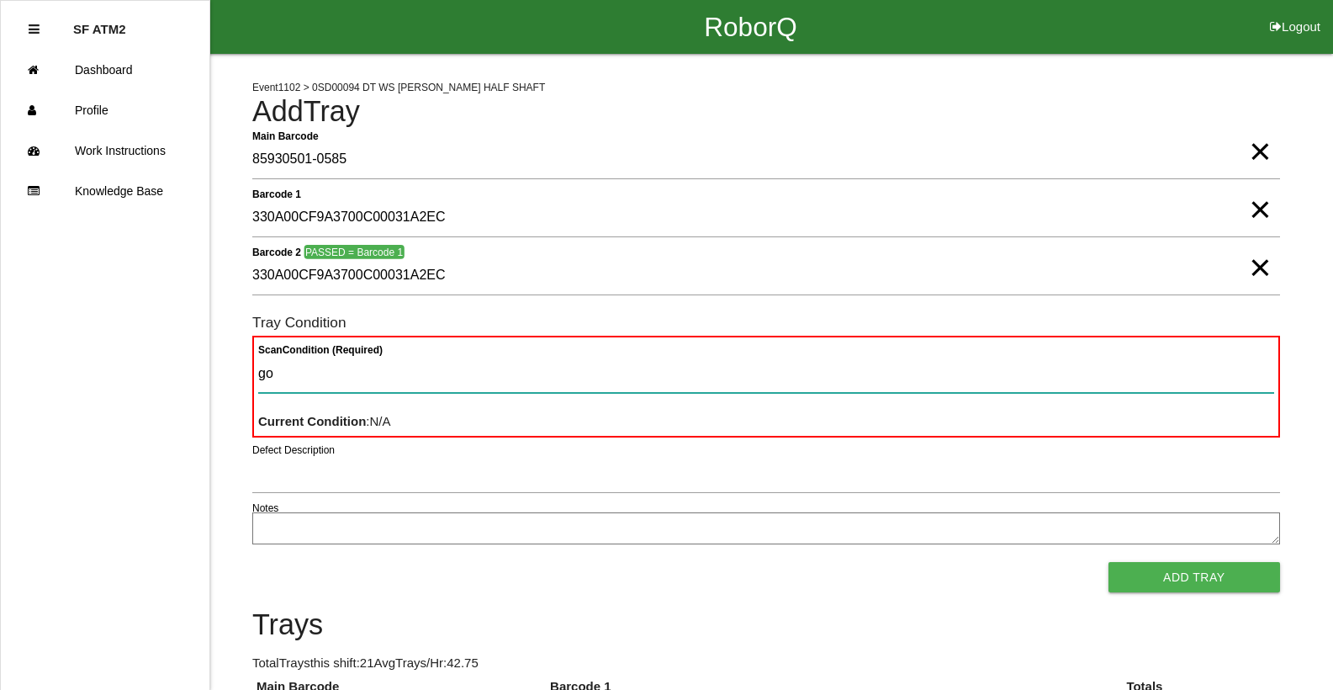
type Condition "goo"
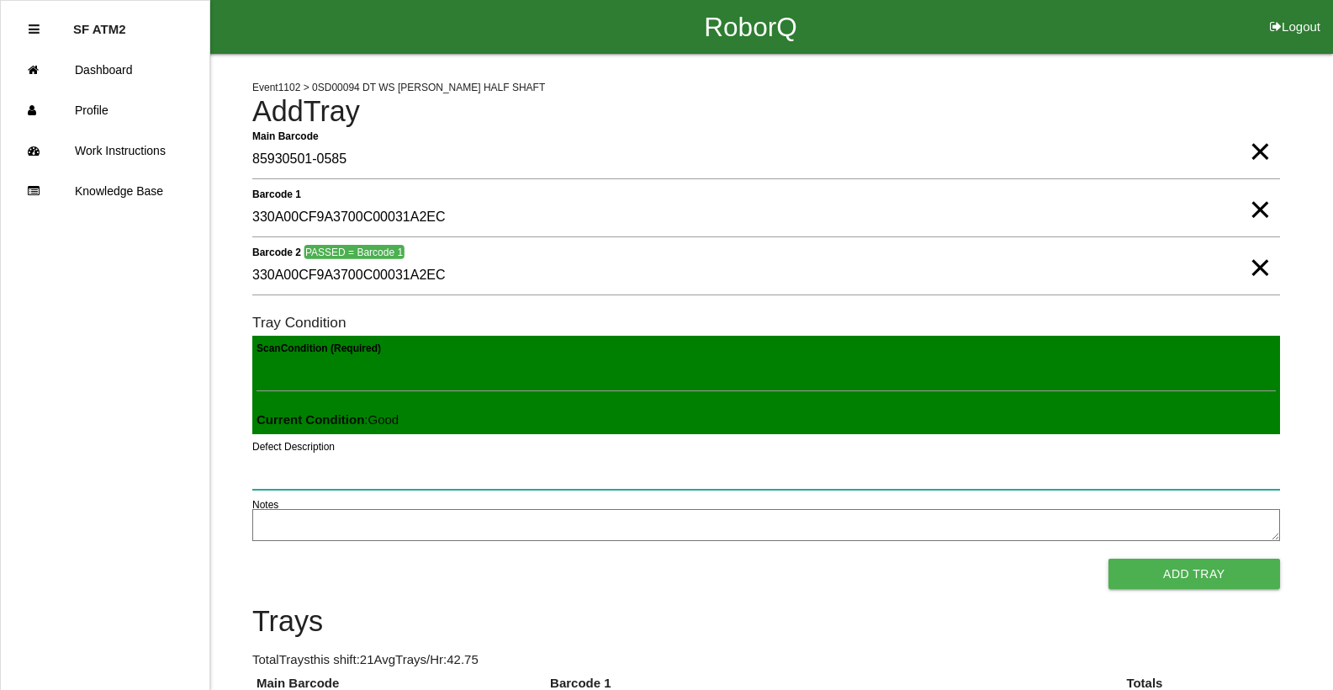
click at [1108, 558] on button "Add Tray" at bounding box center [1194, 573] width 172 height 30
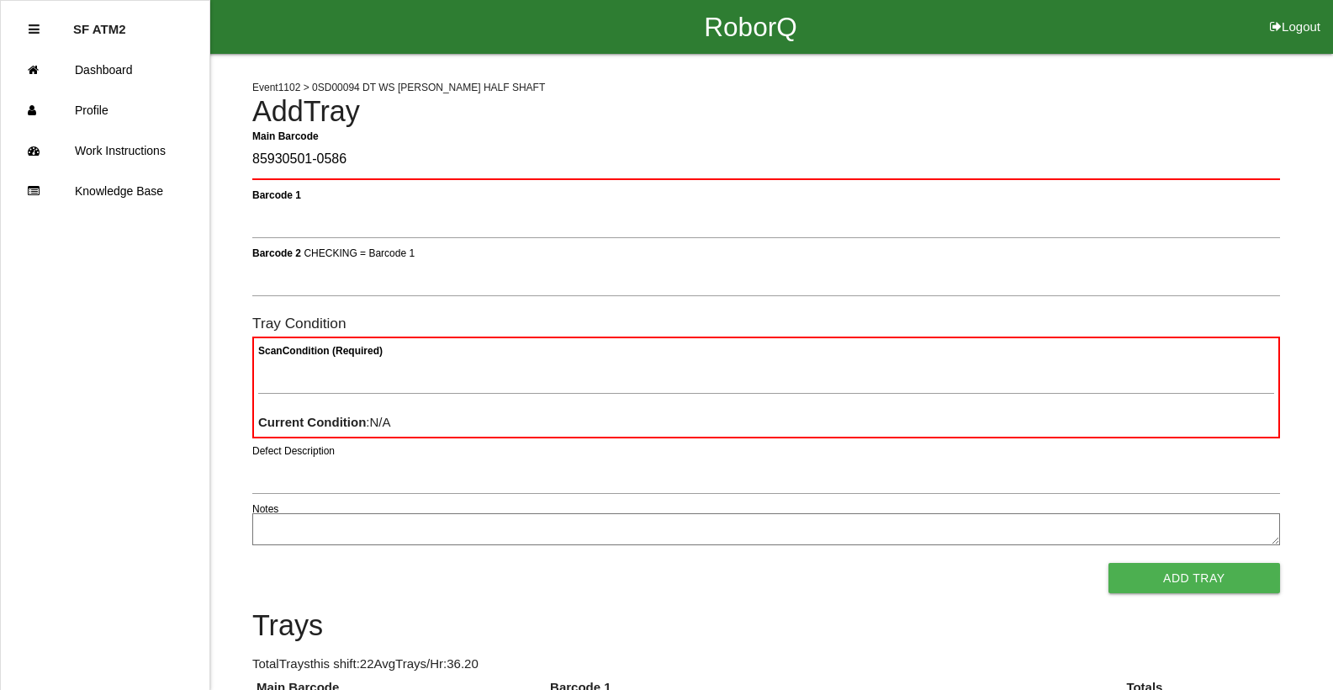
type Barcode "85930501-0586"
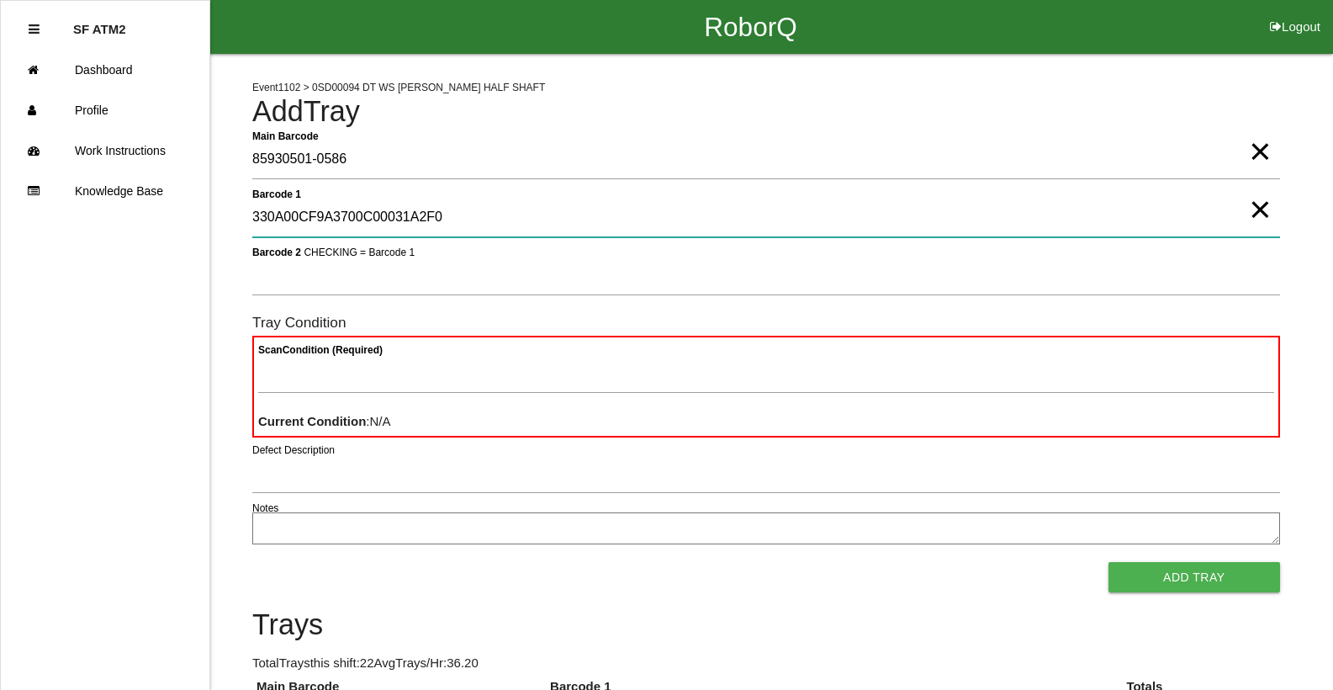
type 1 "330A00CF9A3700C00031A2F0"
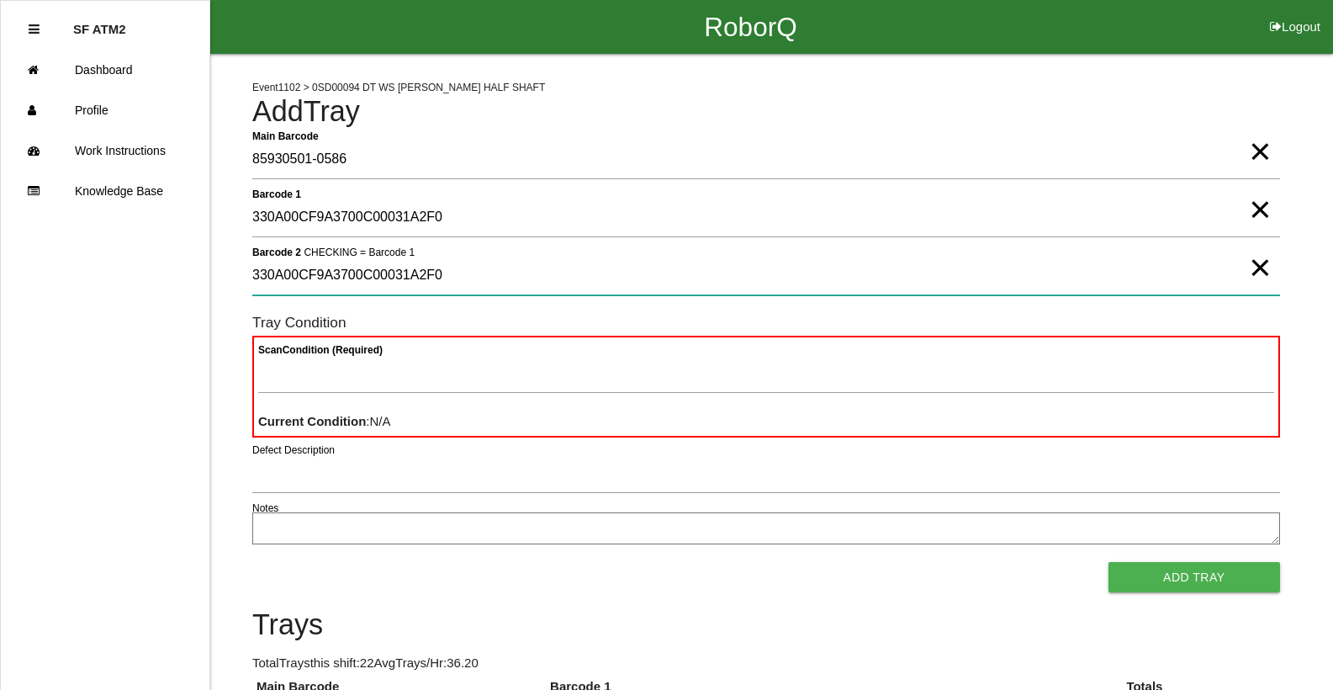
type 2 "330A00CF9A3700C00031A2F0"
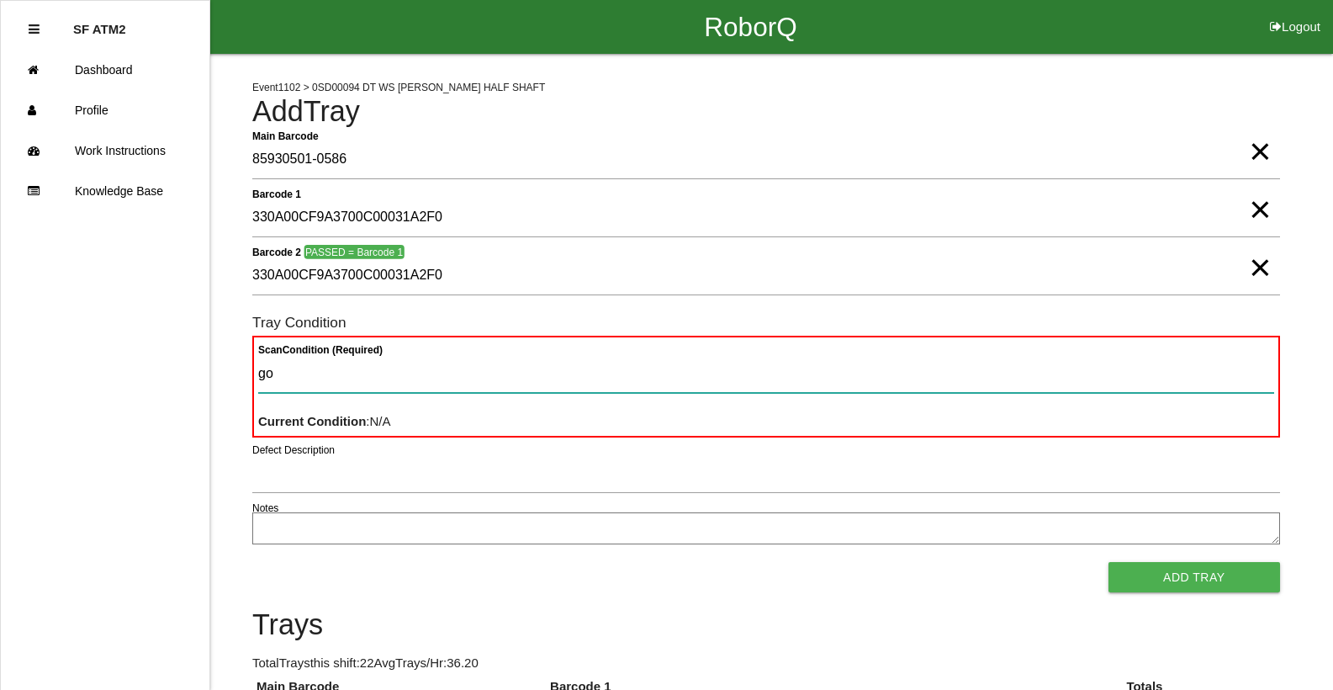
type Condition "goo"
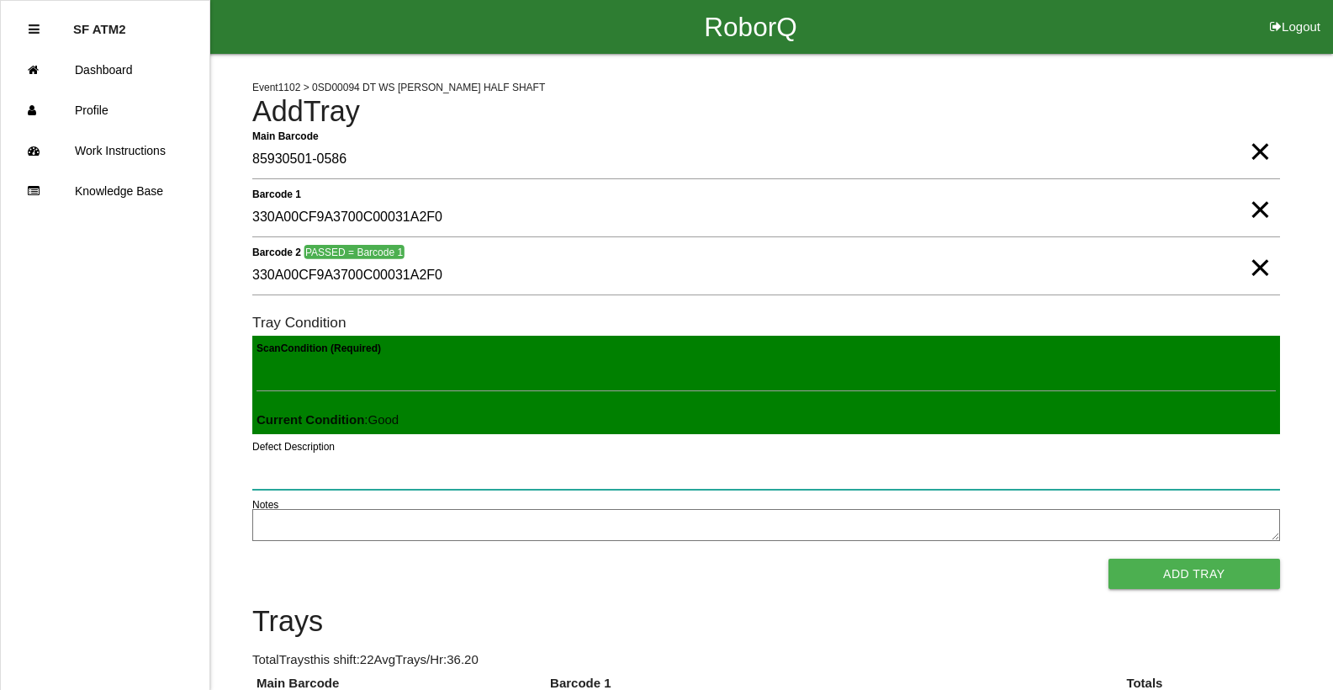
click at [1108, 558] on button "Add Tray" at bounding box center [1194, 573] width 172 height 30
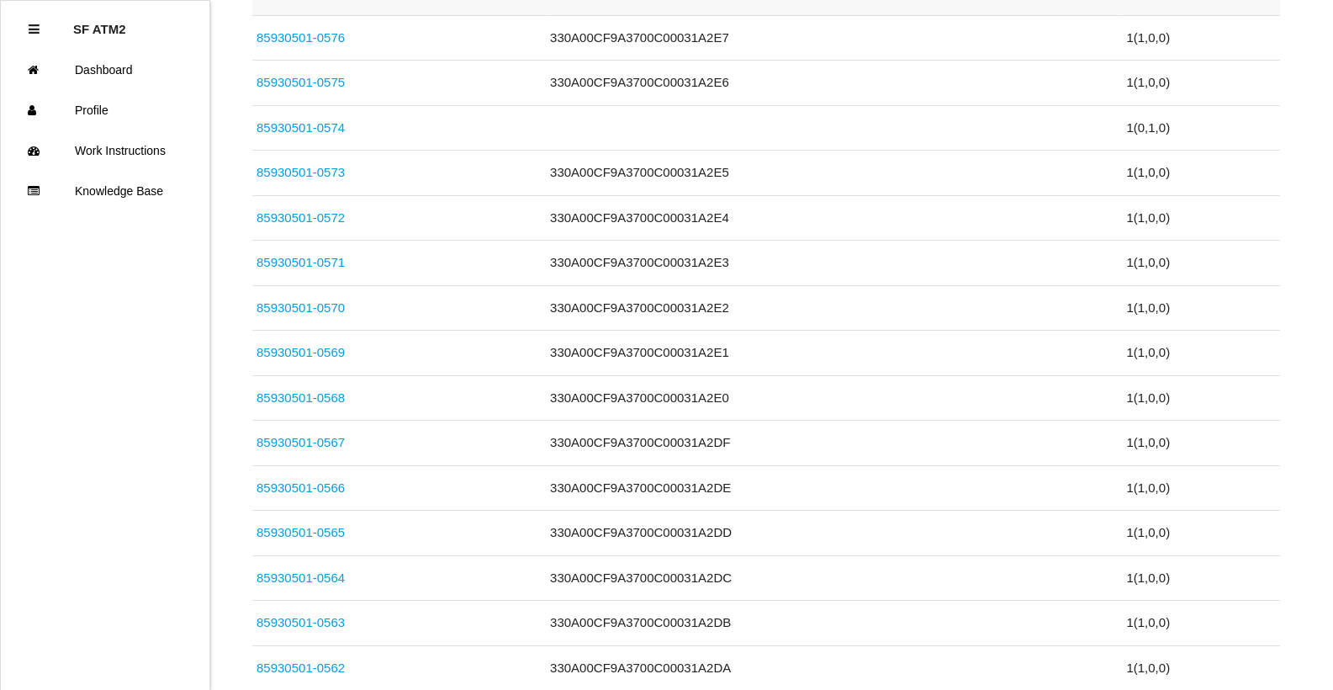
scroll to position [1093, 0]
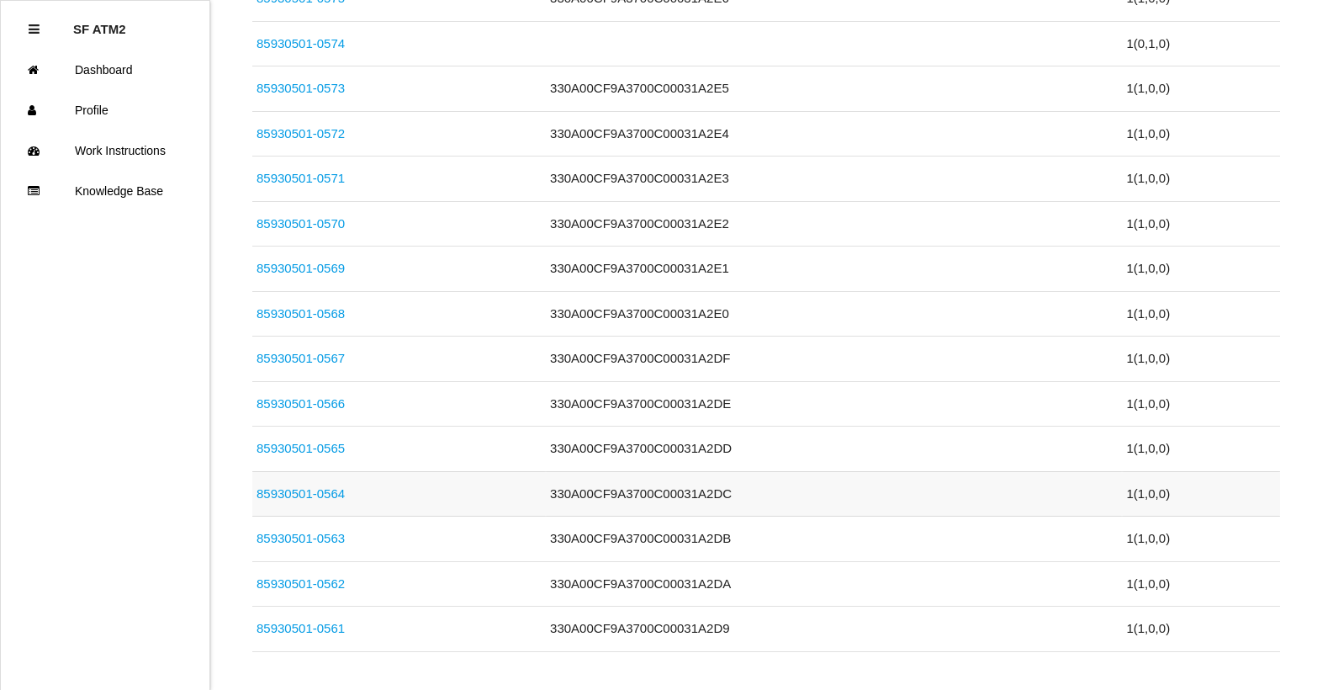
click at [293, 486] on link "85930501-0564" at bounding box center [300, 493] width 88 height 14
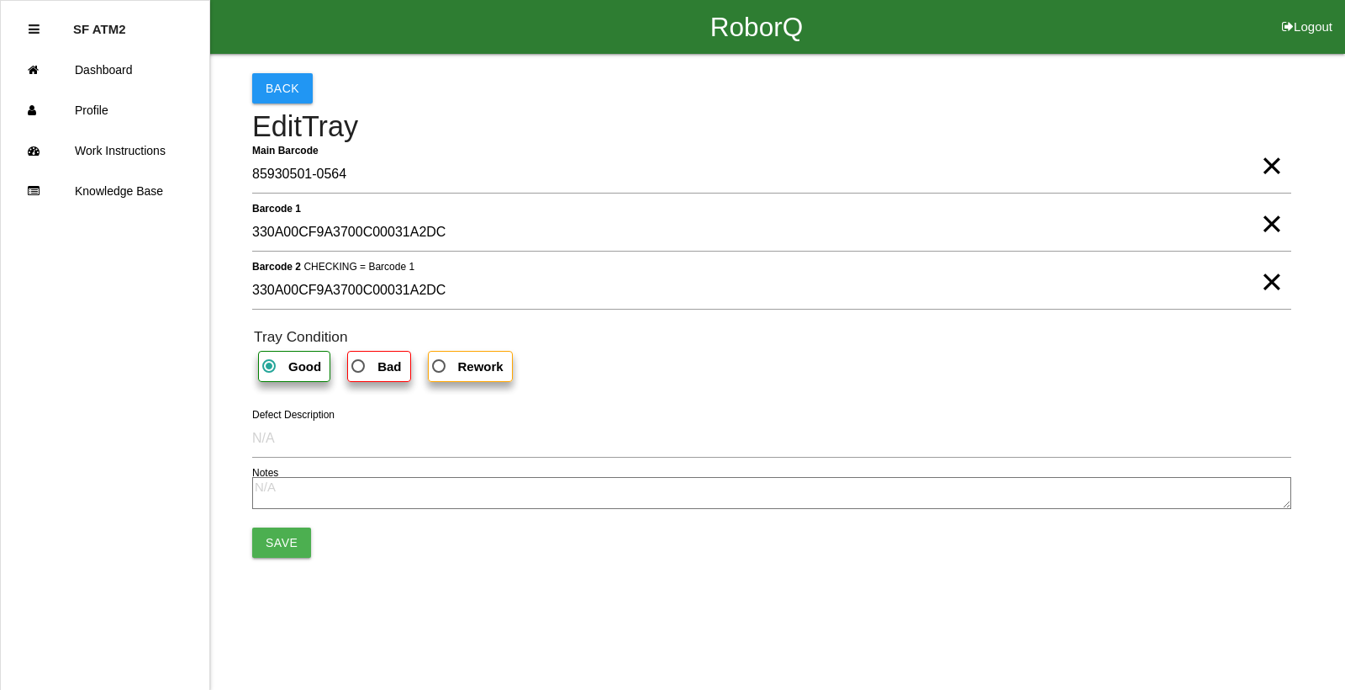
click at [1279, 224] on span "×" at bounding box center [1272, 207] width 22 height 34
click at [1271, 282] on span "×" at bounding box center [1272, 265] width 22 height 34
click at [367, 359] on span "Bad" at bounding box center [374, 366] width 53 height 21
click at [359, 359] on input "Bad" at bounding box center [353, 361] width 11 height 11
radio input "true"
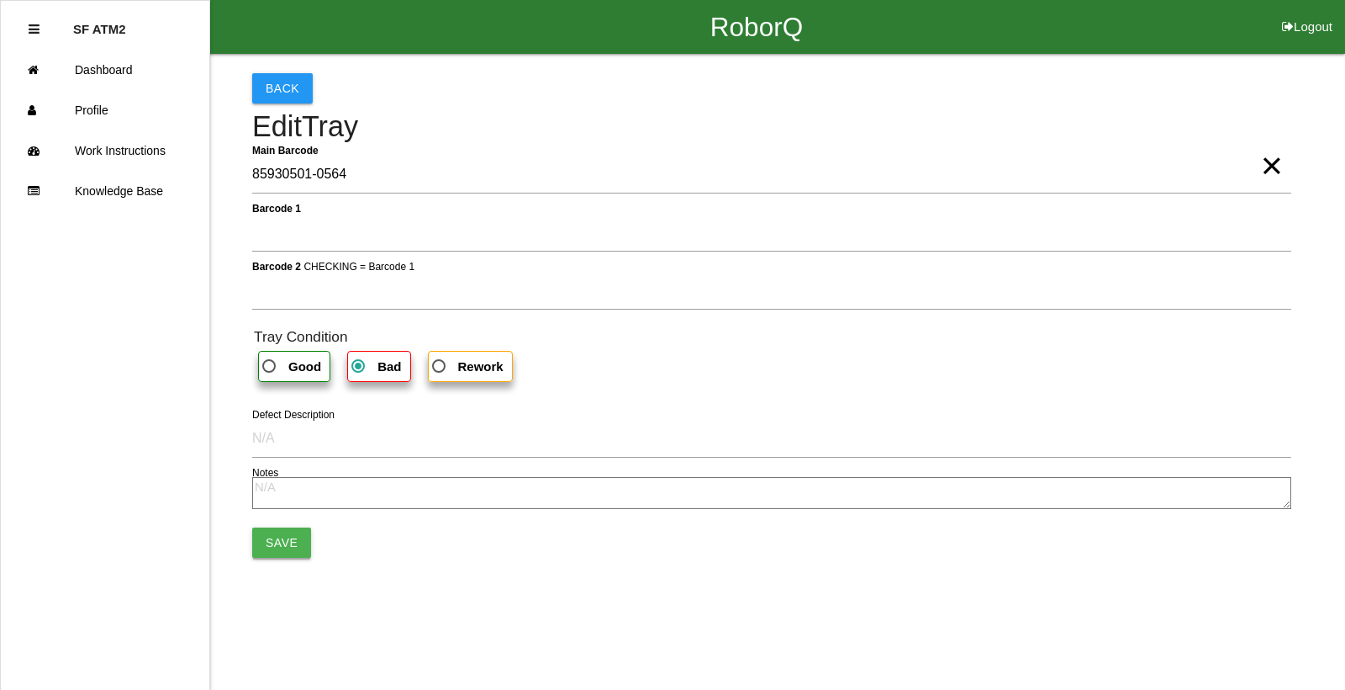
click at [282, 542] on button "Save" at bounding box center [281, 542] width 59 height 30
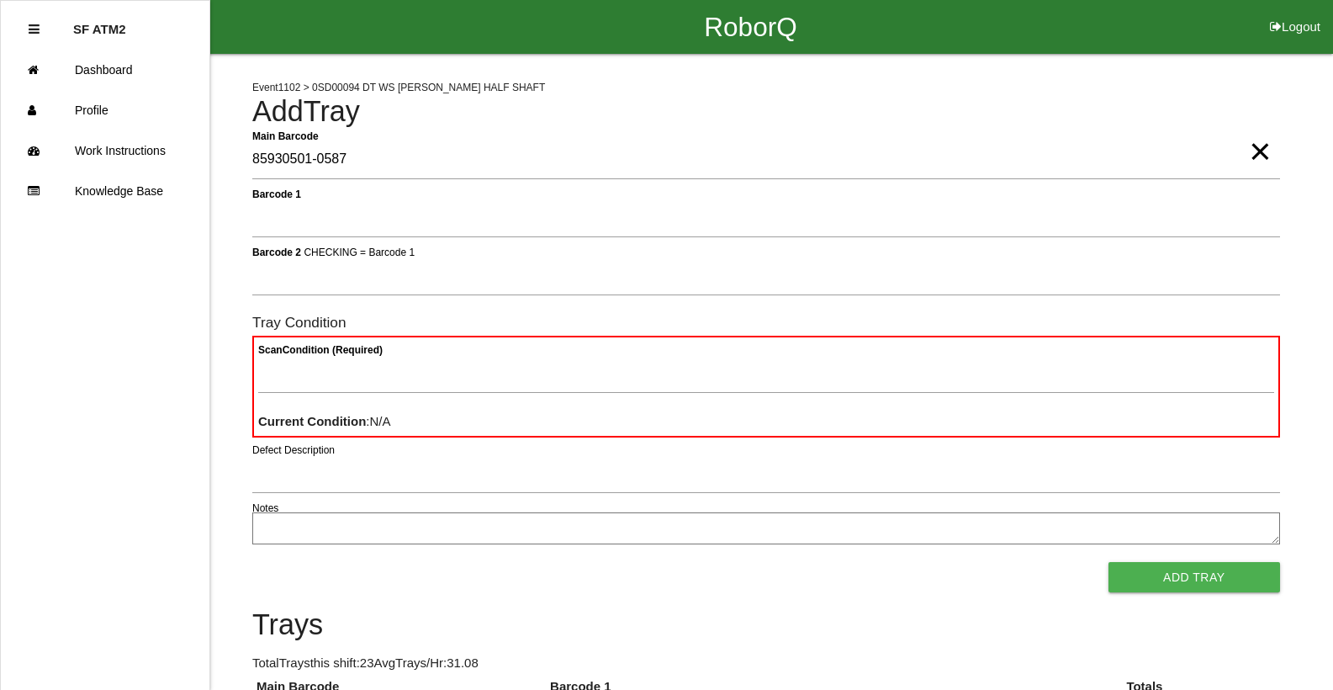
type Barcode "85930501-0587"
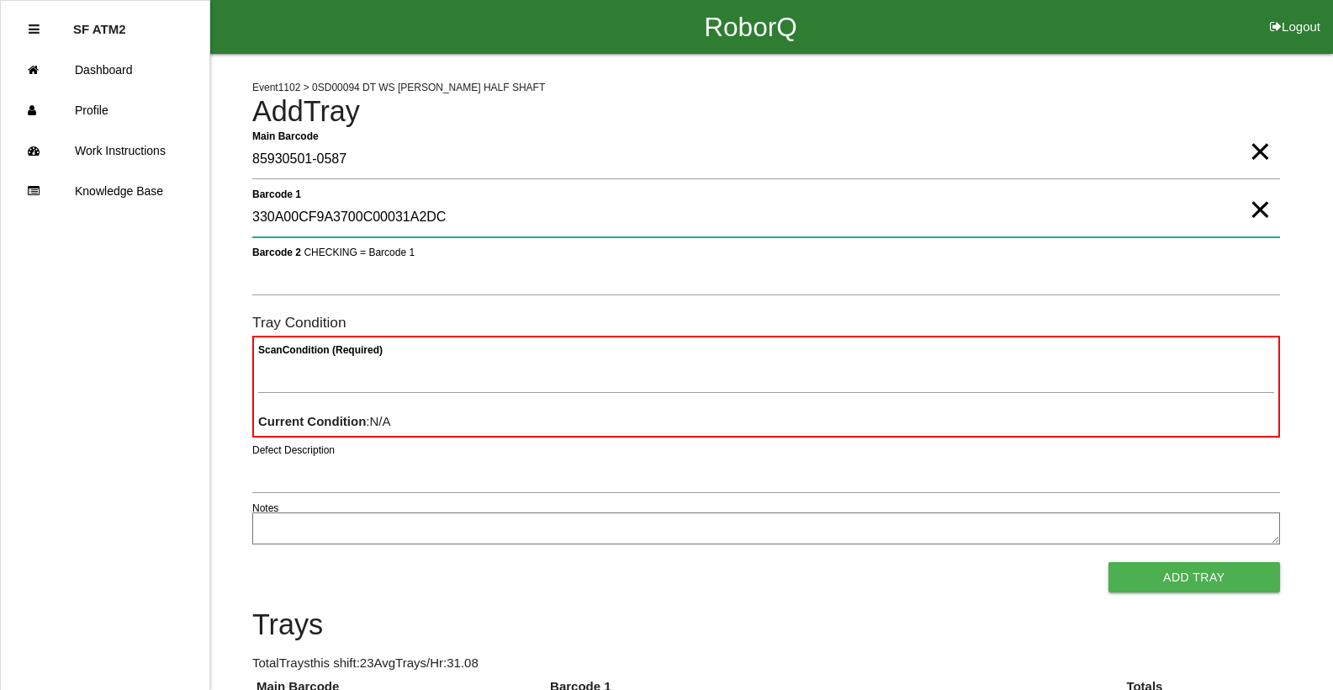
type 1 "330A00CF9A3700C00031A2DC"
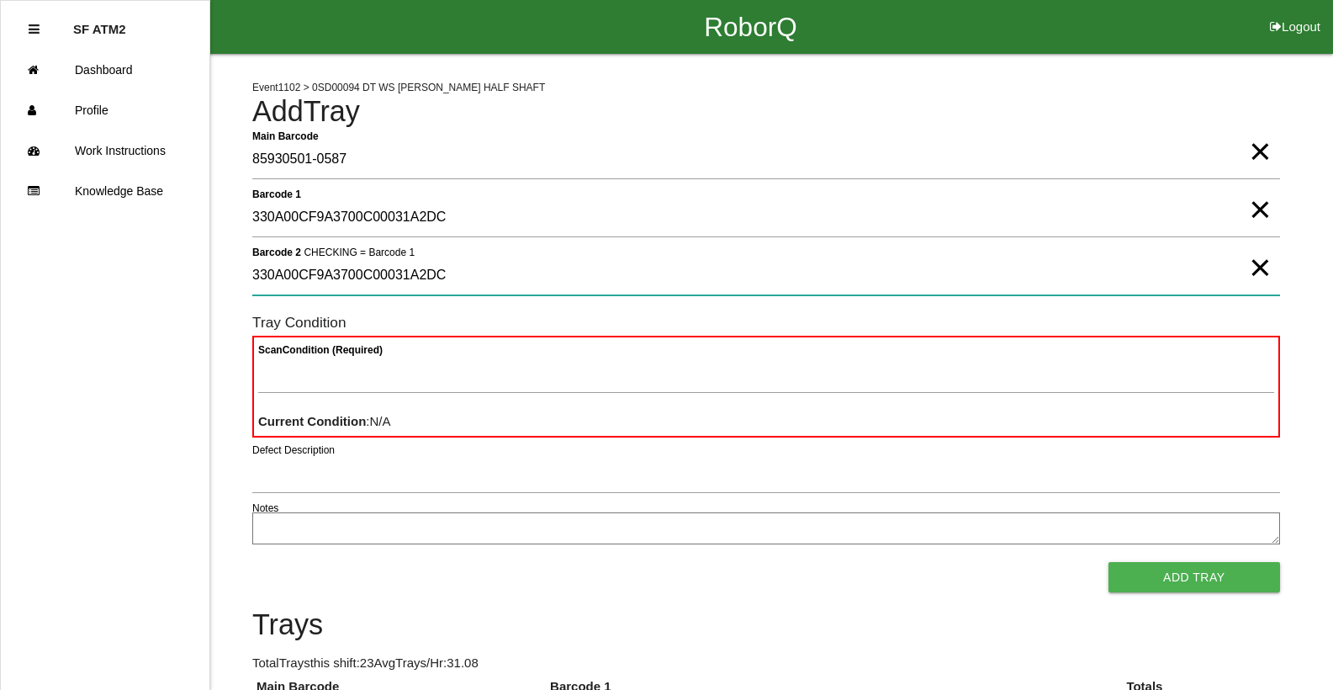
type 2 "330A00CF9A3700C00031A2DC"
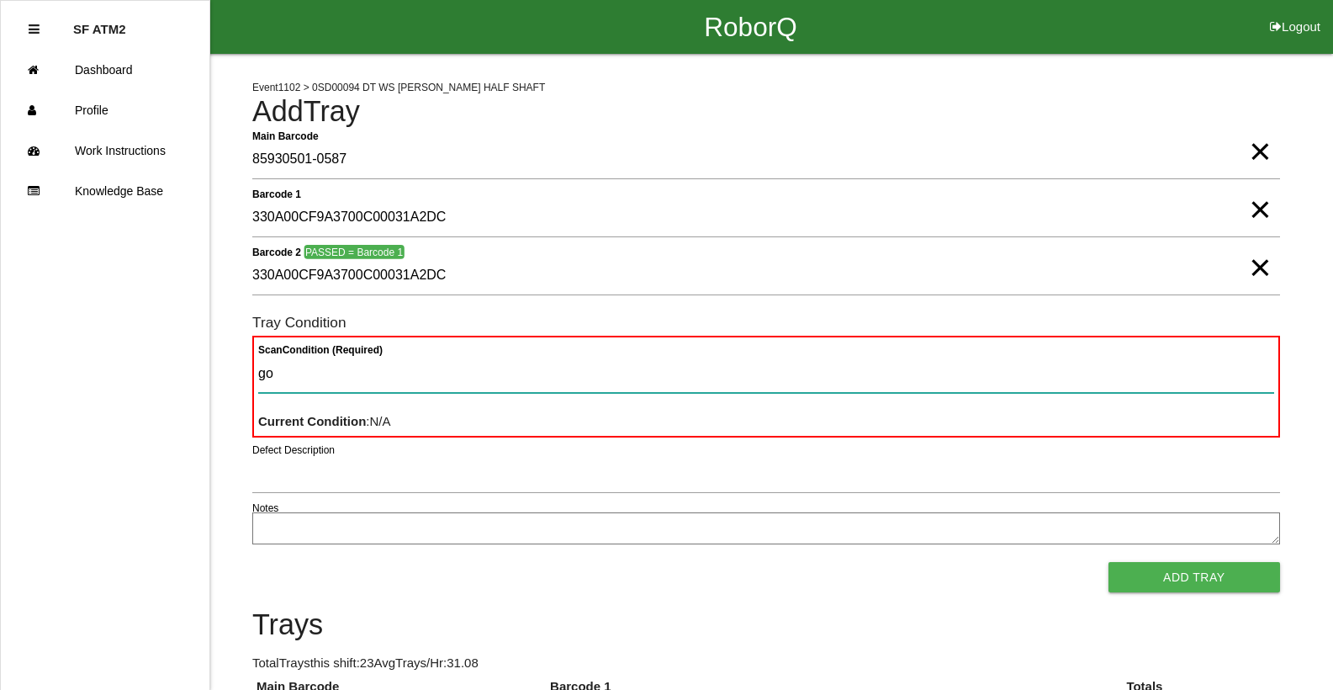
type Condition "goo"
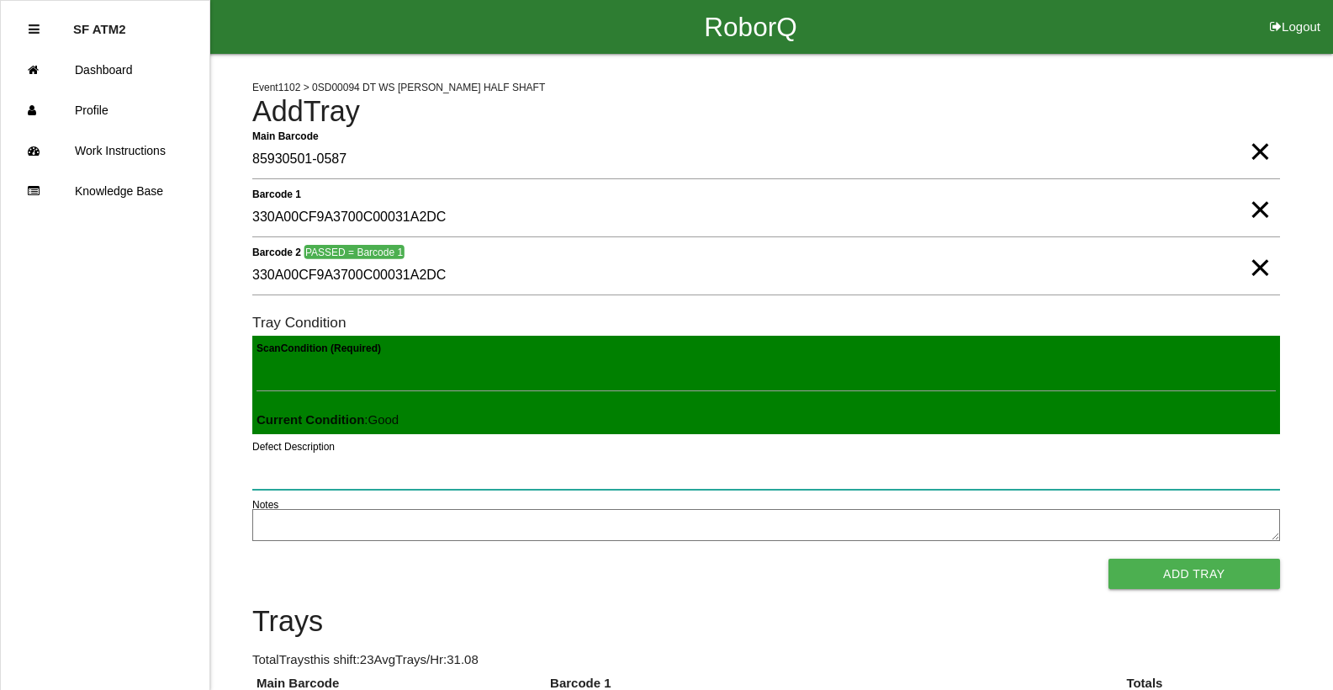
click at [1108, 558] on button "Add Tray" at bounding box center [1194, 573] width 172 height 30
